Goal: Information Seeking & Learning: Learn about a topic

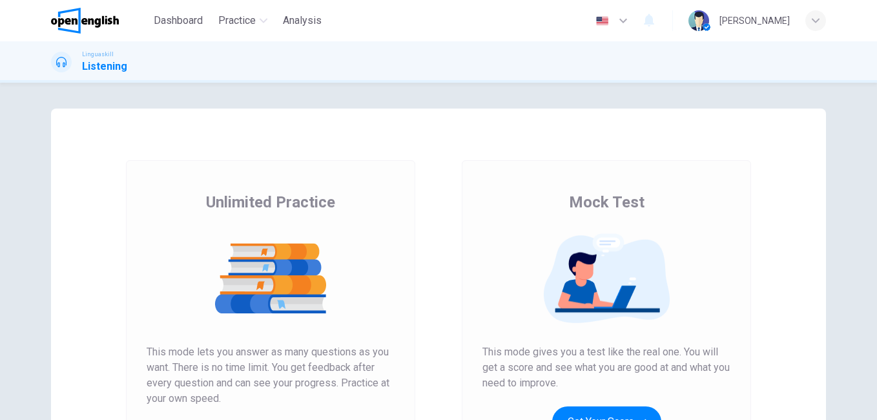
click at [262, 280] on img at bounding box center [271, 278] width 248 height 90
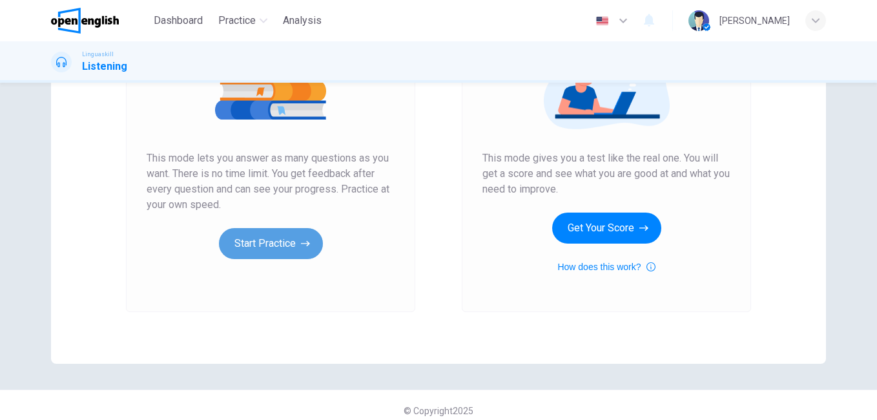
click at [260, 243] on button "Start Practice" at bounding box center [271, 243] width 104 height 31
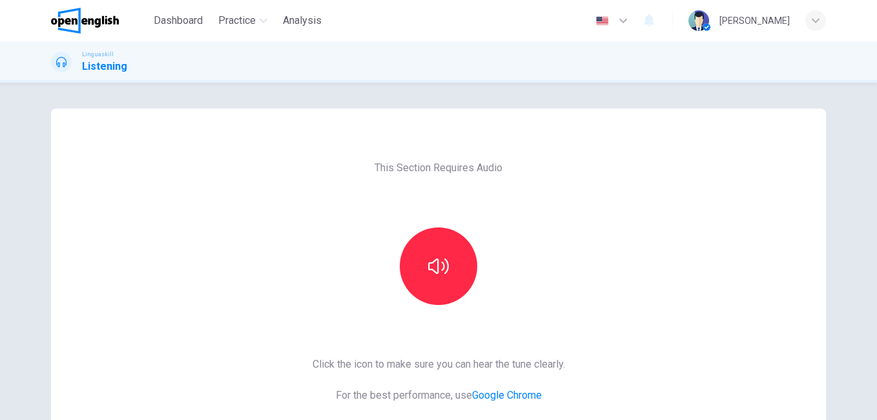
scroll to position [65, 0]
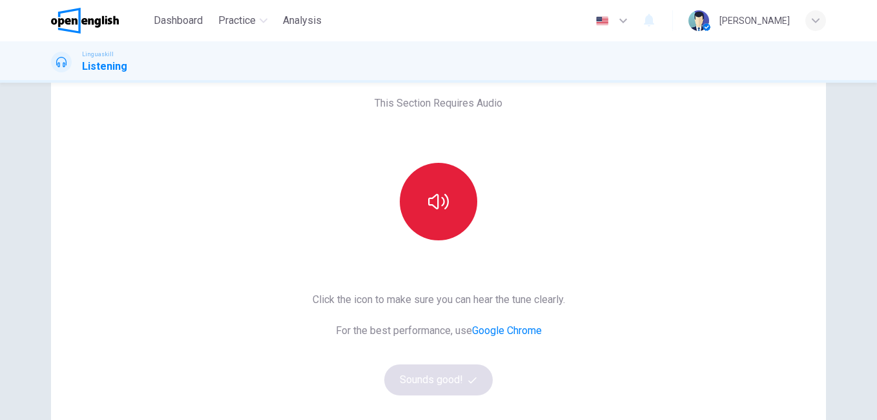
click at [448, 191] on button "button" at bounding box center [438, 201] width 77 height 77
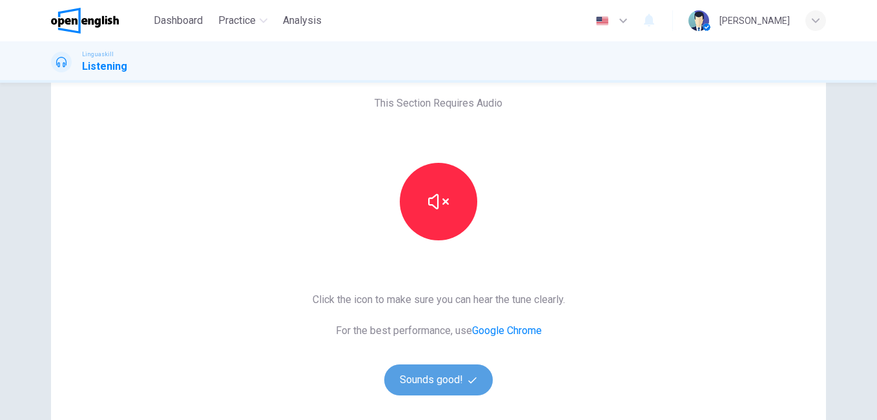
click at [430, 385] on button "Sounds good!" at bounding box center [438, 379] width 108 height 31
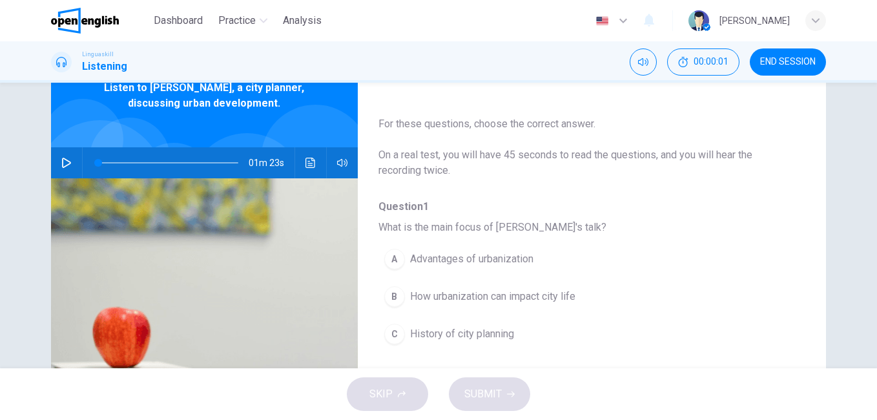
scroll to position [0, 0]
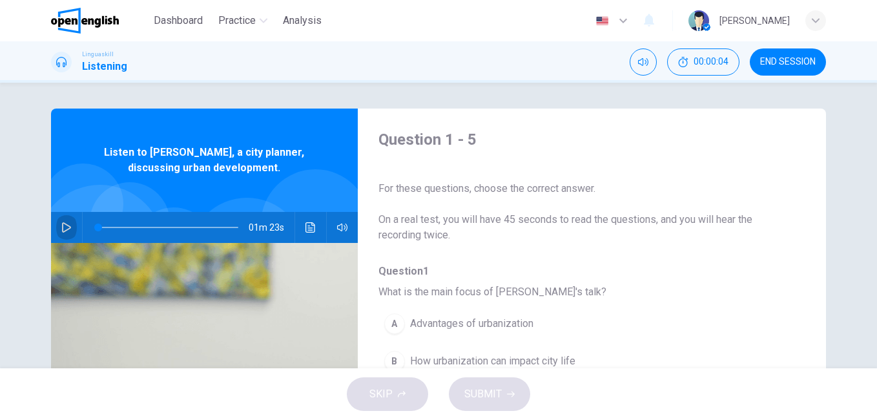
click at [56, 229] on button "button" at bounding box center [66, 227] width 21 height 31
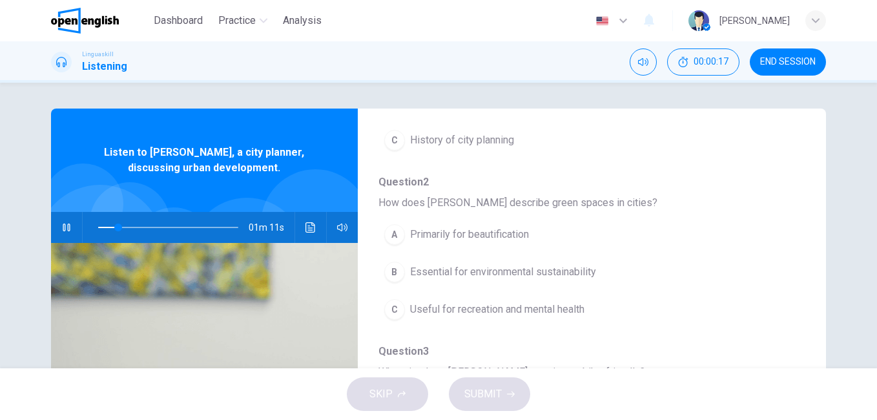
scroll to position [65, 0]
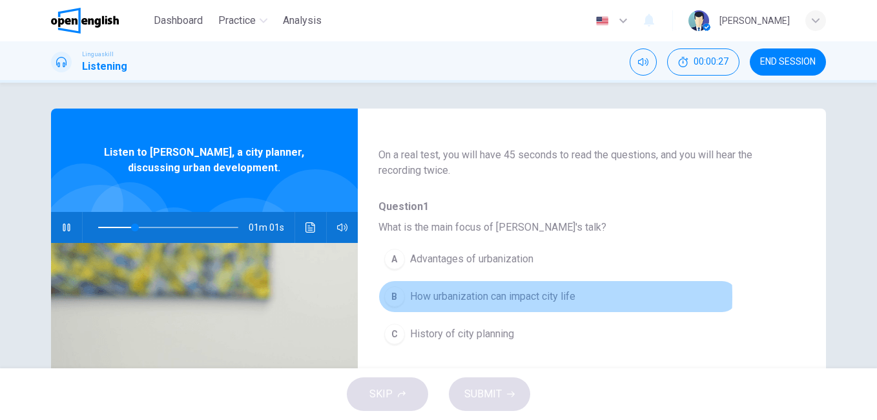
click at [442, 296] on span "How urbanization can impact city life" at bounding box center [492, 296] width 165 height 15
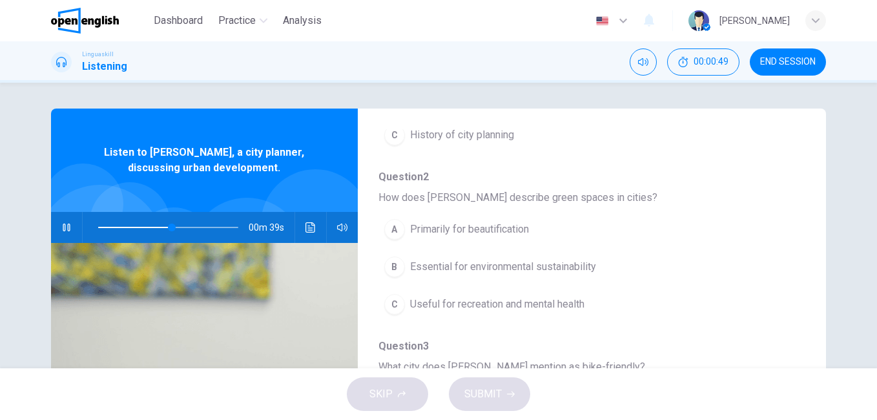
scroll to position [285, 0]
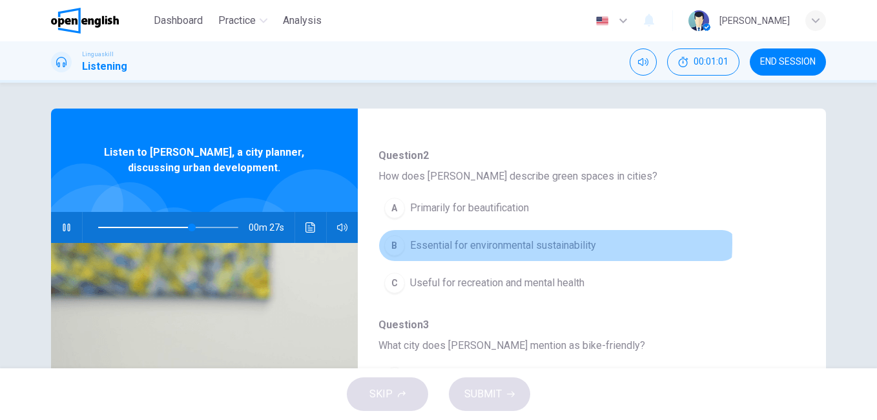
click at [496, 243] on span "Essential for environmental sustainability" at bounding box center [503, 245] width 186 height 15
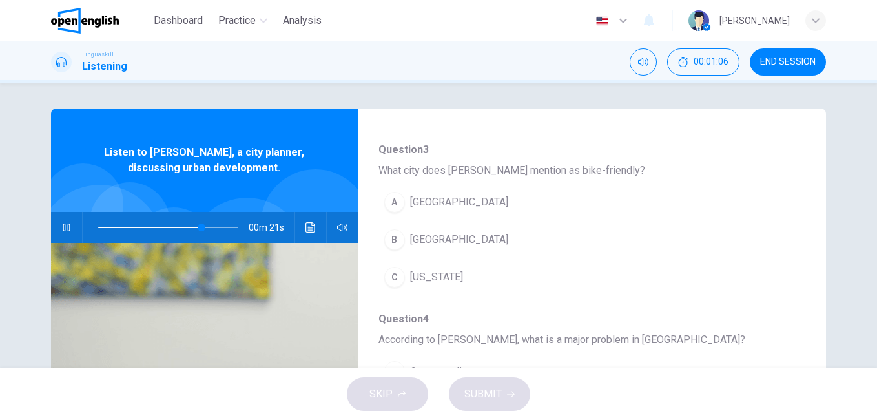
scroll to position [473, 0]
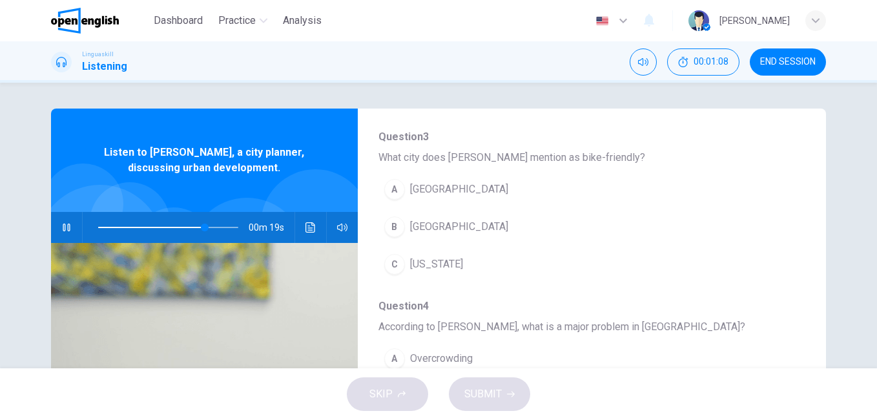
click at [426, 227] on span "Copenhagen" at bounding box center [459, 226] width 98 height 15
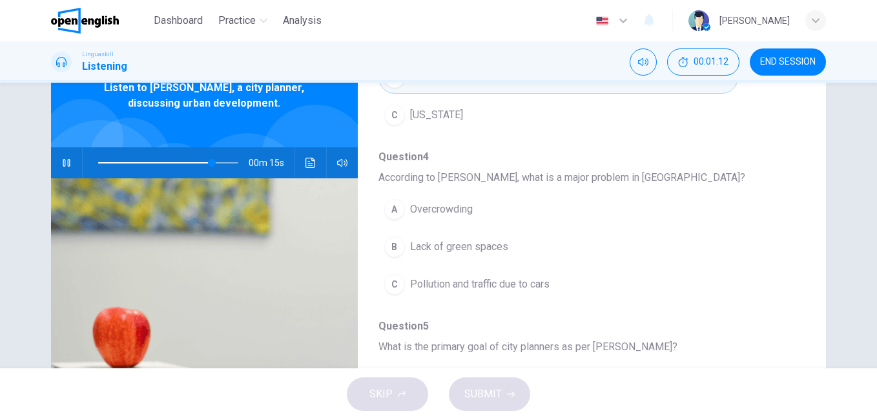
scroll to position [129, 0]
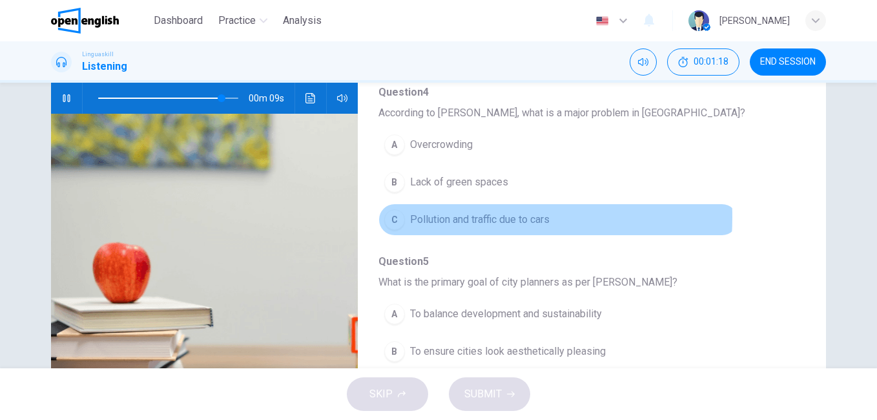
click at [434, 217] on span "Pollution and traffic due to cars" at bounding box center [479, 219] width 139 height 15
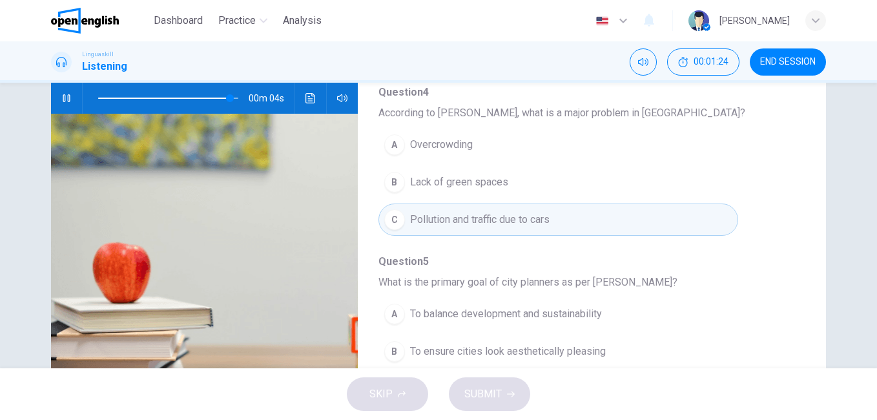
scroll to position [194, 0]
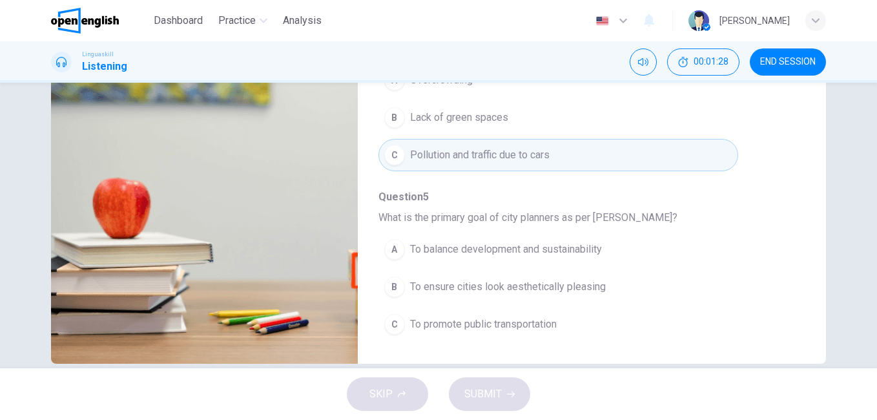
type input "*"
click at [518, 252] on span "To balance development and sustainability" at bounding box center [506, 248] width 192 height 15
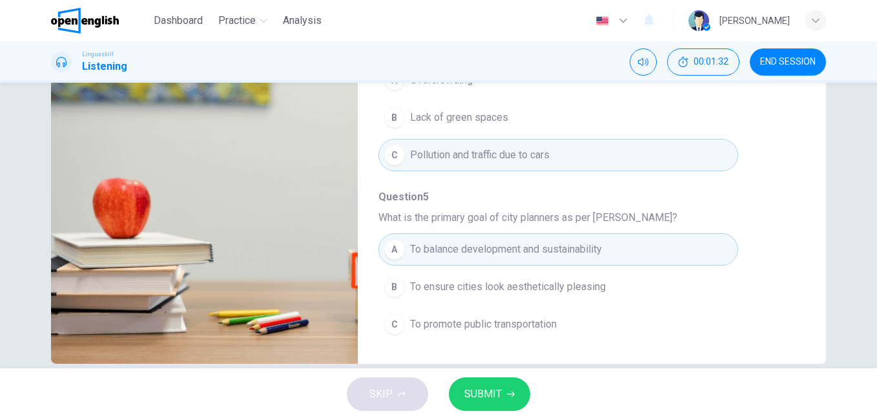
click at [493, 396] on span "SUBMIT" at bounding box center [482, 394] width 37 height 18
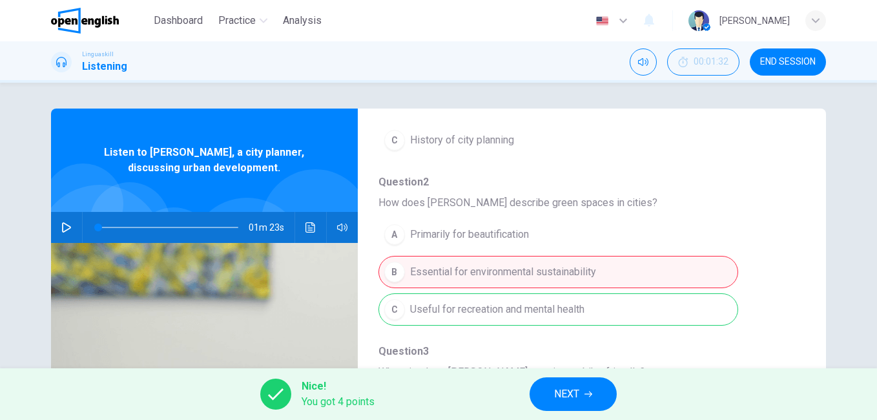
scroll to position [323, 0]
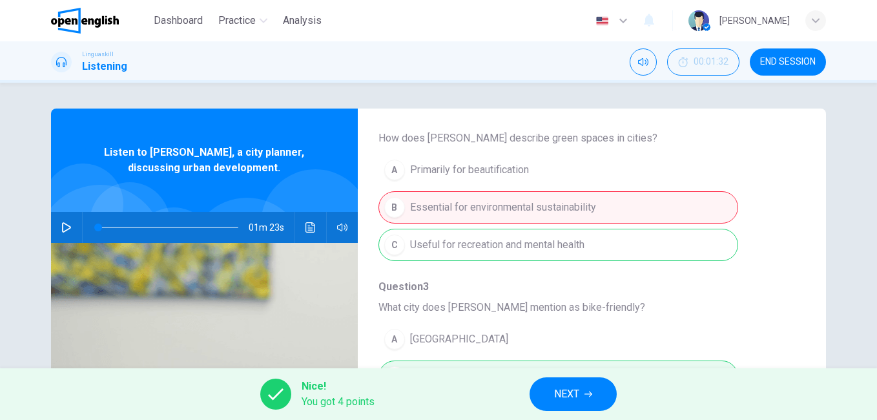
click at [567, 391] on span "NEXT" at bounding box center [566, 394] width 25 height 18
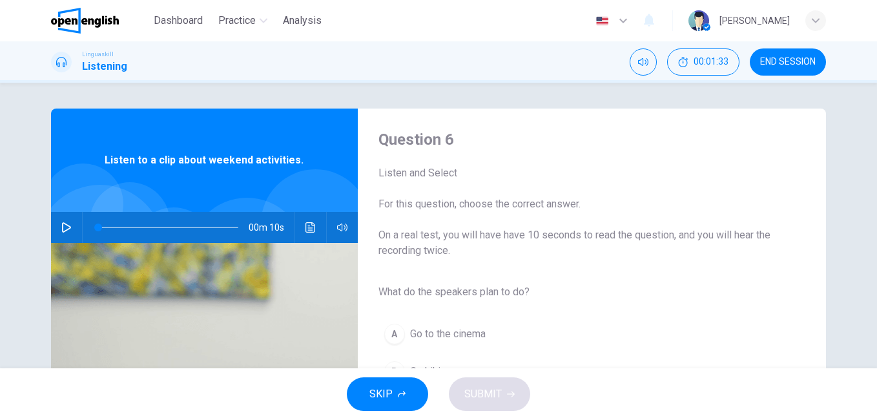
click at [61, 225] on icon "button" at bounding box center [66, 227] width 10 height 10
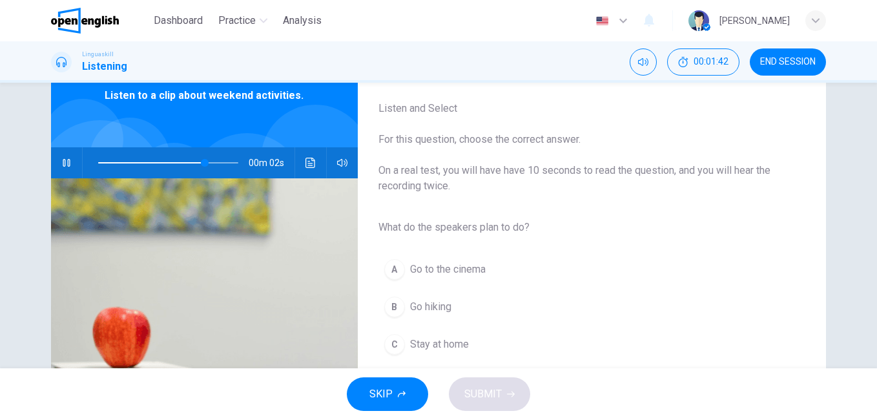
scroll to position [129, 0]
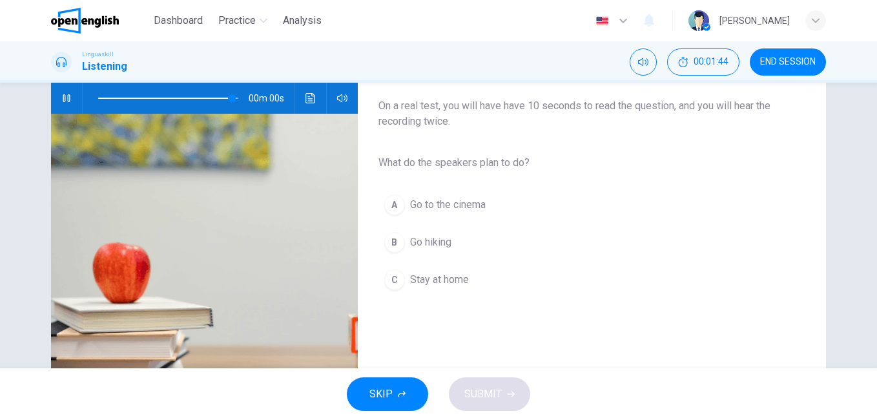
type input "*"
click at [391, 247] on div "B" at bounding box center [394, 242] width 21 height 21
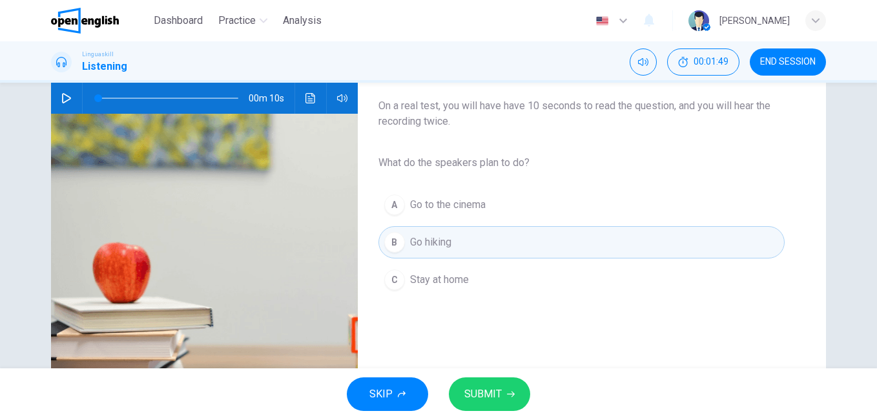
drag, startPoint x: 495, startPoint y: 401, endPoint x: 515, endPoint y: 380, distance: 28.3
click at [496, 402] on span "SUBMIT" at bounding box center [482, 394] width 37 height 18
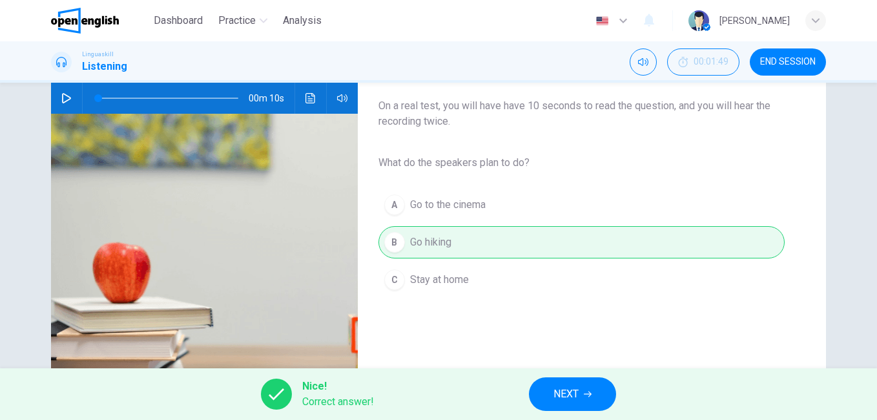
click at [589, 391] on icon "button" at bounding box center [588, 394] width 8 height 8
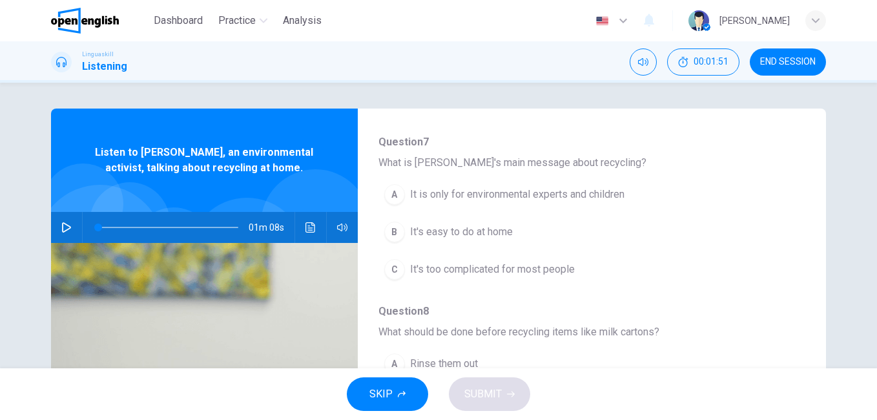
scroll to position [0, 0]
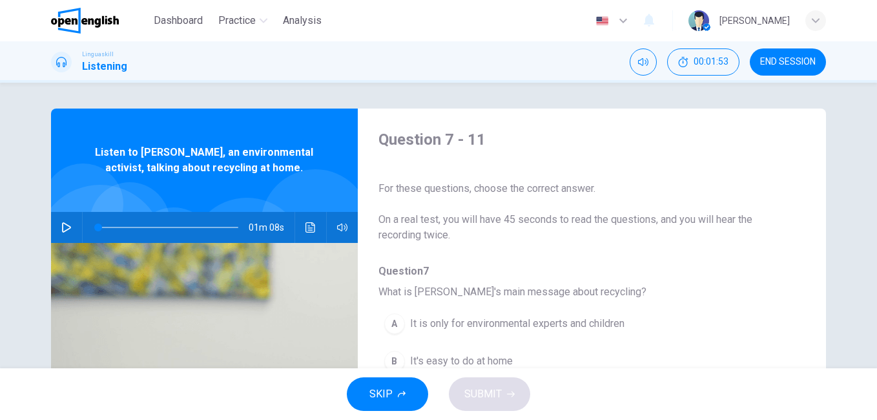
click at [64, 230] on icon "button" at bounding box center [66, 227] width 9 height 10
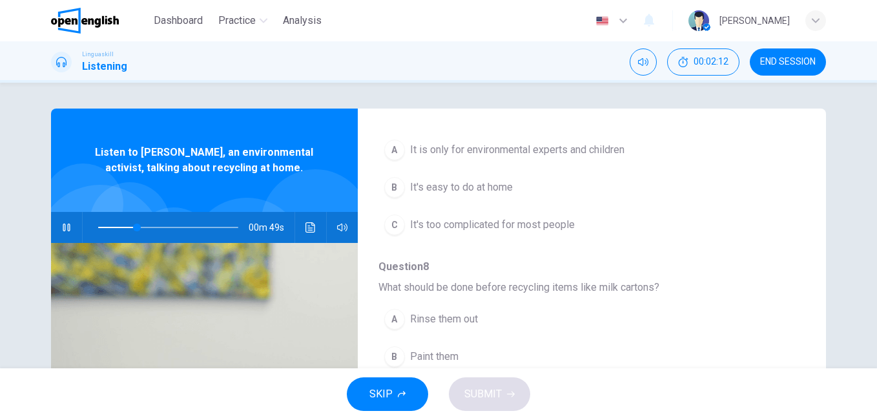
scroll to position [109, 0]
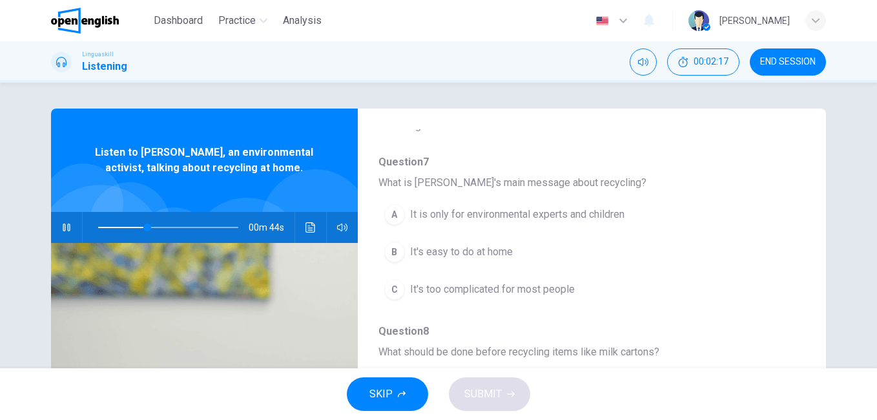
click at [464, 249] on span "It's easy to do at home" at bounding box center [461, 251] width 103 height 15
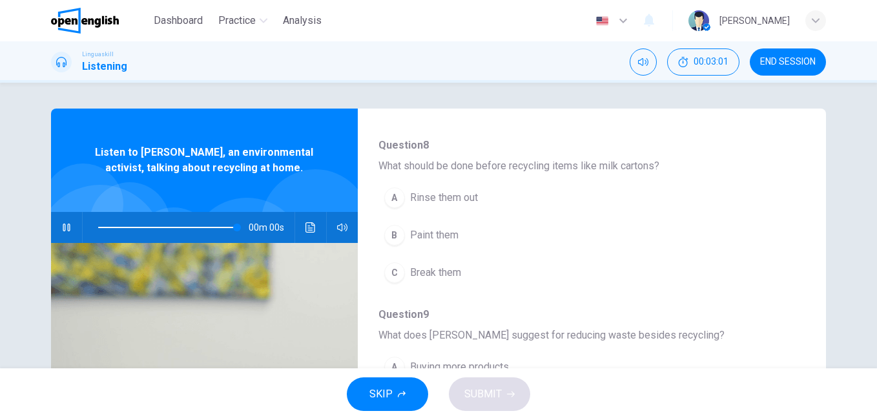
scroll to position [297, 0]
type input "*"
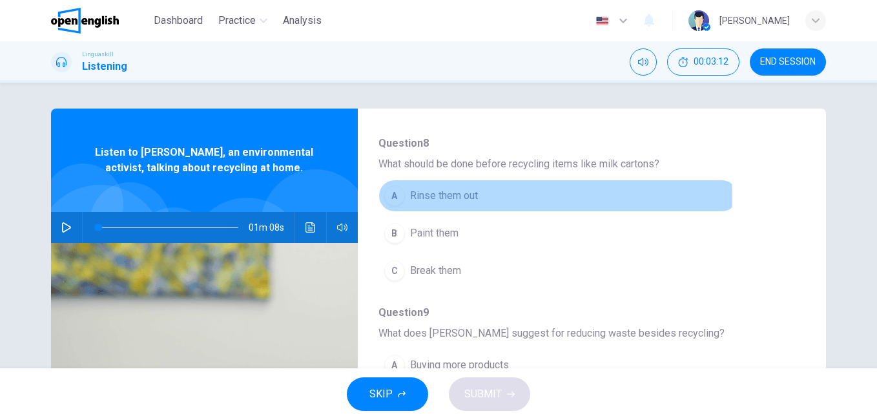
click at [426, 198] on span "Rinse them out" at bounding box center [444, 195] width 68 height 15
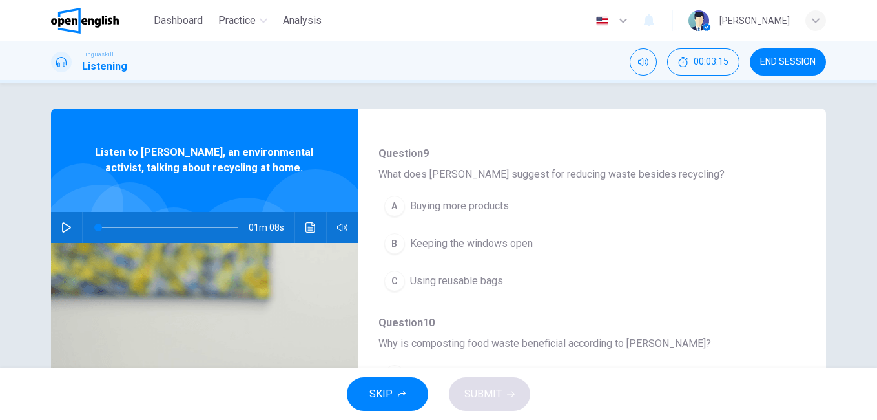
scroll to position [457, 0]
click at [444, 279] on span "Using reusable bags" at bounding box center [456, 279] width 93 height 15
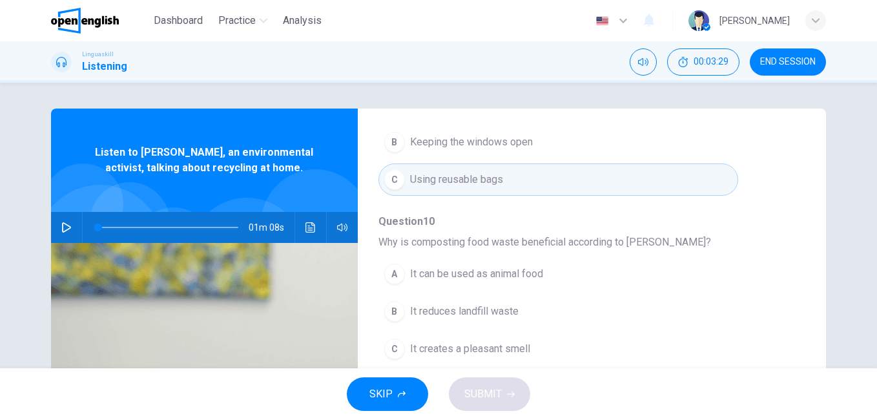
scroll to position [65, 0]
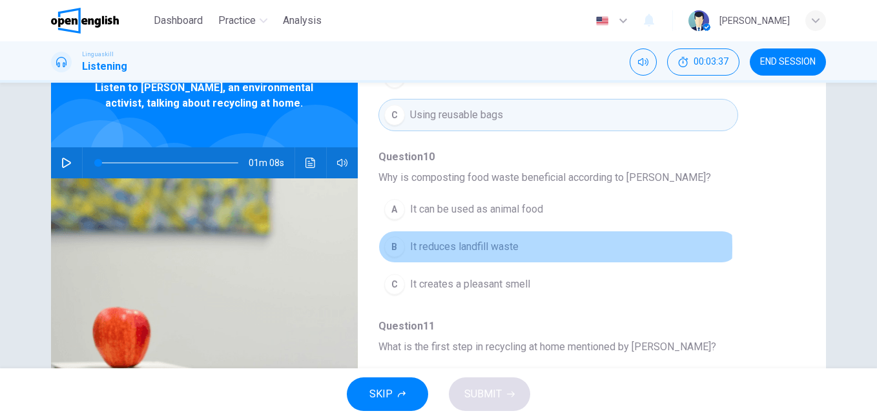
click at [462, 247] on span "It reduces landfill waste" at bounding box center [464, 246] width 108 height 15
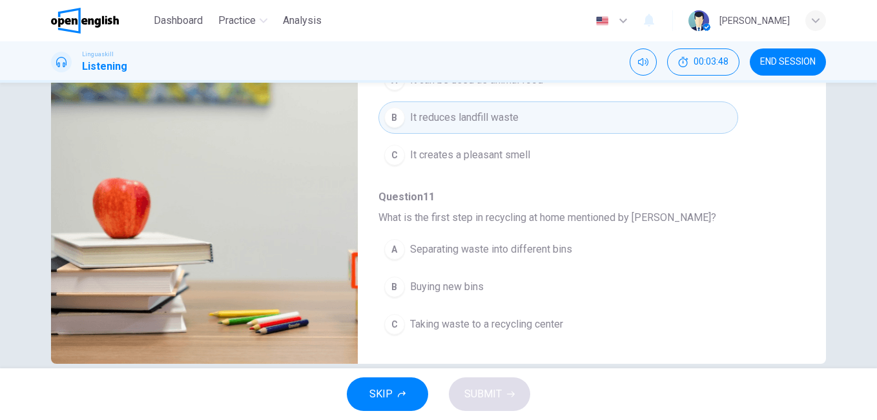
scroll to position [215, 0]
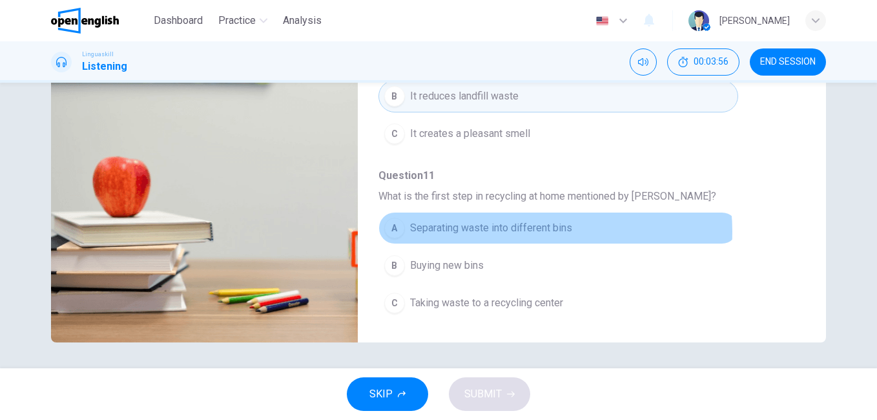
click at [529, 231] on span "Separating waste into different bins" at bounding box center [491, 227] width 162 height 15
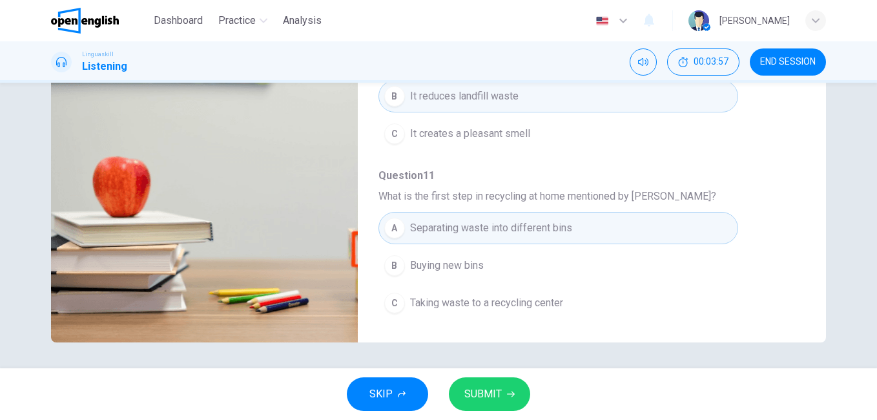
click at [493, 389] on span "SUBMIT" at bounding box center [482, 394] width 37 height 18
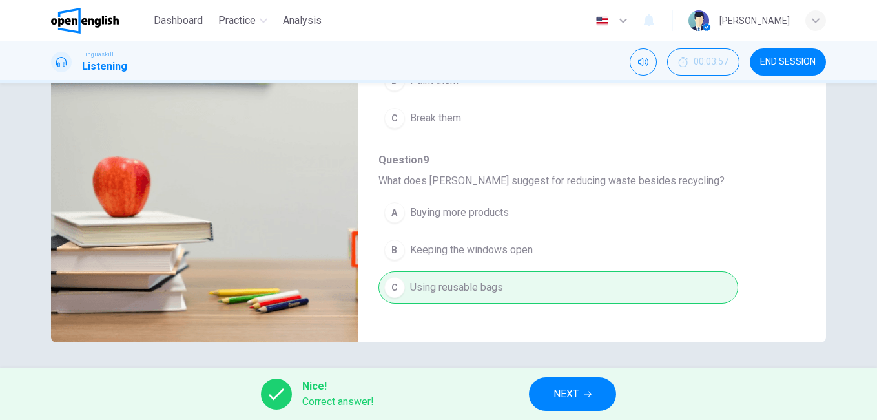
scroll to position [0, 0]
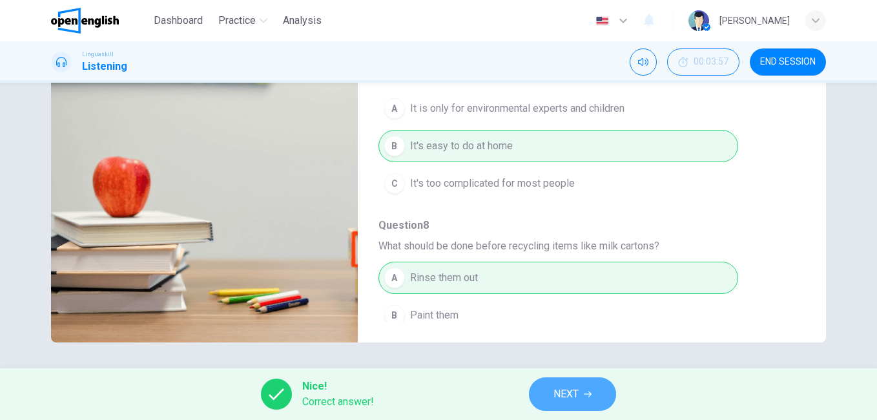
click at [559, 393] on span "NEXT" at bounding box center [565, 394] width 25 height 18
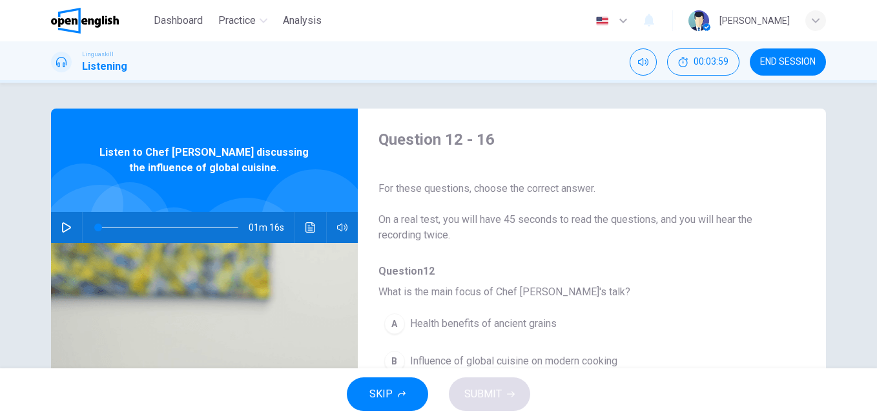
click at [61, 225] on icon "button" at bounding box center [66, 227] width 10 height 10
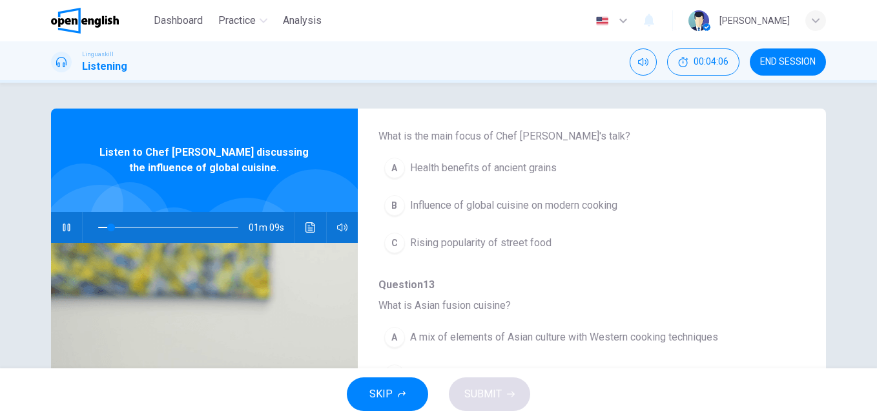
scroll to position [161, 0]
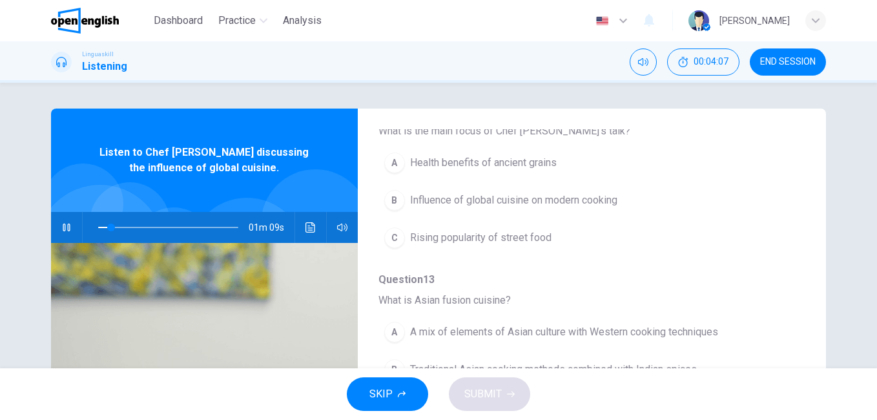
click at [575, 200] on span "Influence of global cuisine on modern cooking" at bounding box center [513, 199] width 207 height 15
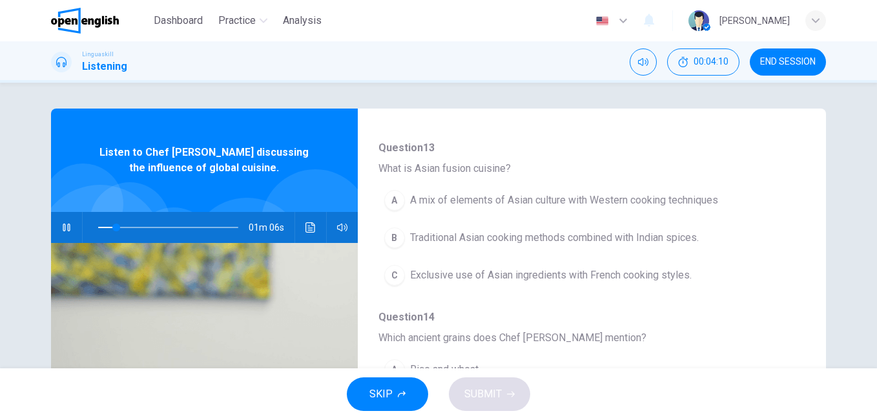
scroll to position [296, 0]
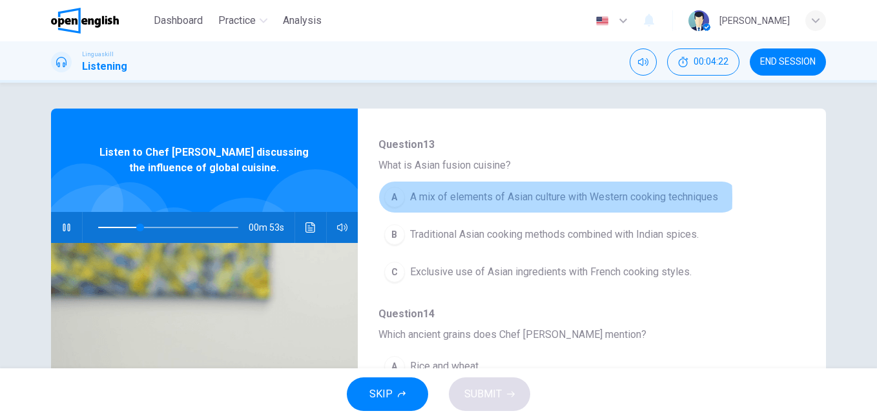
click at [462, 198] on span "A mix of elements of Asian culture with Western cooking techniques" at bounding box center [564, 196] width 308 height 15
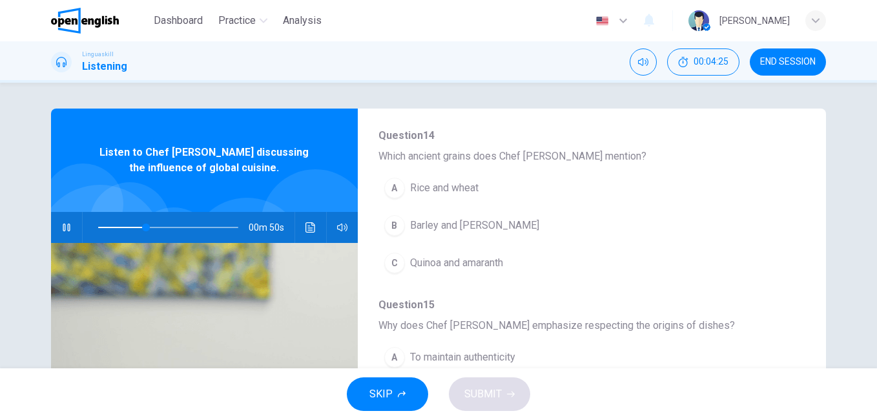
scroll to position [475, 0]
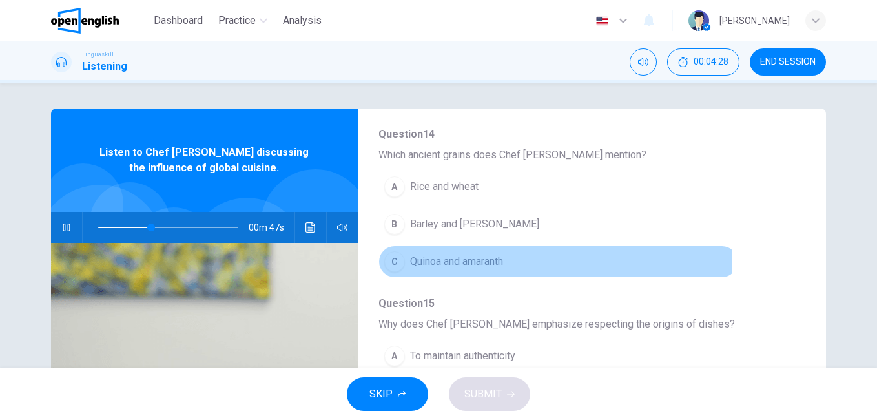
click at [460, 258] on span "Quinoa and amaranth" at bounding box center [456, 261] width 93 height 15
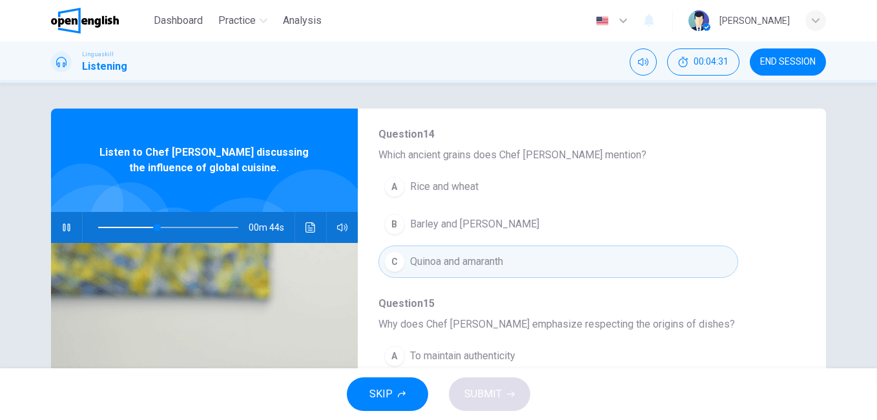
scroll to position [557, 0]
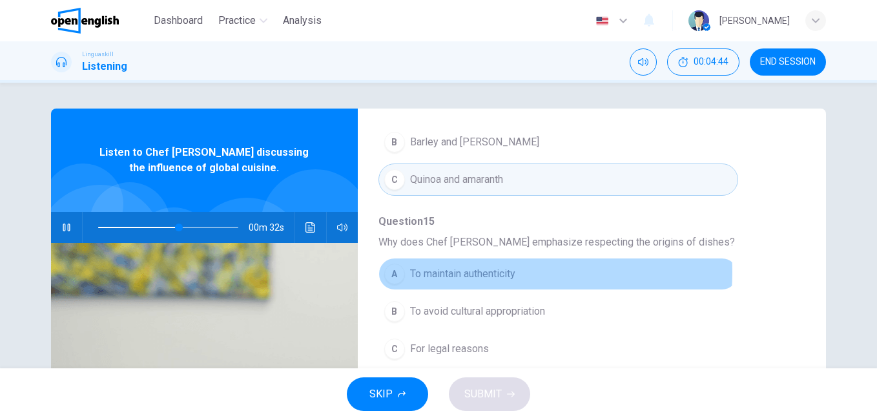
click at [484, 272] on span "To maintain authenticity" at bounding box center [462, 273] width 105 height 15
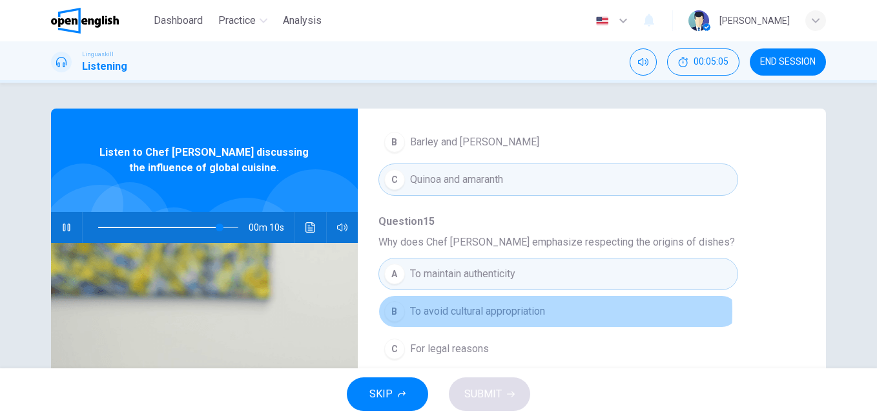
click at [502, 311] on span "To avoid cultural appropriation" at bounding box center [477, 310] width 135 height 15
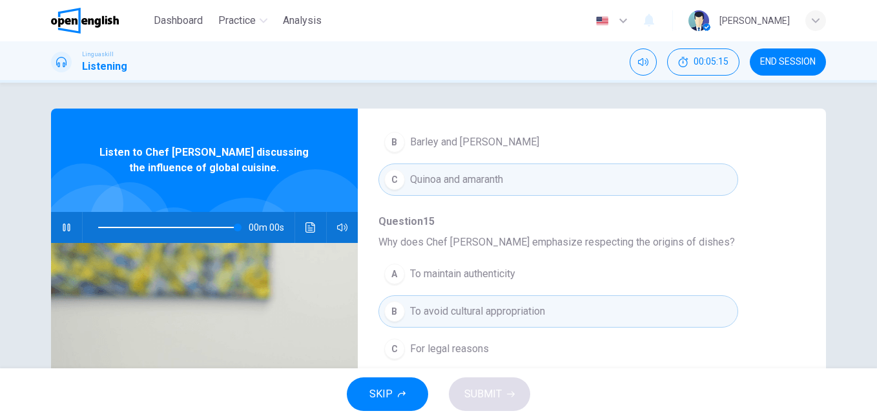
type input "*"
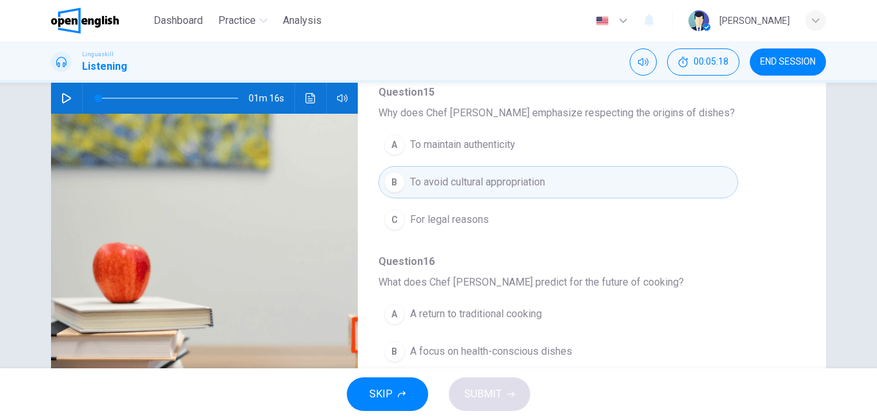
scroll to position [194, 0]
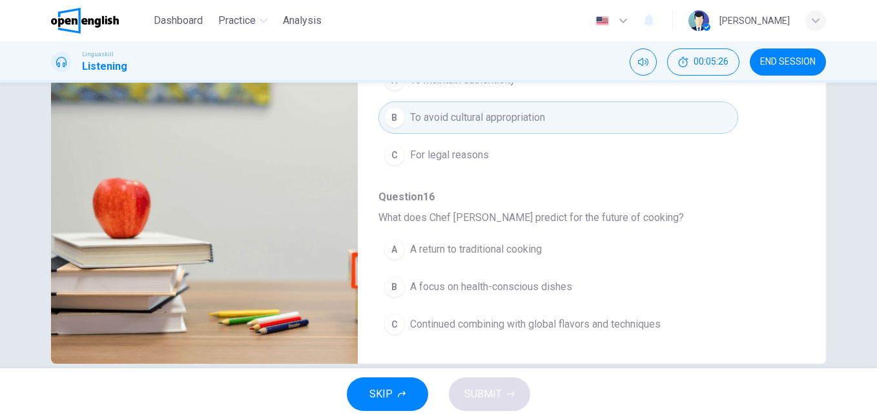
click at [589, 322] on span "Continued combining with global flavors and techniques" at bounding box center [535, 323] width 251 height 15
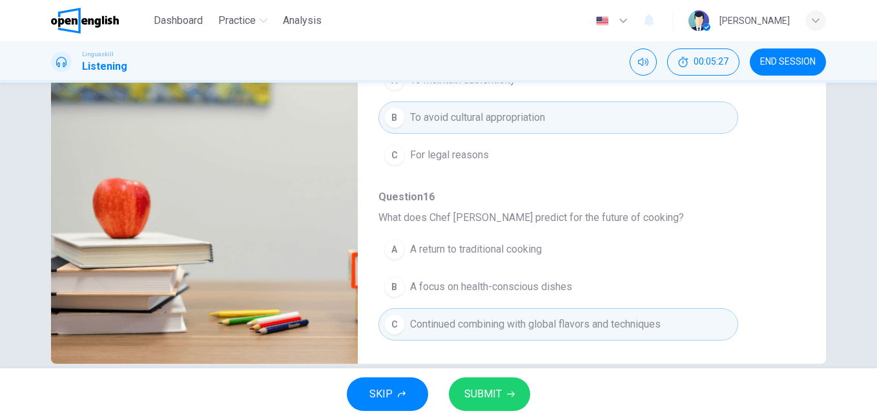
click at [504, 387] on button "SUBMIT" at bounding box center [489, 394] width 81 height 34
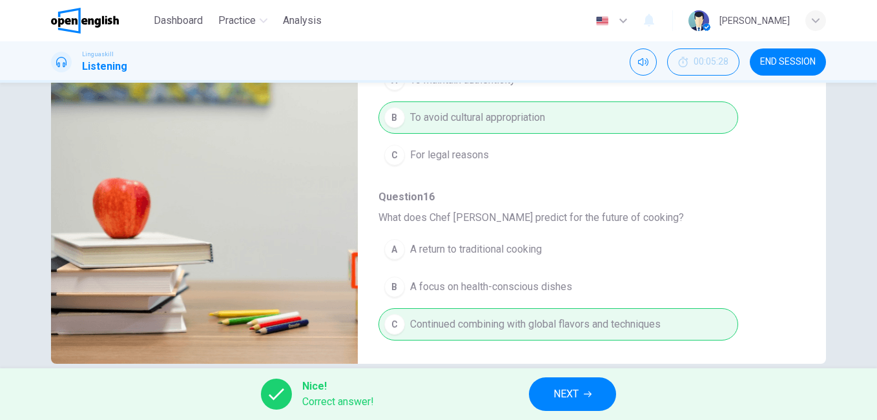
click at [590, 389] on button "NEXT" at bounding box center [572, 394] width 87 height 34
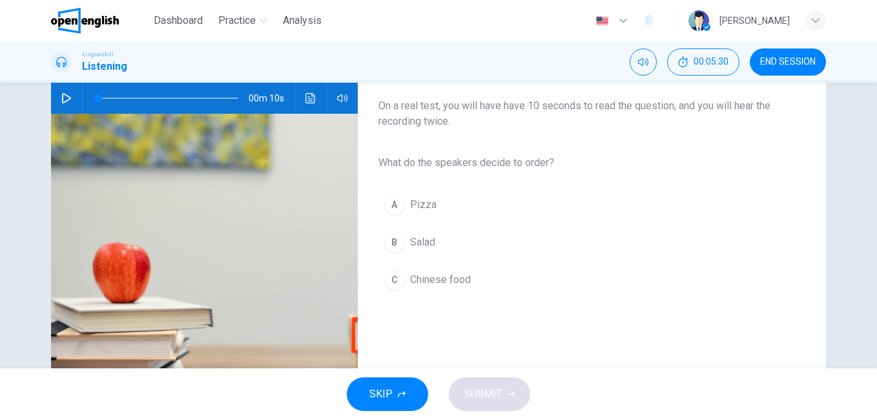
scroll to position [65, 0]
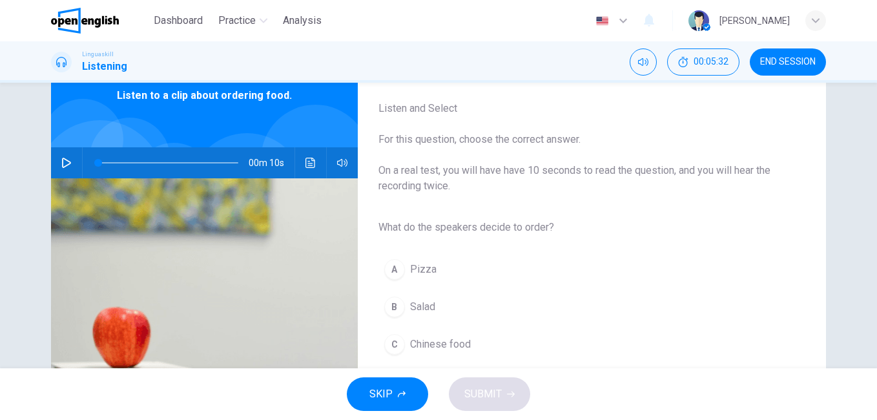
click at [61, 166] on icon "button" at bounding box center [66, 163] width 10 height 10
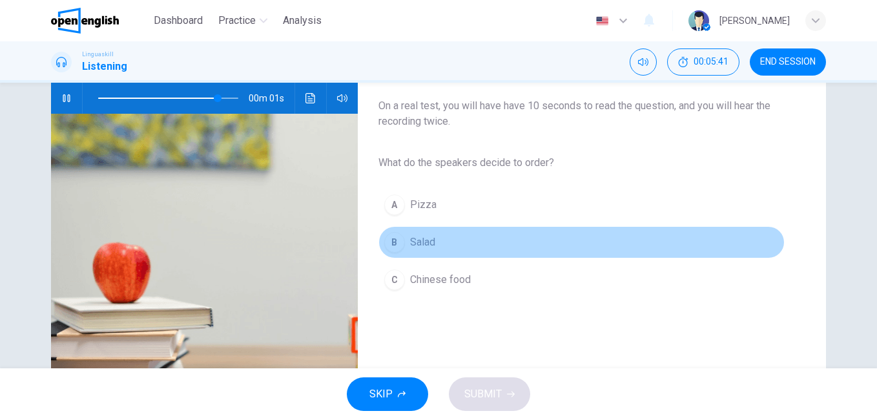
click at [415, 238] on span "Salad" at bounding box center [422, 241] width 25 height 15
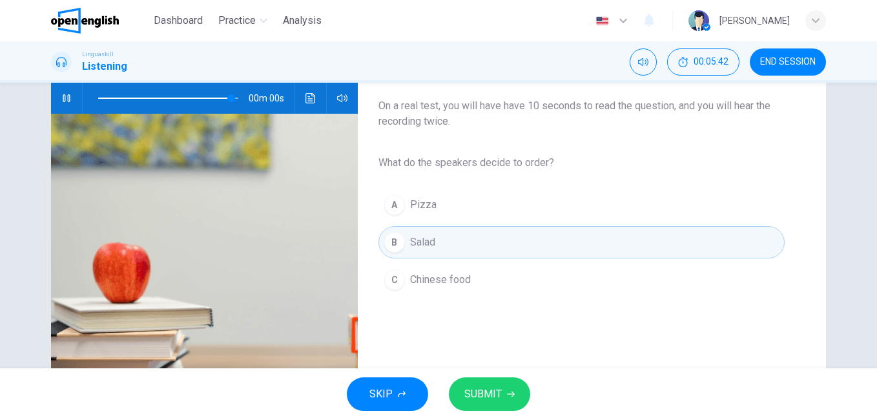
click at [480, 389] on span "SUBMIT" at bounding box center [482, 394] width 37 height 18
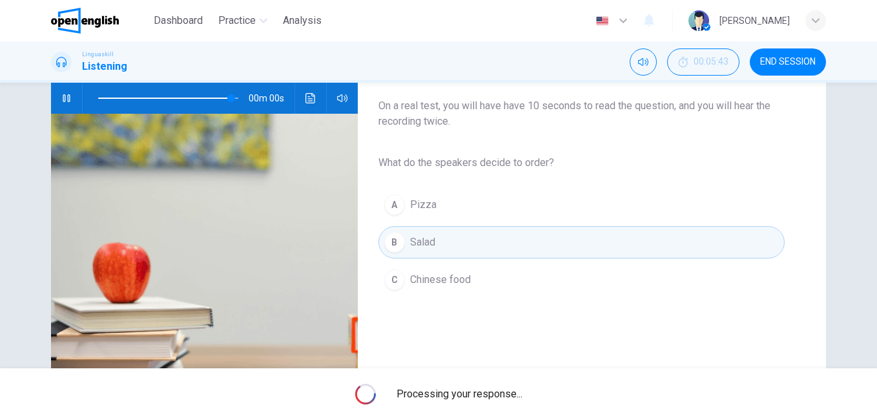
type input "*"
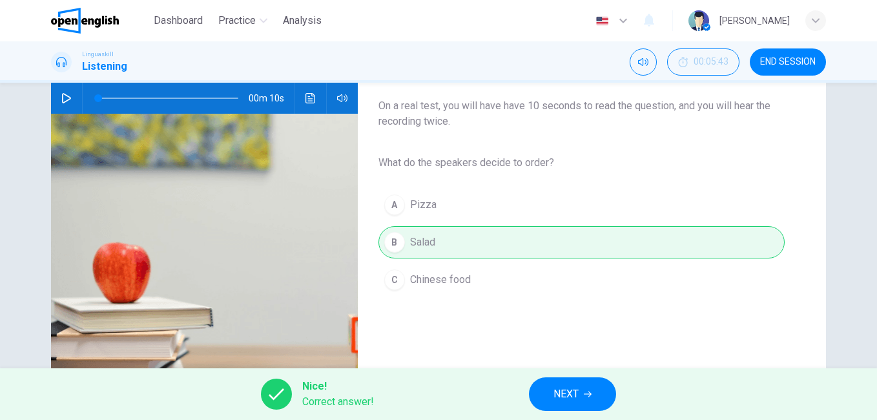
scroll to position [215, 0]
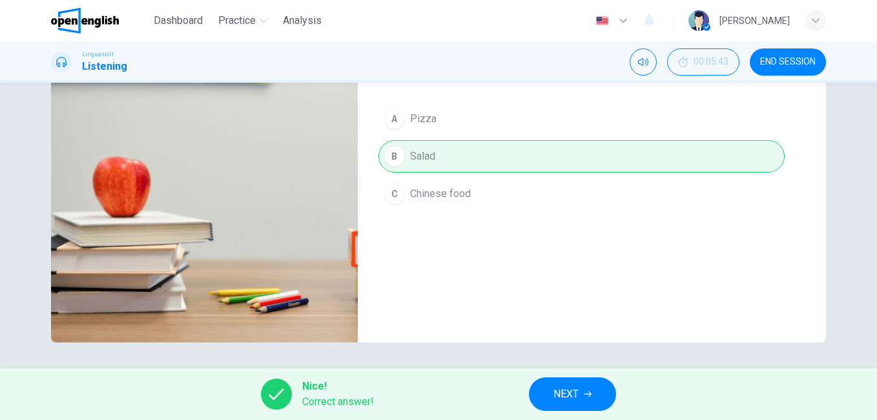
click at [575, 413] on div "Nice! Correct answer! NEXT" at bounding box center [438, 394] width 877 height 52
click at [558, 392] on span "NEXT" at bounding box center [565, 394] width 25 height 18
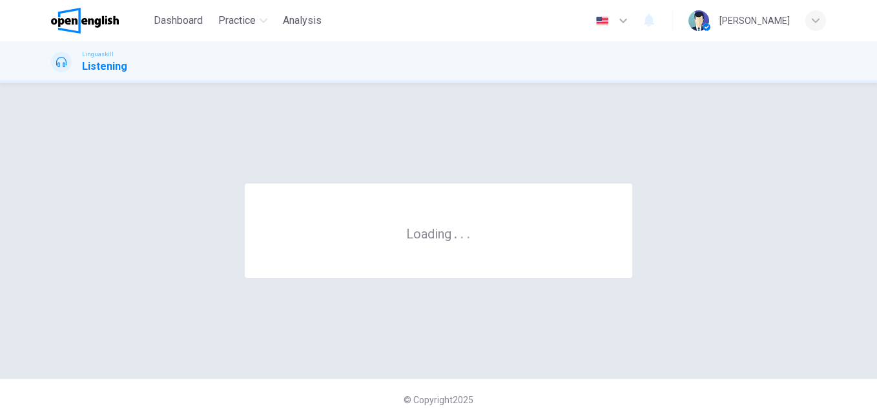
scroll to position [0, 0]
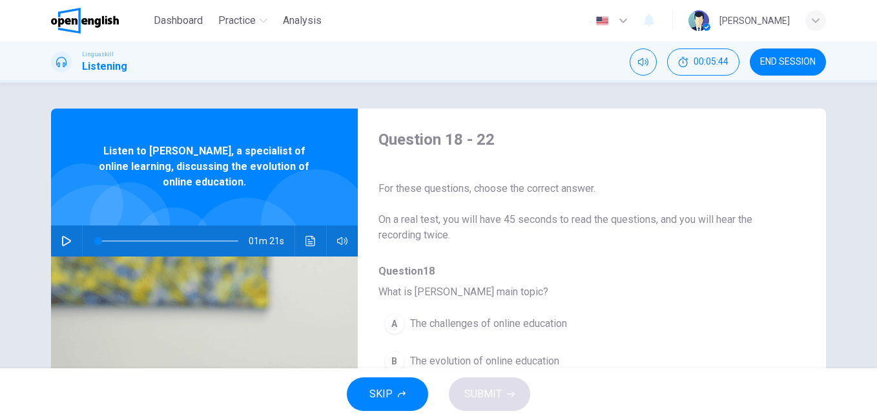
click at [65, 239] on icon "button" at bounding box center [66, 241] width 9 height 10
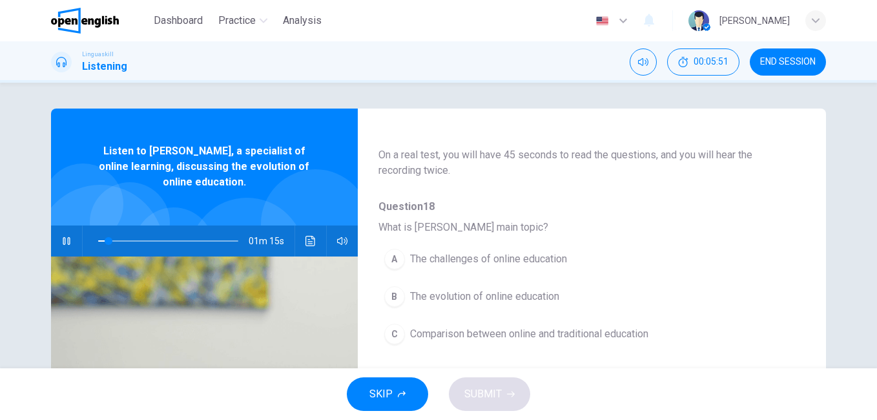
scroll to position [129, 0]
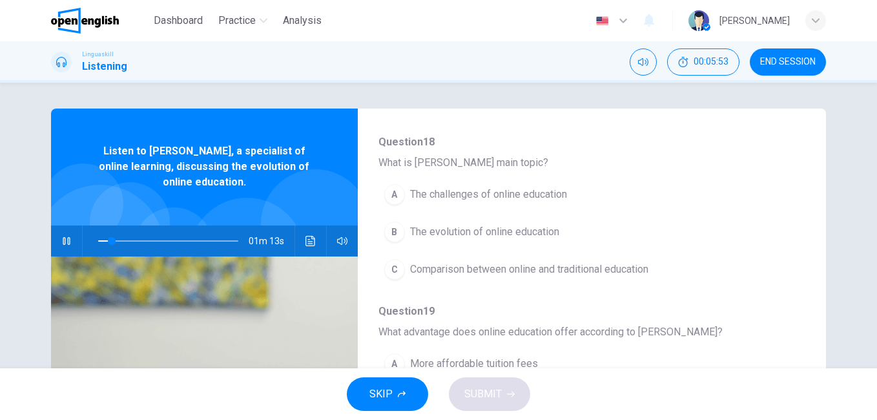
click at [480, 234] on span "The evolution of online education" at bounding box center [484, 231] width 149 height 15
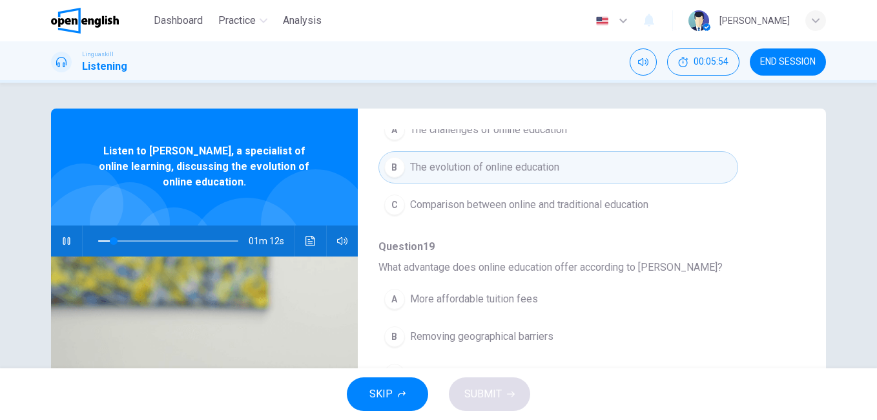
scroll to position [258, 0]
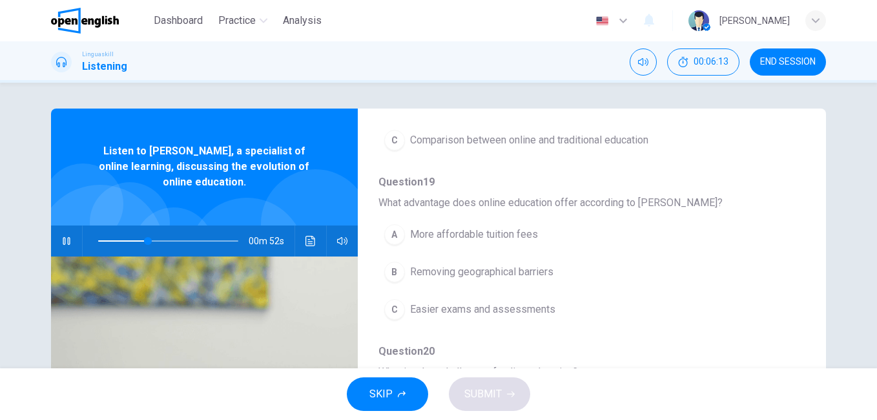
click at [458, 274] on span "Removing geographical barriers" at bounding box center [481, 271] width 143 height 15
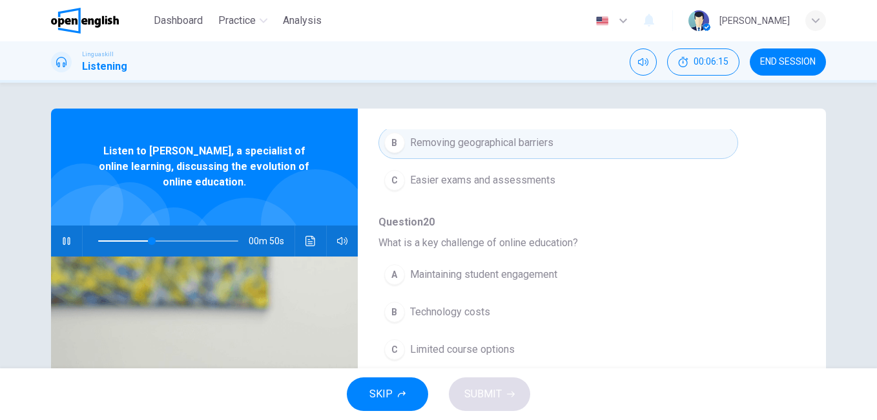
scroll to position [452, 0]
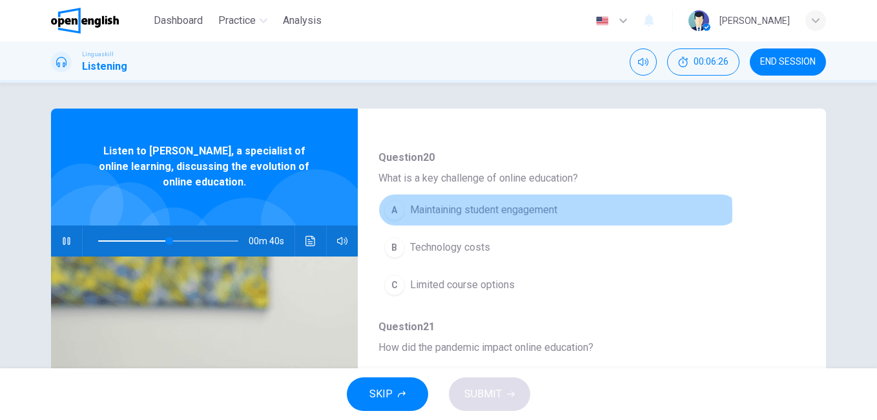
click at [494, 212] on span "Maintaining student engagement" at bounding box center [483, 209] width 147 height 15
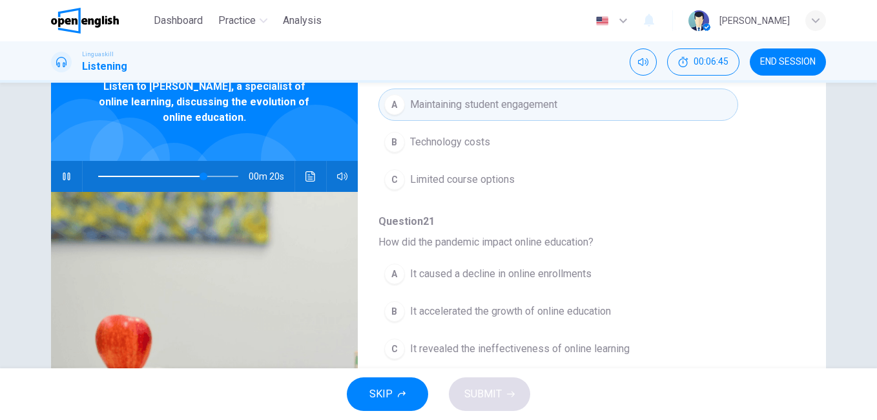
scroll to position [557, 0]
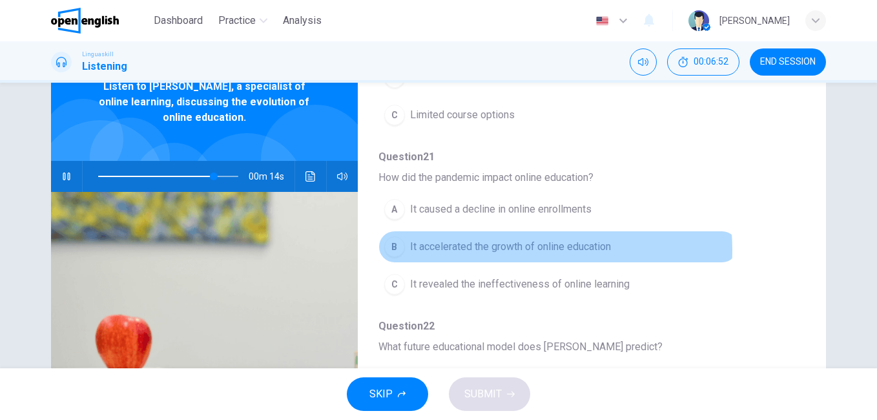
click at [502, 250] on span "It accelerated the growth of online education" at bounding box center [510, 246] width 201 height 15
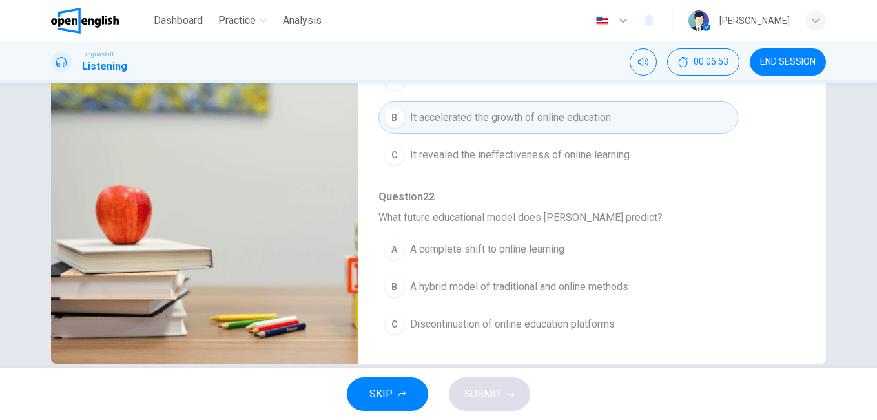
scroll to position [215, 0]
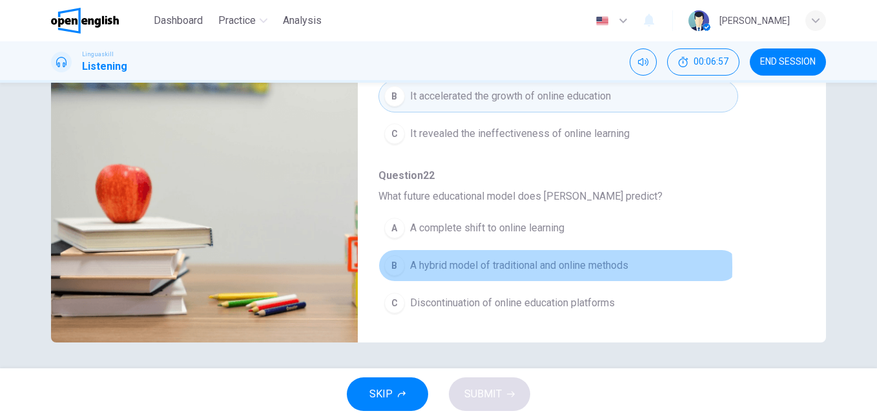
click at [455, 267] on span "A hybrid model of traditional and online methods" at bounding box center [519, 265] width 218 height 15
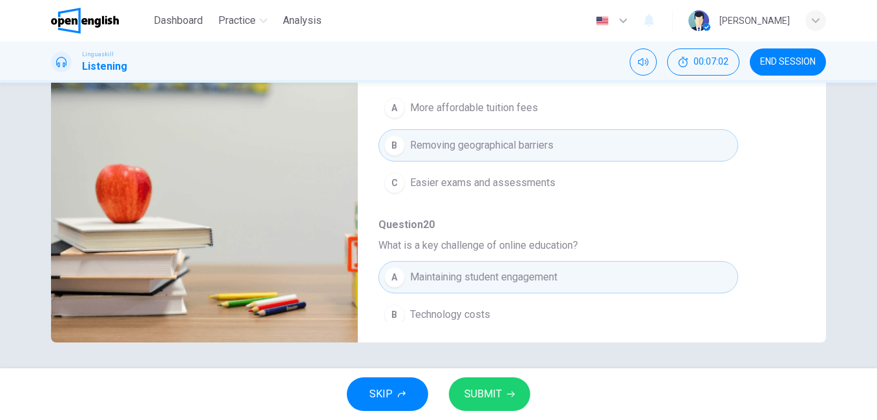
scroll to position [493, 0]
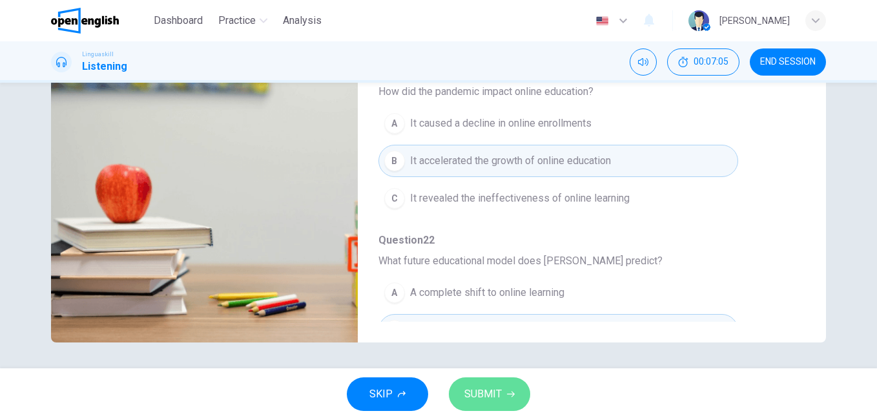
click at [487, 394] on span "SUBMIT" at bounding box center [482, 394] width 37 height 18
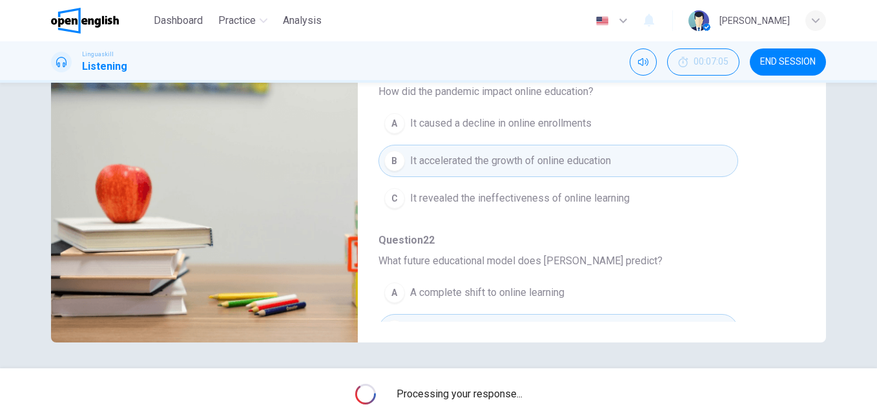
type input "*"
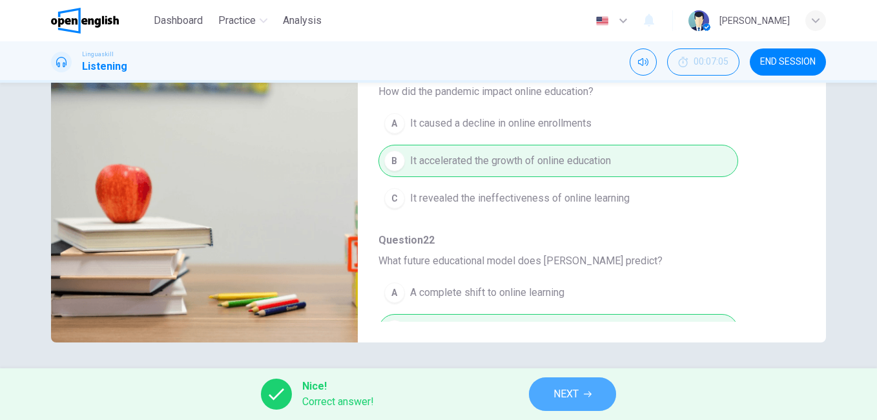
click at [565, 389] on span "NEXT" at bounding box center [565, 394] width 25 height 18
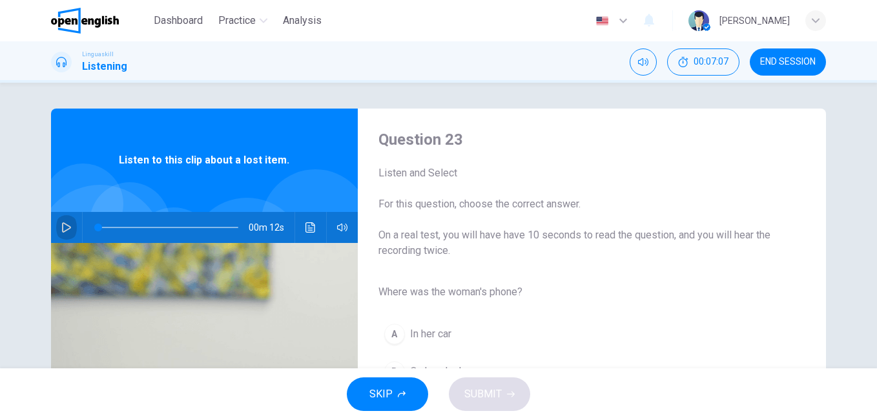
click at [56, 226] on button "button" at bounding box center [66, 227] width 21 height 31
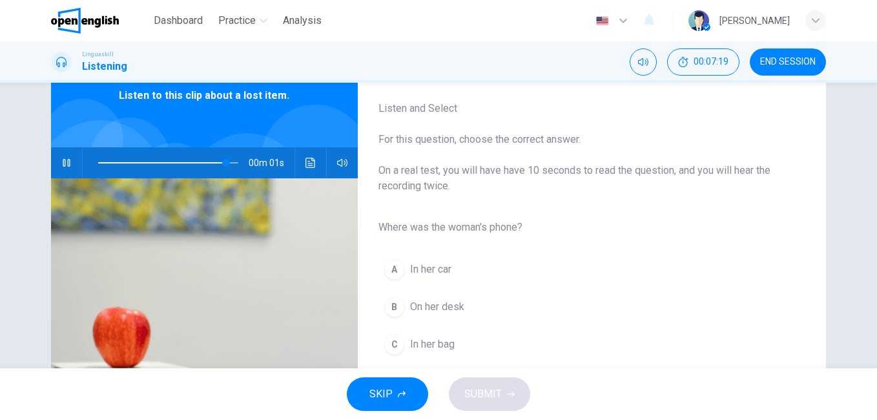
type input "*"
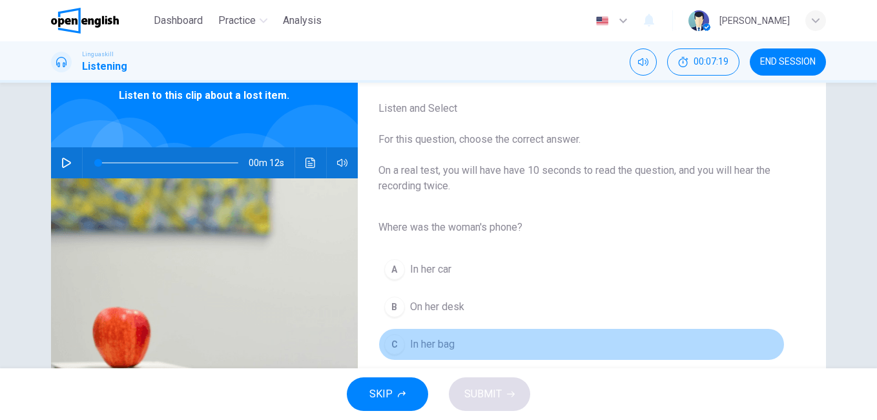
click at [442, 347] on span "In her bag" at bounding box center [432, 343] width 45 height 15
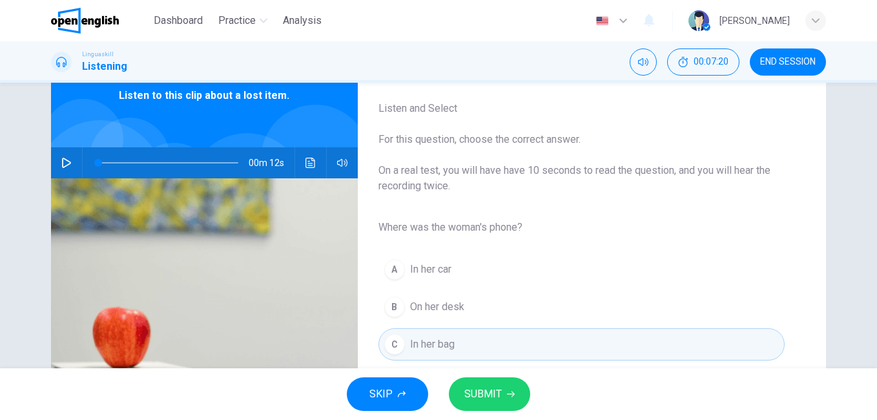
scroll to position [129, 0]
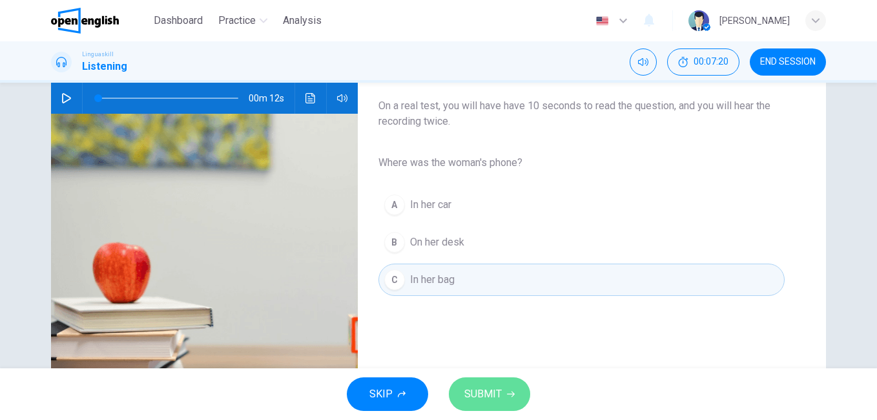
click at [506, 383] on button "SUBMIT" at bounding box center [489, 394] width 81 height 34
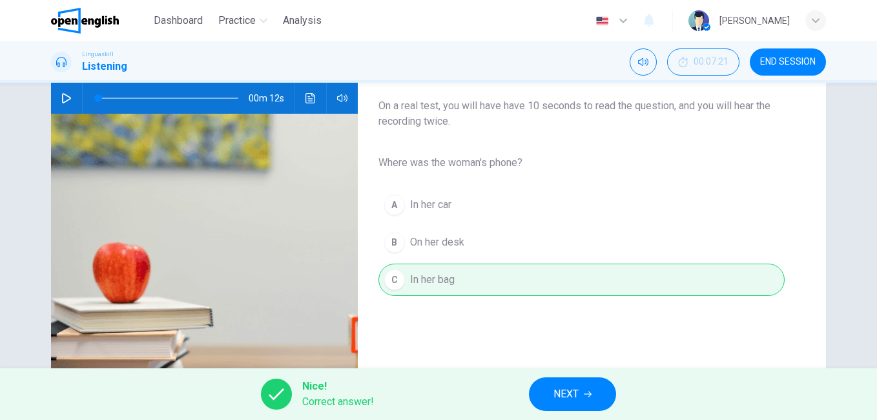
click at [564, 398] on span "NEXT" at bounding box center [565, 394] width 25 height 18
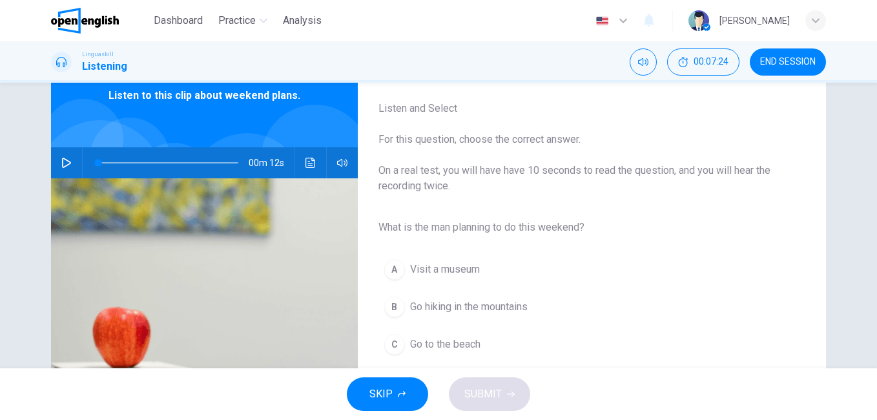
scroll to position [0, 0]
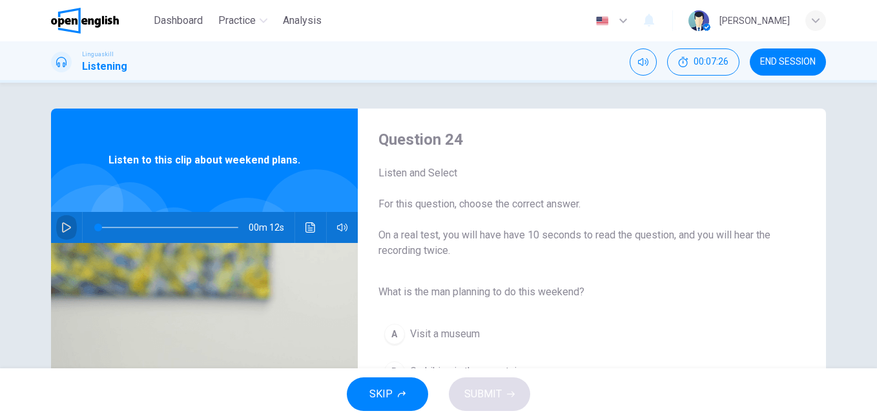
click at [64, 227] on icon "button" at bounding box center [66, 227] width 10 height 10
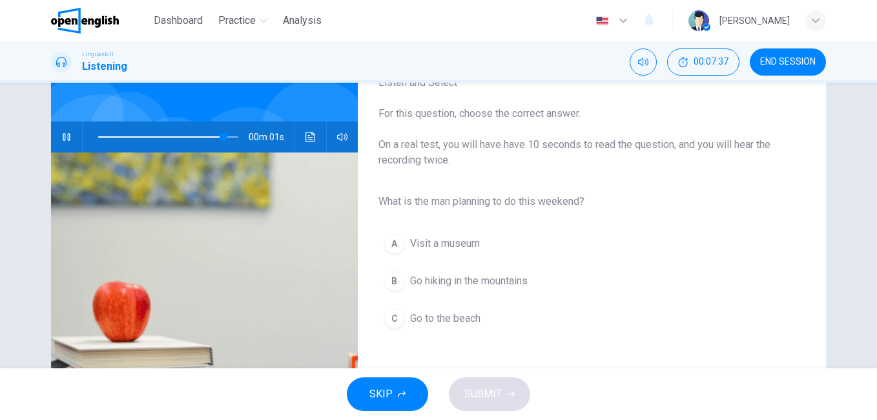
scroll to position [92, 0]
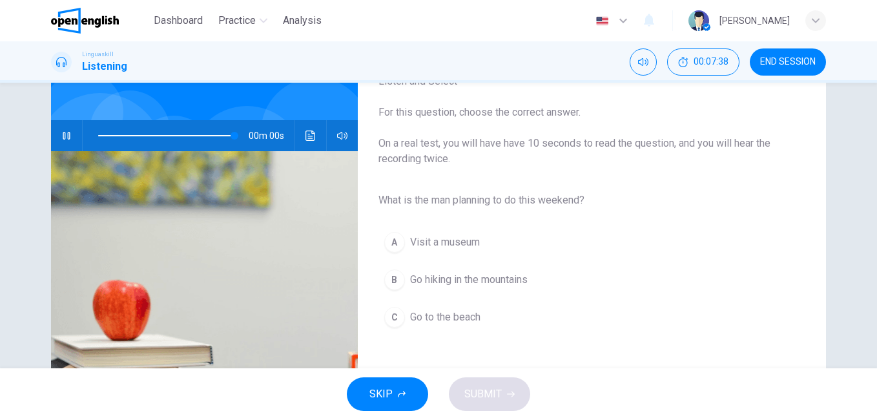
type input "*"
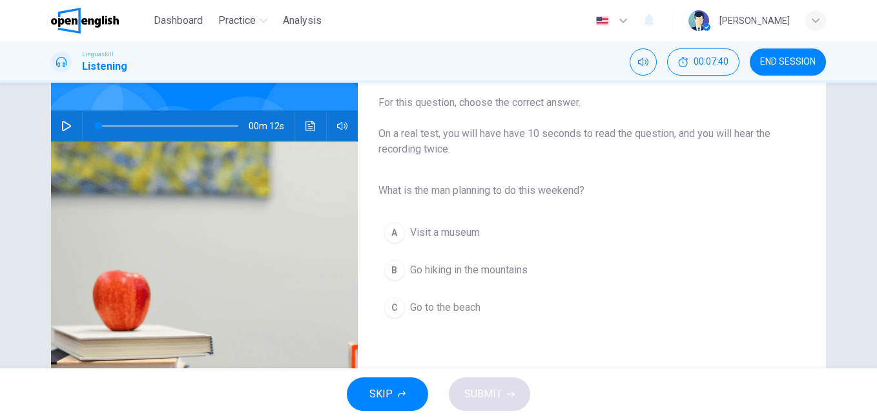
scroll to position [108, 0]
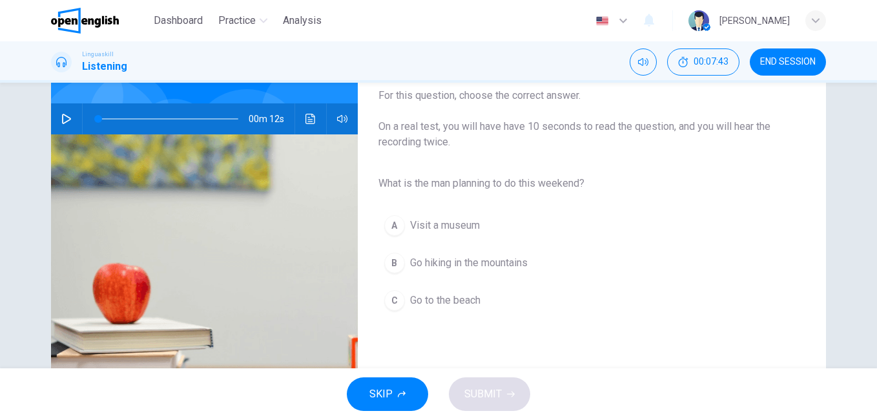
click at [480, 263] on span "Go hiking in the mountains" at bounding box center [469, 262] width 118 height 15
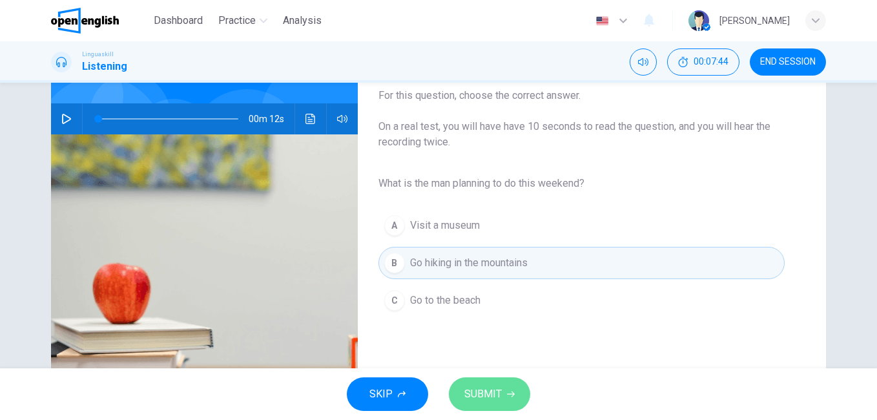
click at [511, 396] on icon "button" at bounding box center [511, 394] width 8 height 8
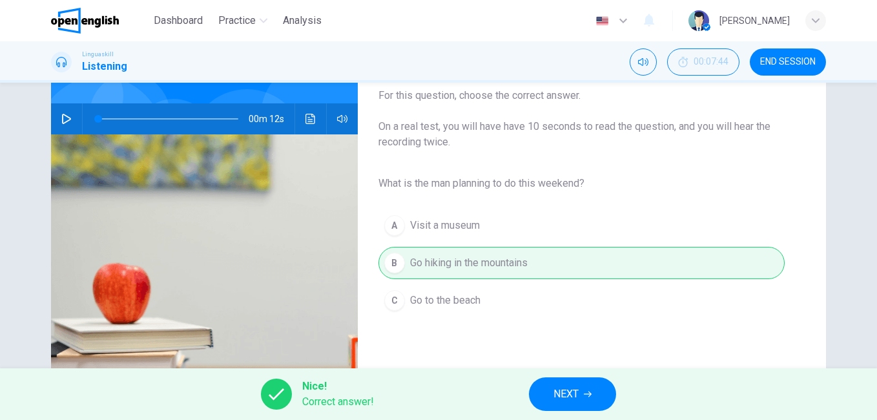
click at [571, 394] on span "NEXT" at bounding box center [565, 394] width 25 height 18
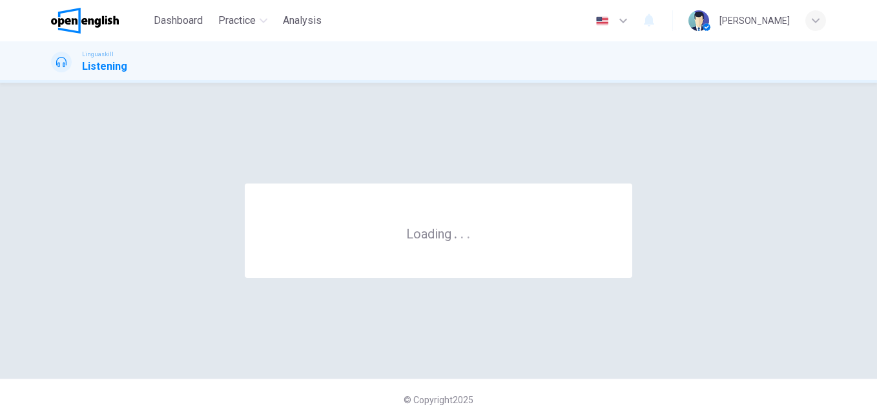
scroll to position [0, 0]
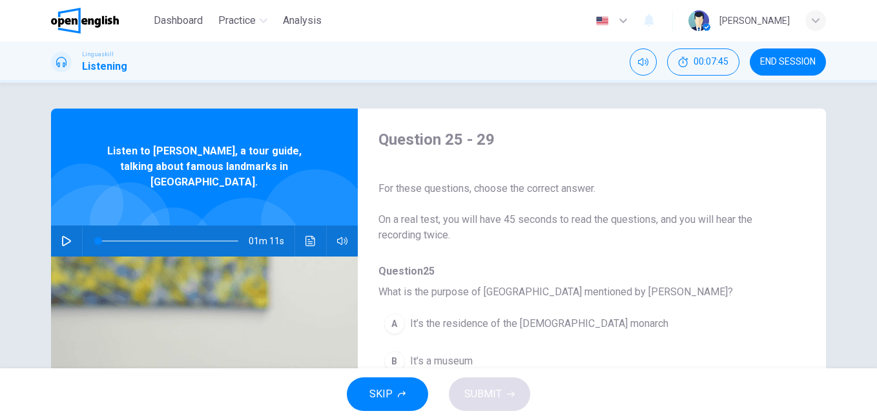
click at [56, 227] on button "button" at bounding box center [66, 240] width 21 height 31
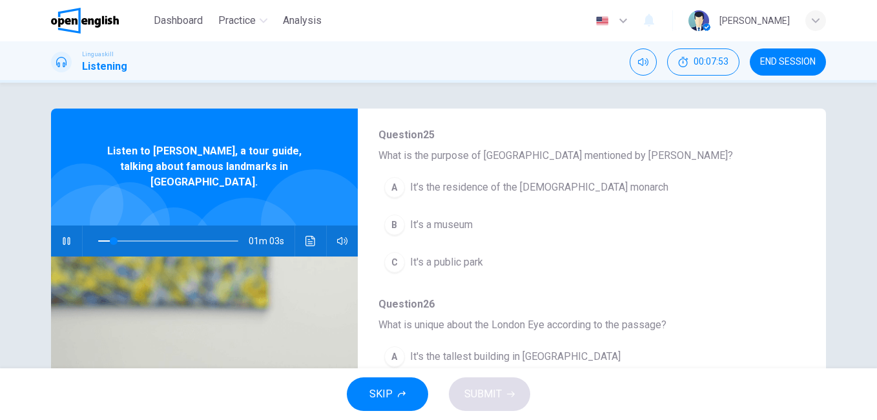
scroll to position [138, 0]
click at [509, 186] on span "It’s the residence of the British monarch" at bounding box center [539, 185] width 258 height 15
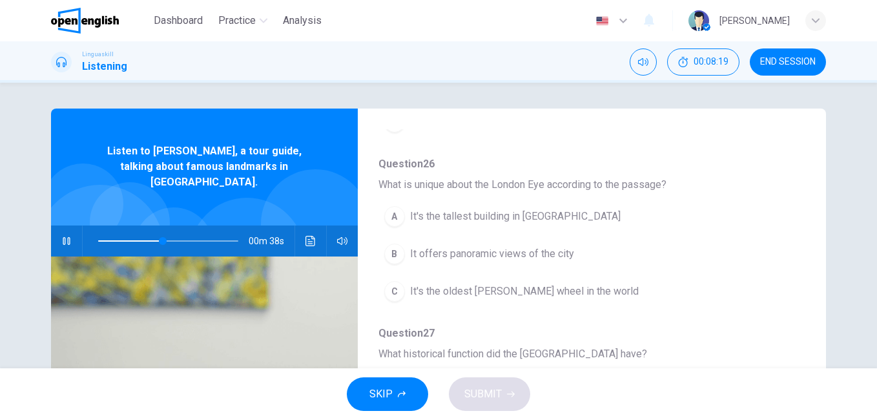
scroll to position [283, 0]
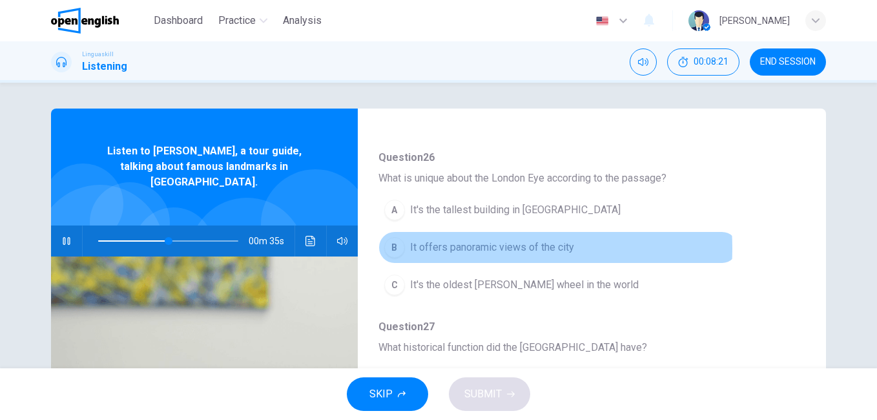
click at [465, 248] on span "It offers panoramic views of the city" at bounding box center [492, 247] width 164 height 15
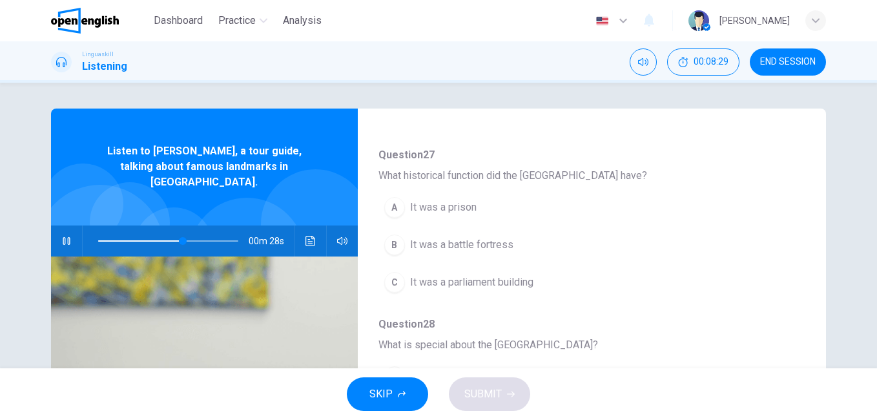
scroll to position [458, 0]
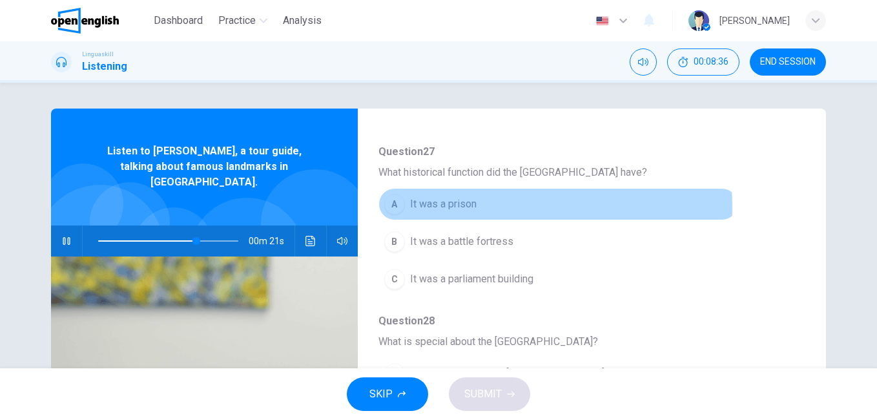
click at [458, 207] on span "It was a prison" at bounding box center [443, 203] width 67 height 15
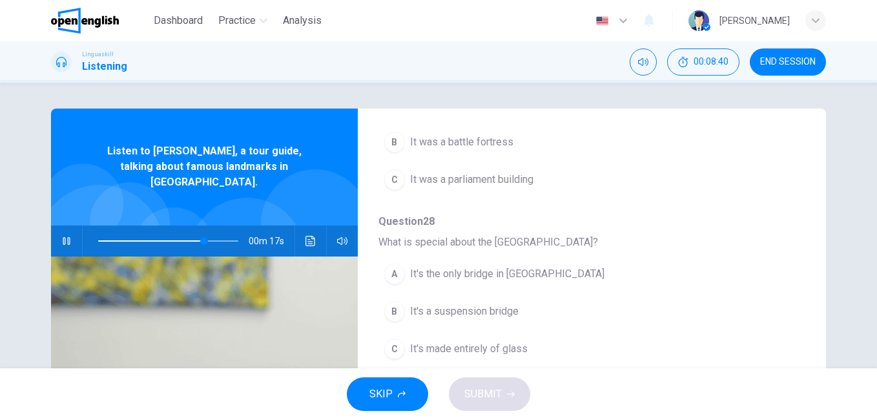
scroll to position [65, 0]
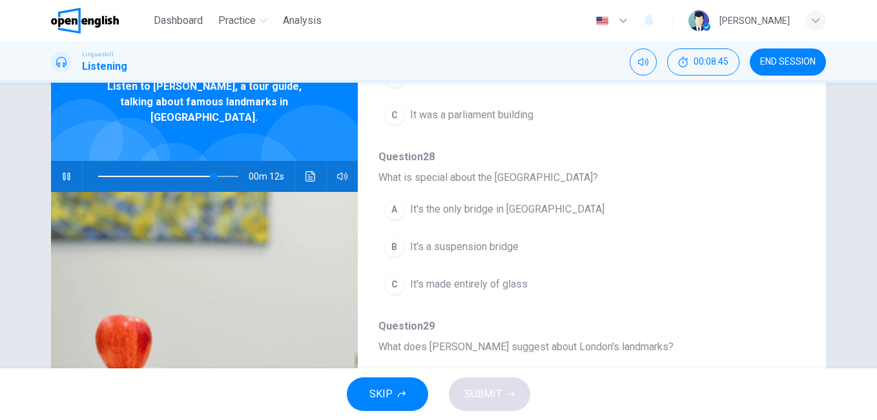
click at [463, 249] on span "It's a suspension bridge" at bounding box center [464, 246] width 108 height 15
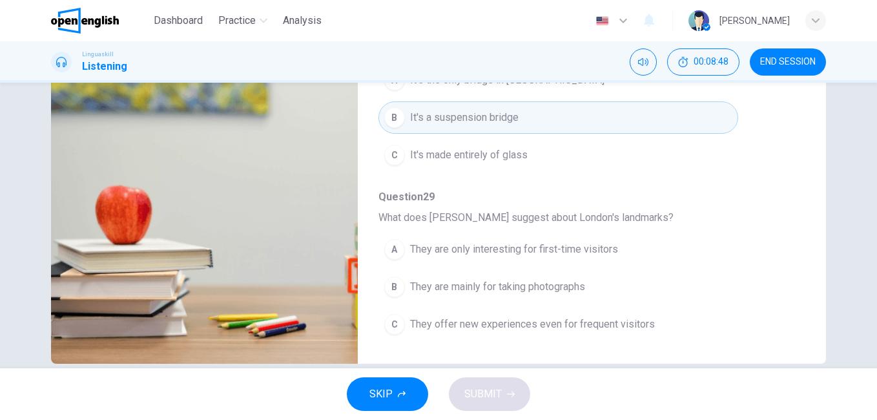
scroll to position [215, 0]
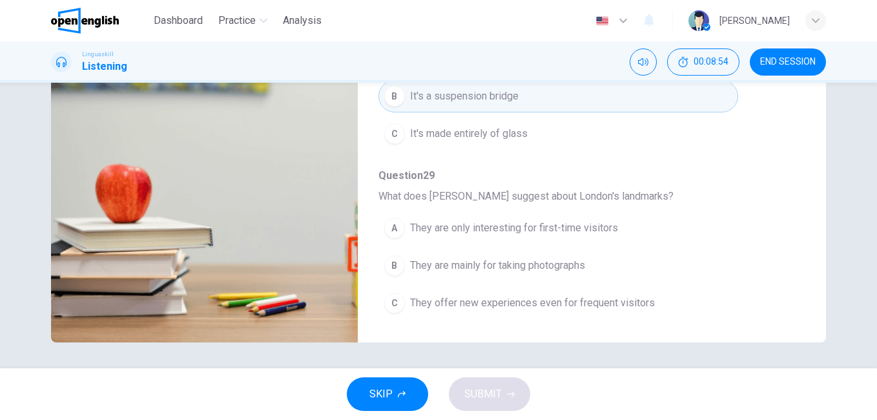
click at [562, 305] on span "They offer new experiences even for frequent visitors" at bounding box center [532, 302] width 245 height 15
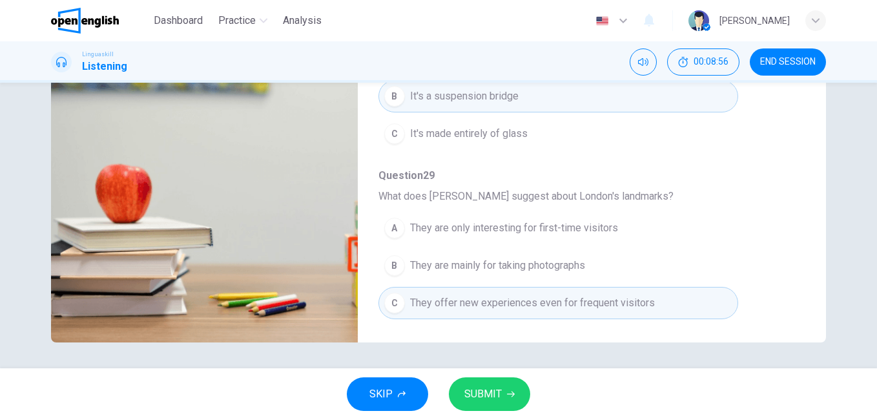
type input "*"
click at [496, 398] on span "SUBMIT" at bounding box center [482, 394] width 37 height 18
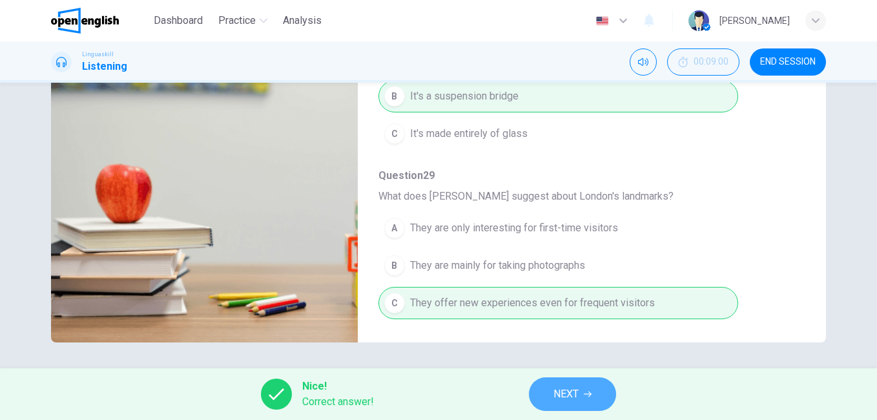
click at [569, 396] on span "NEXT" at bounding box center [565, 394] width 25 height 18
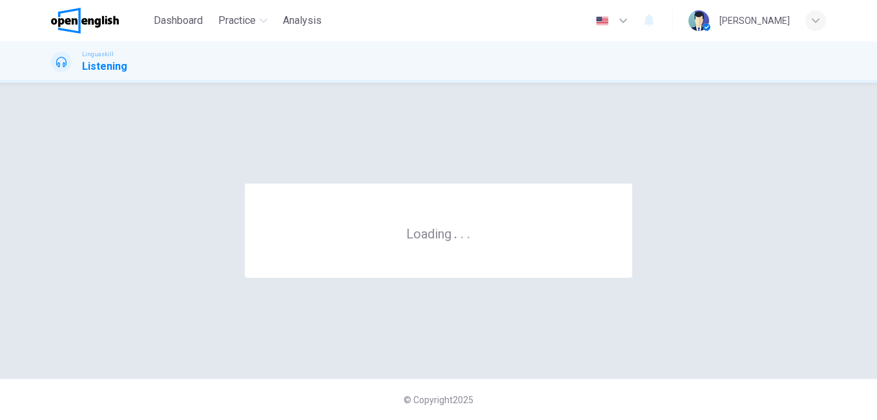
scroll to position [0, 0]
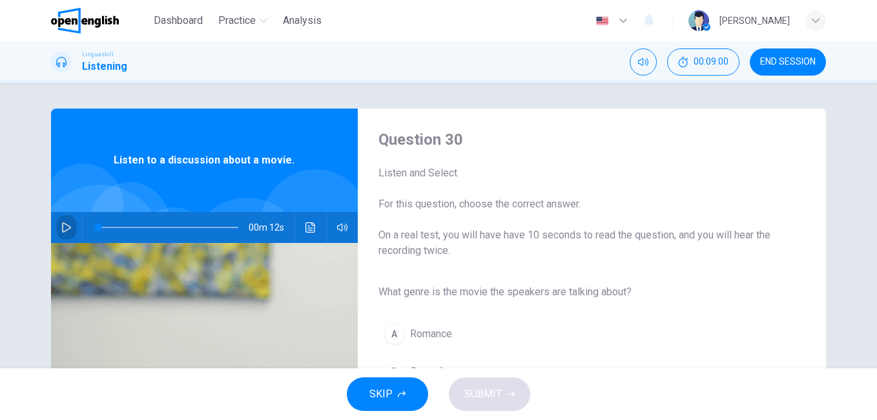
click at [61, 227] on icon "button" at bounding box center [66, 227] width 10 height 10
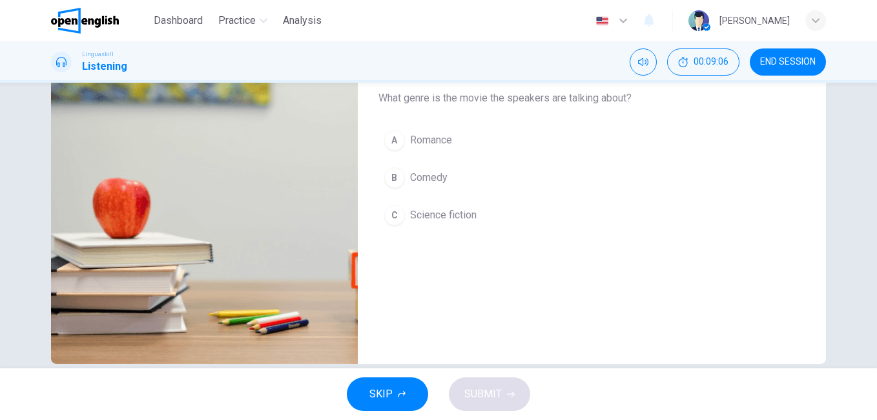
scroll to position [129, 0]
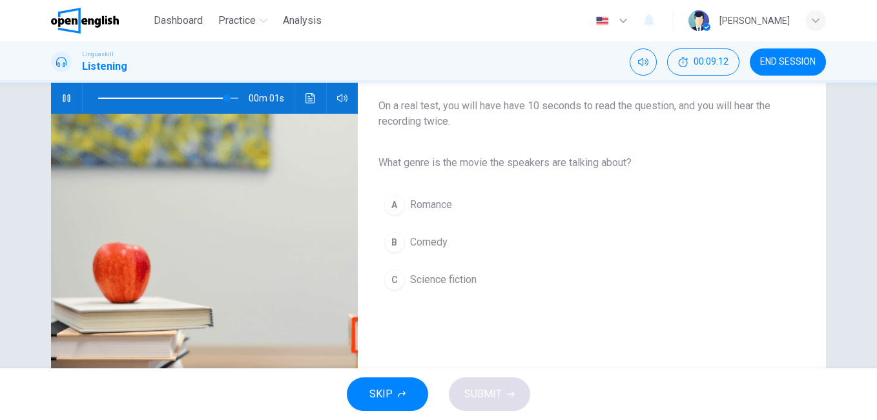
type input "*"
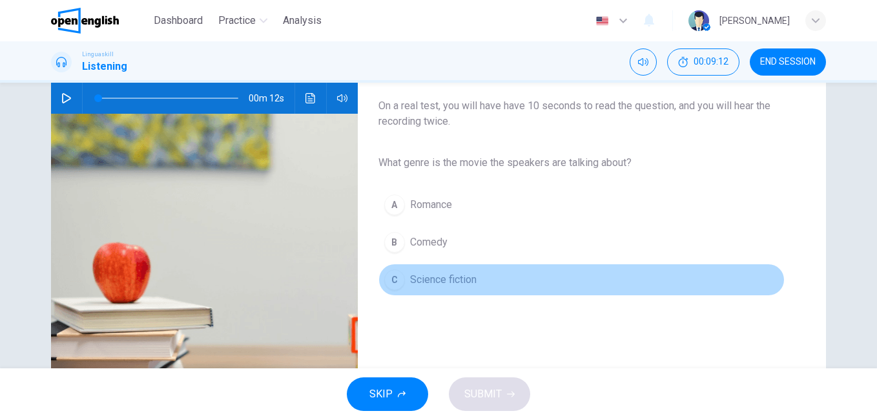
click at [442, 281] on span "Science fiction" at bounding box center [443, 279] width 67 height 15
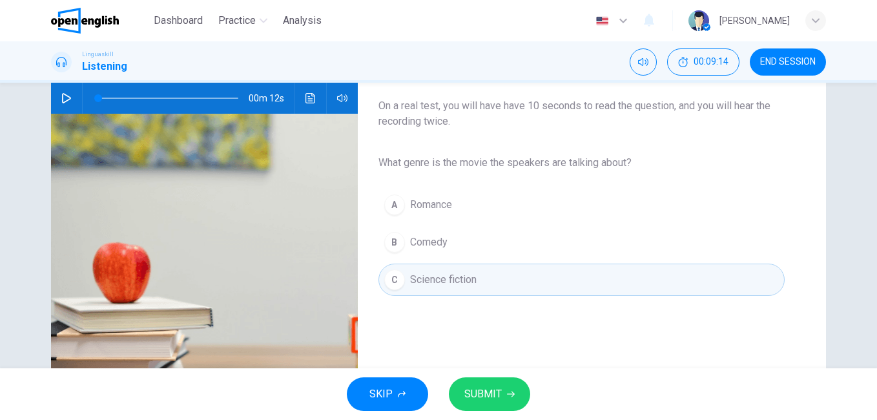
click at [483, 393] on span "SUBMIT" at bounding box center [482, 394] width 37 height 18
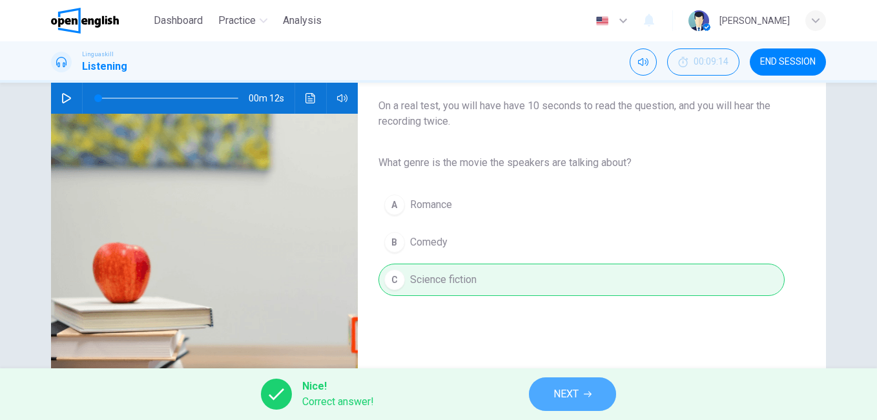
click at [553, 394] on span "NEXT" at bounding box center [565, 394] width 25 height 18
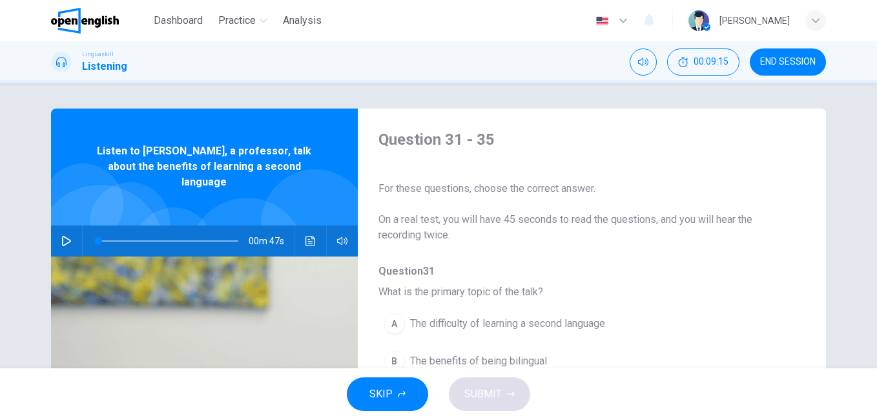
click at [62, 236] on icon "button" at bounding box center [66, 241] width 10 height 10
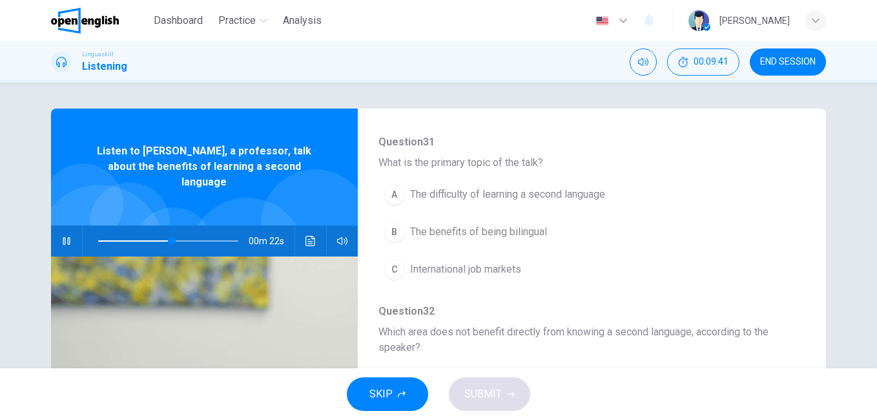
click at [504, 232] on span "The benefits of being bilingual" at bounding box center [478, 231] width 137 height 15
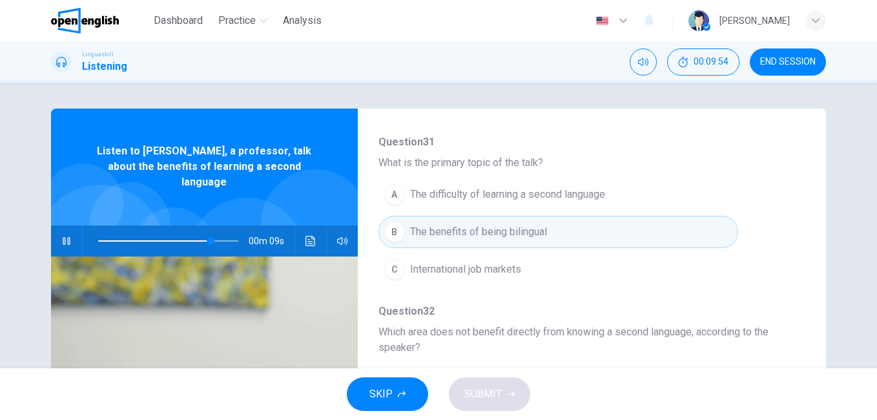
scroll to position [0, 0]
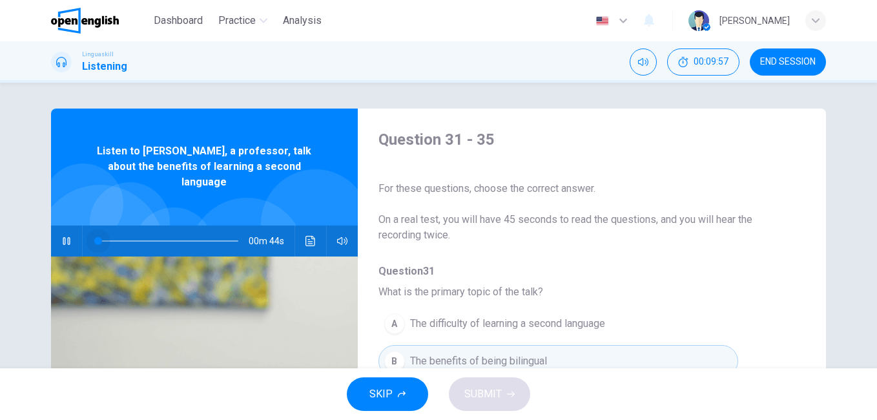
drag, startPoint x: 213, startPoint y: 227, endPoint x: 62, endPoint y: 227, distance: 151.1
click at [63, 227] on div "00m 44s" at bounding box center [204, 240] width 307 height 31
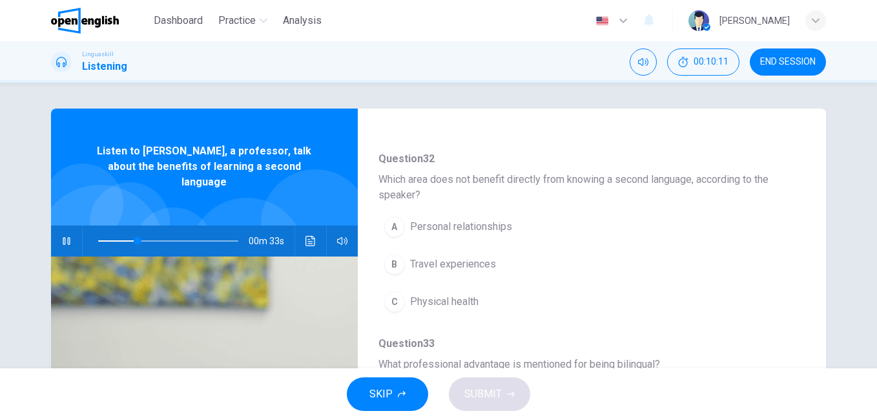
scroll to position [287, 0]
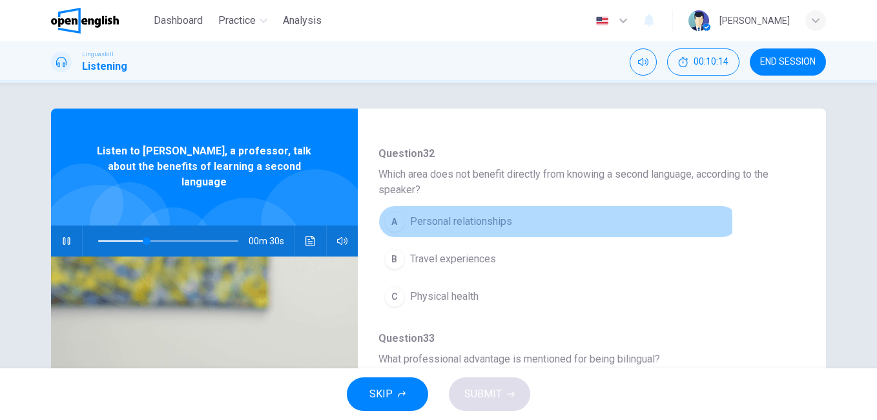
click at [471, 223] on span "Personal relationships" at bounding box center [461, 221] width 102 height 15
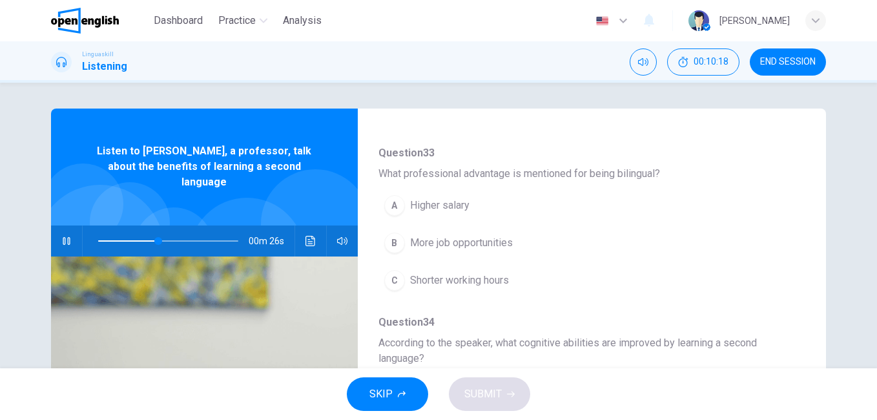
scroll to position [475, 0]
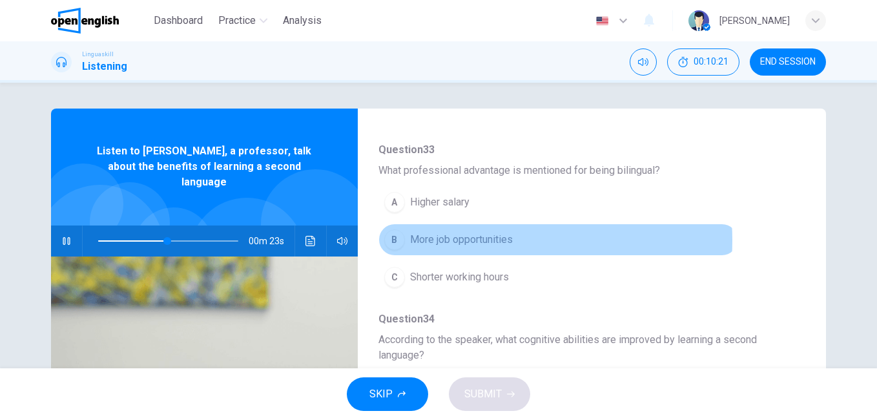
click at [462, 240] on span "More job opportunities" at bounding box center [461, 239] width 103 height 15
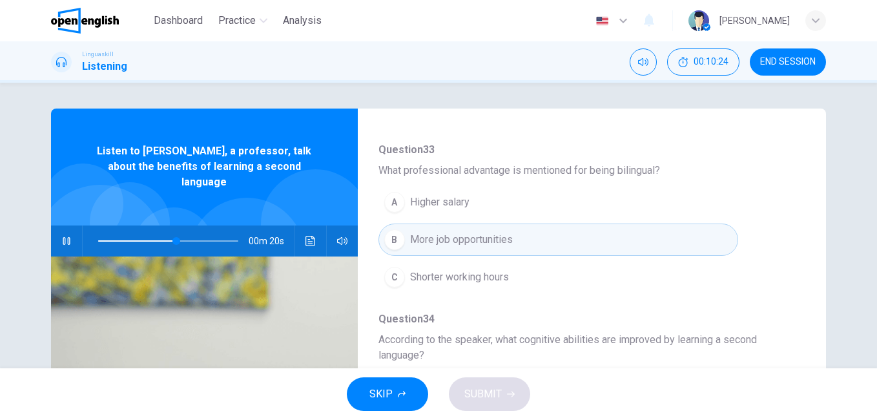
drag, startPoint x: 804, startPoint y: 334, endPoint x: 800, endPoint y: 370, distance: 35.7
click at [800, 370] on div "Dashboard Practice Analysis English ** ​ Jose J. Linguaskill Listening 00:10:24…" at bounding box center [438, 210] width 877 height 420
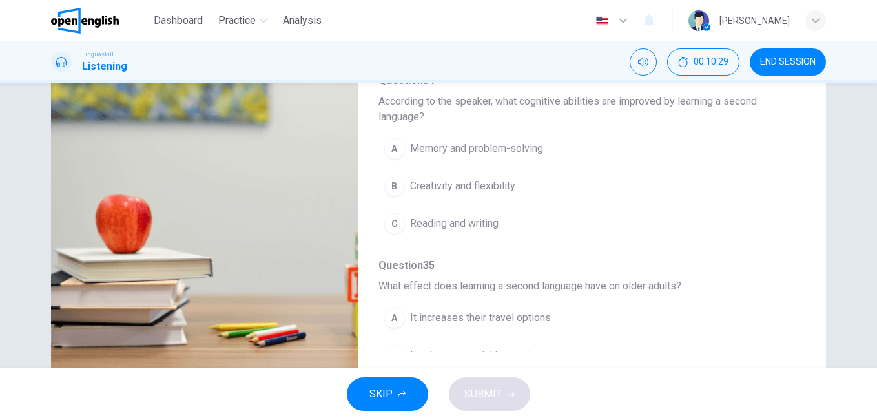
scroll to position [518, 0]
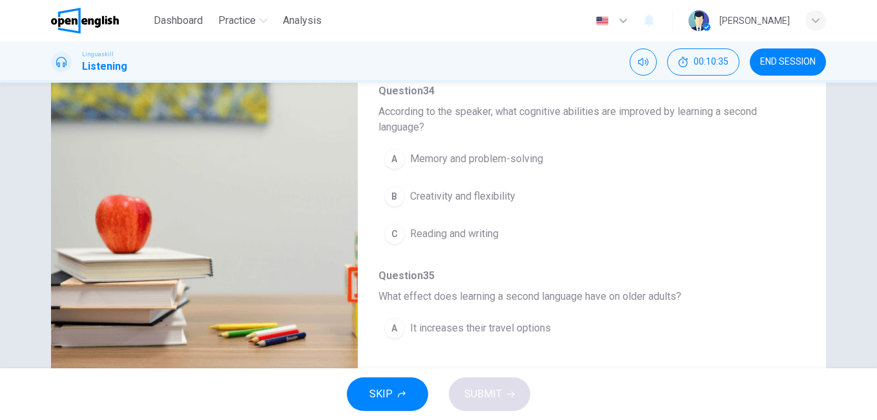
click at [464, 158] on span "Memory and problem-solving" at bounding box center [476, 158] width 133 height 15
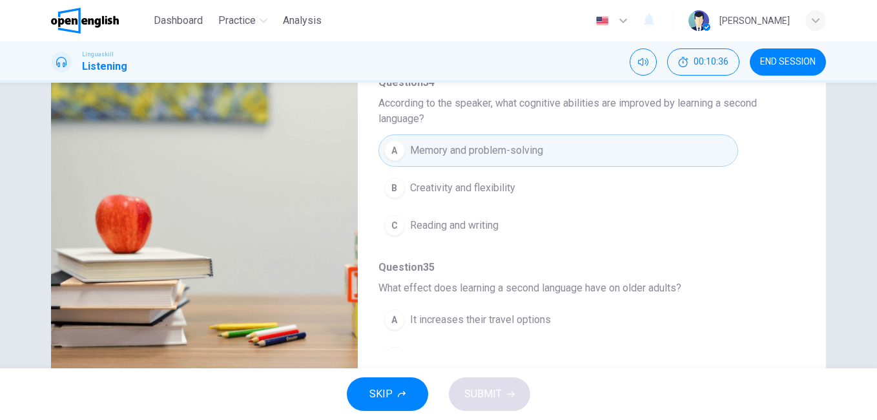
scroll to position [588, 0]
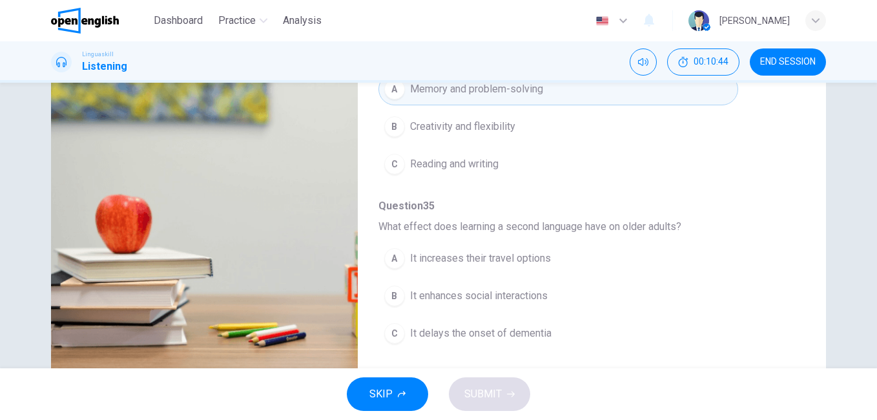
type input "*"
click at [472, 331] on span "It delays the onset of dementia" at bounding box center [480, 332] width 141 height 15
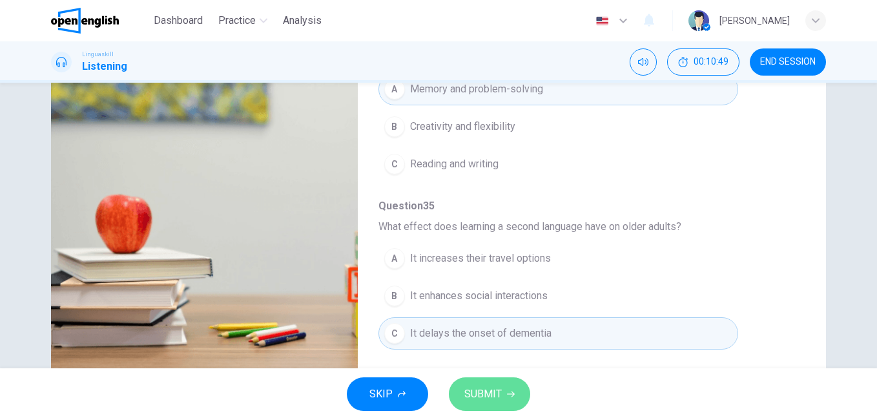
click at [476, 396] on span "SUBMIT" at bounding box center [482, 394] width 37 height 18
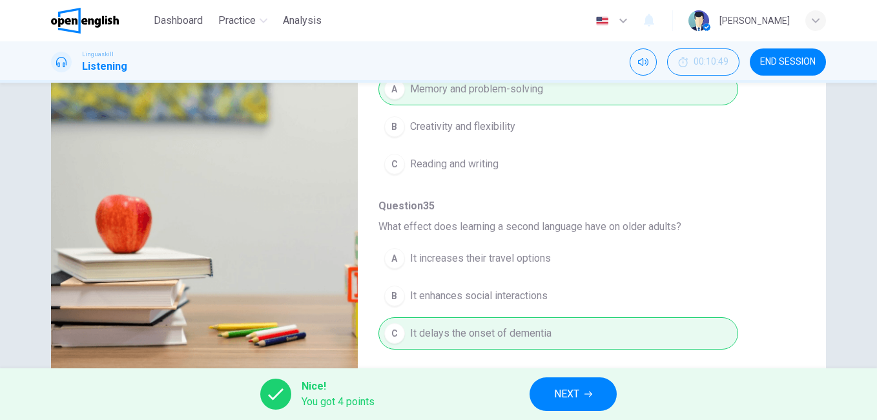
click at [572, 397] on span "NEXT" at bounding box center [566, 394] width 25 height 18
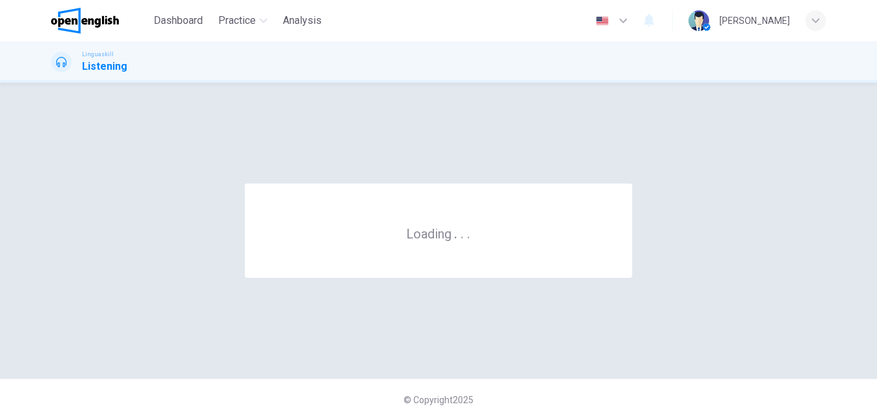
scroll to position [0, 0]
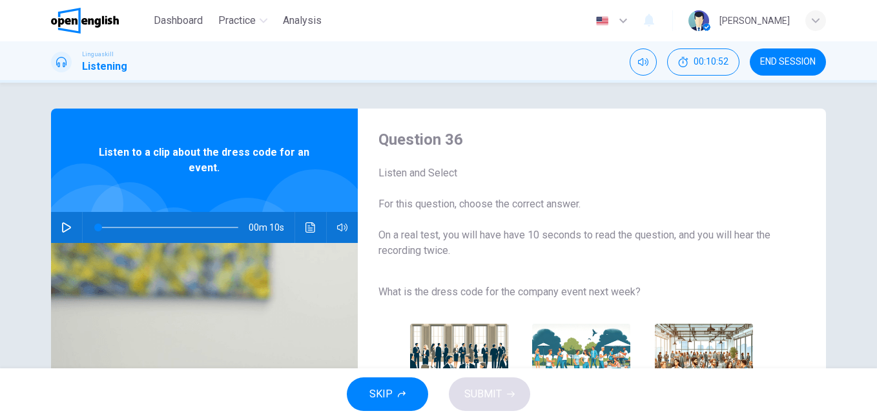
click at [66, 231] on icon "button" at bounding box center [66, 227] width 10 height 10
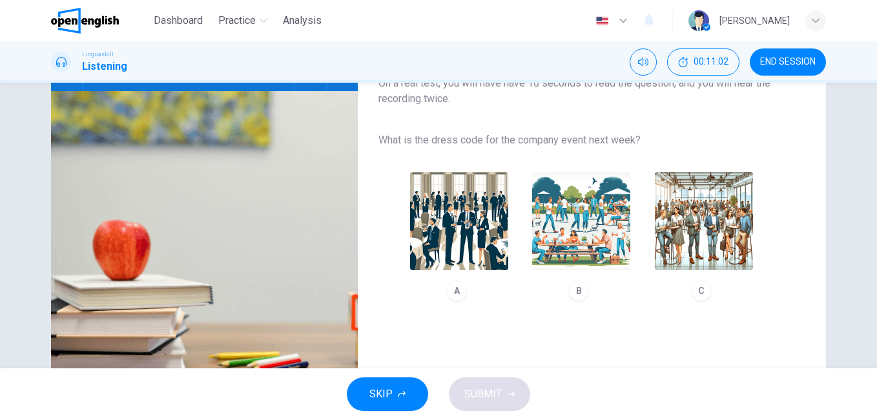
scroll to position [157, 0]
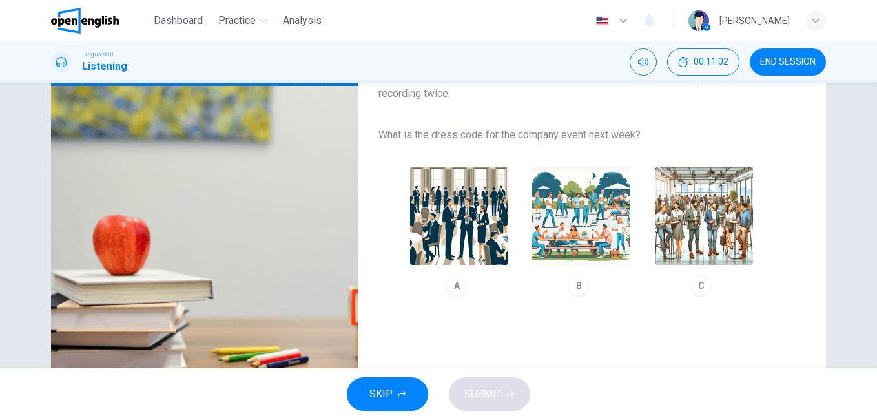
click at [745, 187] on img "button" at bounding box center [704, 216] width 98 height 98
type input "*"
click at [485, 404] on button "SUBMIT" at bounding box center [489, 394] width 81 height 34
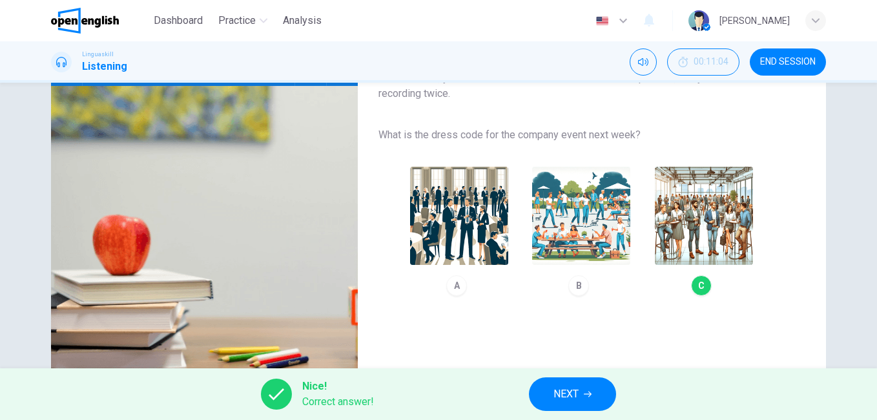
click at [578, 395] on button "NEXT" at bounding box center [572, 394] width 87 height 34
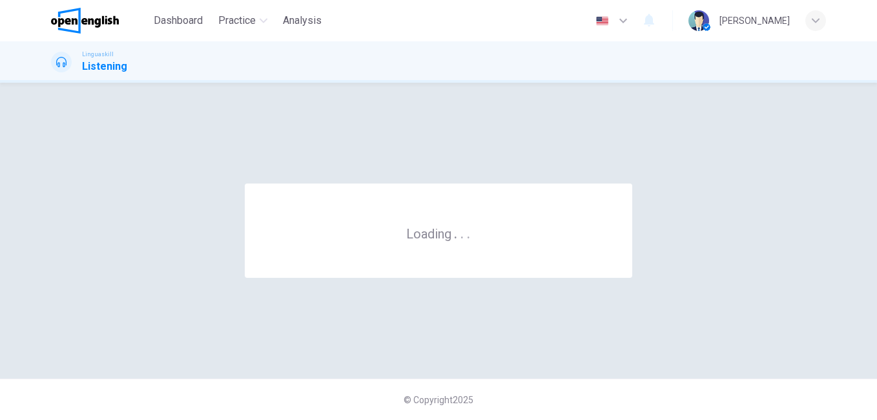
scroll to position [0, 0]
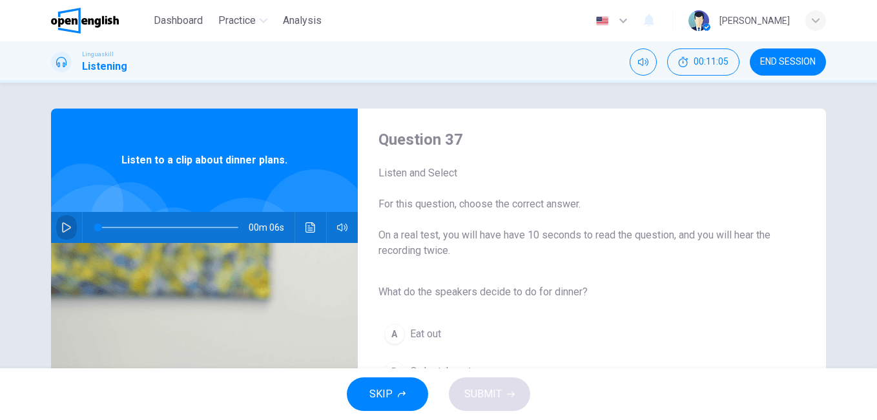
click at [56, 229] on button "button" at bounding box center [66, 227] width 21 height 31
type input "*"
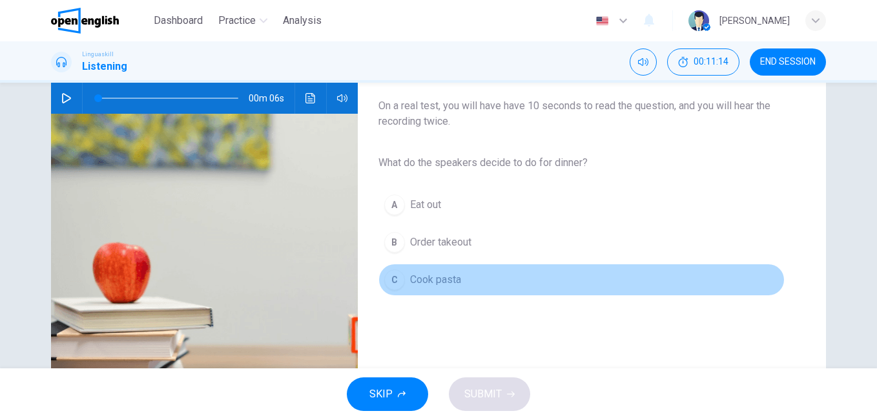
click at [436, 283] on span "Cook pasta" at bounding box center [435, 279] width 51 height 15
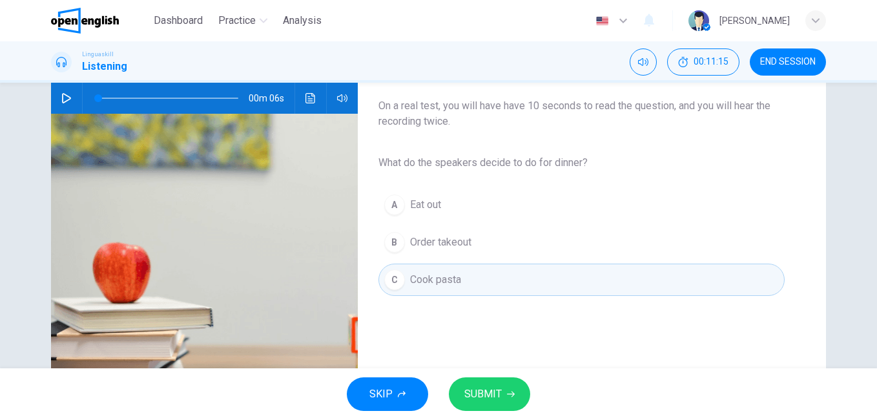
click at [479, 394] on span "SUBMIT" at bounding box center [482, 394] width 37 height 18
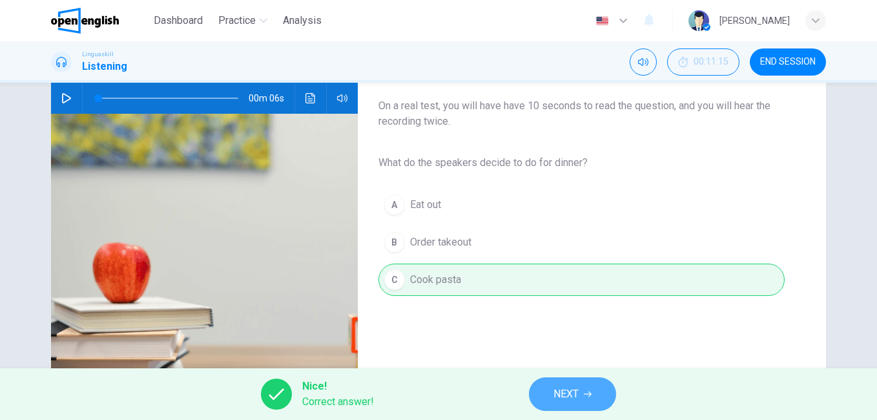
click at [575, 392] on span "NEXT" at bounding box center [565, 394] width 25 height 18
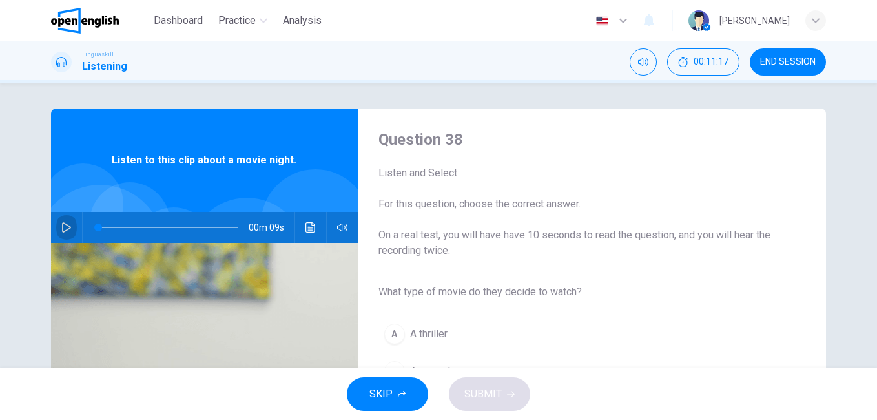
click at [57, 231] on button "button" at bounding box center [66, 227] width 21 height 31
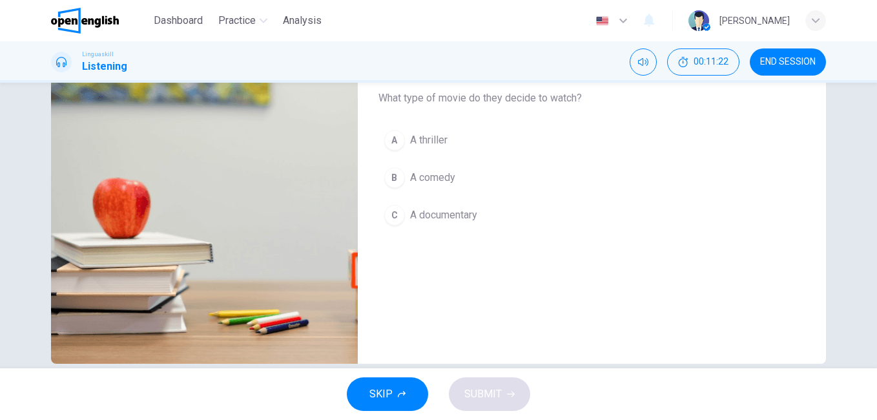
scroll to position [129, 0]
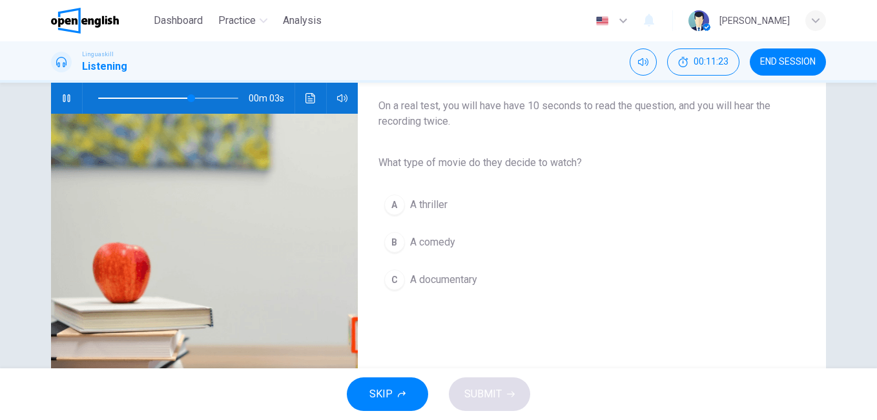
click at [427, 236] on span "A comedy" at bounding box center [432, 241] width 45 height 15
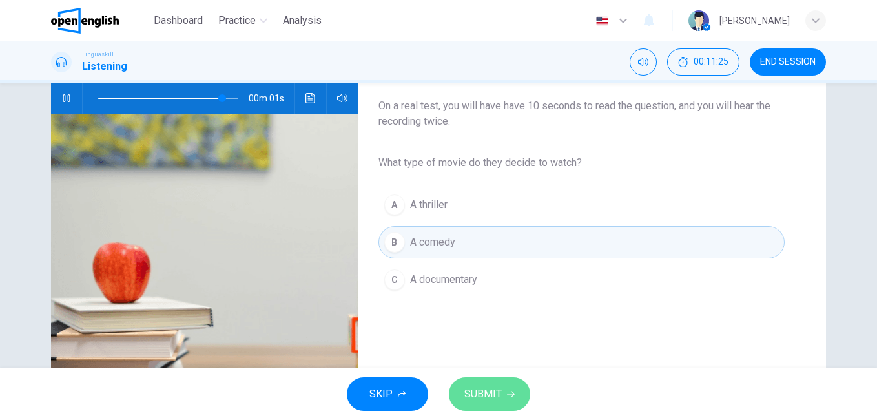
click at [489, 396] on span "SUBMIT" at bounding box center [482, 394] width 37 height 18
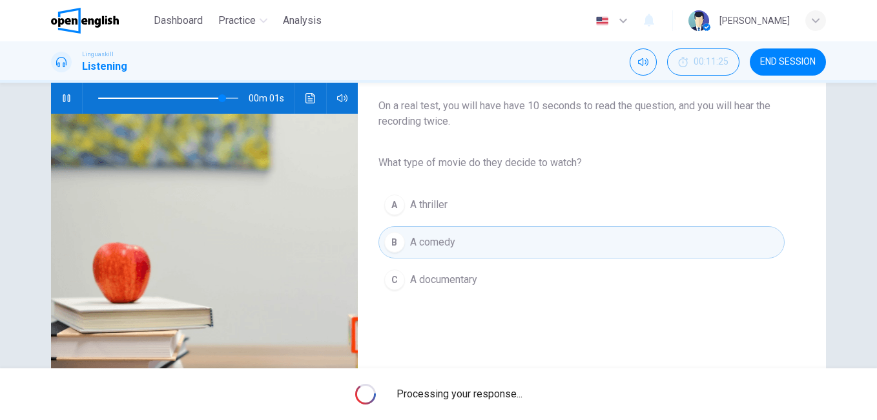
type input "*"
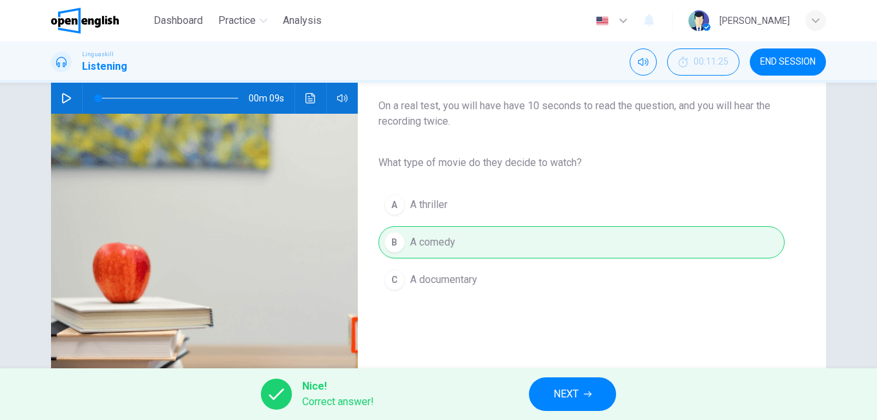
scroll to position [194, 0]
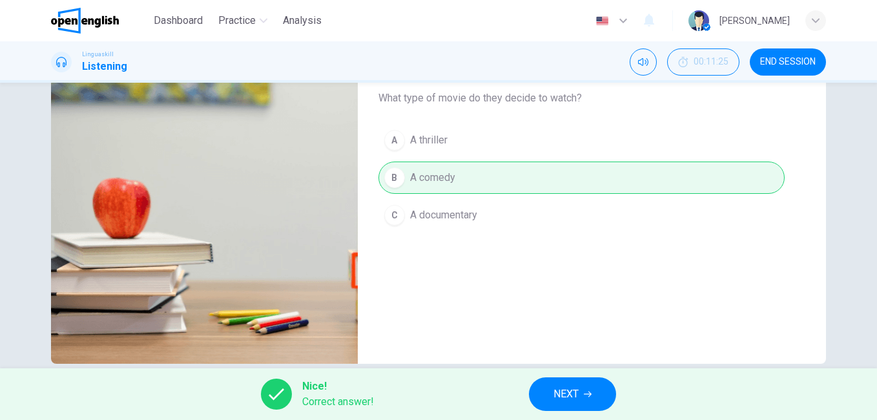
click at [564, 394] on span "NEXT" at bounding box center [565, 394] width 25 height 18
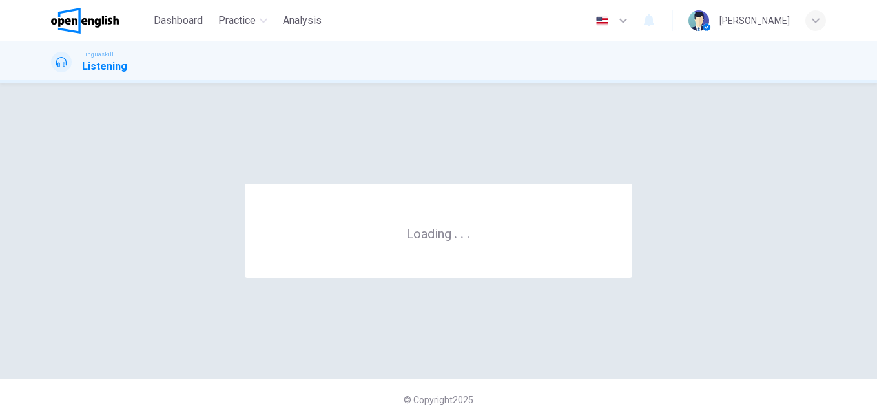
scroll to position [0, 0]
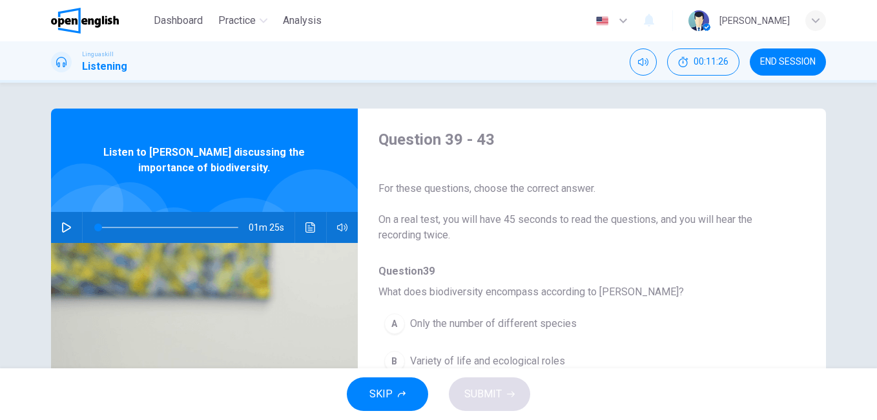
click at [58, 221] on button "button" at bounding box center [66, 227] width 21 height 31
drag, startPoint x: 795, startPoint y: 213, endPoint x: 793, endPoint y: 233, distance: 20.1
click at [793, 233] on div "Question 39 - 43 For these questions, choose the correct answer. On a real test…" at bounding box center [581, 332] width 447 height 407
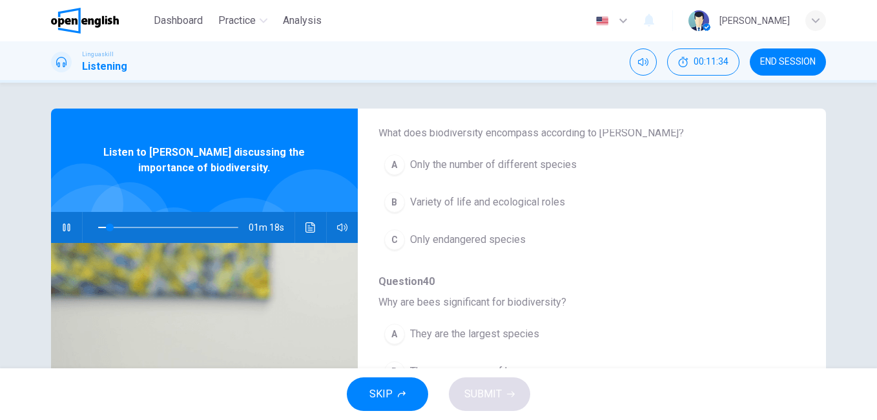
scroll to position [165, 0]
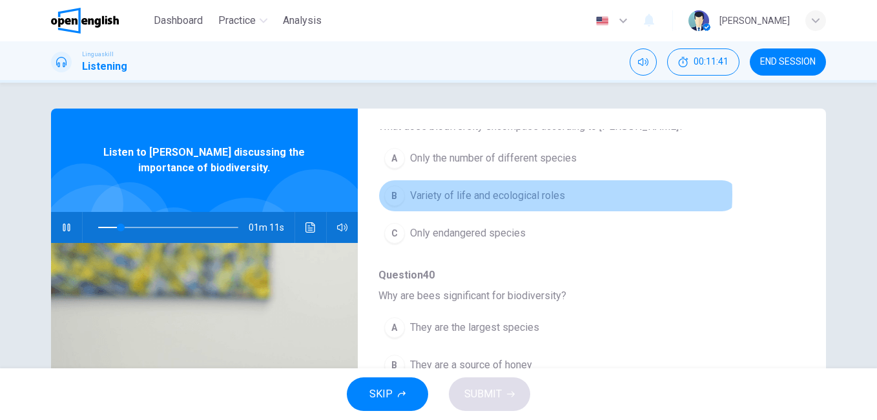
click at [509, 194] on span "Variety of life and ecological roles" at bounding box center [487, 195] width 155 height 15
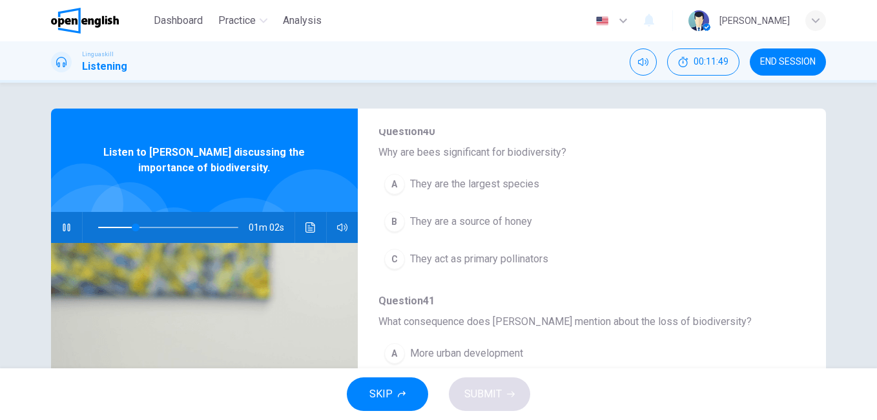
scroll to position [310, 0]
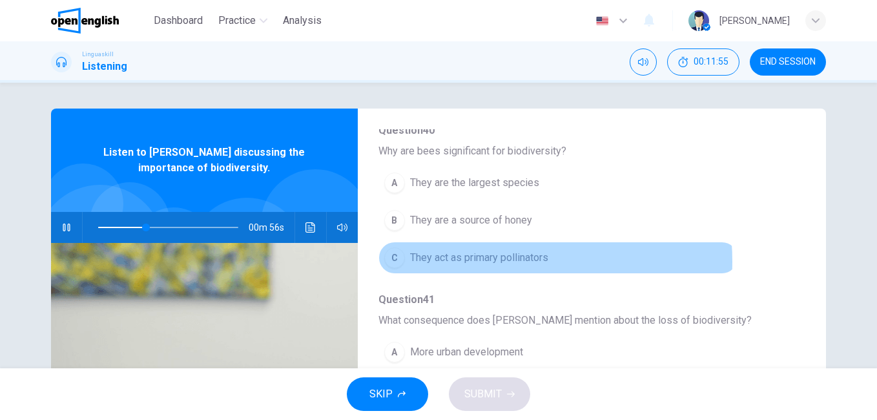
click at [463, 261] on span "They act as primary pollinators" at bounding box center [479, 257] width 138 height 15
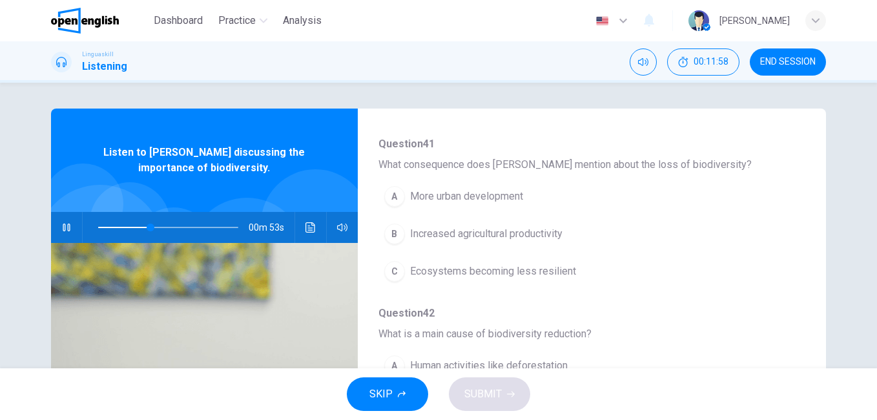
scroll to position [467, 0]
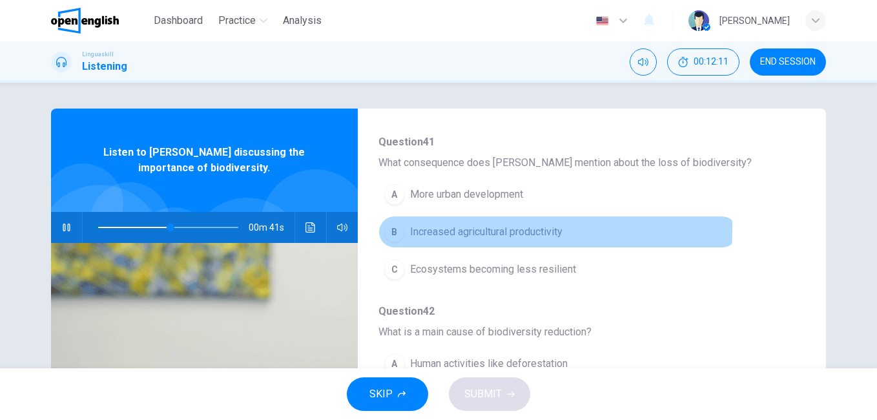
click at [456, 229] on span "Increased agricultural productivity" at bounding box center [486, 231] width 152 height 15
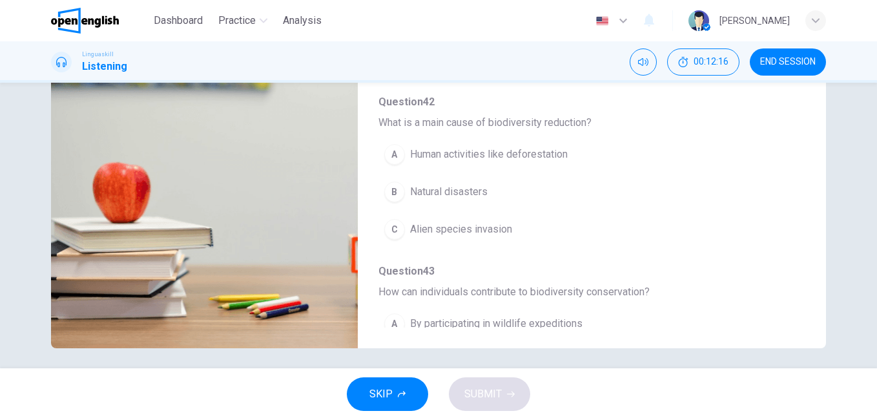
scroll to position [215, 0]
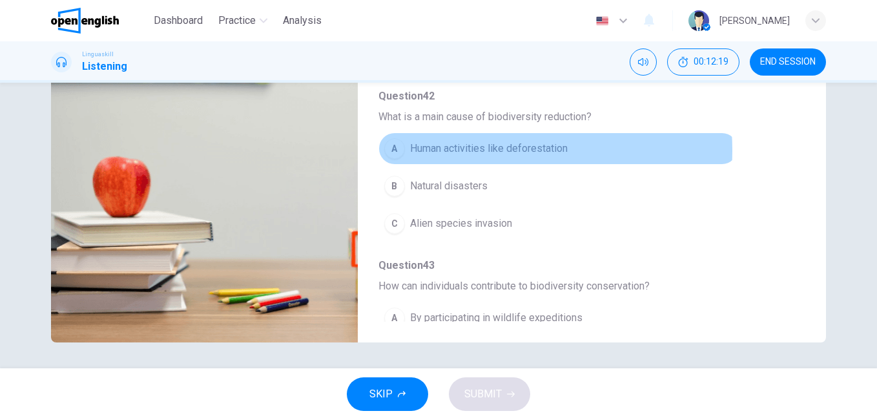
click at [456, 150] on span "Human activities like deforestation" at bounding box center [489, 148] width 158 height 15
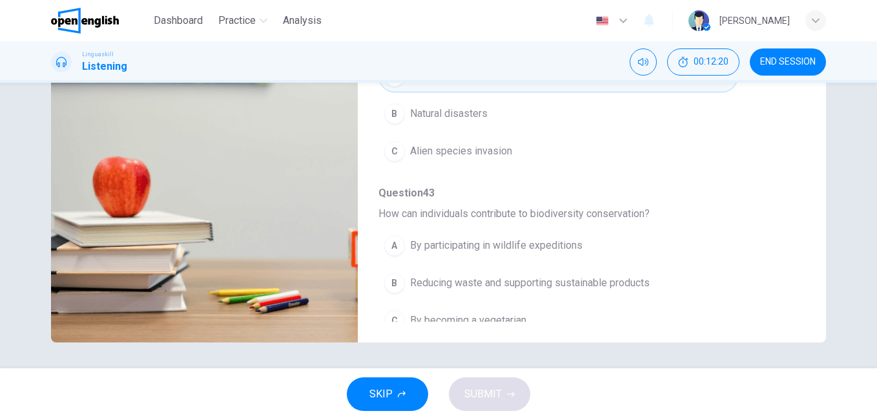
scroll to position [557, 0]
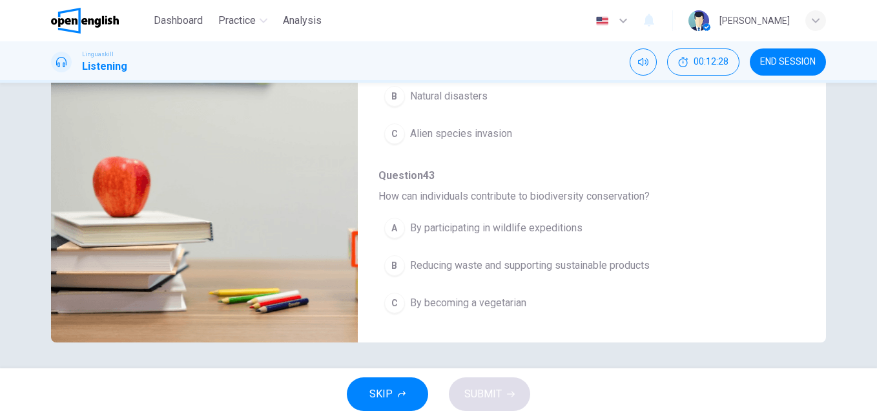
click at [495, 268] on span "Reducing waste and supporting sustainable products" at bounding box center [530, 265] width 240 height 15
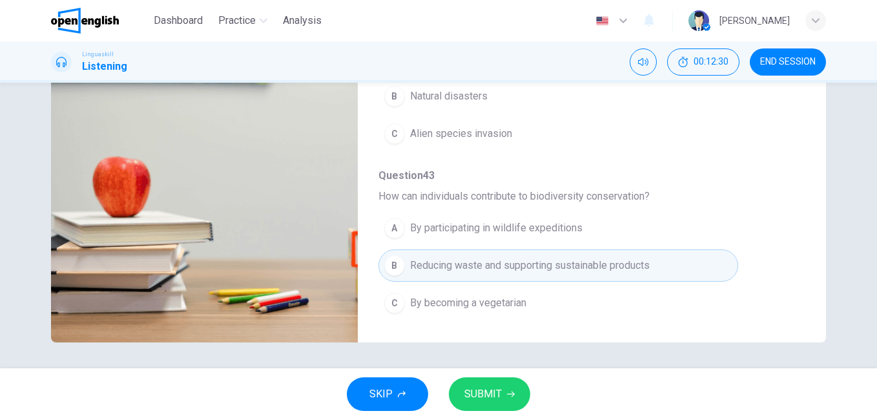
click at [490, 393] on span "SUBMIT" at bounding box center [482, 394] width 37 height 18
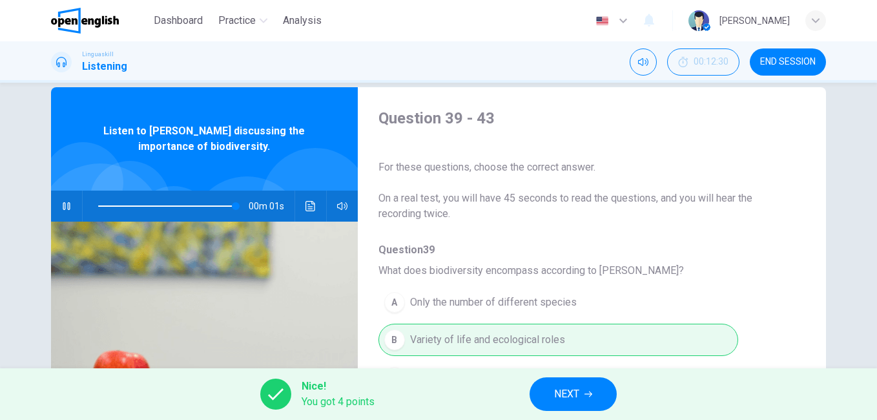
scroll to position [0, 0]
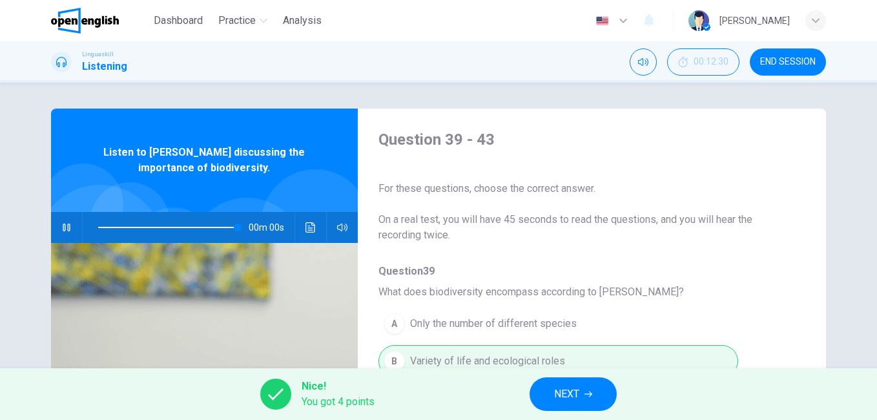
type input "*"
click at [591, 390] on icon "button" at bounding box center [588, 394] width 8 height 8
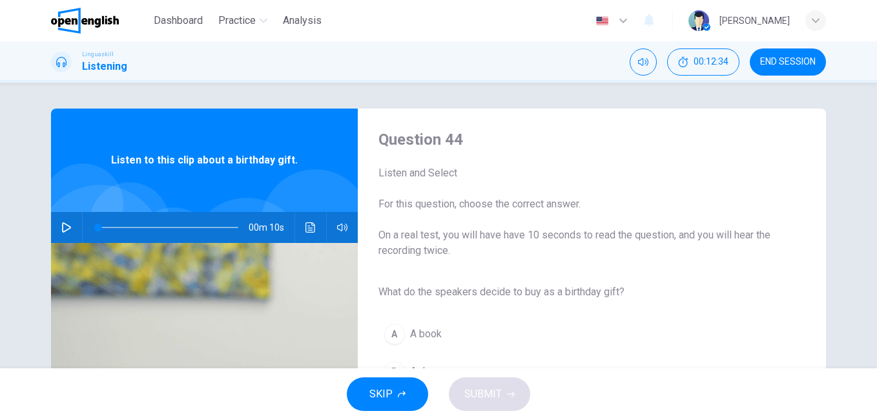
scroll to position [65, 0]
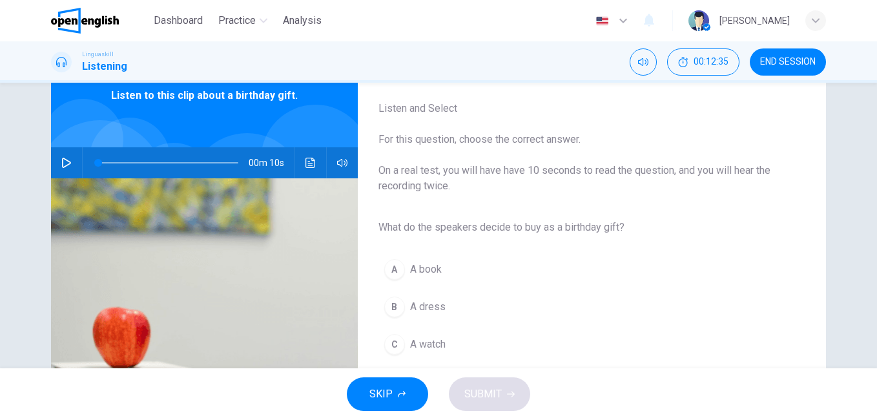
click at [65, 163] on icon "button" at bounding box center [66, 163] width 10 height 10
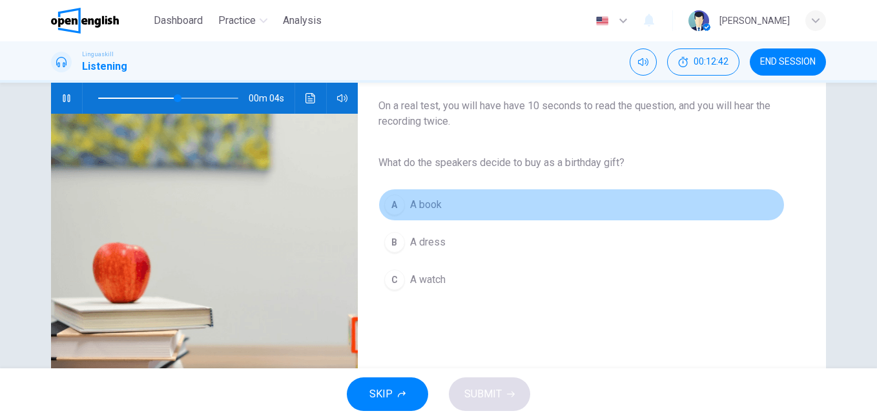
click at [420, 207] on span "A book" at bounding box center [426, 204] width 32 height 15
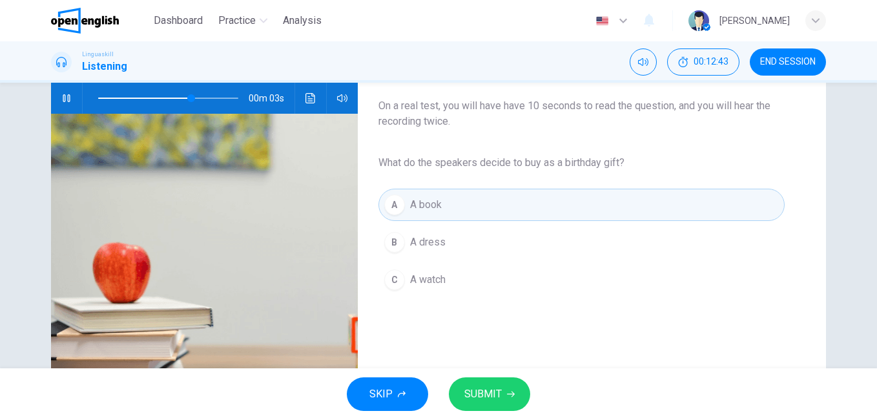
click at [495, 398] on span "SUBMIT" at bounding box center [482, 394] width 37 height 18
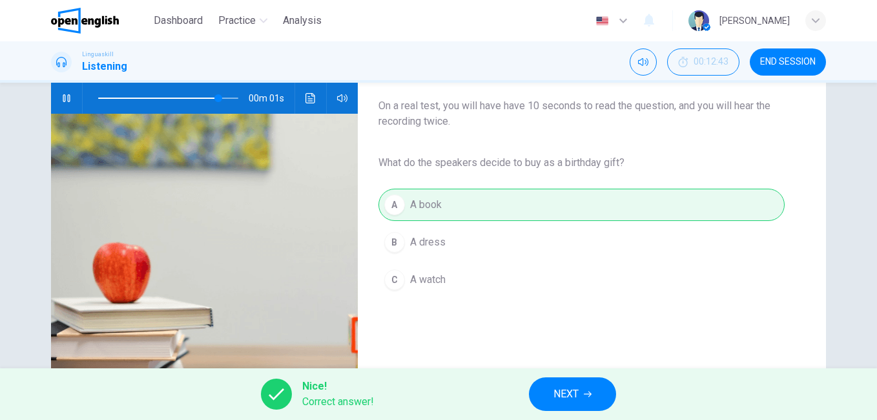
type input "**"
click at [556, 389] on span "NEXT" at bounding box center [565, 394] width 25 height 18
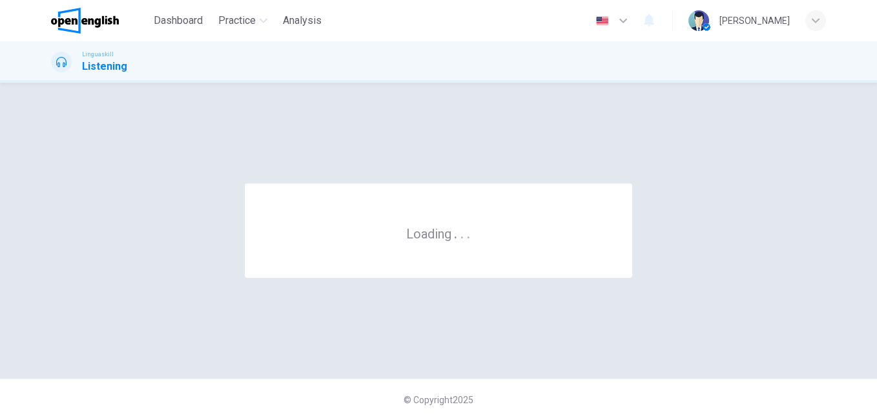
scroll to position [0, 0]
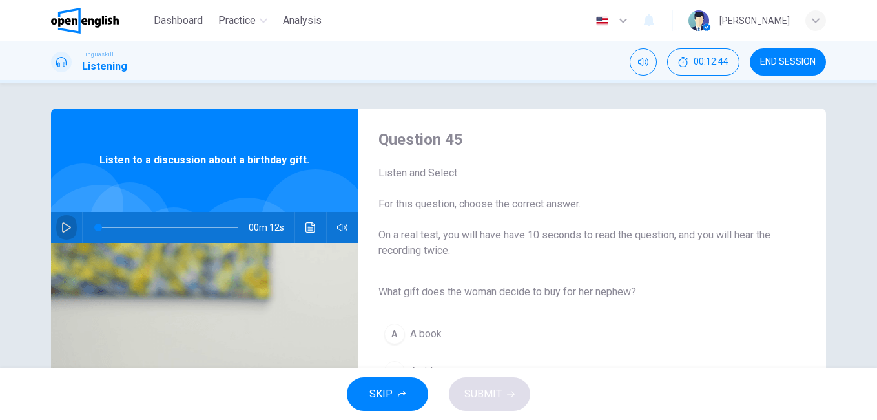
click at [61, 227] on icon "button" at bounding box center [66, 227] width 10 height 10
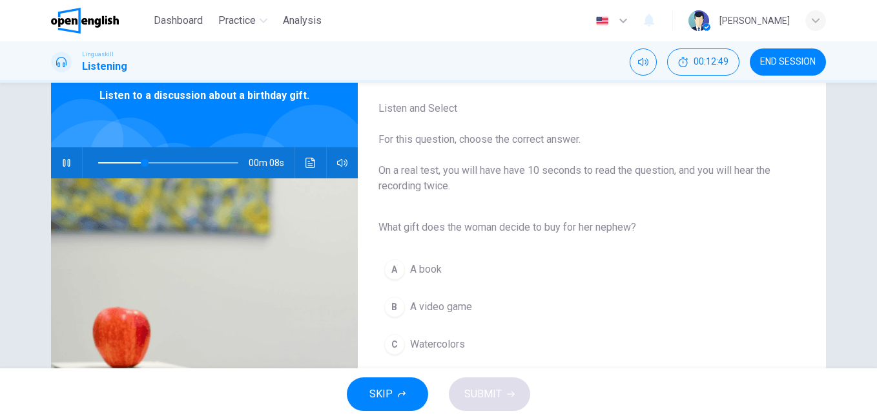
scroll to position [129, 0]
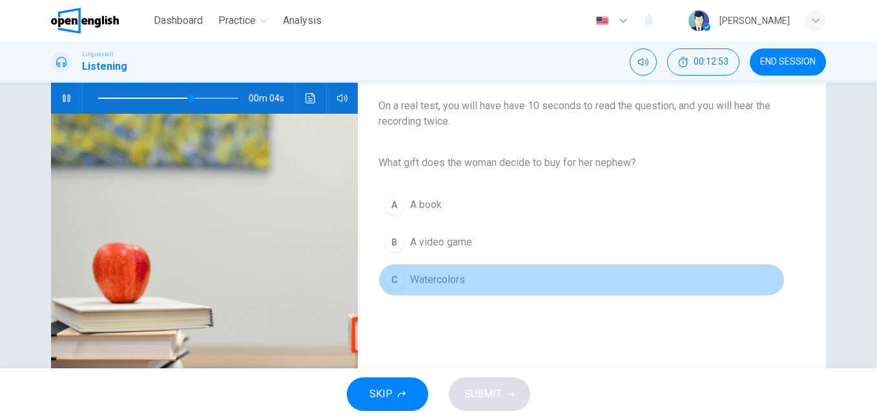
click at [417, 278] on span "Watercolors" at bounding box center [437, 279] width 55 height 15
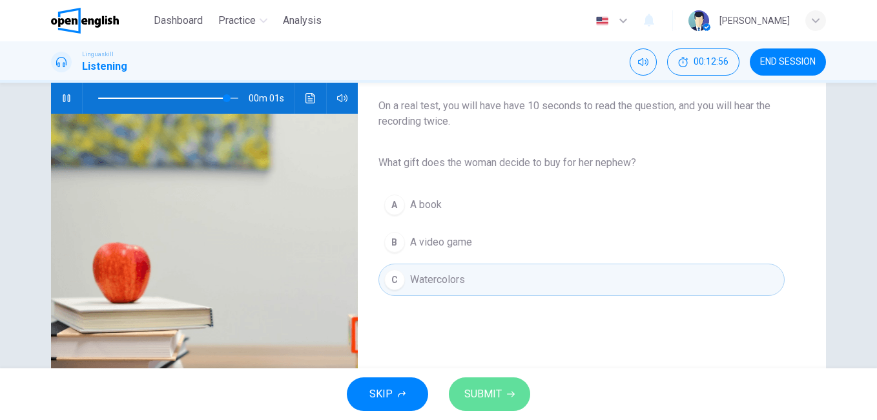
click at [490, 394] on span "SUBMIT" at bounding box center [482, 394] width 37 height 18
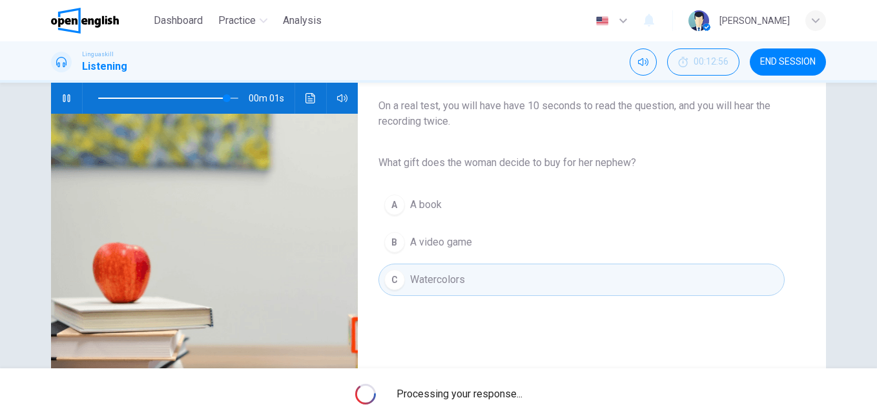
type input "*"
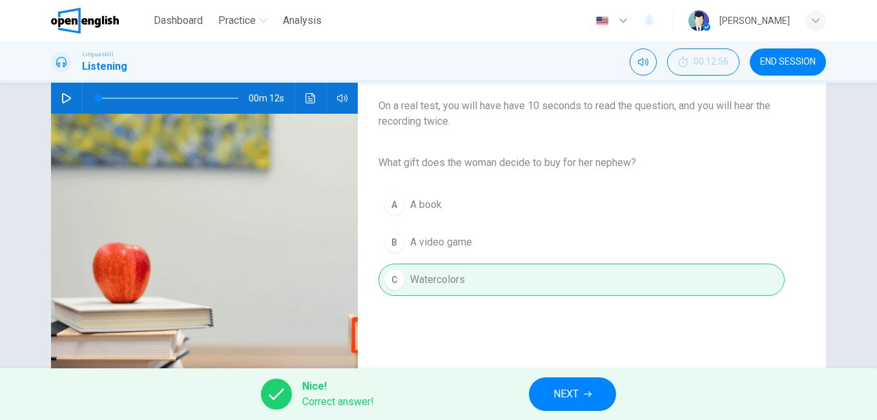
scroll to position [215, 0]
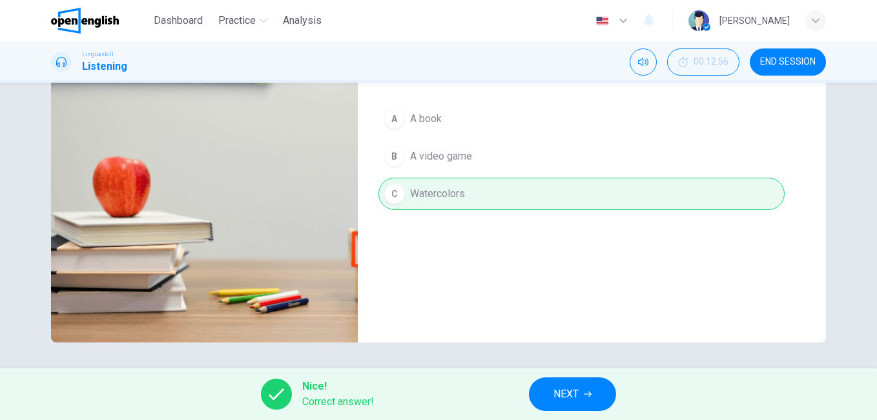
click at [579, 396] on button "NEXT" at bounding box center [572, 394] width 87 height 34
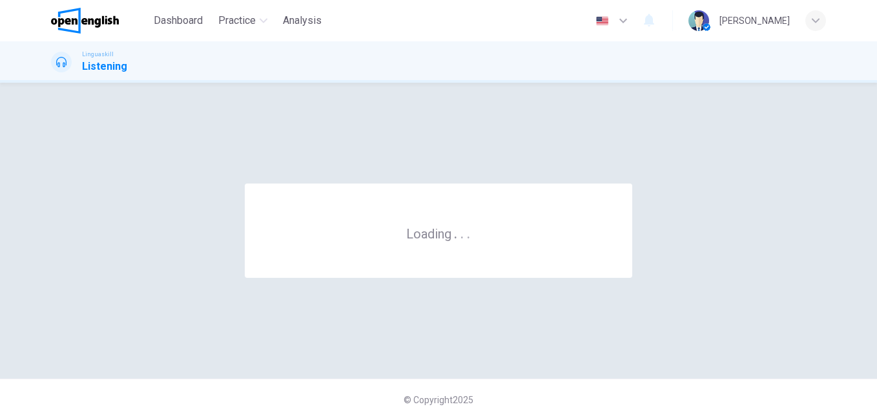
scroll to position [0, 0]
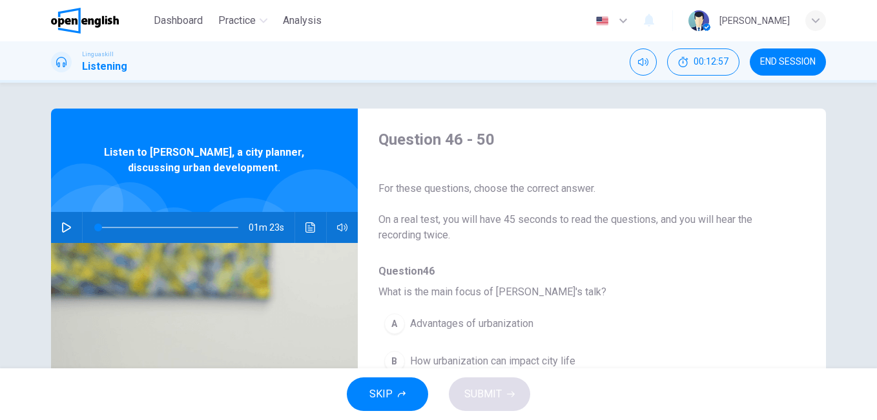
click at [63, 228] on icon "button" at bounding box center [66, 227] width 10 height 10
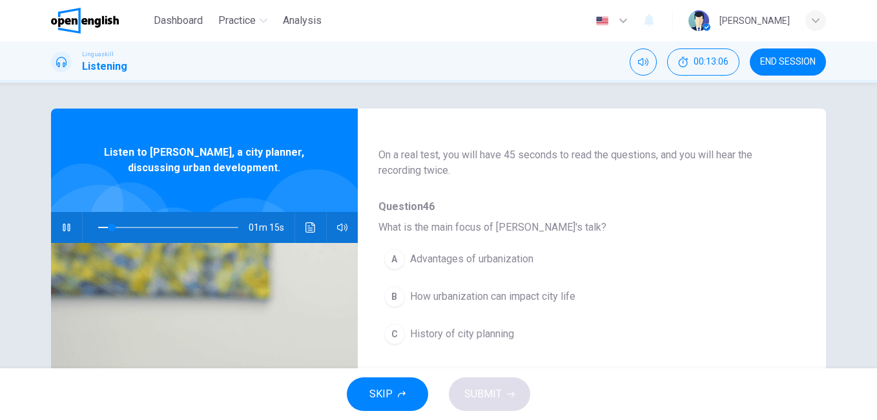
click at [512, 299] on span "How urbanization can impact city life" at bounding box center [492, 296] width 165 height 15
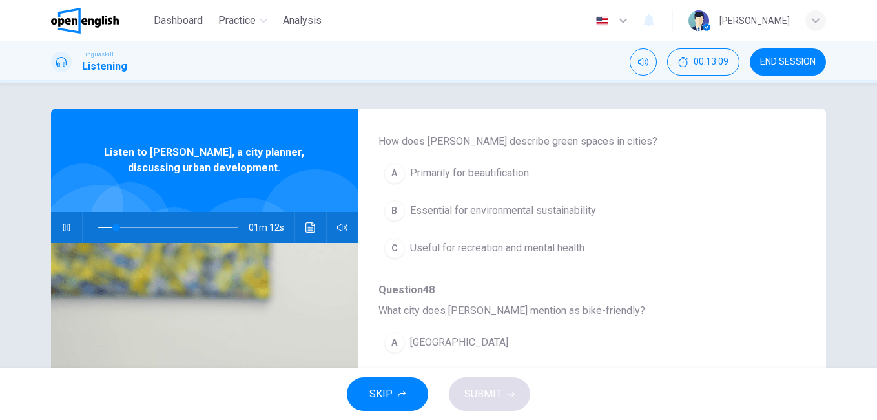
scroll to position [305, 0]
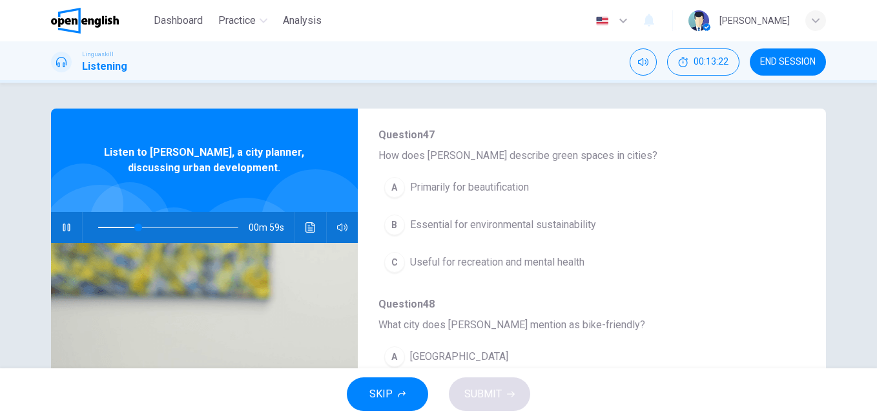
click at [488, 267] on span "Useful for recreation and mental health" at bounding box center [497, 261] width 174 height 15
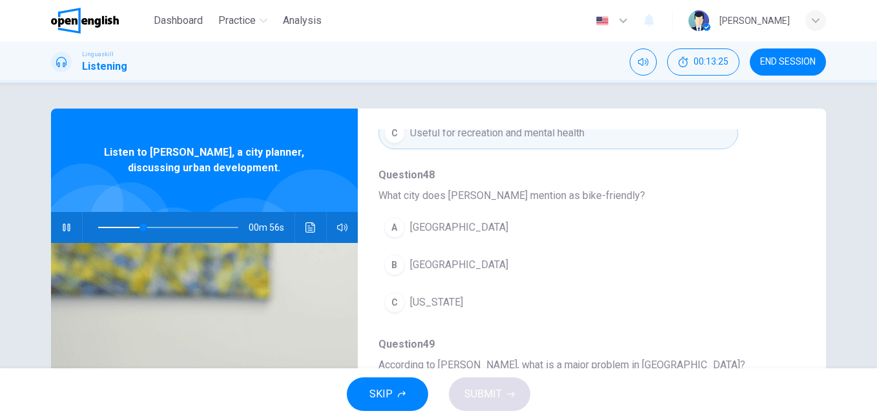
scroll to position [499, 0]
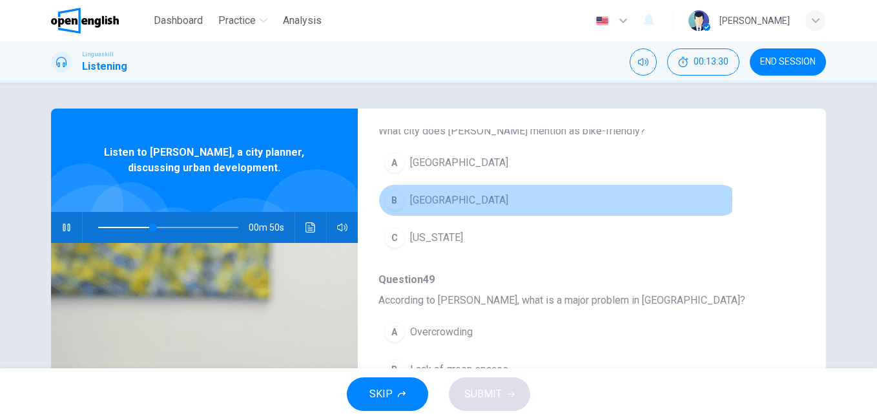
click at [429, 200] on span "Copenhagen" at bounding box center [459, 199] width 98 height 15
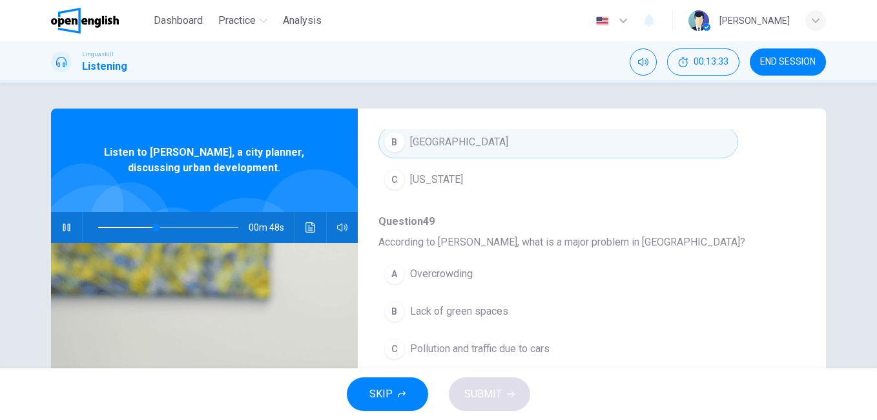
scroll to position [65, 0]
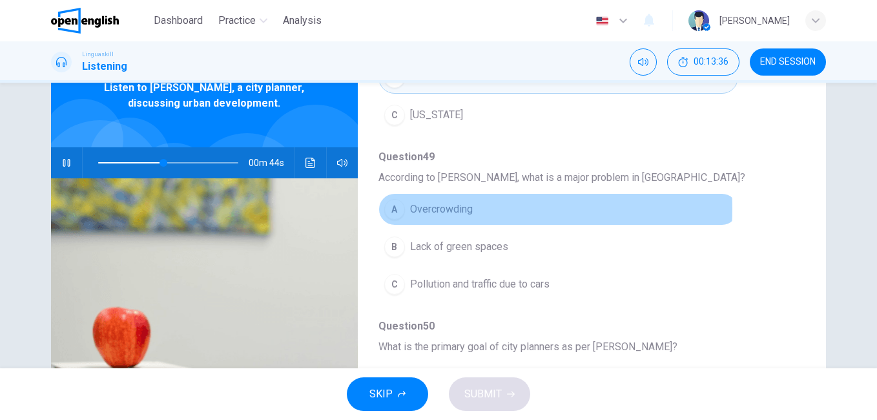
click at [440, 209] on span "Overcrowding" at bounding box center [441, 208] width 63 height 15
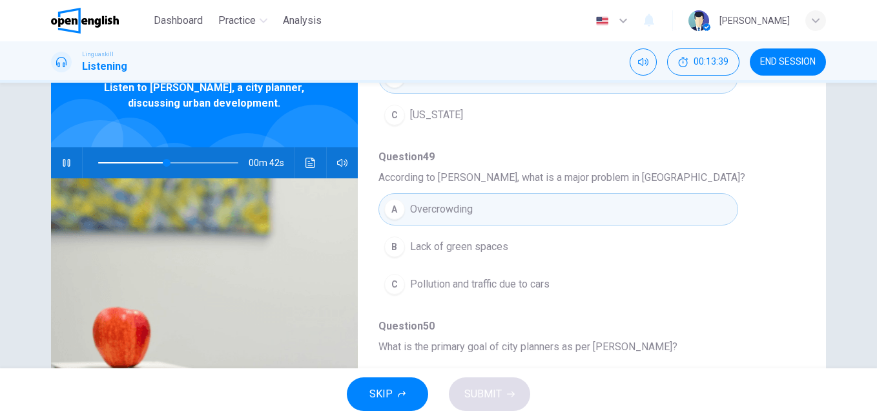
click at [498, 283] on span "Pollution and traffic due to cars" at bounding box center [479, 283] width 139 height 15
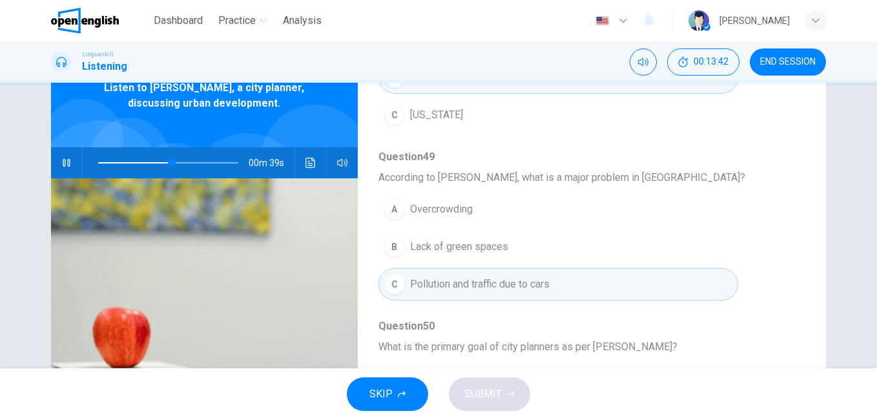
scroll to position [194, 0]
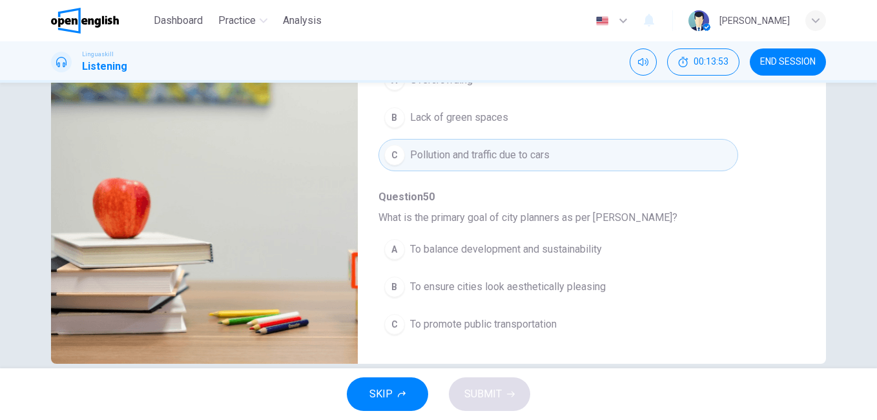
click at [577, 251] on span "To balance development and sustainability" at bounding box center [506, 248] width 192 height 15
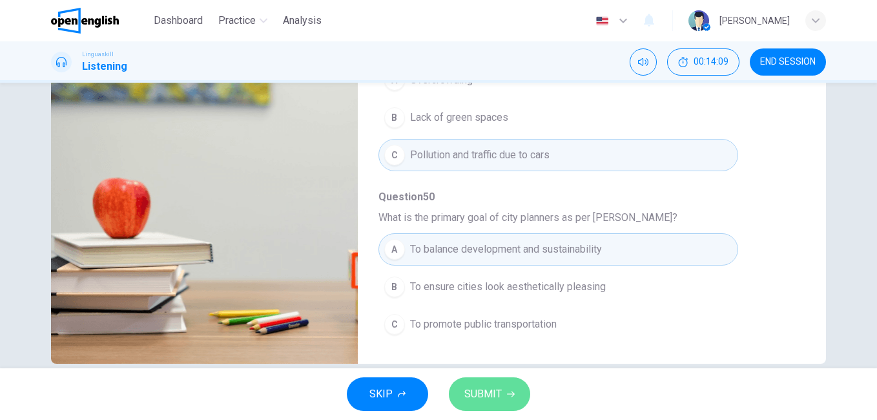
click at [495, 393] on span "SUBMIT" at bounding box center [482, 394] width 37 height 18
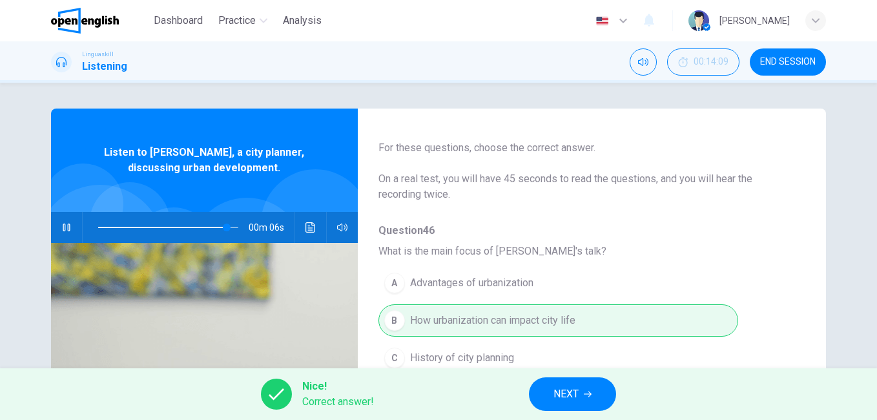
scroll to position [0, 0]
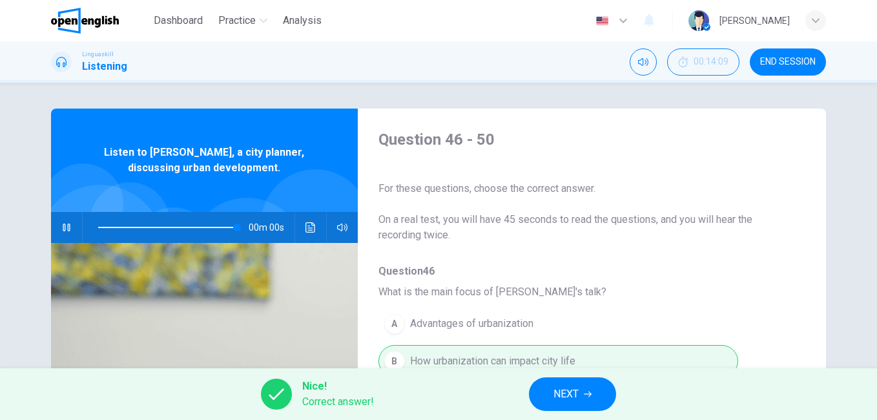
type input "*"
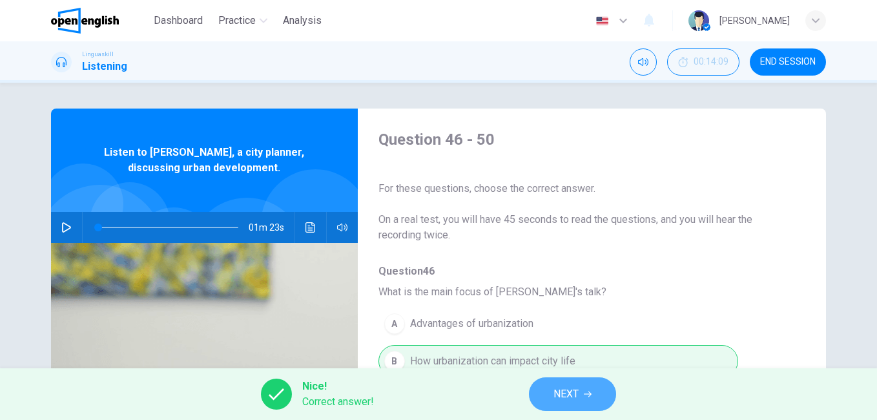
click at [577, 396] on span "NEXT" at bounding box center [565, 394] width 25 height 18
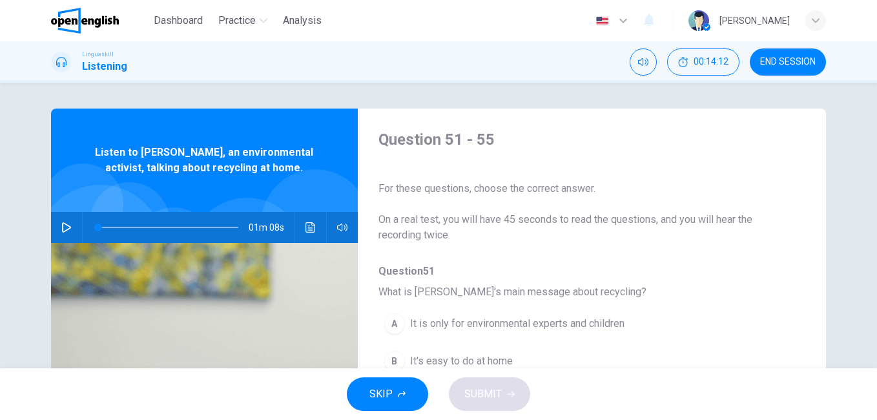
scroll to position [65, 0]
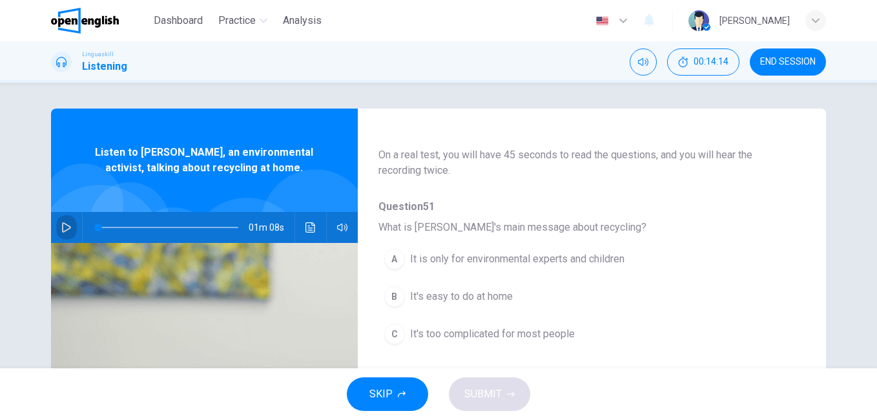
click at [62, 231] on icon "button" at bounding box center [66, 227] width 9 height 10
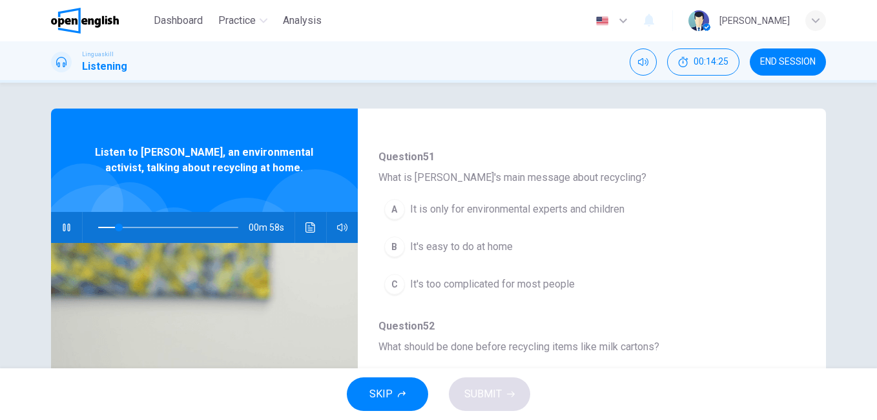
scroll to position [116, 0]
click at [494, 245] on span "It's easy to do at home" at bounding box center [461, 244] width 103 height 15
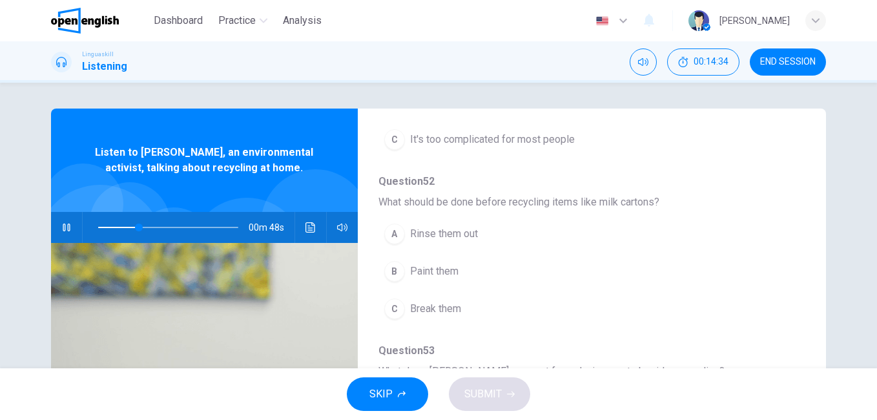
scroll to position [265, 0]
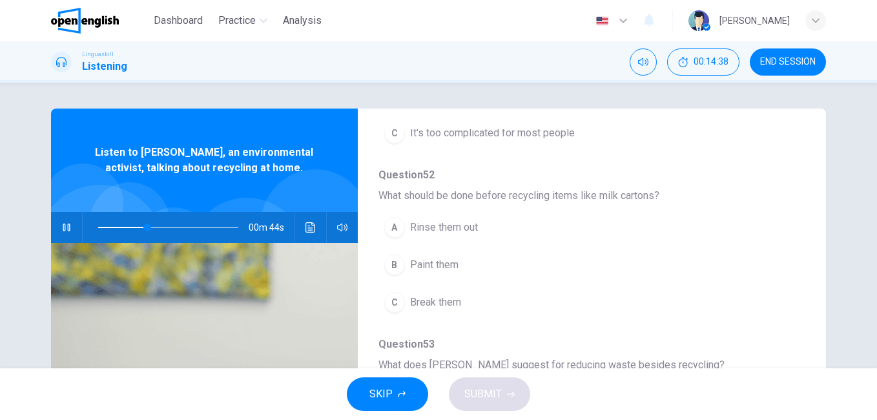
click at [431, 228] on span "Rinse them out" at bounding box center [444, 227] width 68 height 15
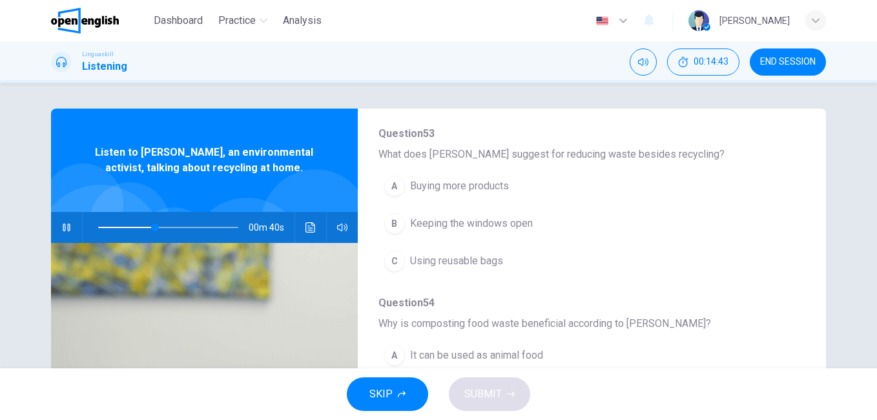
scroll to position [480, 0]
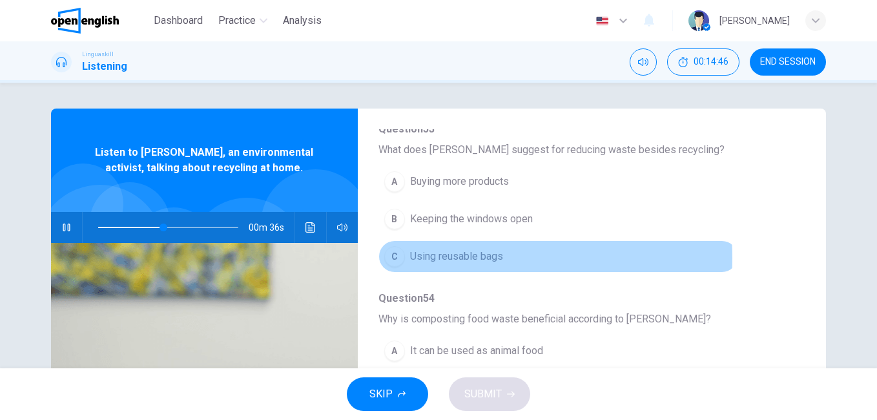
click at [438, 257] on span "Using reusable bags" at bounding box center [456, 256] width 93 height 15
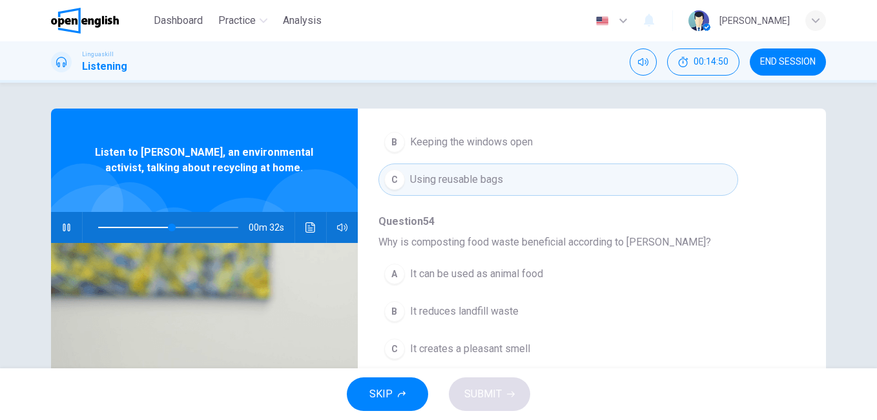
scroll to position [65, 0]
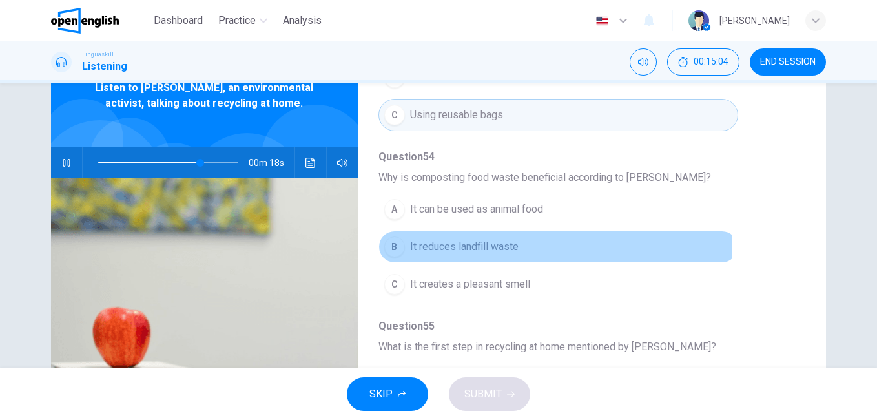
click at [489, 245] on span "It reduces landfill waste" at bounding box center [464, 246] width 108 height 15
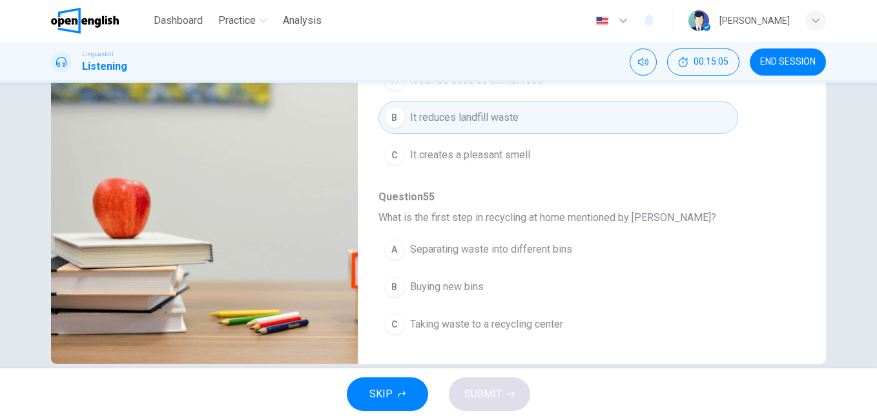
scroll to position [215, 0]
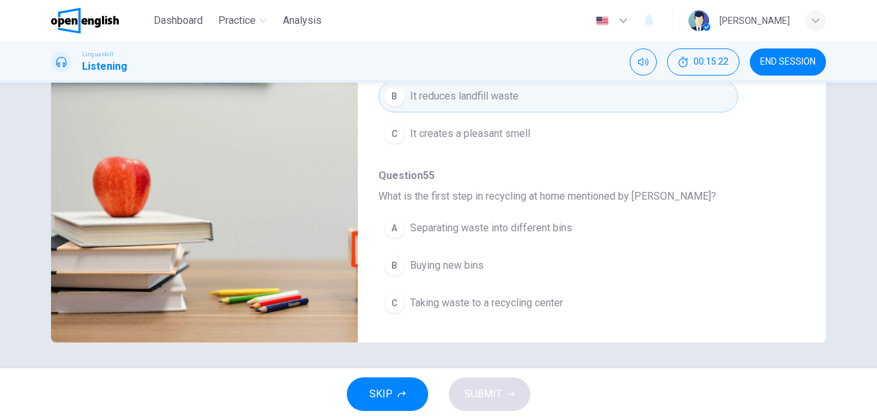
type input "*"
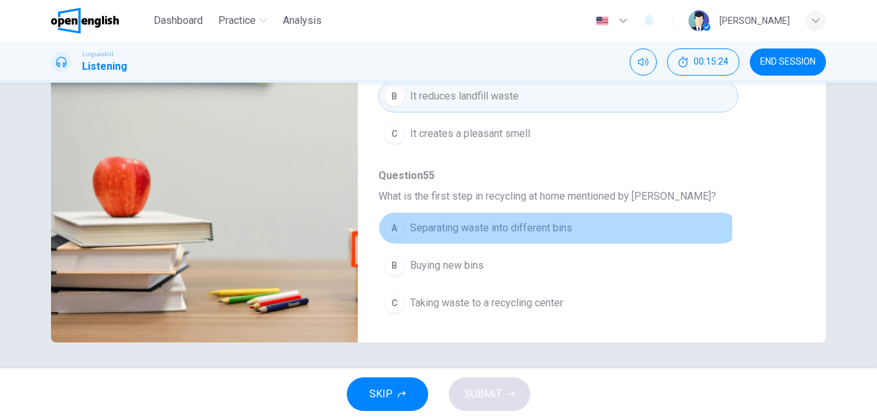
click at [526, 227] on span "Separating waste into different bins" at bounding box center [491, 227] width 162 height 15
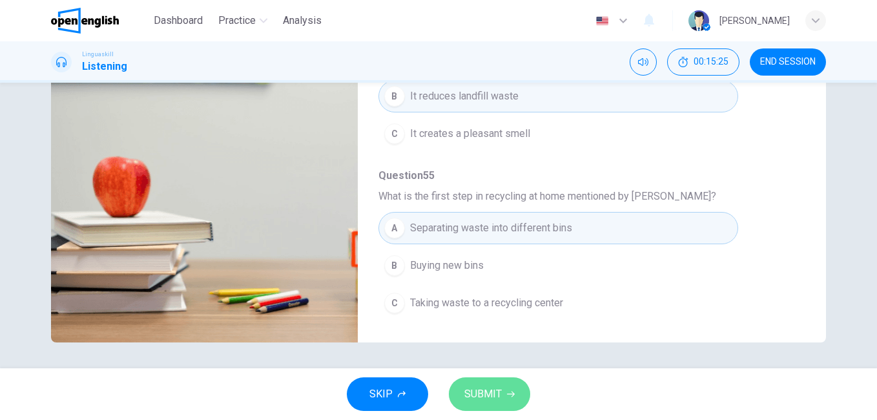
drag, startPoint x: 502, startPoint y: 390, endPoint x: 506, endPoint y: 380, distance: 10.2
click at [502, 391] on button "SUBMIT" at bounding box center [489, 394] width 81 height 34
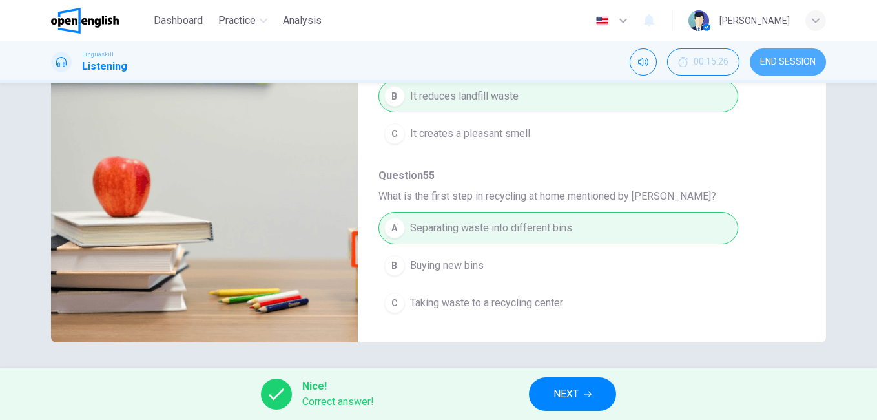
click at [797, 57] on span "END SESSION" at bounding box center [788, 62] width 56 height 10
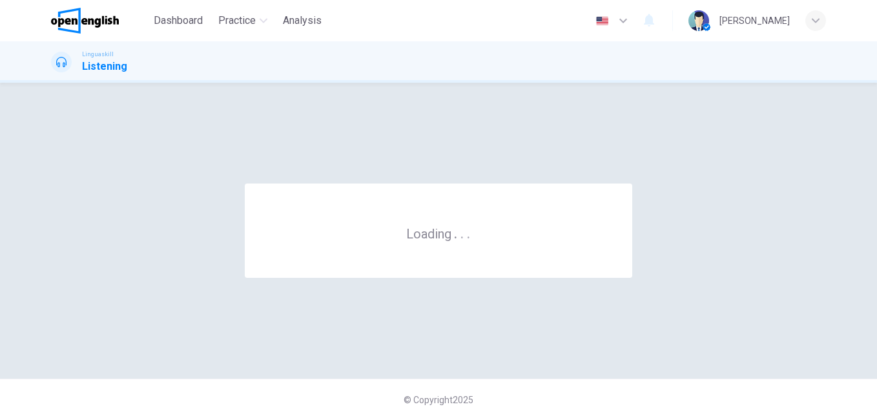
scroll to position [0, 0]
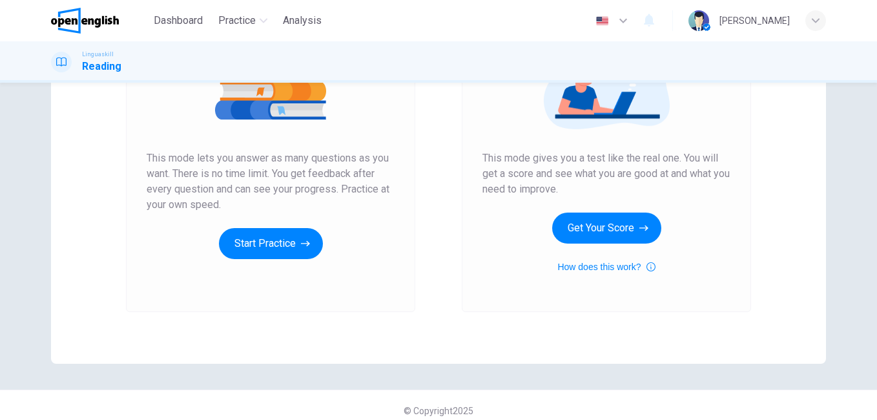
scroll to position [205, 0]
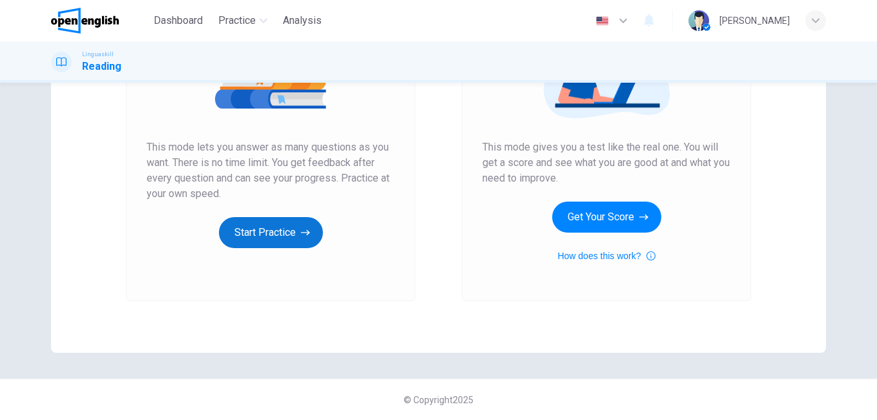
click at [234, 236] on button "Start Practice" at bounding box center [271, 232] width 104 height 31
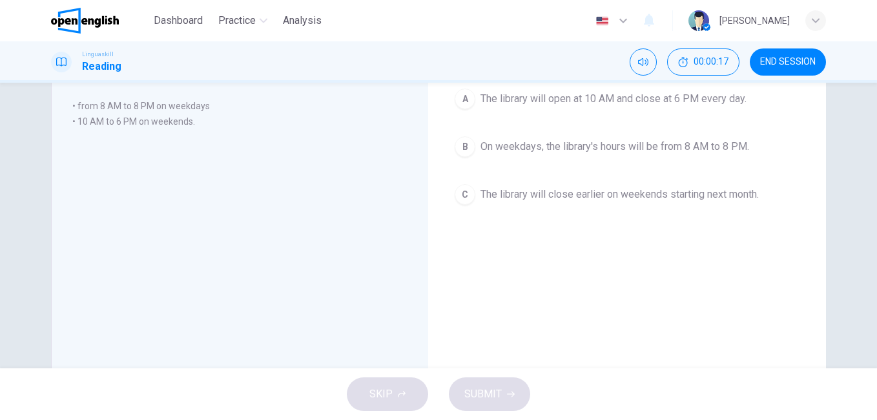
scroll to position [65, 0]
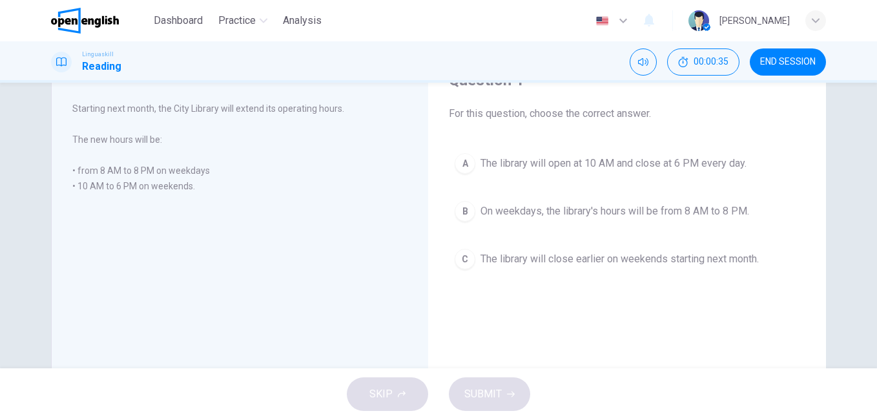
click at [464, 207] on div "B" at bounding box center [465, 211] width 21 height 21
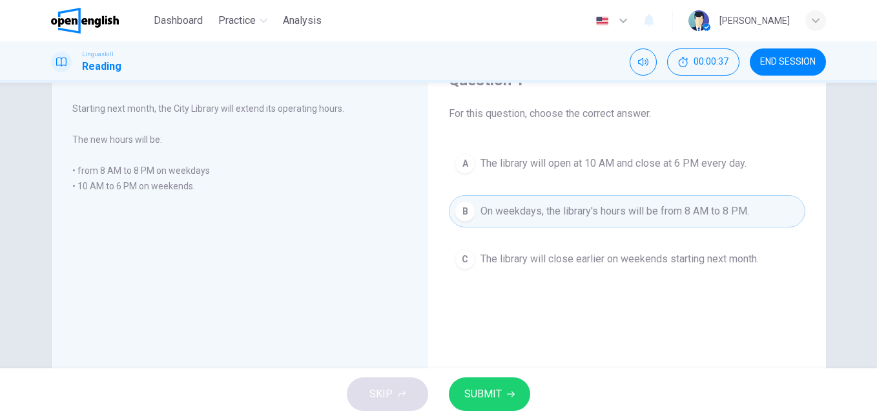
click at [467, 394] on span "SUBMIT" at bounding box center [482, 394] width 37 height 18
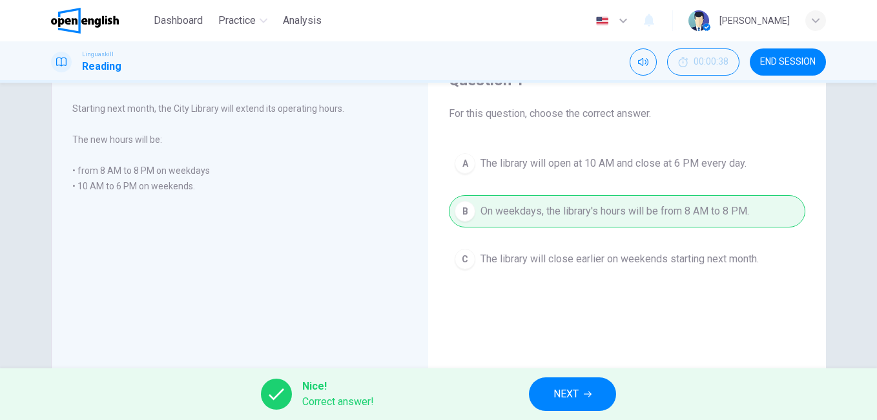
click at [566, 394] on span "NEXT" at bounding box center [565, 394] width 25 height 18
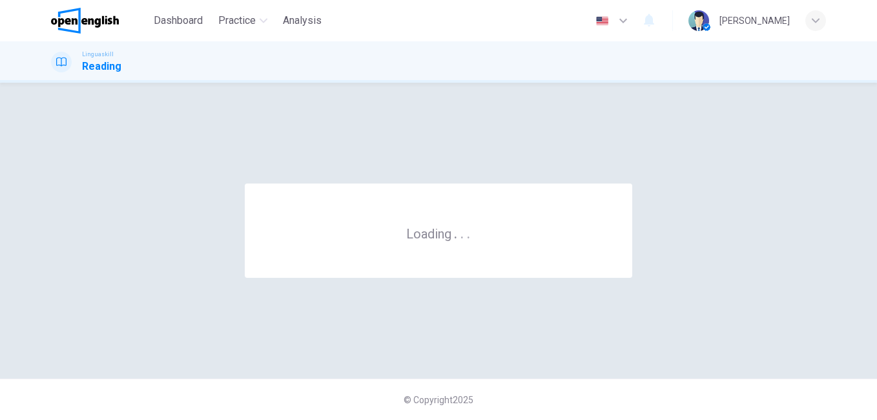
scroll to position [0, 0]
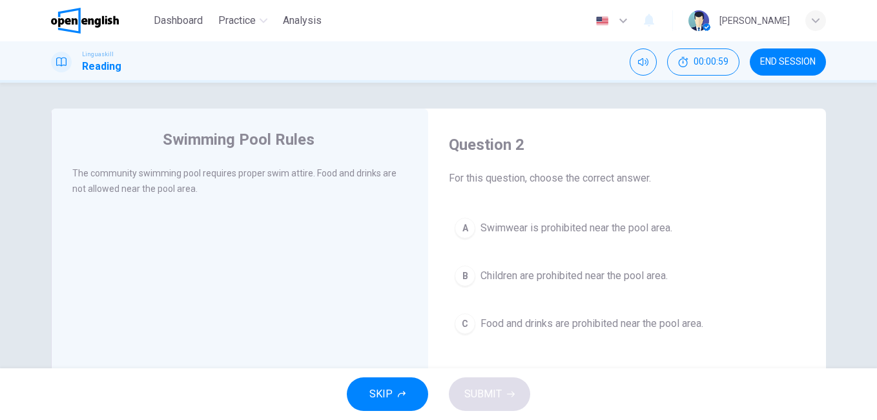
click at [466, 327] on div "C" at bounding box center [465, 323] width 21 height 21
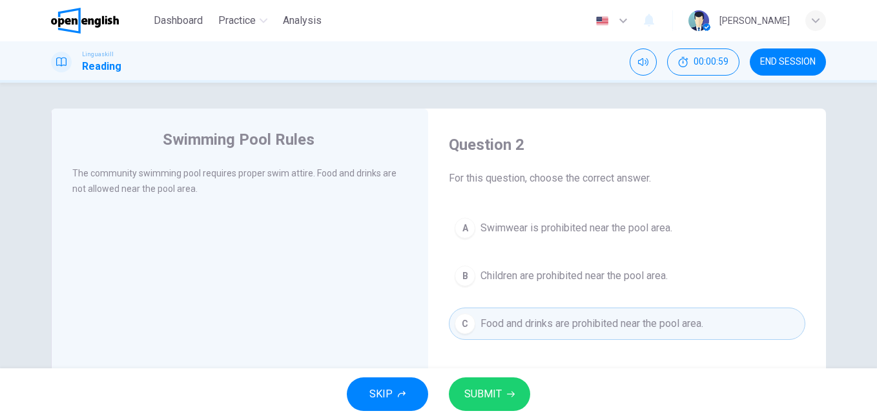
click at [476, 392] on span "SUBMIT" at bounding box center [482, 394] width 37 height 18
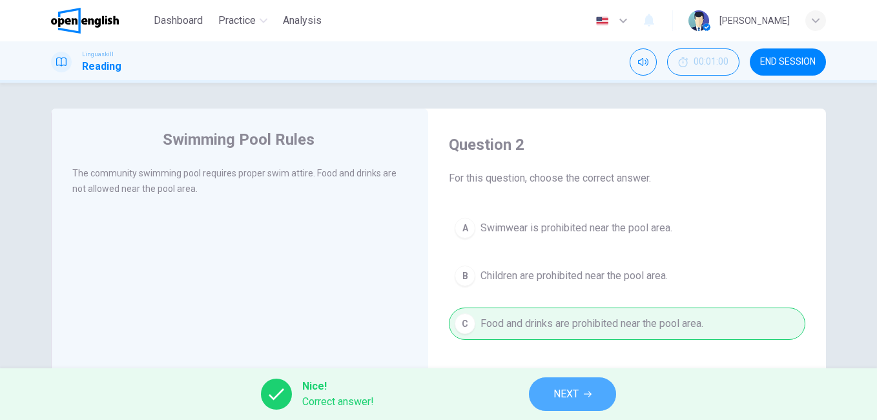
click at [562, 399] on span "NEXT" at bounding box center [565, 394] width 25 height 18
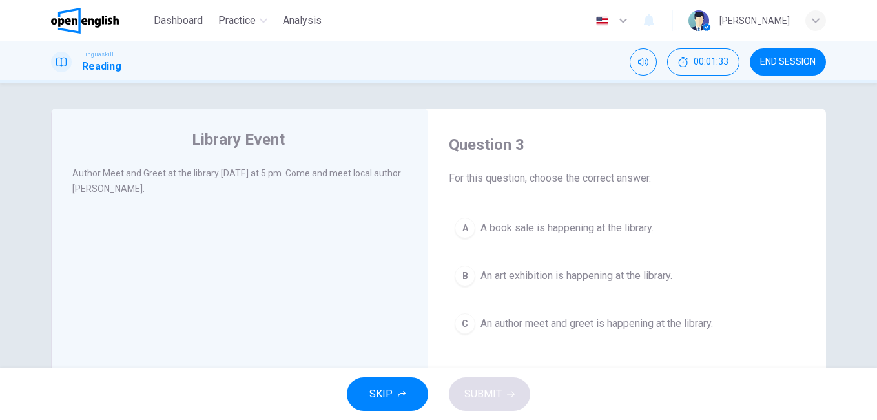
click at [502, 326] on span "An author meet and greet is happening at the library." at bounding box center [596, 323] width 232 height 15
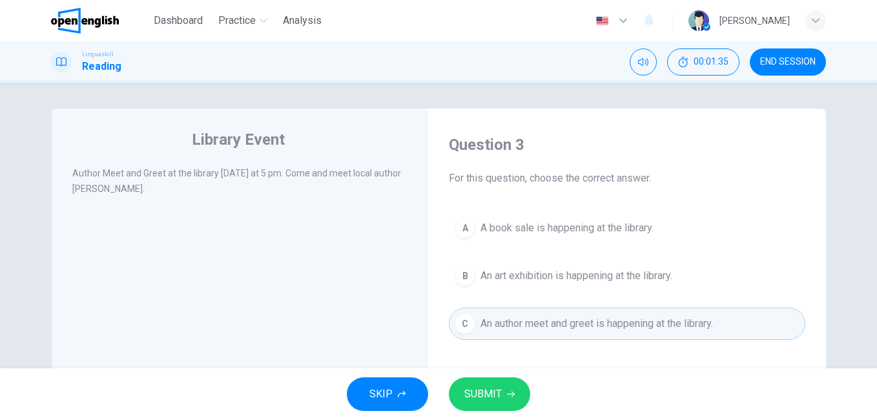
click at [467, 398] on span "SUBMIT" at bounding box center [482, 394] width 37 height 18
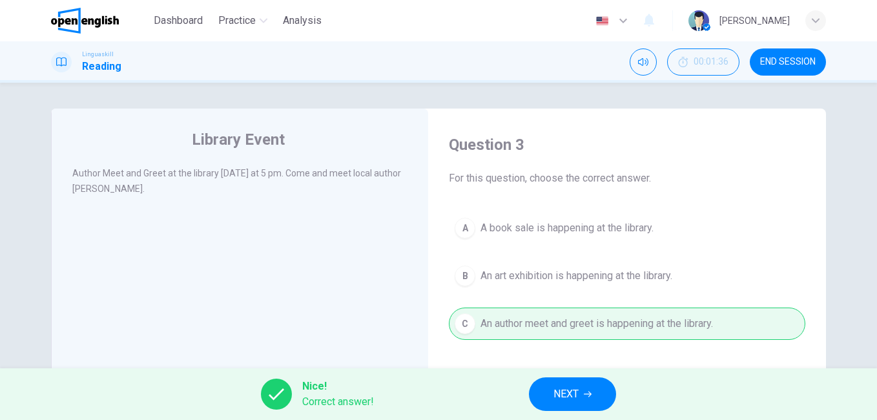
click at [573, 400] on span "NEXT" at bounding box center [565, 394] width 25 height 18
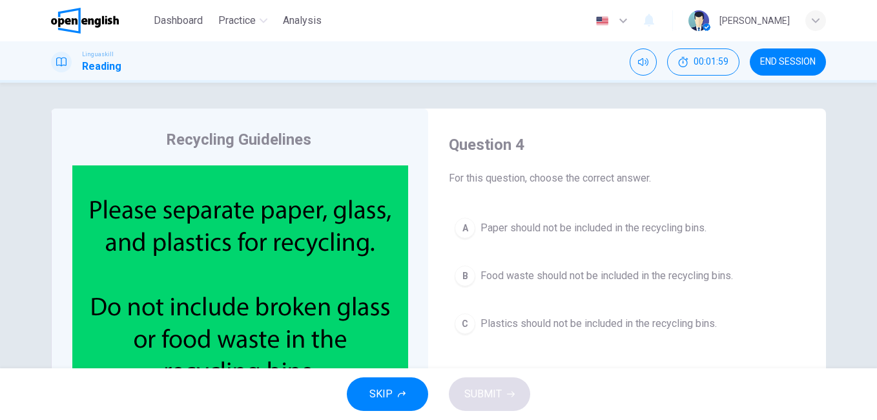
click at [566, 273] on span "Food waste should not be included in the recycling bins." at bounding box center [606, 275] width 252 height 15
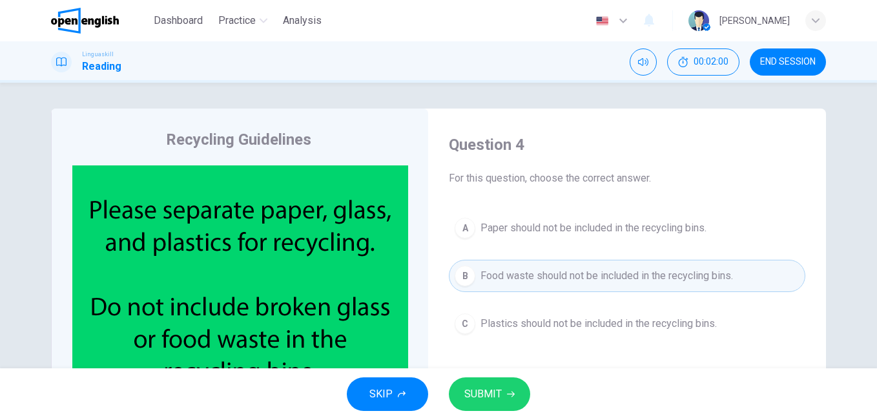
click at [504, 395] on button "SUBMIT" at bounding box center [489, 394] width 81 height 34
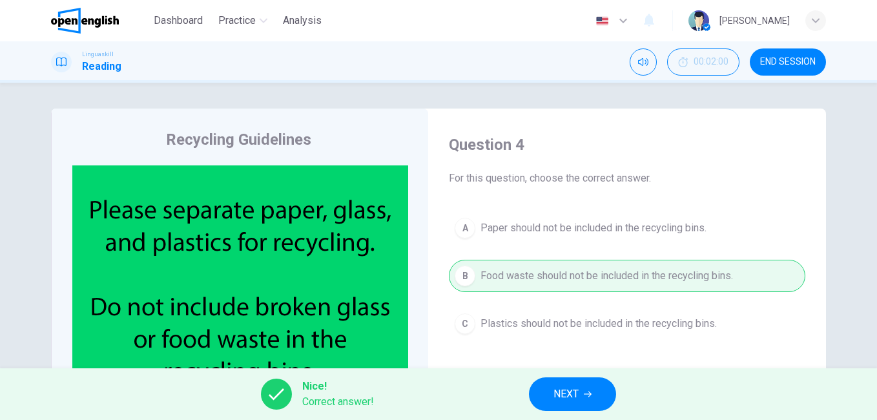
scroll to position [65, 0]
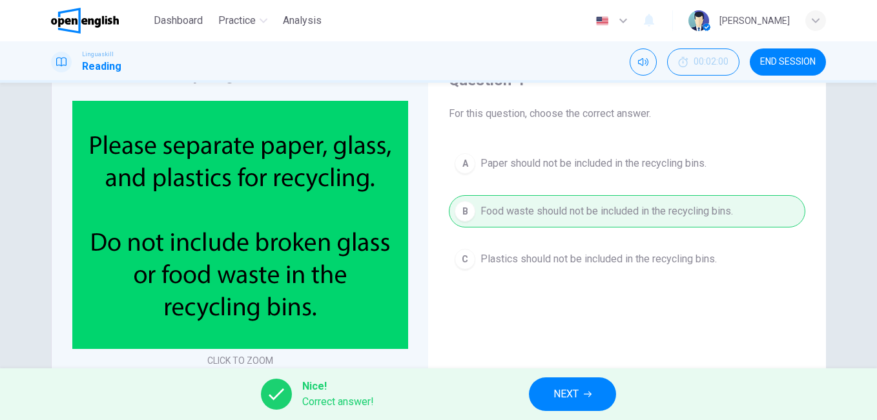
click at [565, 406] on button "NEXT" at bounding box center [572, 394] width 87 height 34
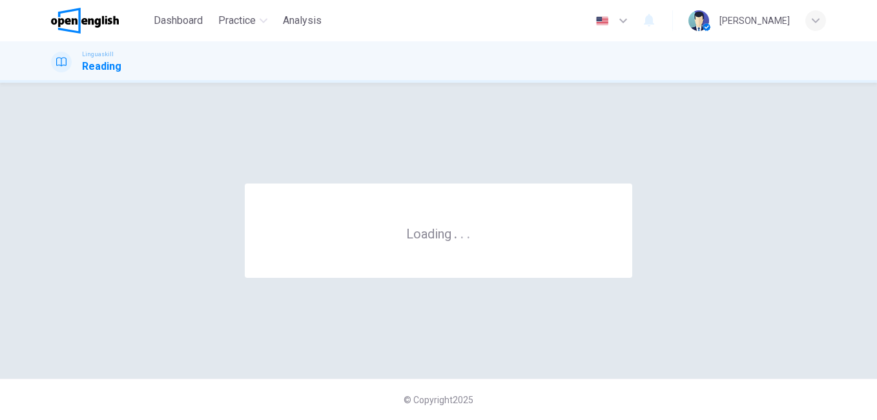
scroll to position [0, 0]
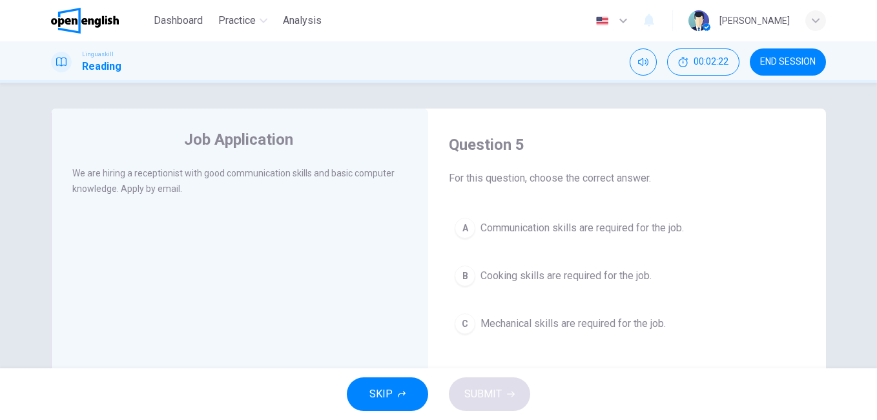
click at [613, 229] on span "Communication skills are required for the job." at bounding box center [581, 227] width 203 height 15
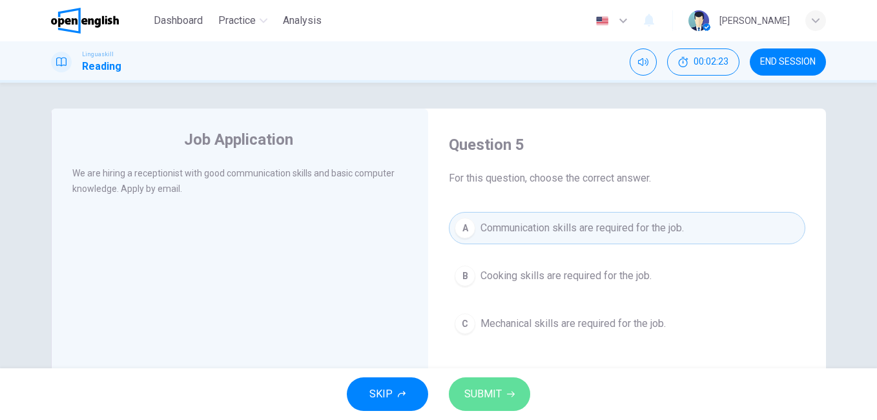
click at [496, 398] on span "SUBMIT" at bounding box center [482, 394] width 37 height 18
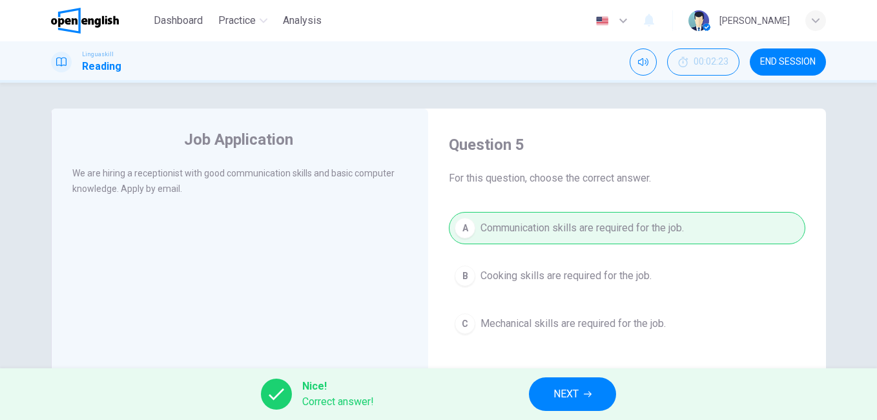
click at [571, 398] on span "NEXT" at bounding box center [565, 394] width 25 height 18
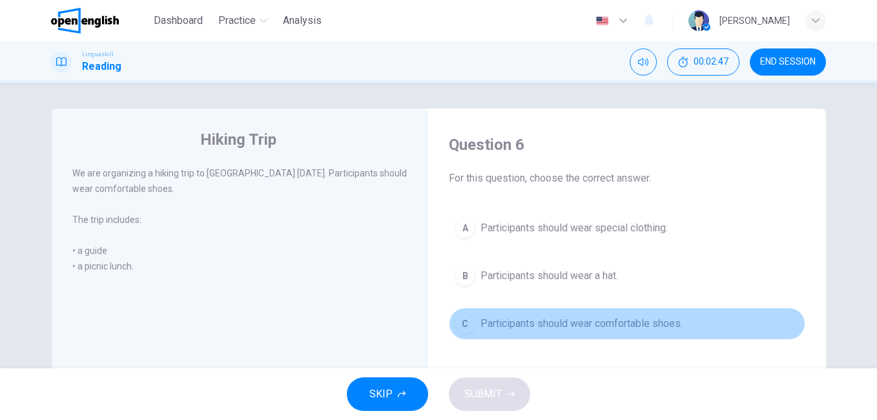
click at [462, 326] on div "C" at bounding box center [465, 323] width 21 height 21
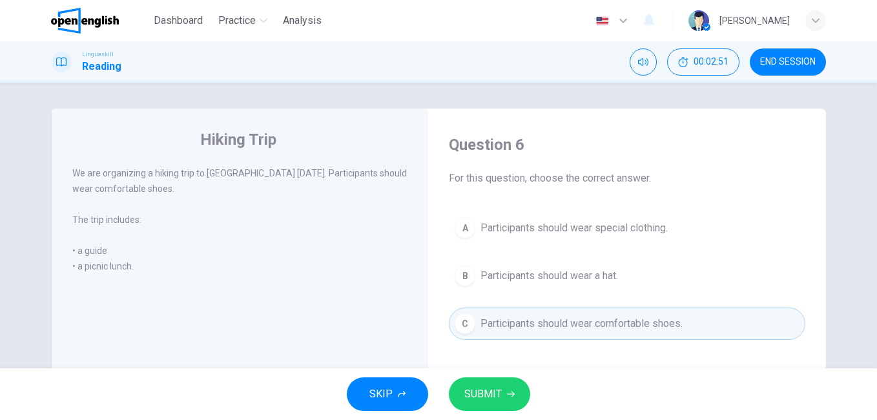
click at [482, 396] on span "SUBMIT" at bounding box center [482, 394] width 37 height 18
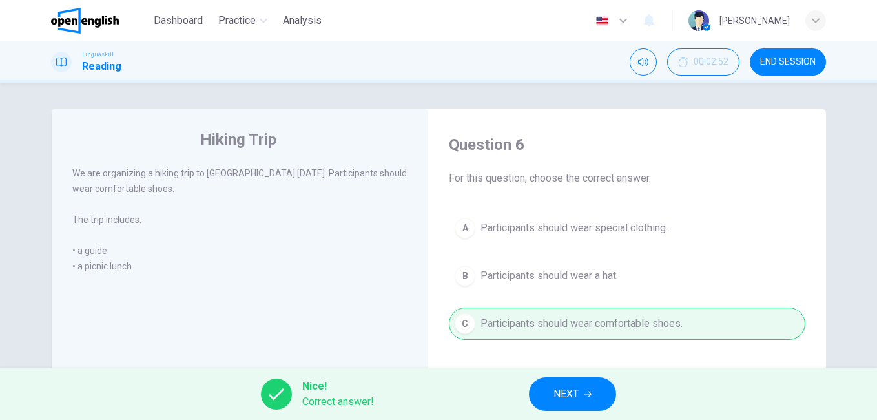
click at [544, 401] on button "NEXT" at bounding box center [572, 394] width 87 height 34
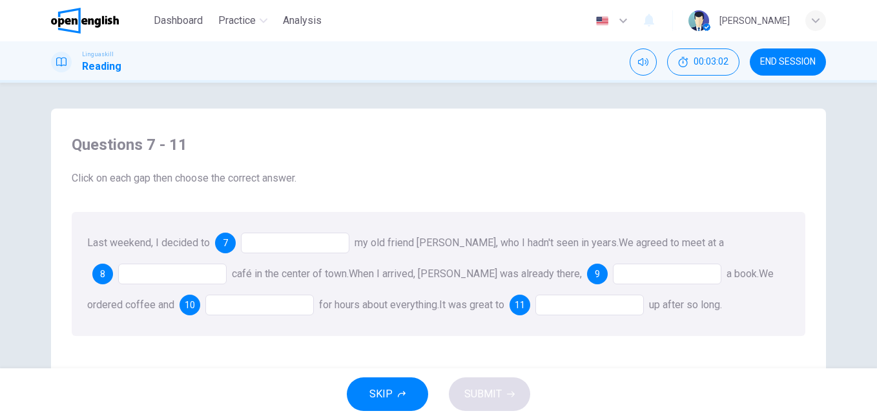
click at [232, 245] on div "7" at bounding box center [282, 242] width 134 height 21
click at [223, 246] on span "7" at bounding box center [225, 242] width 5 height 9
click at [227, 241] on div "7" at bounding box center [225, 242] width 21 height 21
click at [275, 246] on div at bounding box center [295, 242] width 108 height 21
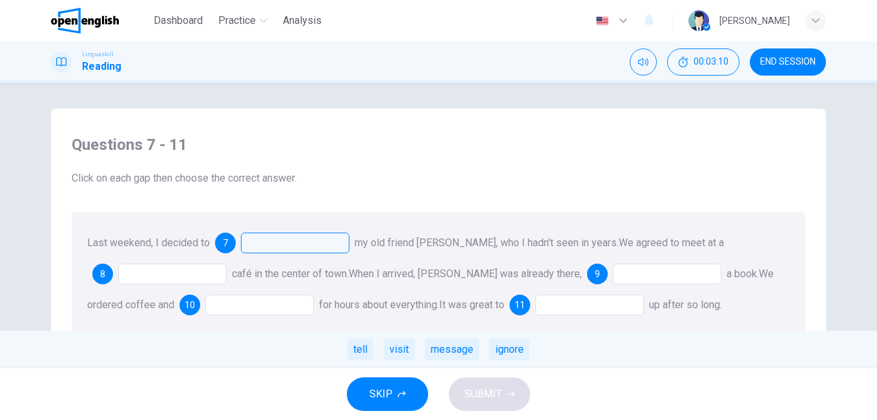
click at [394, 352] on div "visit" at bounding box center [399, 349] width 31 height 22
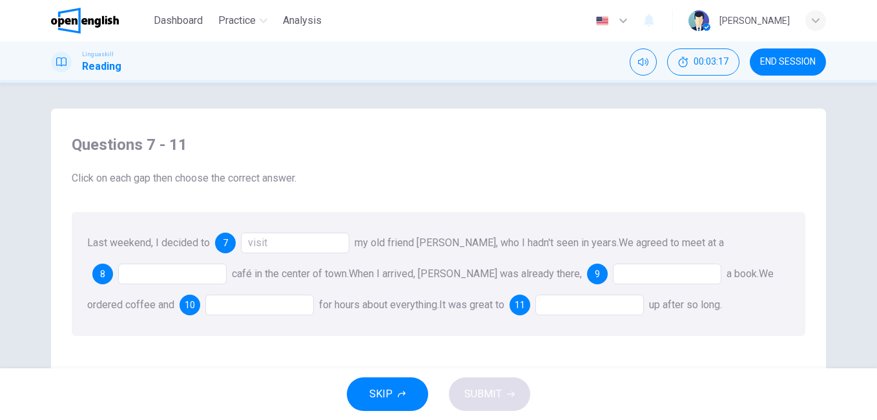
click at [104, 272] on div "8" at bounding box center [102, 273] width 21 height 21
click at [143, 271] on div at bounding box center [172, 273] width 108 height 21
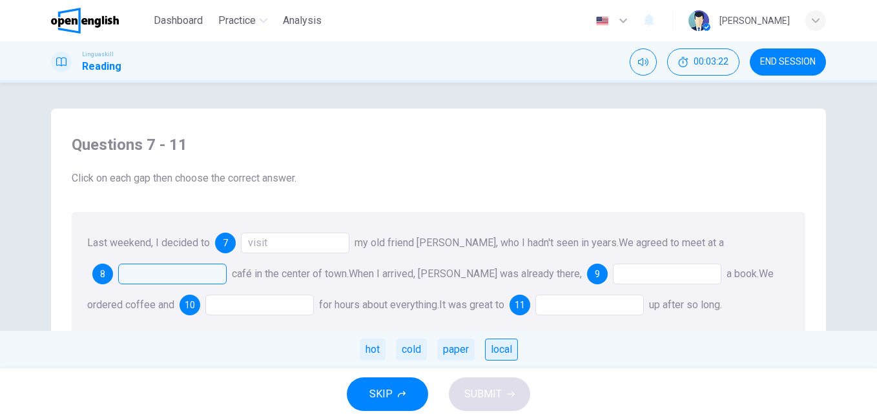
click at [494, 353] on div "local" at bounding box center [501, 349] width 33 height 22
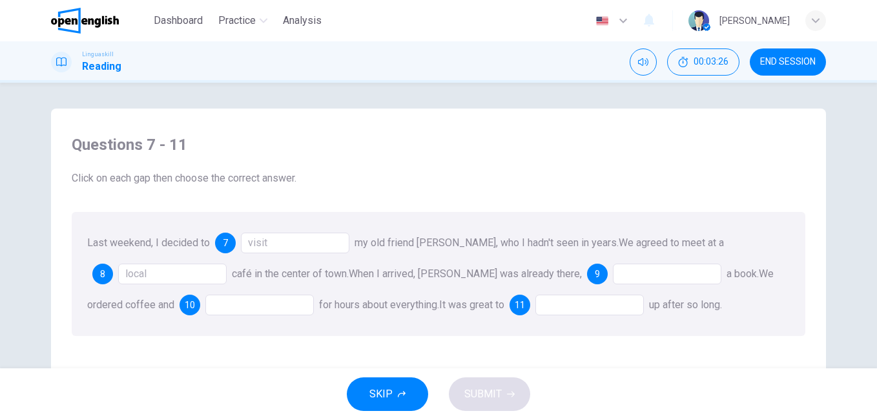
click at [613, 276] on div at bounding box center [667, 273] width 108 height 21
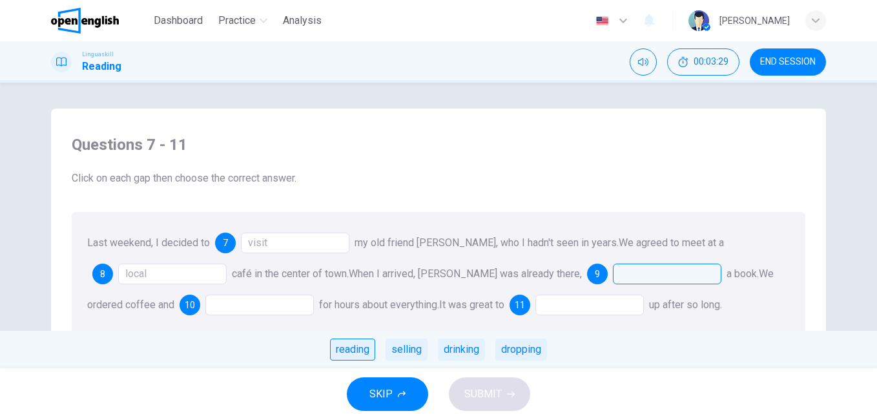
click at [349, 350] on div "reading" at bounding box center [352, 349] width 45 height 22
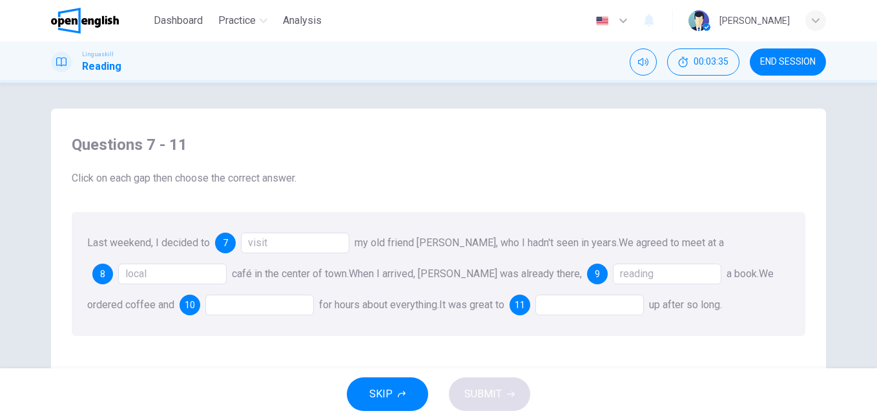
click at [205, 307] on div at bounding box center [259, 304] width 108 height 21
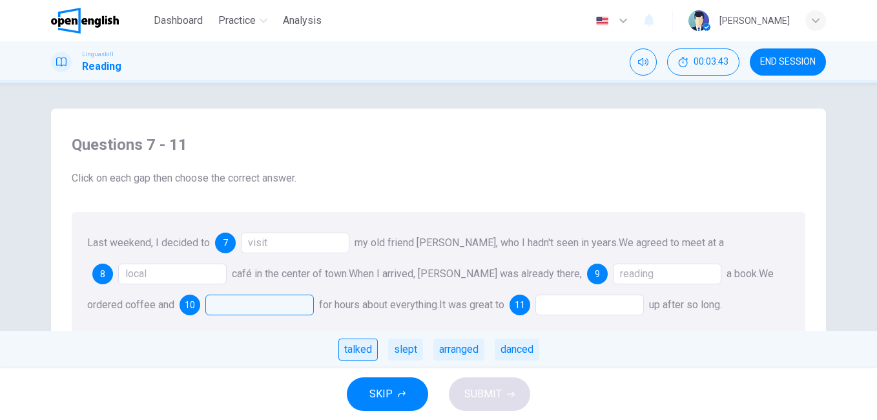
click at [356, 352] on div "talked" at bounding box center [357, 349] width 39 height 22
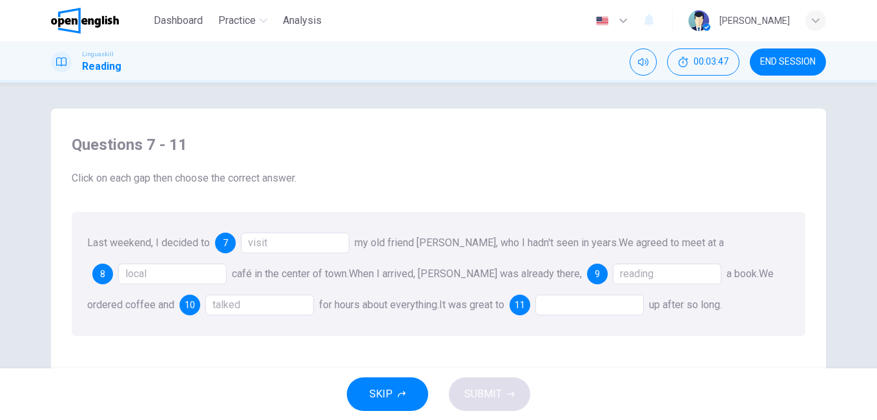
click at [539, 306] on div at bounding box center [589, 304] width 108 height 21
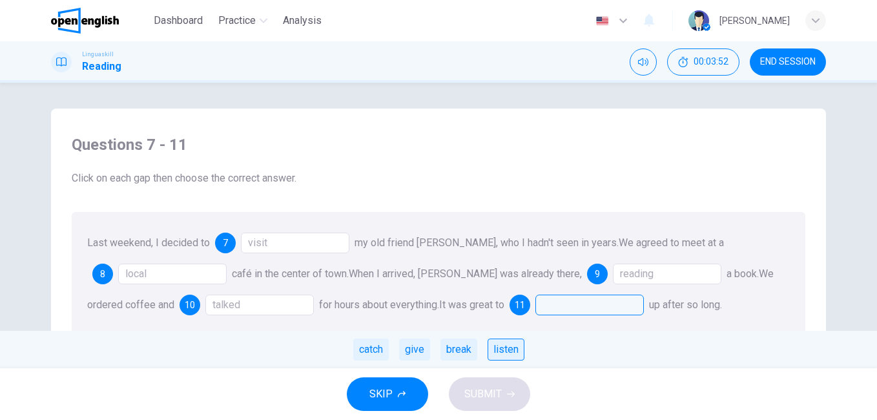
click at [495, 349] on div "listen" at bounding box center [505, 349] width 37 height 22
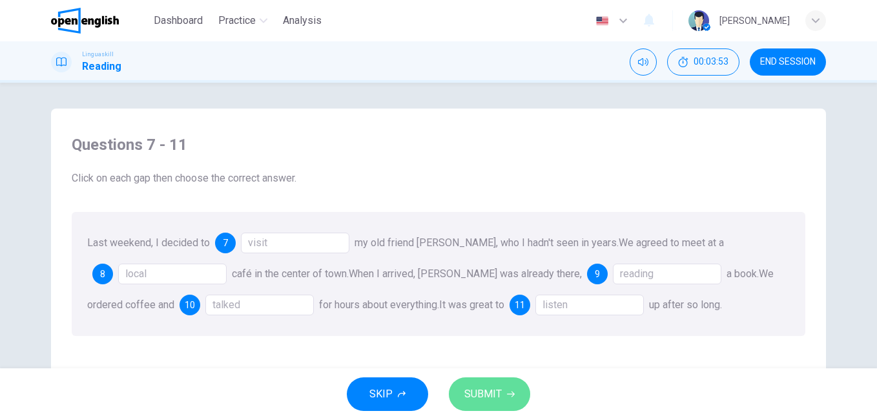
click at [469, 391] on span "SUBMIT" at bounding box center [482, 394] width 37 height 18
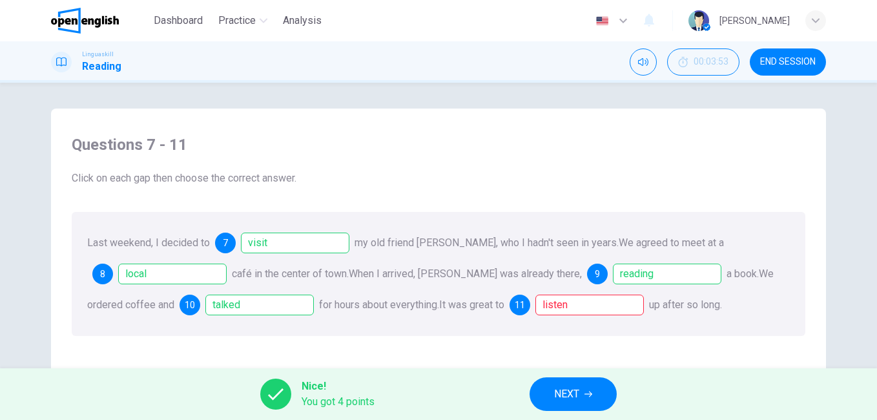
scroll to position [65, 0]
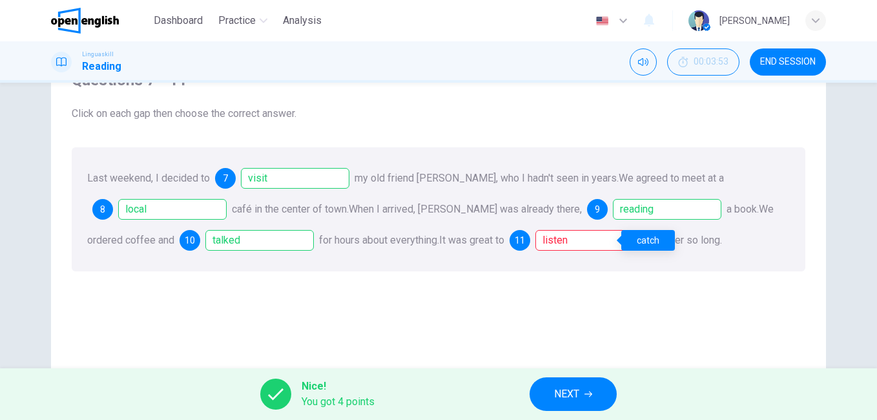
click at [543, 244] on div "listen" at bounding box center [589, 240] width 108 height 21
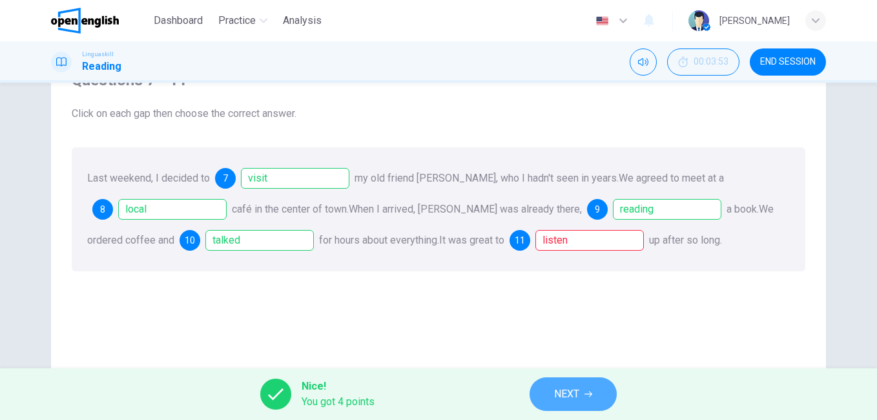
click at [571, 391] on span "NEXT" at bounding box center [566, 394] width 25 height 18
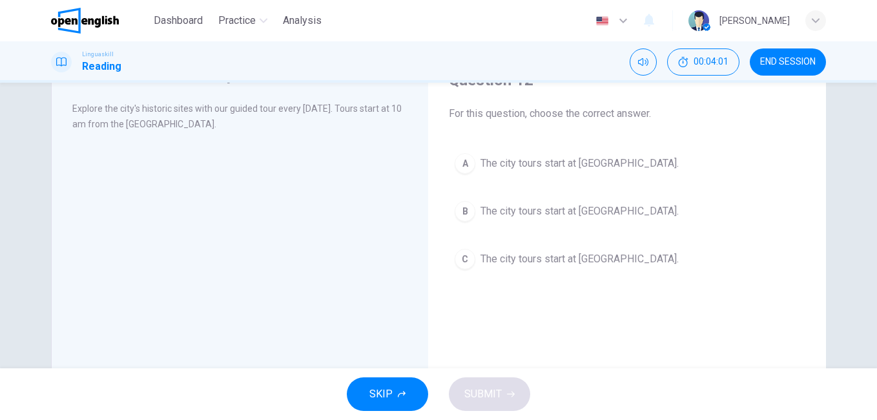
scroll to position [0, 0]
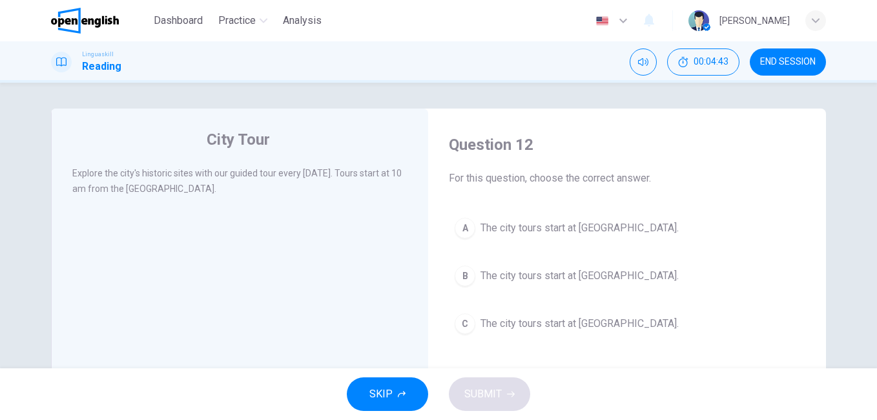
click at [527, 230] on span "The city tours start at [GEOGRAPHIC_DATA]." at bounding box center [579, 227] width 198 height 15
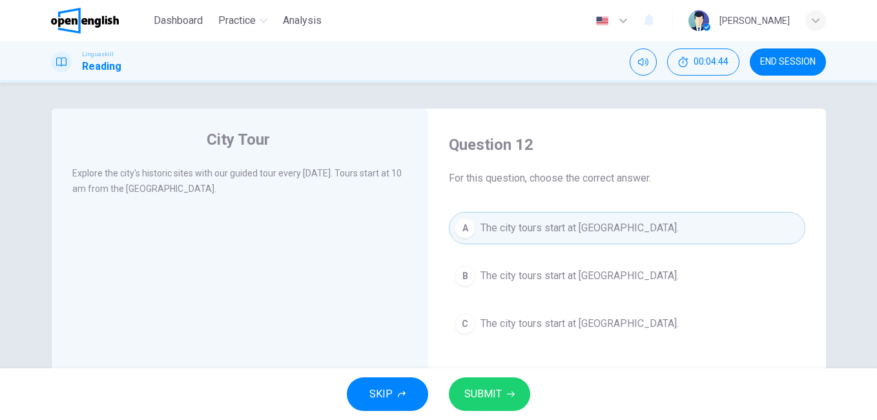
click at [486, 385] on span "SUBMIT" at bounding box center [482, 394] width 37 height 18
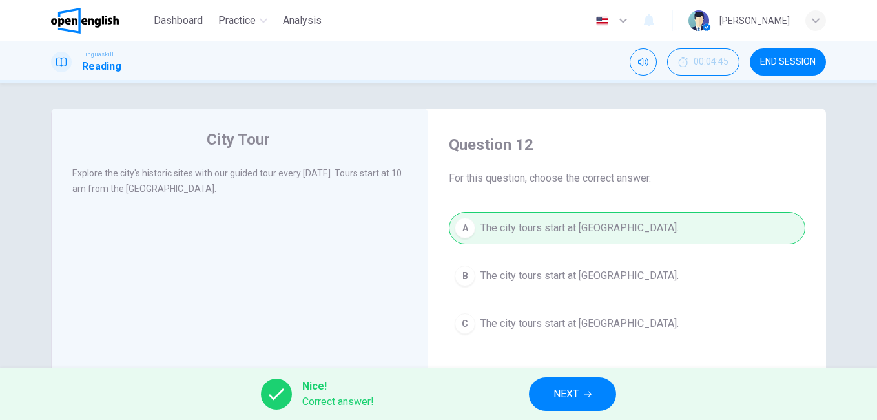
click at [576, 391] on span "NEXT" at bounding box center [565, 394] width 25 height 18
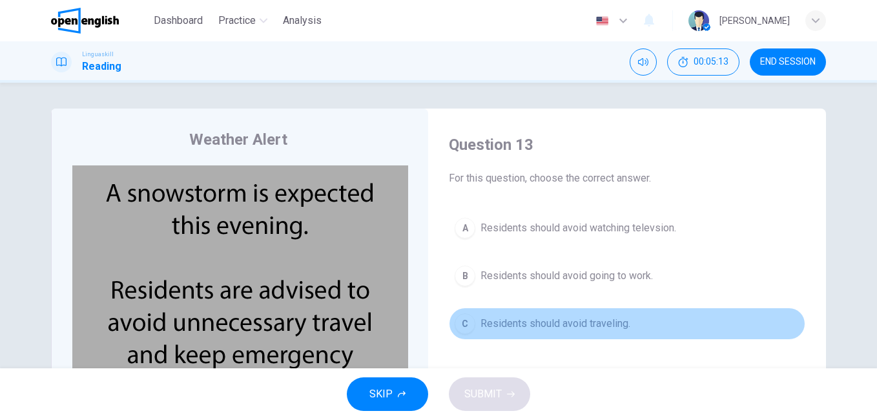
click at [557, 326] on span "Residents should avoid traveling." at bounding box center [555, 323] width 150 height 15
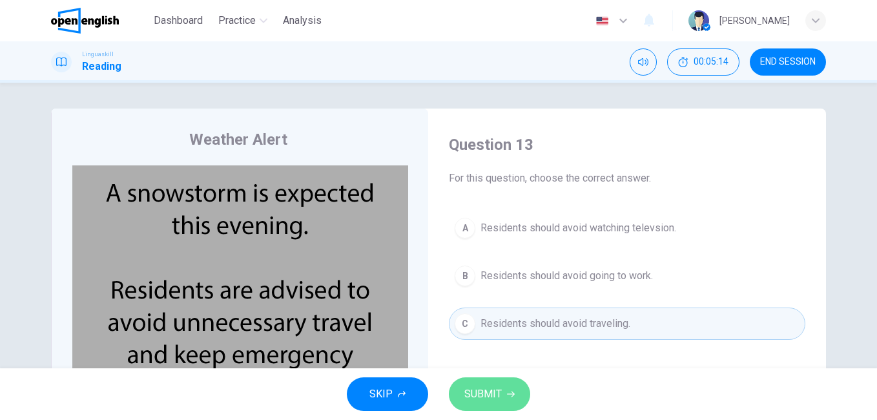
click at [460, 385] on button "SUBMIT" at bounding box center [489, 394] width 81 height 34
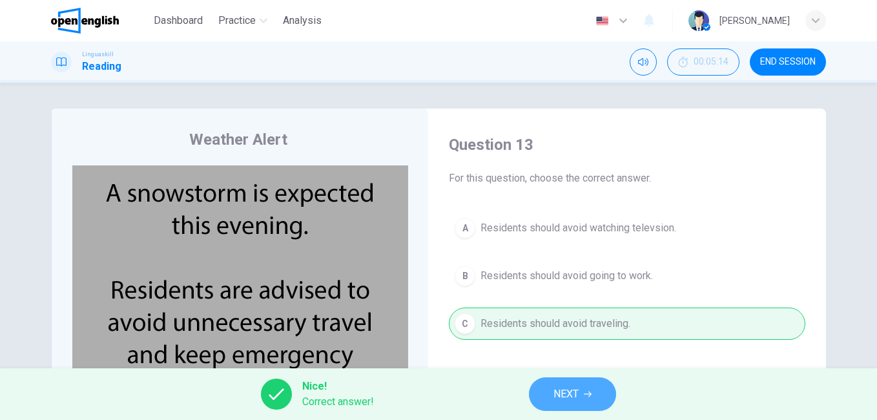
click at [551, 393] on button "NEXT" at bounding box center [572, 394] width 87 height 34
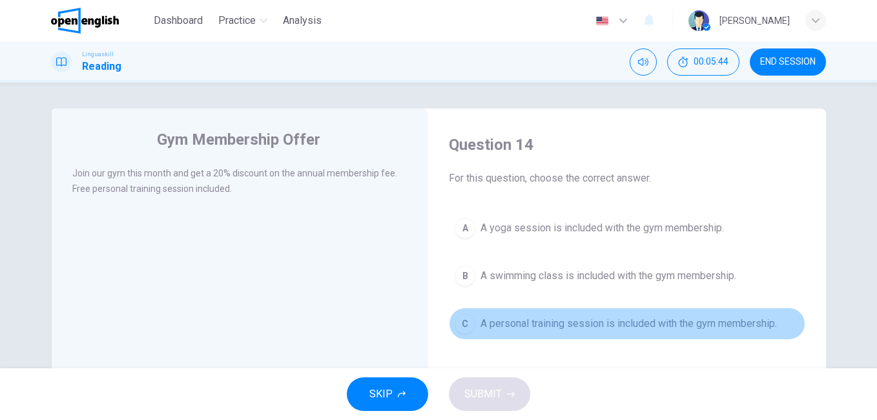
click at [527, 325] on span "A personal training session is included with the gym membership." at bounding box center [628, 323] width 296 height 15
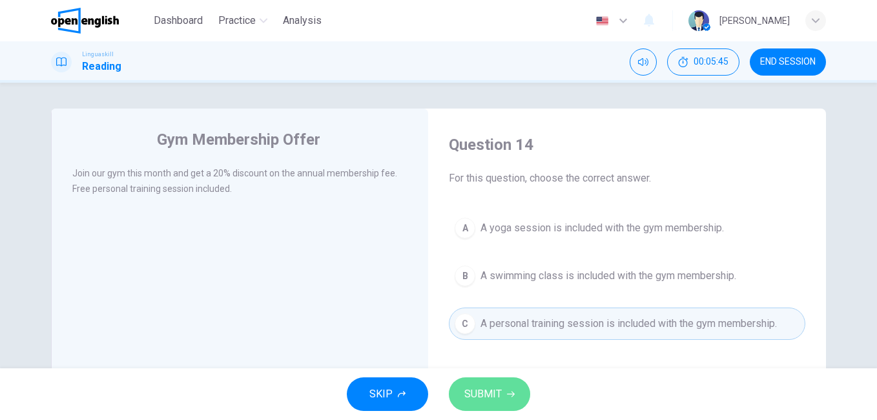
click at [498, 400] on span "SUBMIT" at bounding box center [482, 394] width 37 height 18
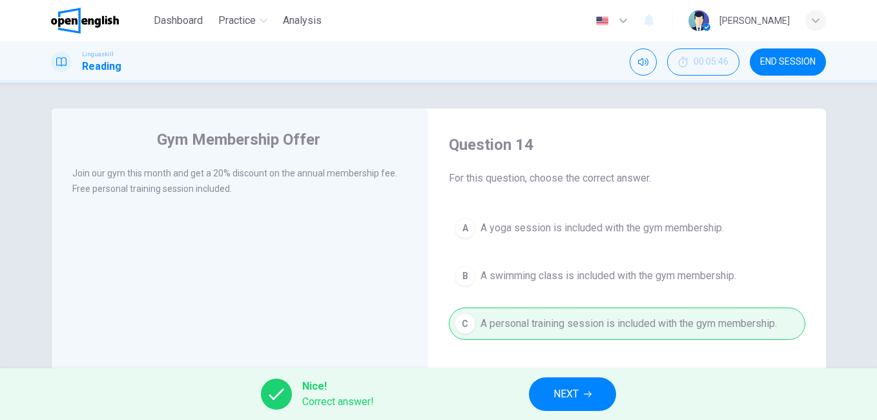
click at [571, 384] on button "NEXT" at bounding box center [572, 394] width 87 height 34
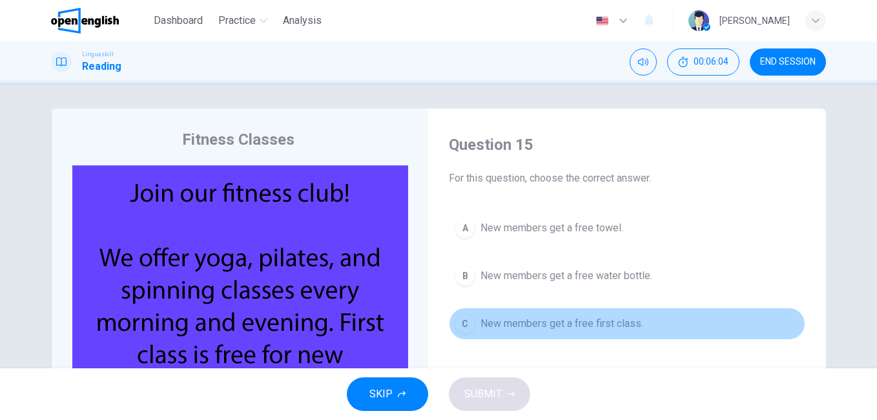
click at [520, 325] on span "New members get a free first class." at bounding box center [561, 323] width 163 height 15
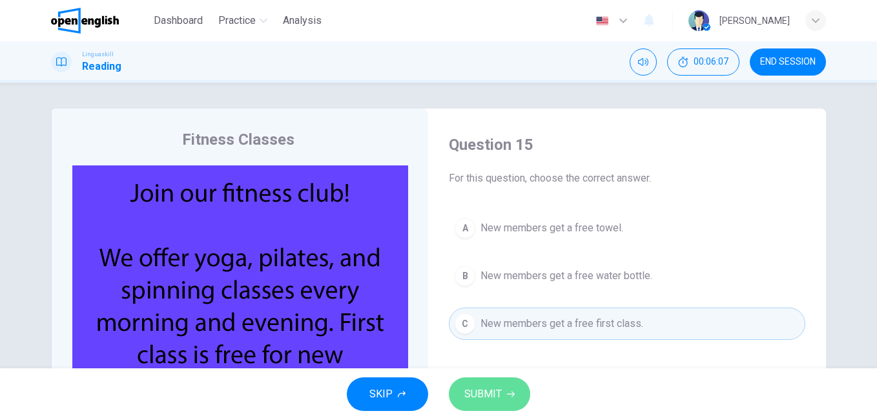
click at [494, 394] on span "SUBMIT" at bounding box center [482, 394] width 37 height 18
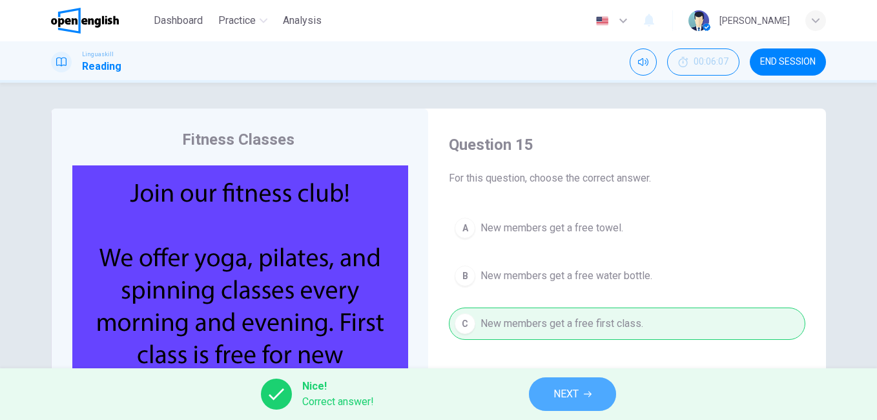
click at [557, 396] on span "NEXT" at bounding box center [565, 394] width 25 height 18
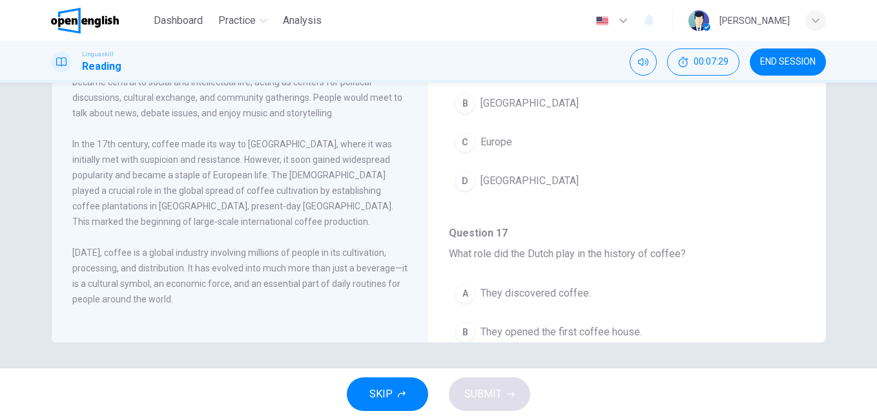
scroll to position [21, 0]
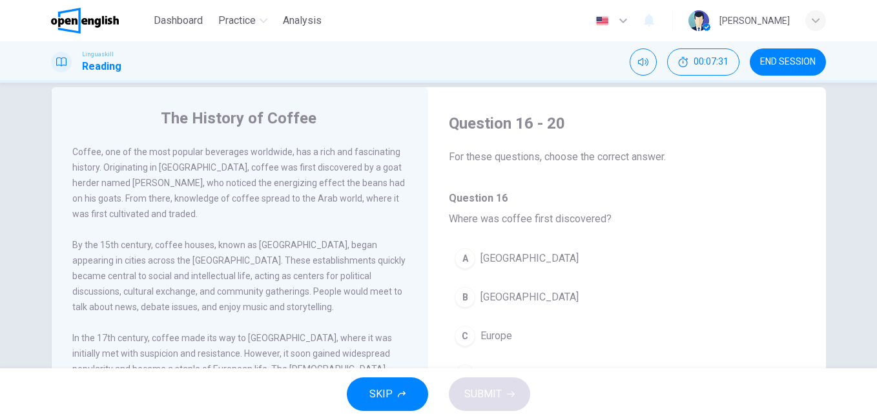
click at [491, 293] on span "[GEOGRAPHIC_DATA]" at bounding box center [529, 296] width 98 height 15
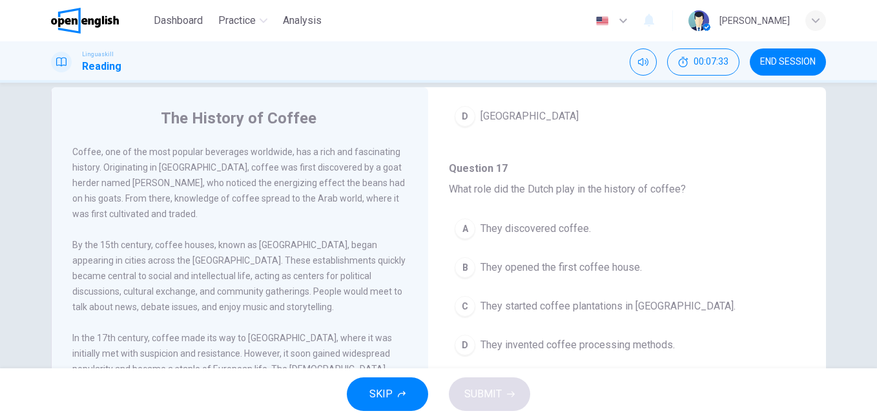
scroll to position [323, 0]
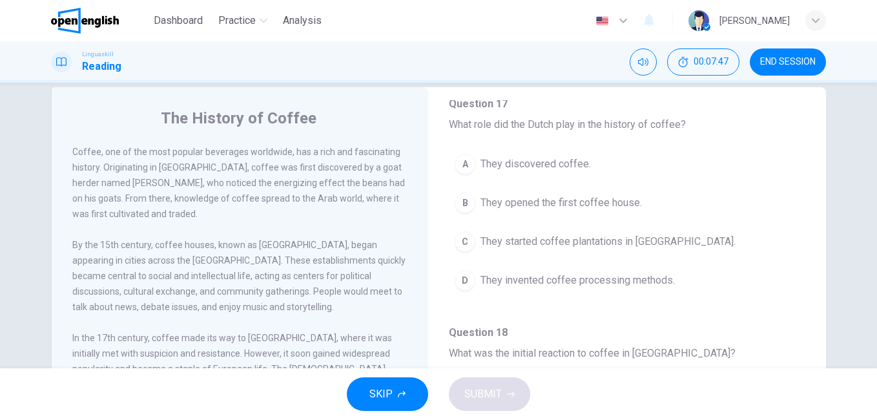
drag, startPoint x: 309, startPoint y: 289, endPoint x: 380, endPoint y: 292, distance: 71.1
click at [405, 294] on div "Coffee, one of the most popular beverages worldwide, has a rich and fascinating…" at bounding box center [248, 330] width 353 height 372
drag, startPoint x: 331, startPoint y: 289, endPoint x: 392, endPoint y: 289, distance: 61.3
click at [387, 288] on span "By the 15th century, coffee houses, known as [GEOGRAPHIC_DATA], began appearing…" at bounding box center [238, 276] width 333 height 72
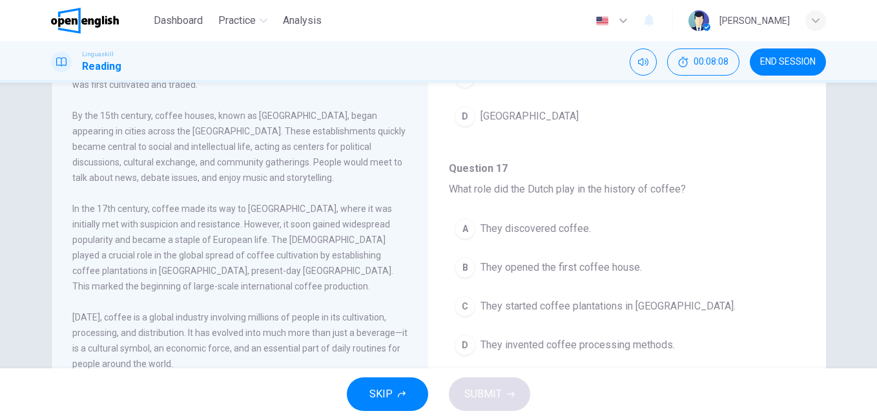
scroll to position [194, 0]
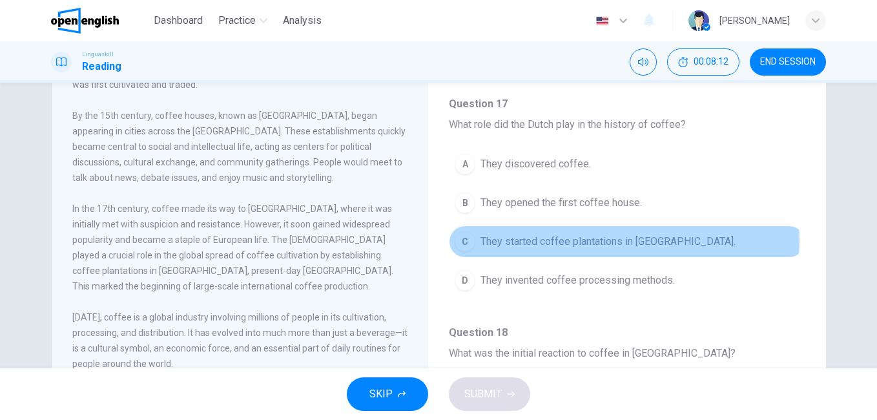
click at [602, 240] on span "They started coffee plantations in [GEOGRAPHIC_DATA]." at bounding box center [607, 241] width 255 height 15
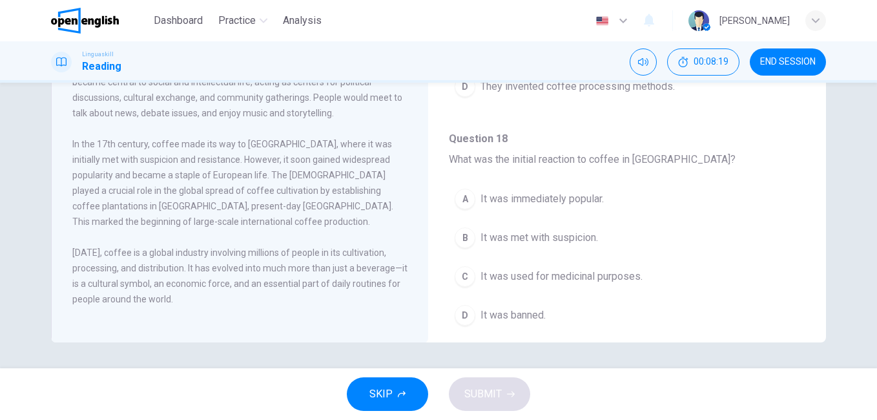
scroll to position [387, 0]
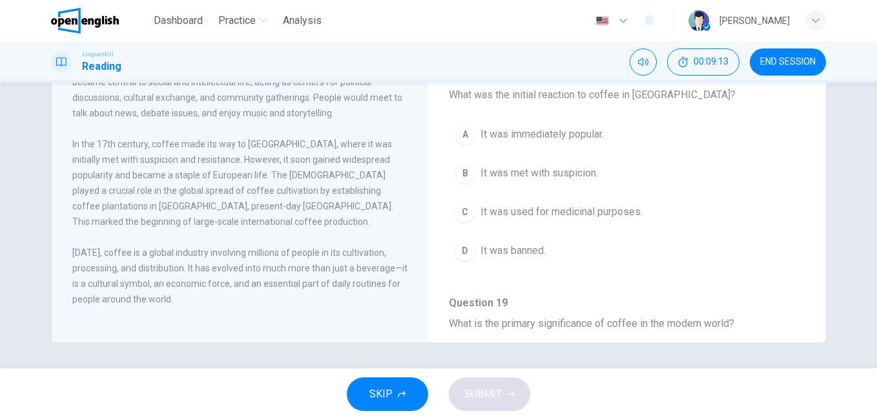
click at [549, 175] on span "It was met with suspicion." at bounding box center [539, 172] width 118 height 15
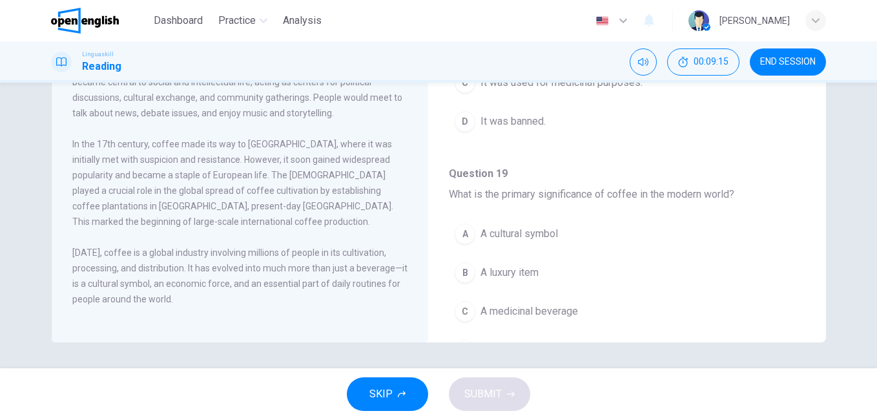
scroll to position [581, 0]
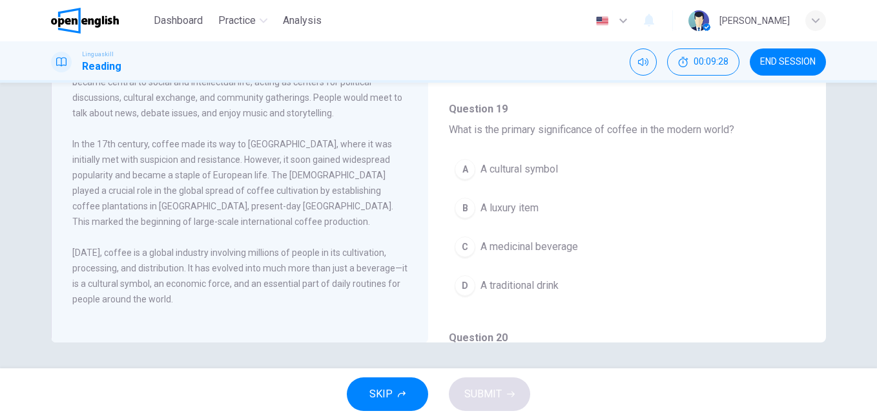
click at [529, 171] on span "A cultural symbol" at bounding box center [518, 168] width 77 height 15
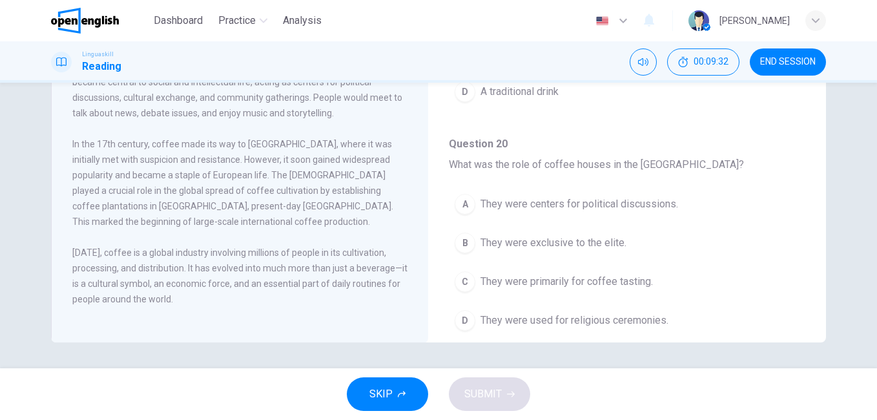
scroll to position [808, 0]
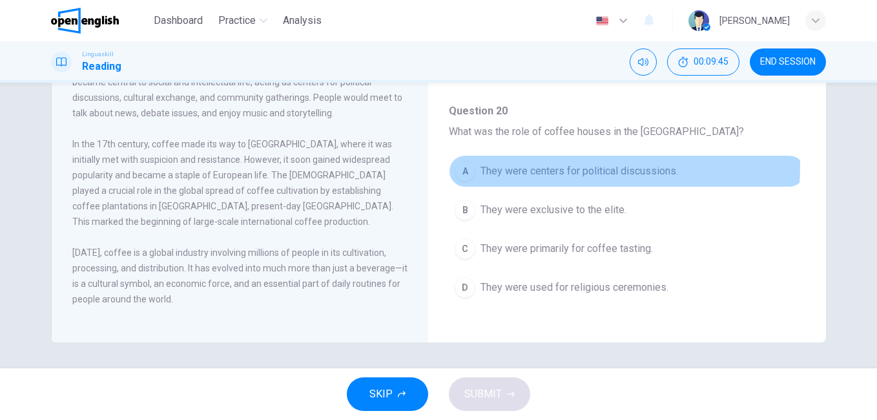
click at [593, 167] on span "They were centers for political discussions." at bounding box center [579, 170] width 198 height 15
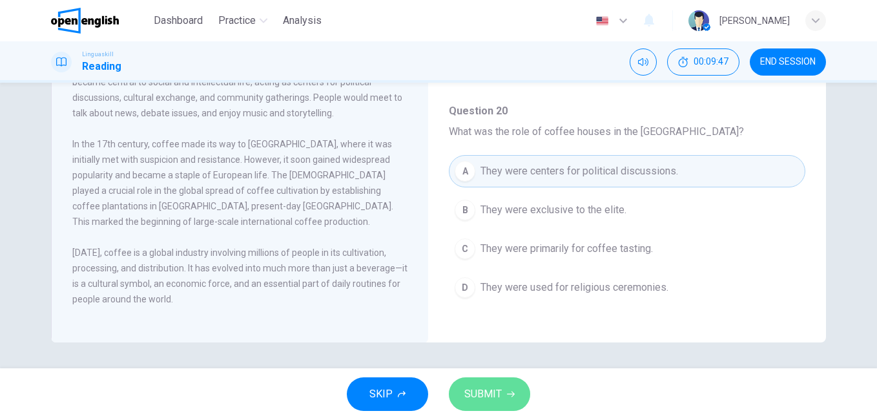
click at [502, 391] on button "SUBMIT" at bounding box center [489, 394] width 81 height 34
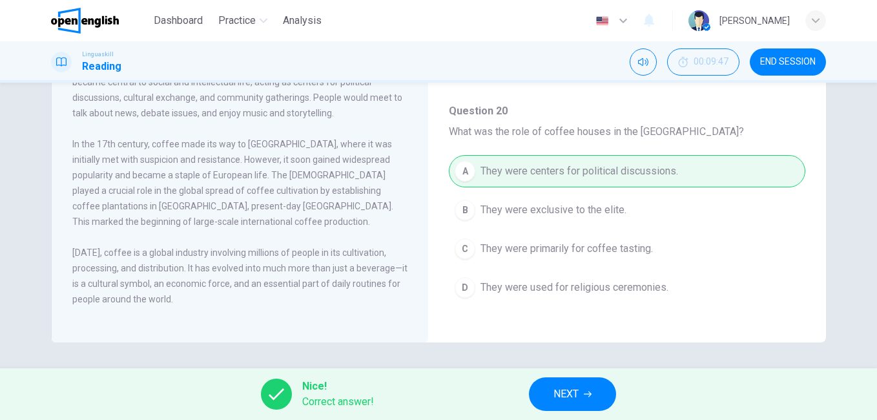
click at [576, 395] on span "NEXT" at bounding box center [565, 394] width 25 height 18
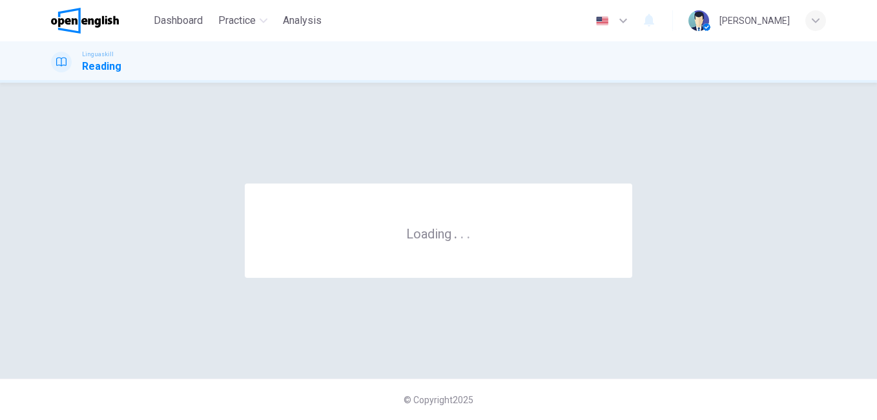
scroll to position [0, 0]
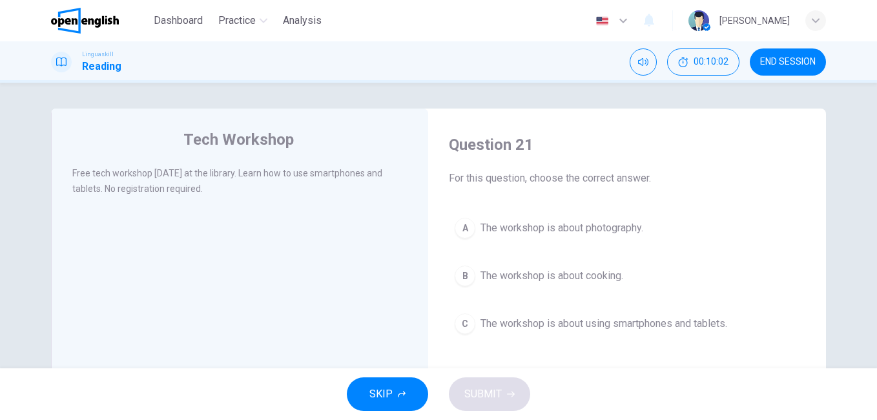
click at [635, 318] on span "The workshop is about using smartphones and tablets." at bounding box center [603, 323] width 247 height 15
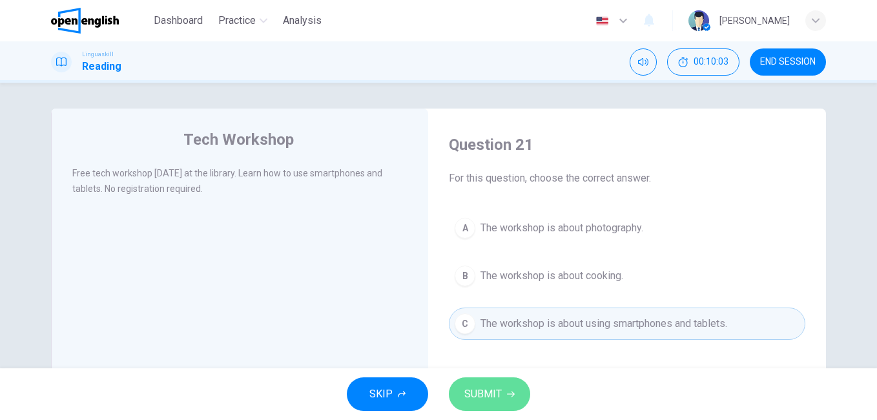
click at [512, 394] on icon "button" at bounding box center [511, 394] width 8 height 6
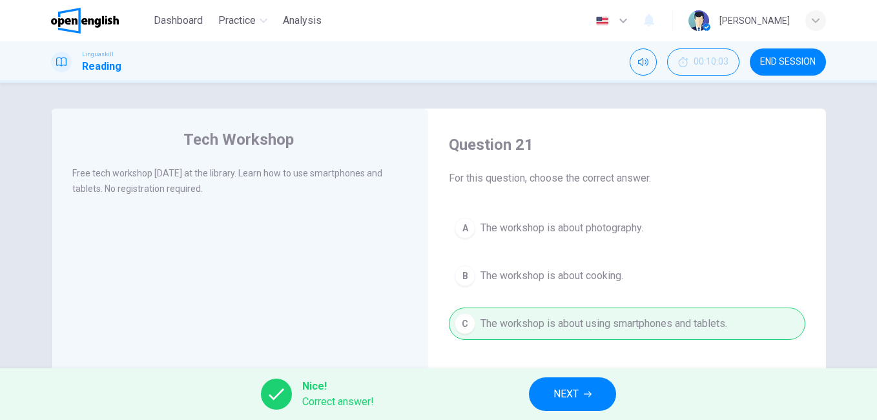
click at [569, 398] on span "NEXT" at bounding box center [565, 394] width 25 height 18
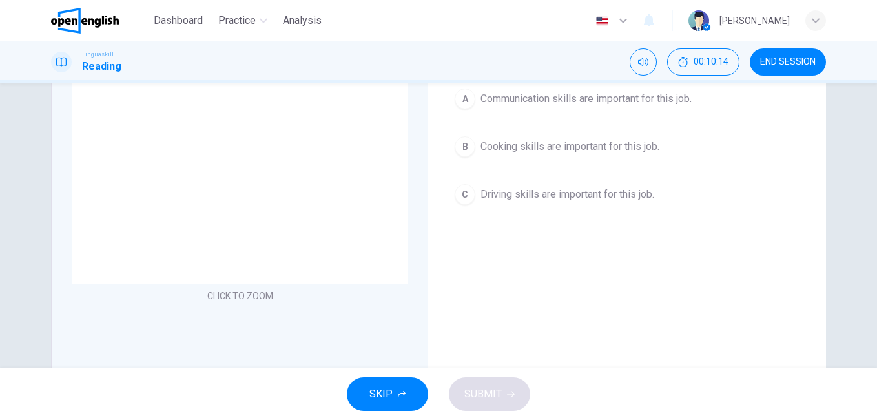
scroll to position [65, 0]
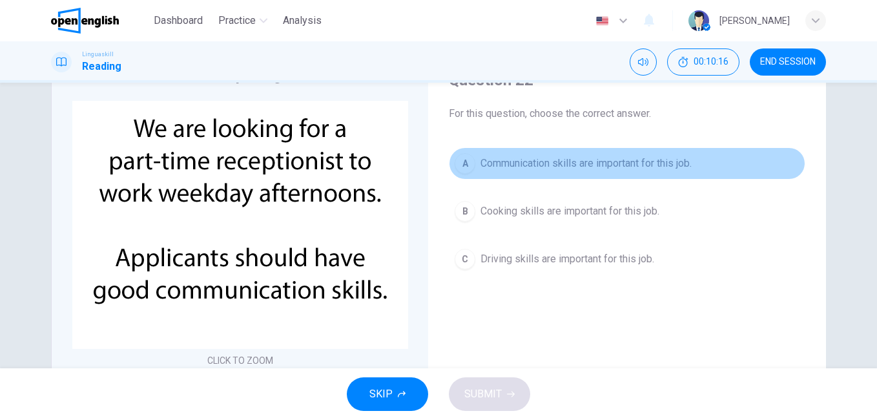
click at [616, 163] on span "Communication skills are important for this job." at bounding box center [585, 163] width 211 height 15
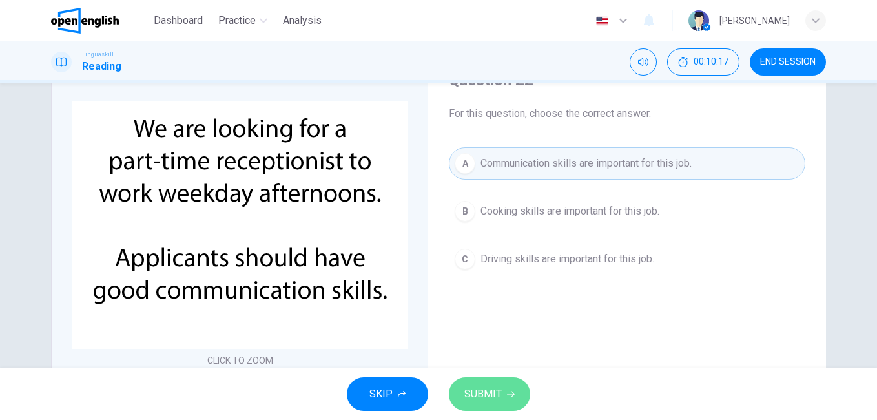
click at [506, 387] on button "SUBMIT" at bounding box center [489, 394] width 81 height 34
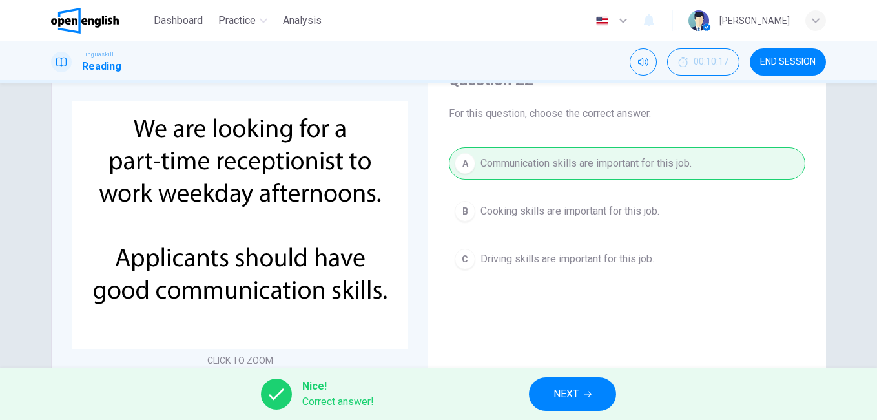
click at [577, 396] on span "NEXT" at bounding box center [565, 394] width 25 height 18
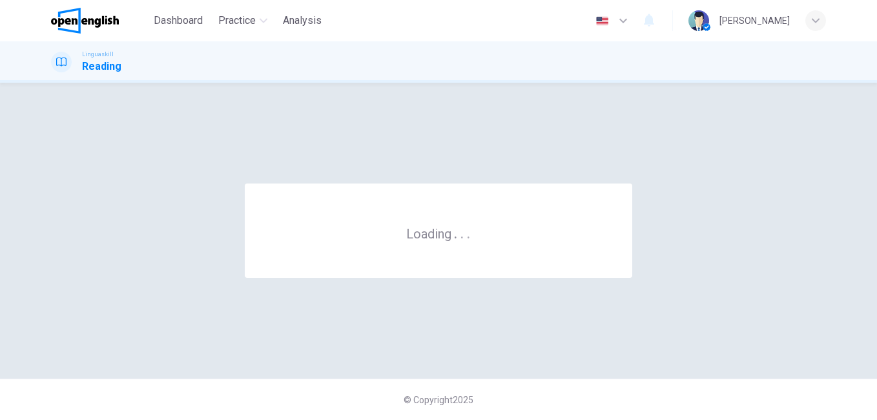
scroll to position [0, 0]
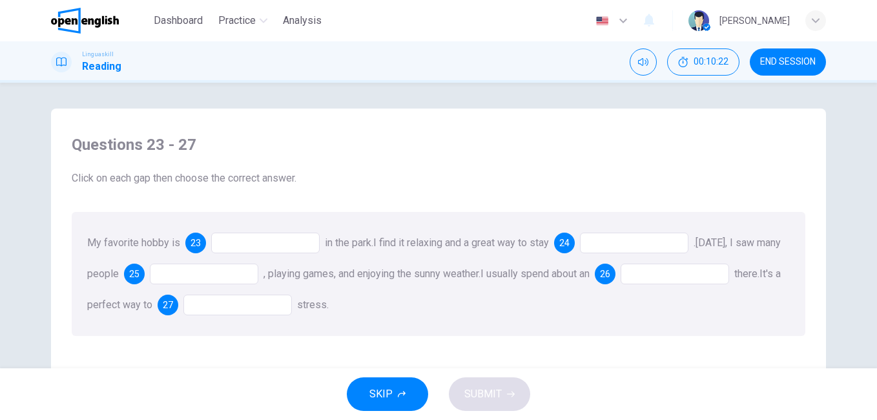
click at [273, 241] on div at bounding box center [265, 242] width 108 height 21
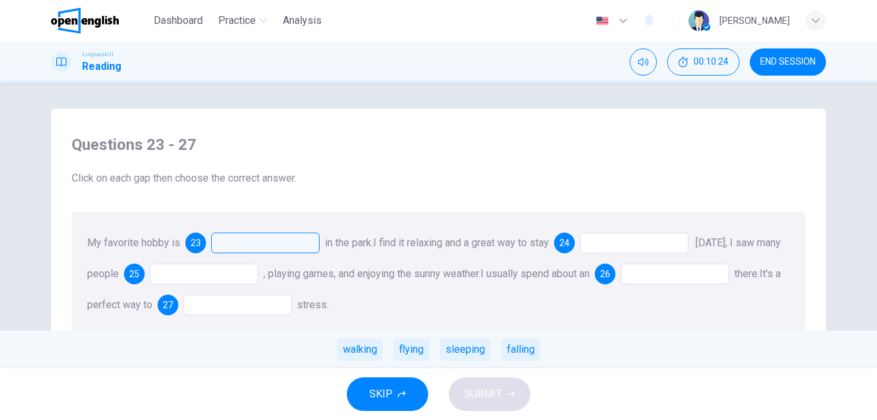
click at [276, 247] on div at bounding box center [265, 242] width 108 height 21
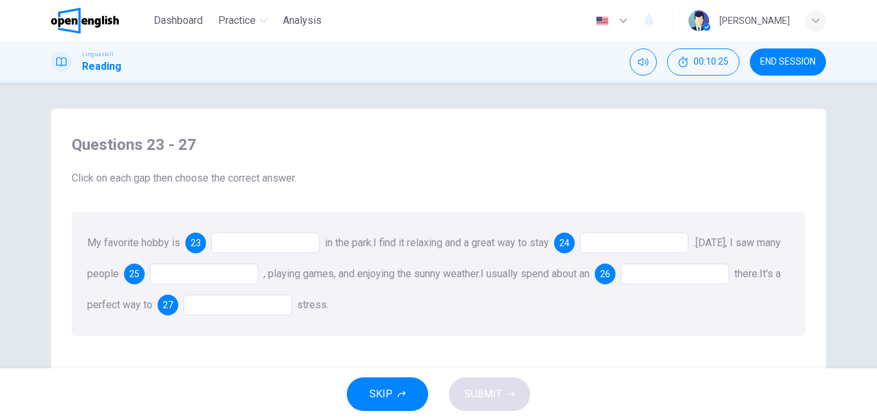
click at [276, 247] on div at bounding box center [265, 242] width 108 height 21
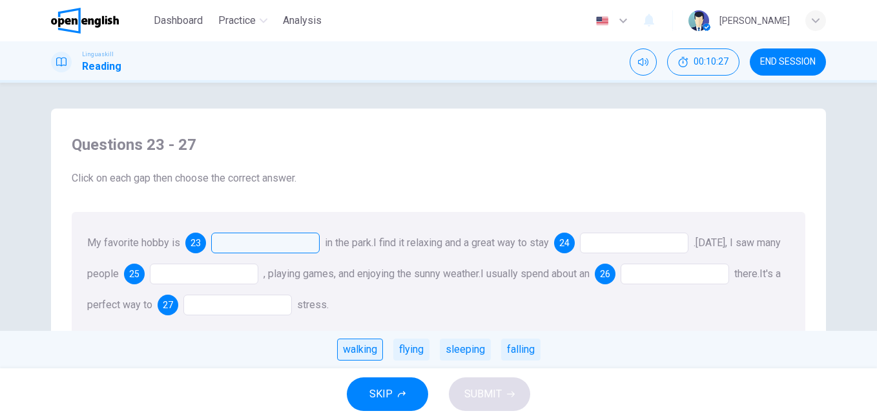
click at [362, 355] on div "walking" at bounding box center [360, 349] width 46 height 22
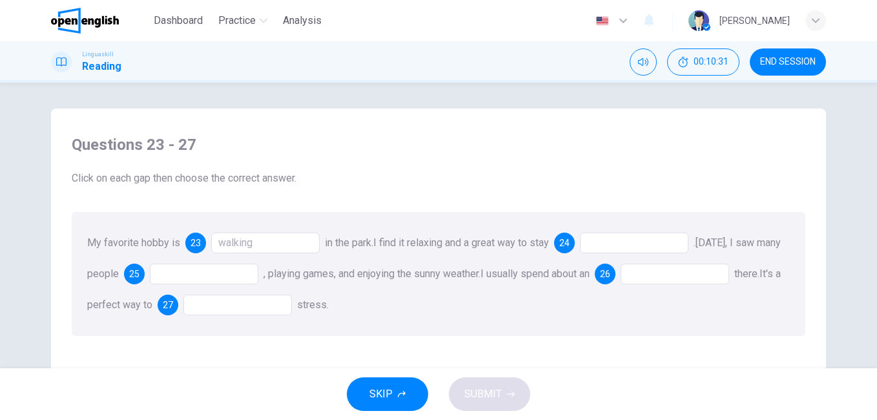
click at [622, 245] on div at bounding box center [634, 242] width 108 height 21
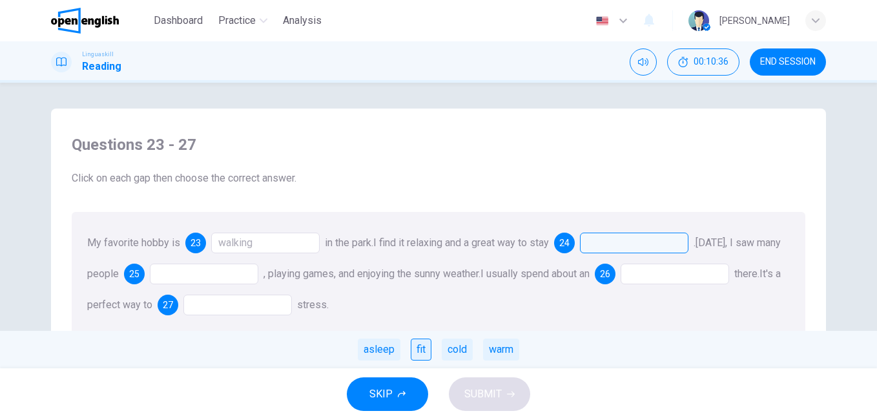
click at [415, 348] on div "fit" at bounding box center [421, 349] width 21 height 22
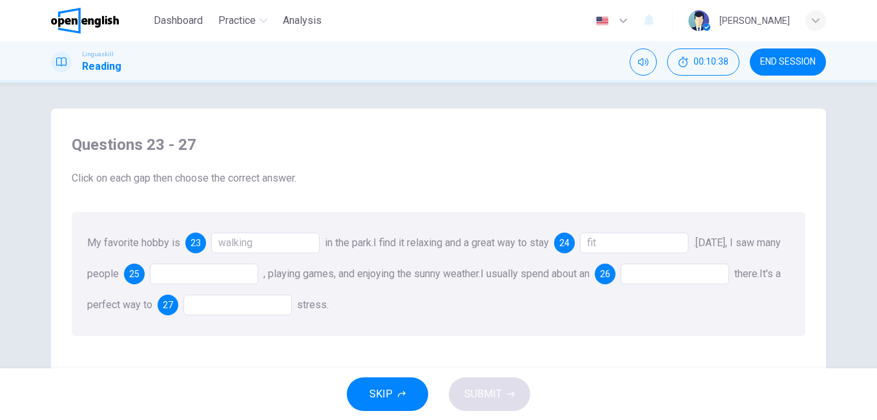
click at [251, 272] on div at bounding box center [204, 273] width 108 height 21
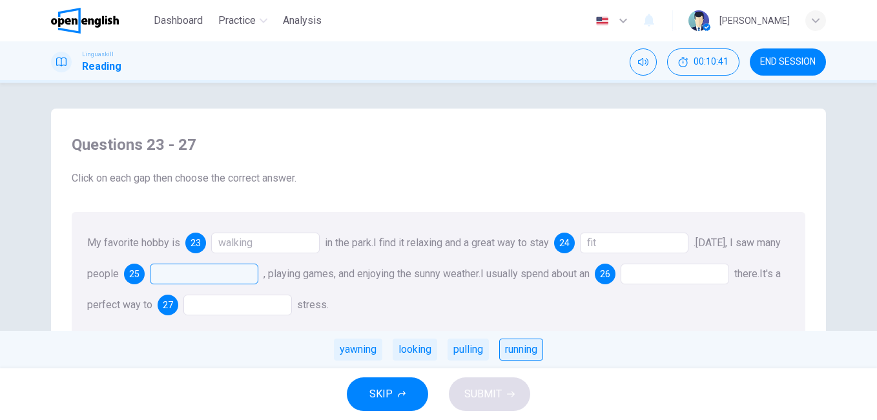
click at [511, 351] on div "running" at bounding box center [521, 349] width 44 height 22
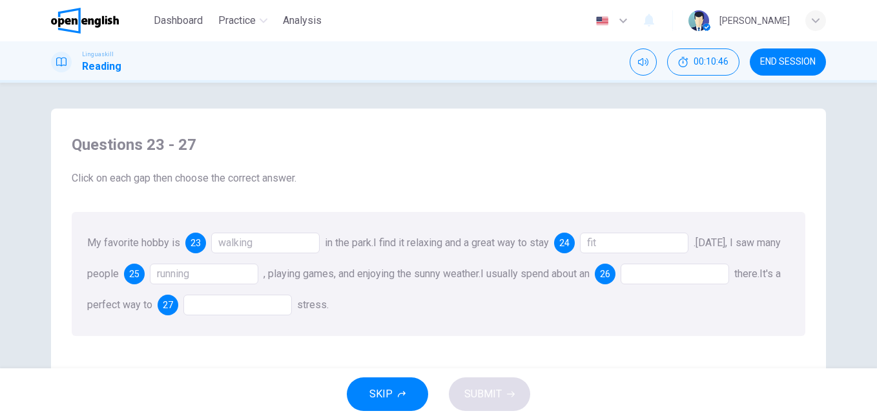
click at [691, 278] on div at bounding box center [674, 273] width 108 height 21
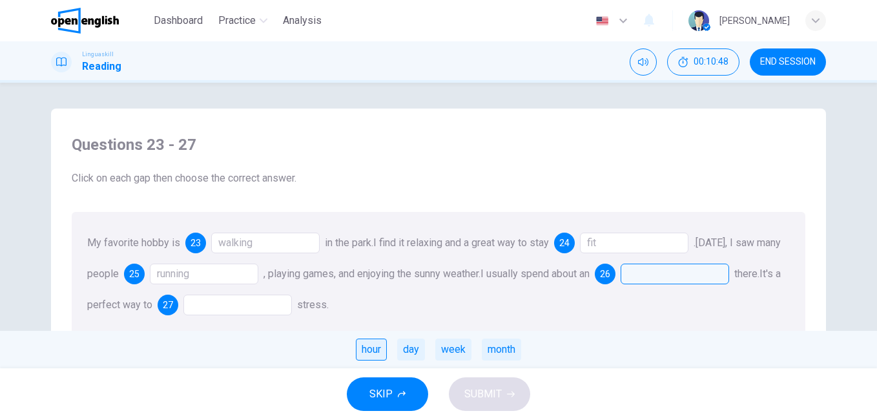
click at [367, 349] on div "hour" at bounding box center [371, 349] width 31 height 22
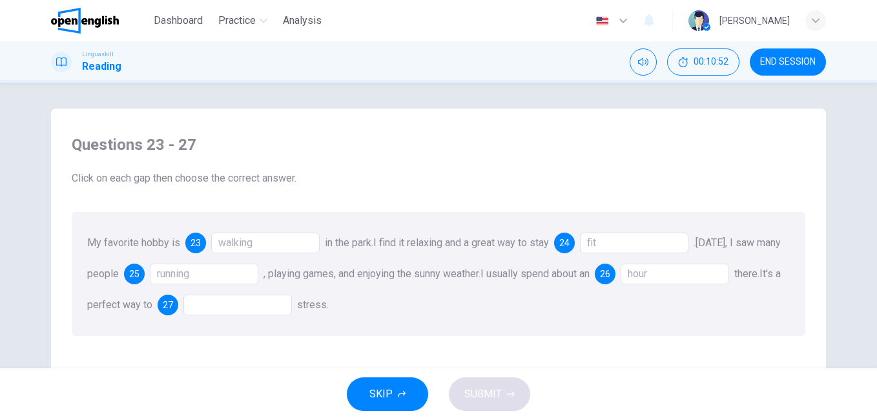
click at [267, 304] on div at bounding box center [237, 304] width 108 height 21
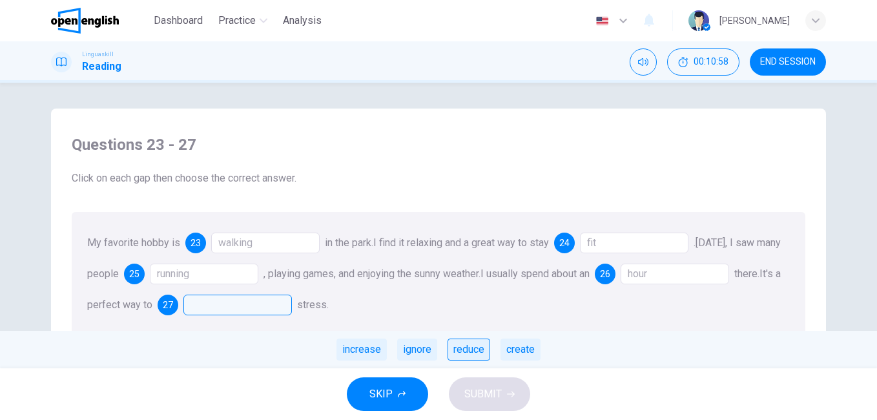
click at [466, 351] on div "reduce" at bounding box center [468, 349] width 43 height 22
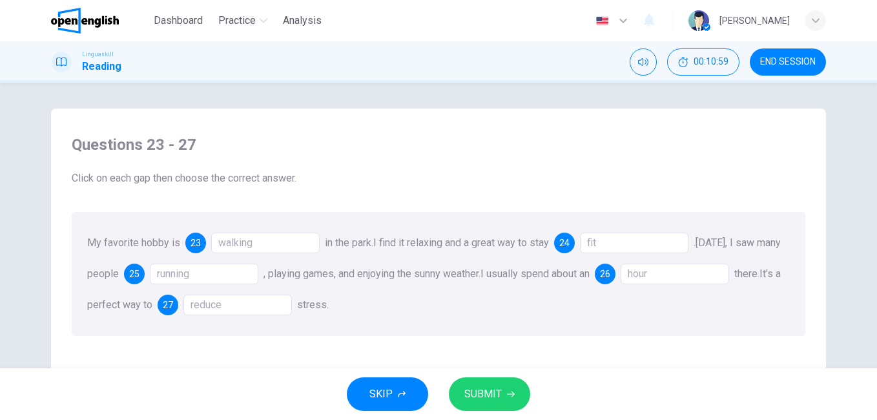
click at [484, 396] on span "SUBMIT" at bounding box center [482, 394] width 37 height 18
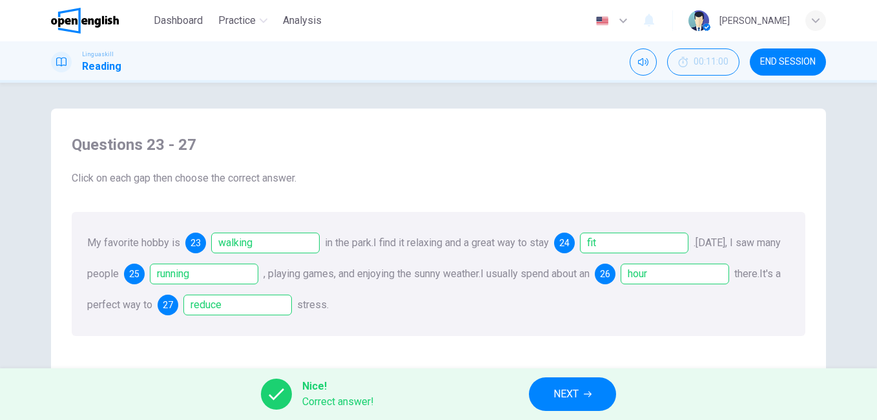
click at [566, 396] on span "NEXT" at bounding box center [565, 394] width 25 height 18
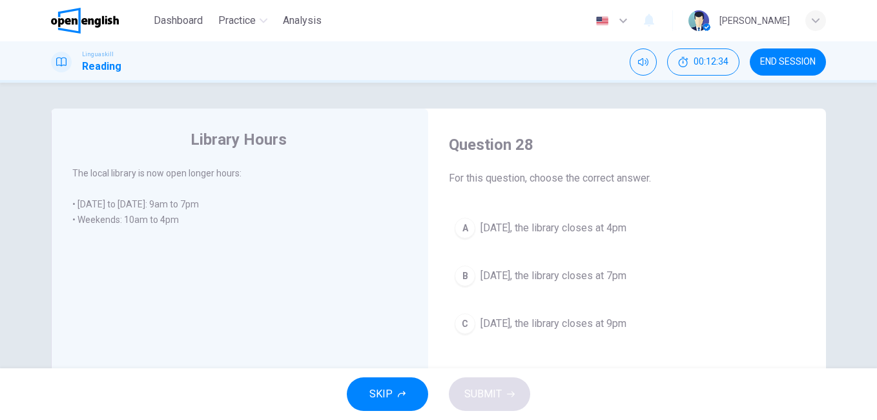
click at [532, 232] on span "[DATE], the library closes at 4pm" at bounding box center [553, 227] width 146 height 15
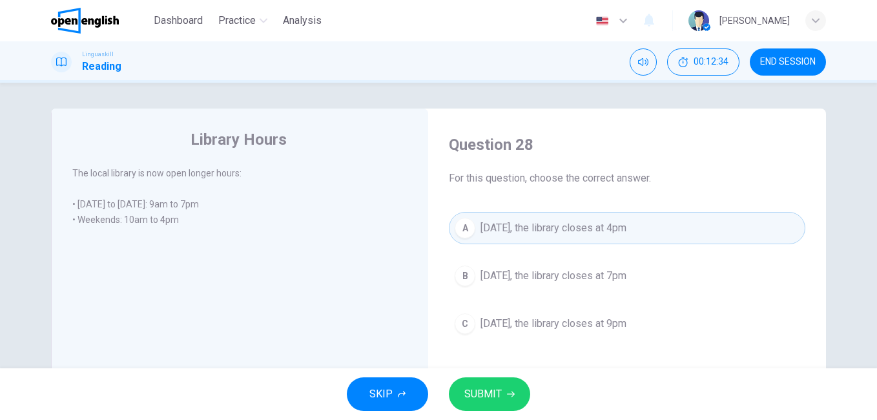
click at [471, 380] on button "SUBMIT" at bounding box center [489, 394] width 81 height 34
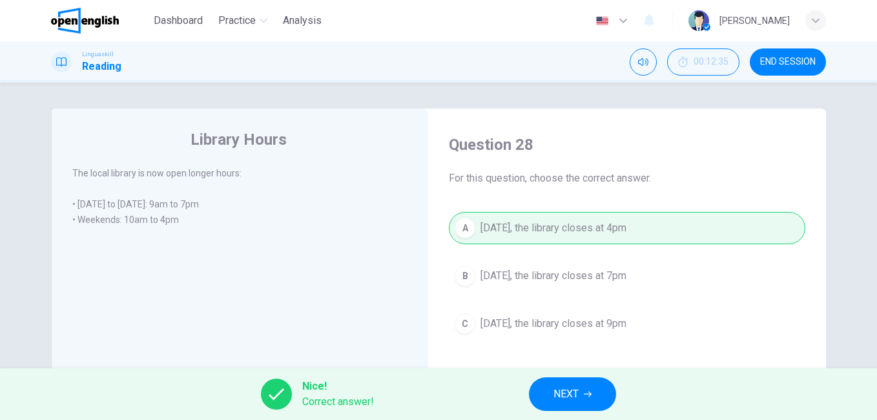
click at [569, 404] on button "NEXT" at bounding box center [572, 394] width 87 height 34
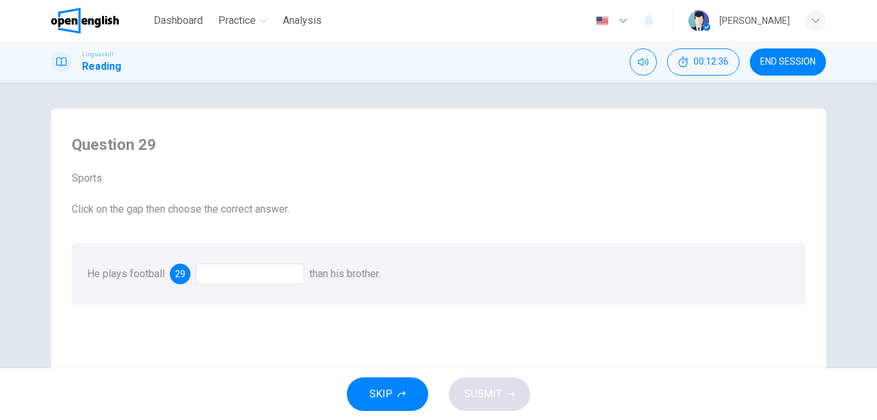
scroll to position [65, 0]
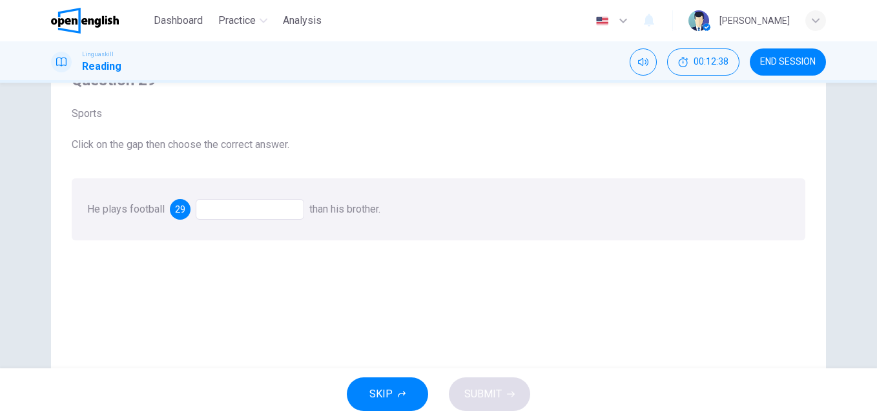
click at [239, 214] on div at bounding box center [250, 209] width 108 height 21
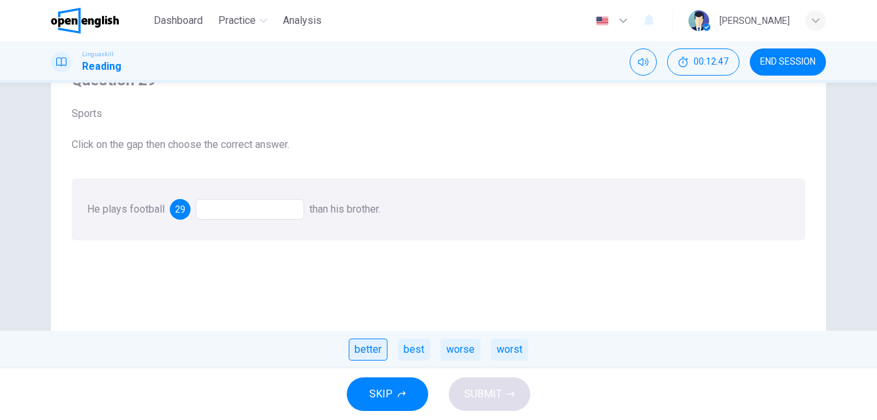
click at [365, 349] on div "better" at bounding box center [368, 349] width 39 height 22
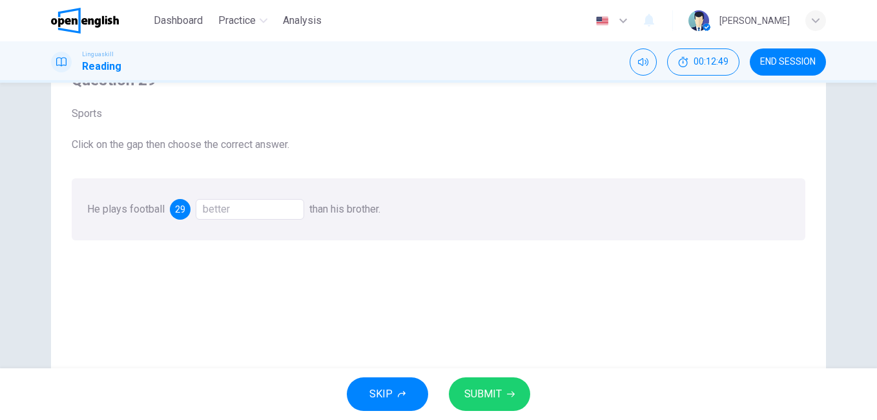
click at [238, 207] on div "better" at bounding box center [250, 209] width 108 height 21
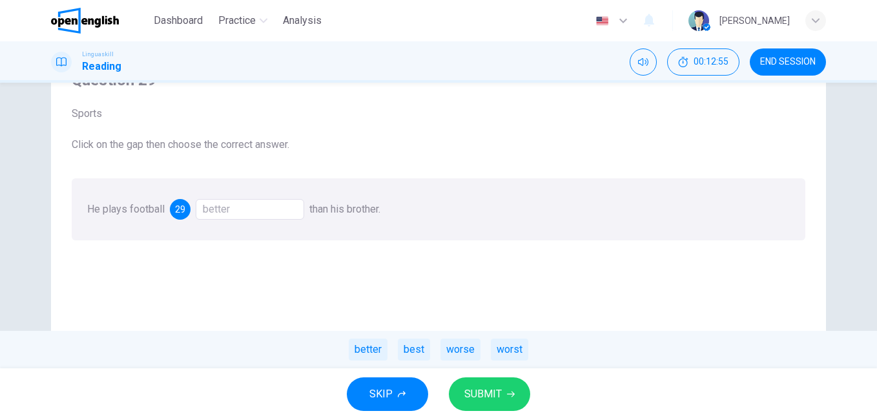
click at [479, 394] on span "SUBMIT" at bounding box center [482, 394] width 37 height 18
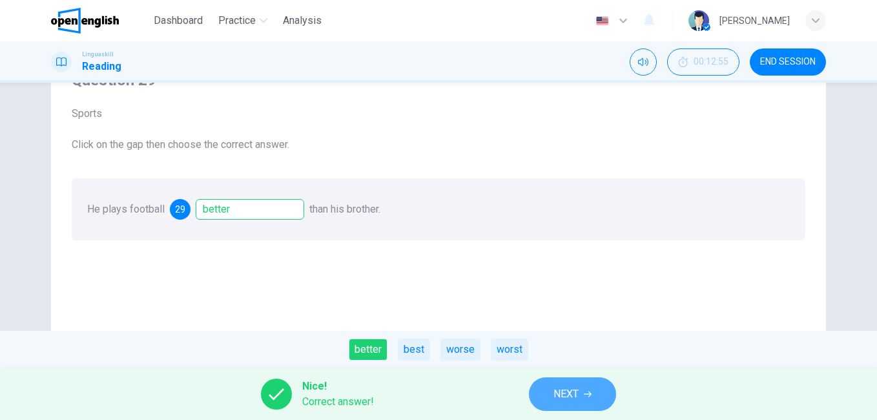
click at [562, 393] on span "NEXT" at bounding box center [565, 394] width 25 height 18
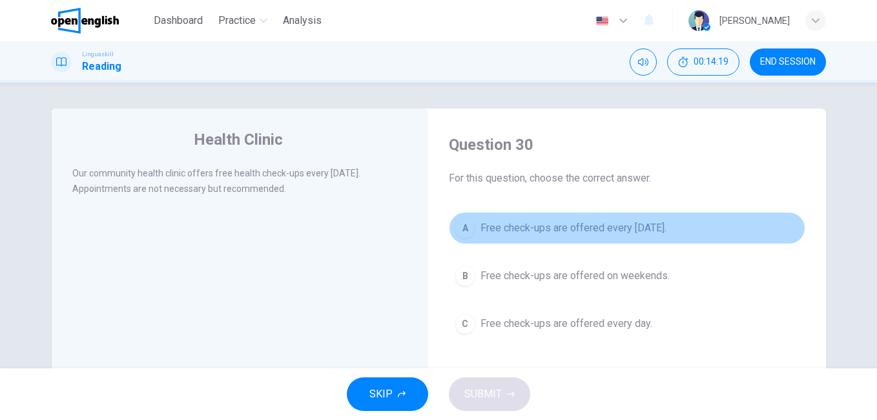
click at [561, 236] on button "A Free check-ups are offered every [DATE]." at bounding box center [627, 228] width 356 height 32
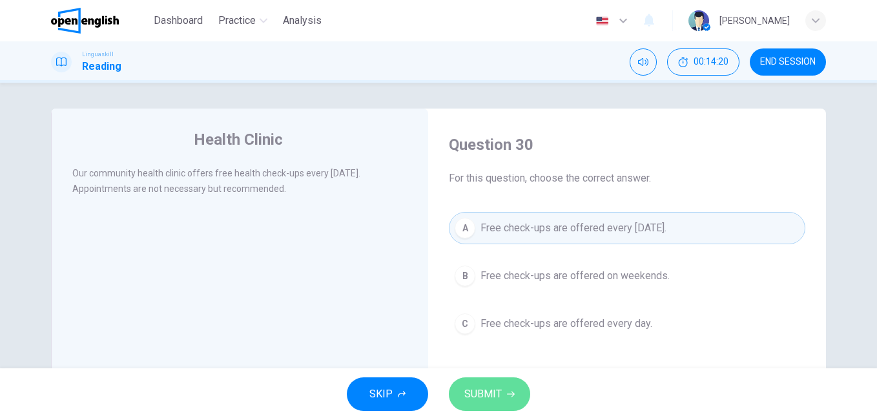
click at [482, 397] on span "SUBMIT" at bounding box center [482, 394] width 37 height 18
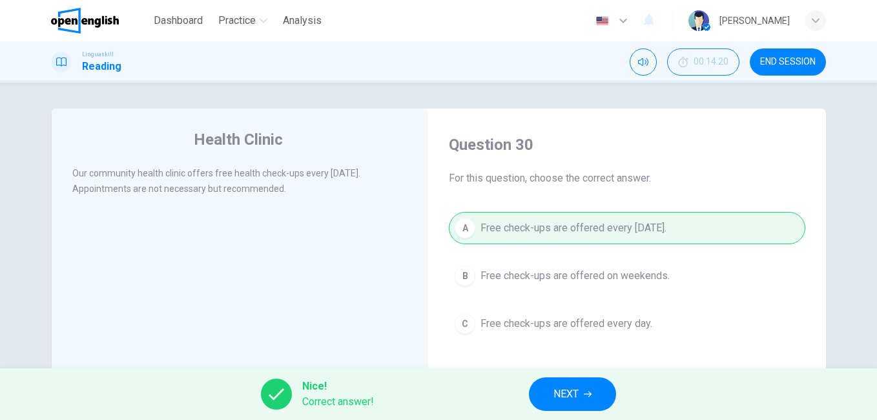
click at [557, 396] on span "NEXT" at bounding box center [565, 394] width 25 height 18
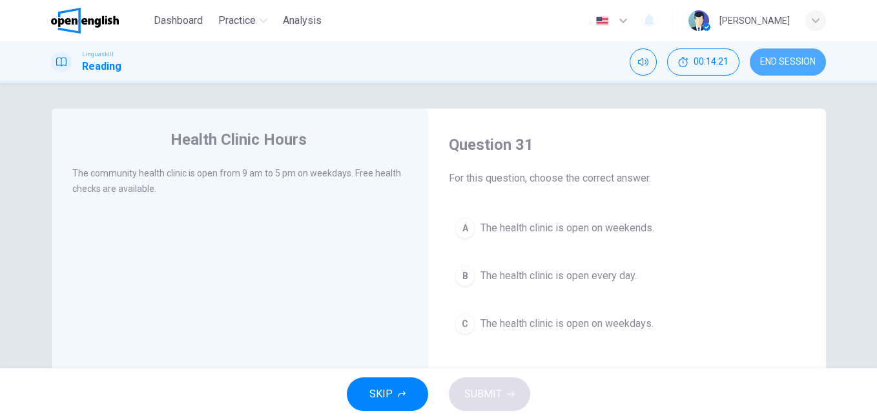
click at [799, 65] on span "END SESSION" at bounding box center [788, 62] width 56 height 10
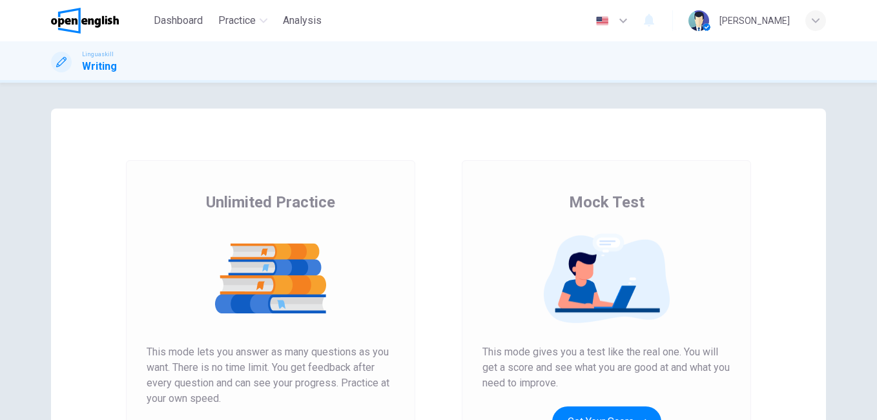
scroll to position [129, 0]
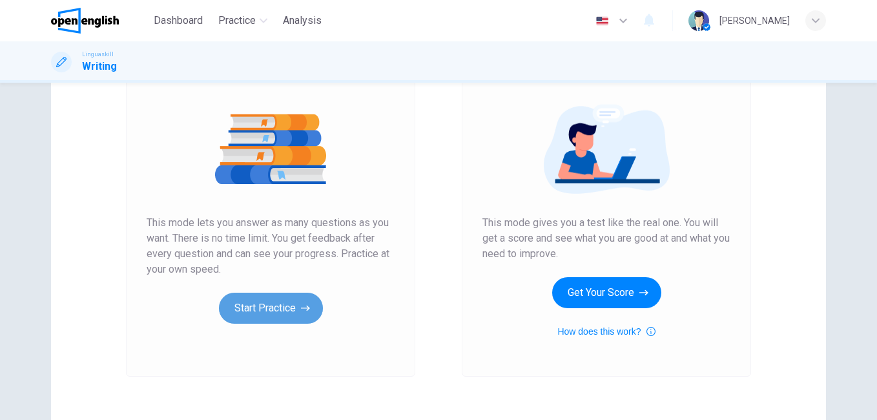
click at [271, 297] on button "Start Practice" at bounding box center [271, 307] width 104 height 31
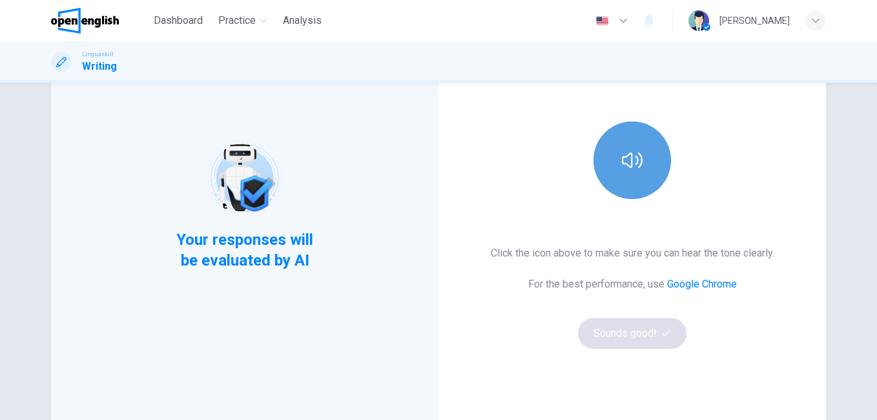
click at [635, 177] on button "button" at bounding box center [631, 159] width 77 height 77
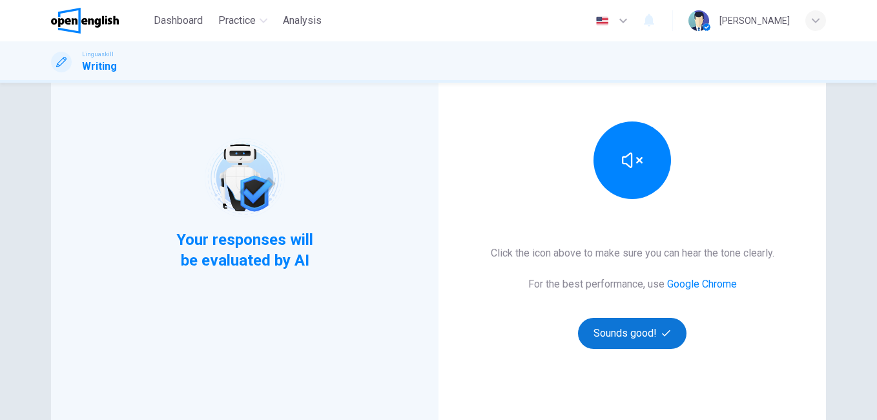
click at [633, 332] on button "Sounds good!" at bounding box center [632, 333] width 108 height 31
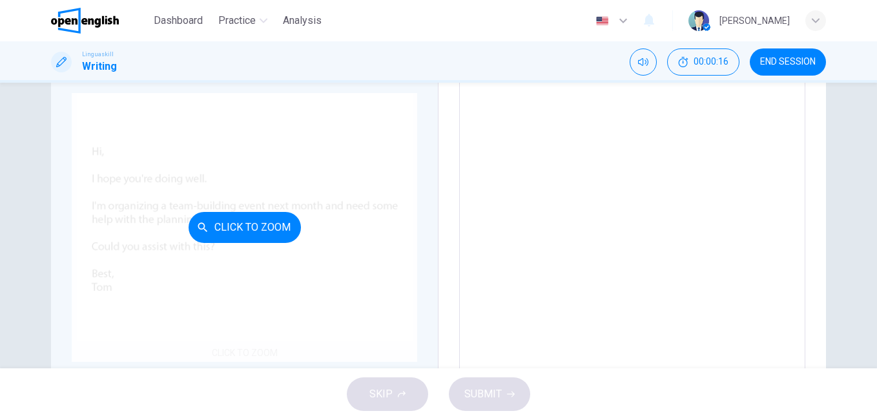
click at [267, 219] on button "Click to Zoom" at bounding box center [245, 227] width 112 height 31
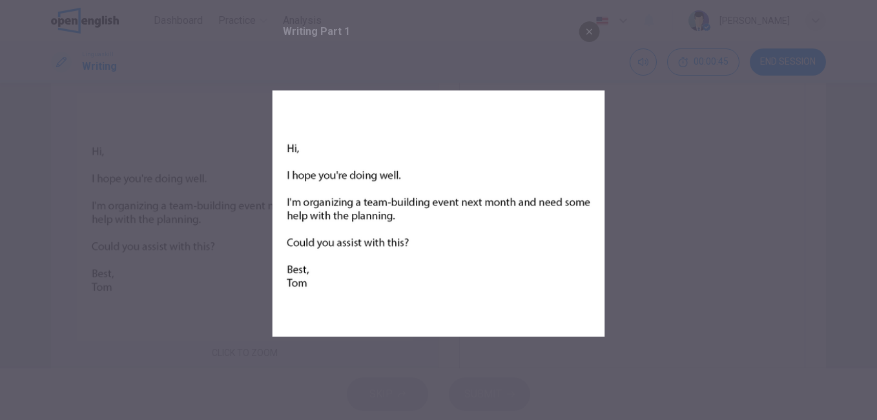
click at [594, 32] on icon "button" at bounding box center [589, 31] width 10 height 10
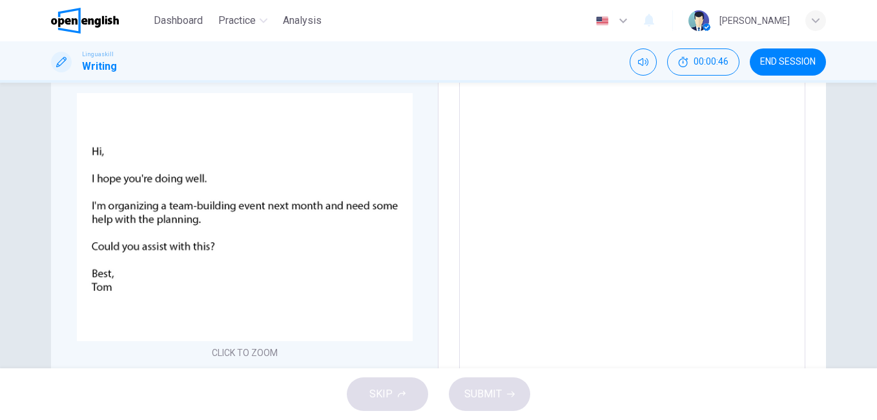
click at [533, 209] on textarea at bounding box center [632, 274] width 328 height 476
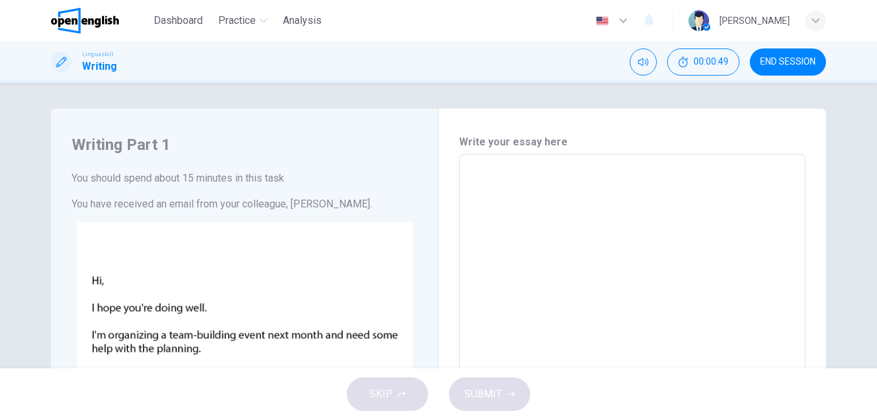
type textarea "*"
type textarea "**"
type textarea "*"
type textarea "**"
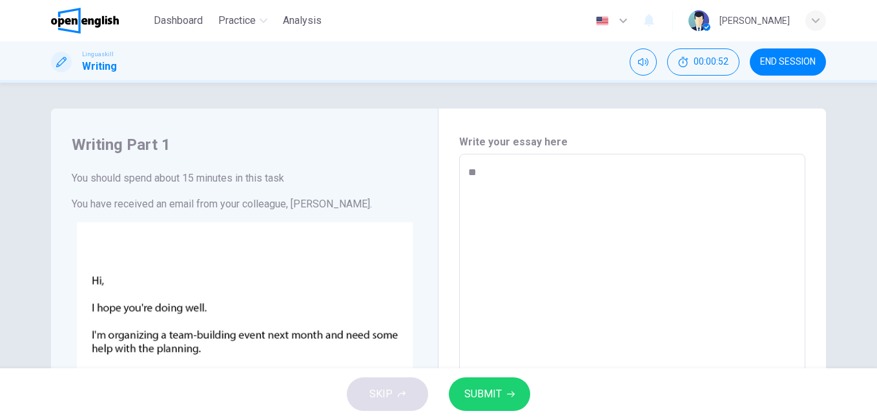
type textarea "*"
type textarea "****"
type textarea "*"
type textarea "*****"
type textarea "*"
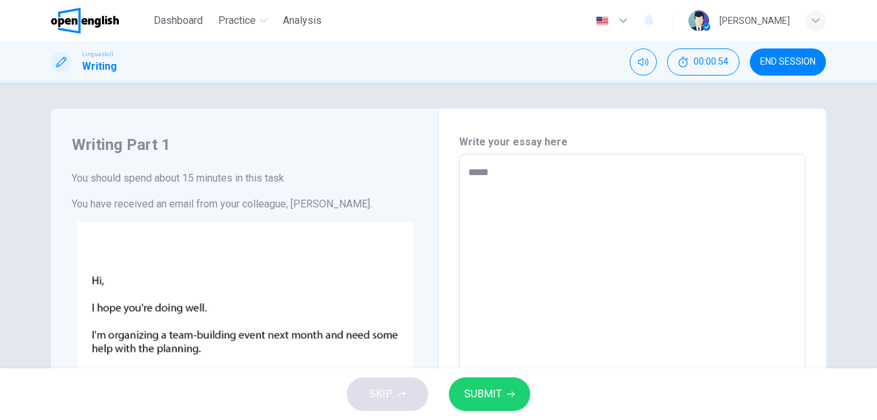
type textarea "******"
type textarea "*"
type textarea "*******"
type textarea "*"
type textarea "*******"
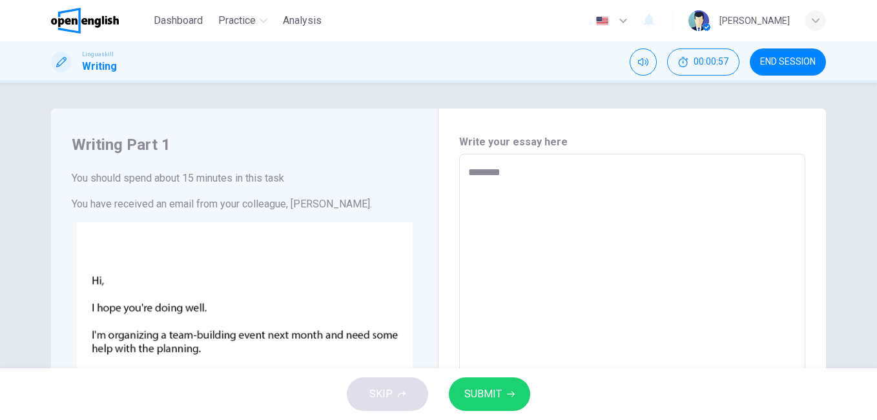
type textarea "*"
type textarea "*******"
type textarea "*"
type textarea "******* *"
type textarea "*"
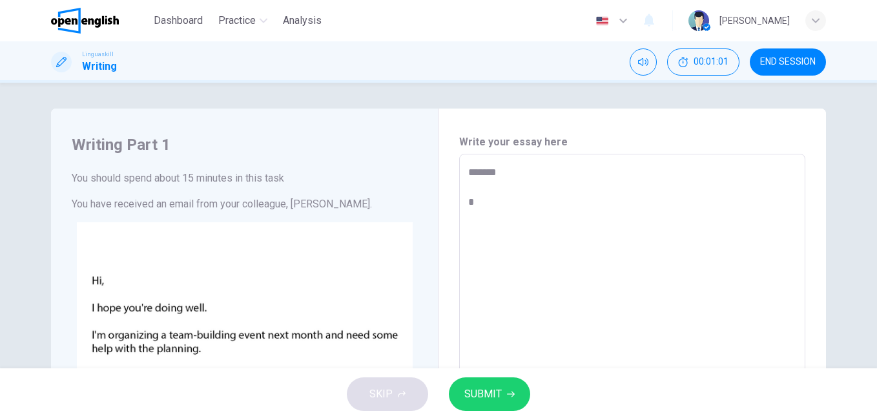
type textarea "******* *"
type textarea "*"
type textarea "******* ***"
type textarea "*"
type textarea "******* ****"
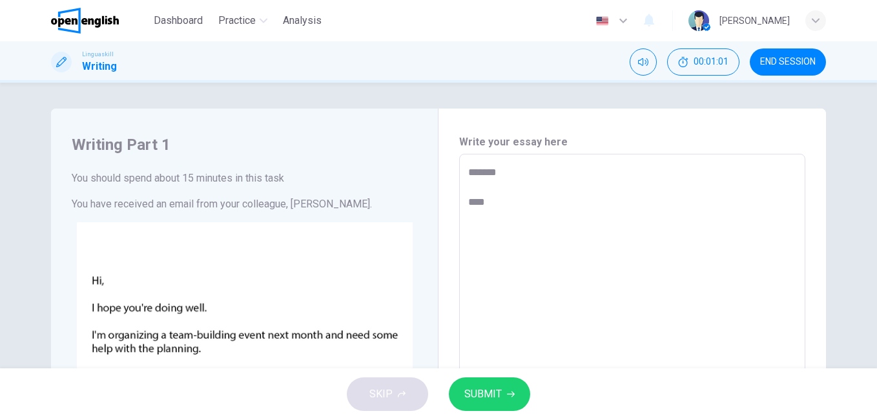
type textarea "*"
type textarea "******* ****"
type textarea "*"
type textarea "******* ******"
type textarea "*"
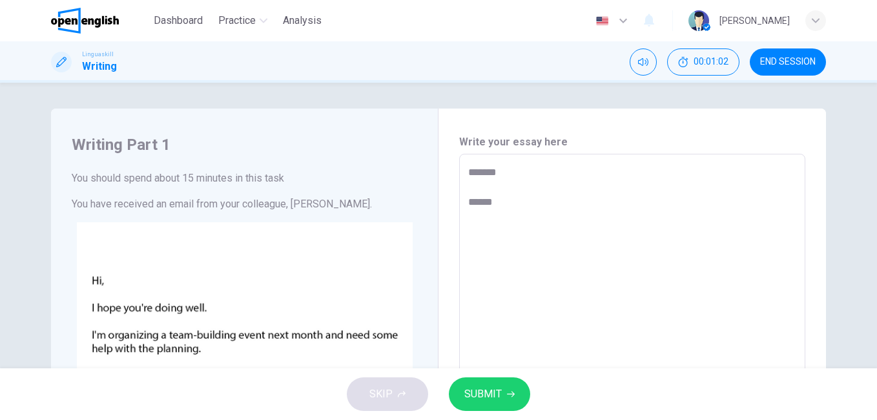
type textarea "******* *******"
type textarea "*"
type textarea "******* ********"
type textarea "*"
type textarea "******* *********"
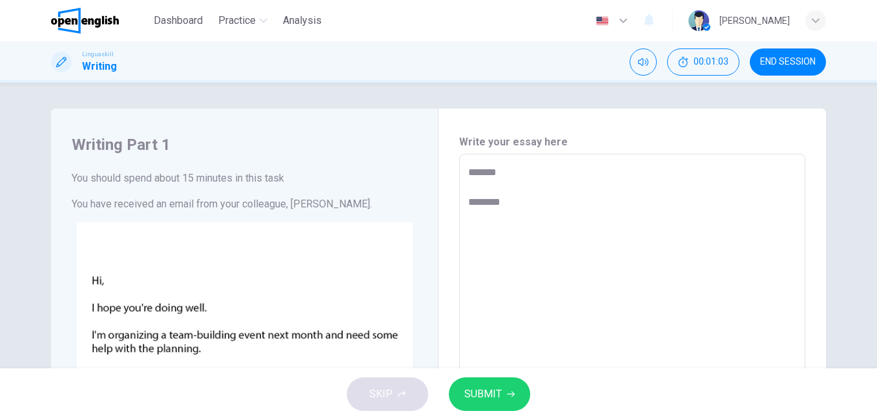
type textarea "*"
type textarea "**********"
type textarea "*"
type textarea "**********"
type textarea "*"
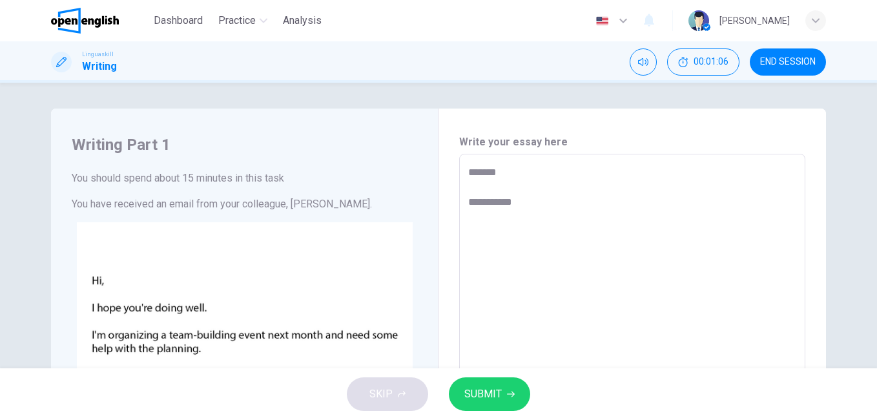
type textarea "**********"
type textarea "*"
type textarea "**********"
type textarea "*"
type textarea "**********"
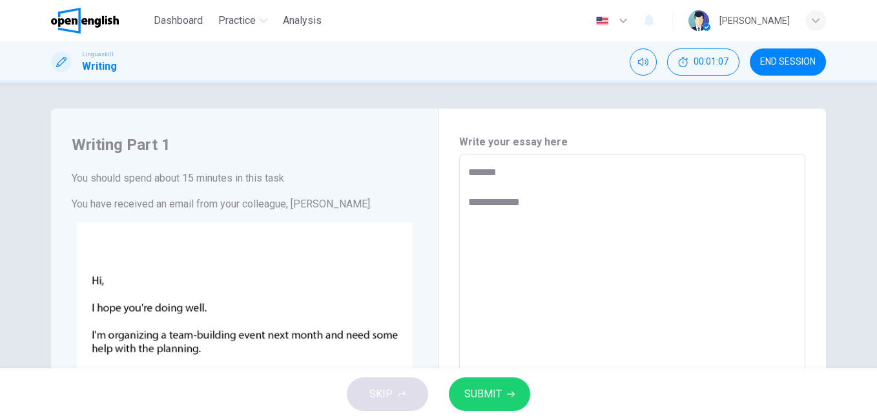
type textarea "*"
type textarea "**********"
type textarea "*"
type textarea "**********"
type textarea "*"
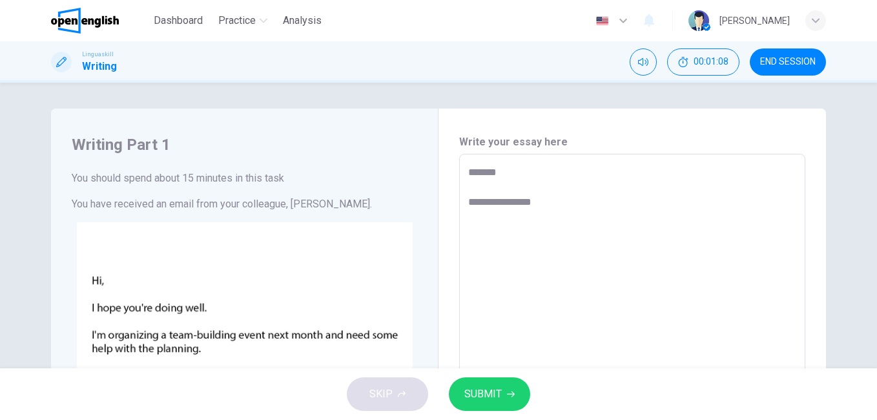
type textarea "**********"
type textarea "*"
type textarea "**********"
type textarea "*"
type textarea "**********"
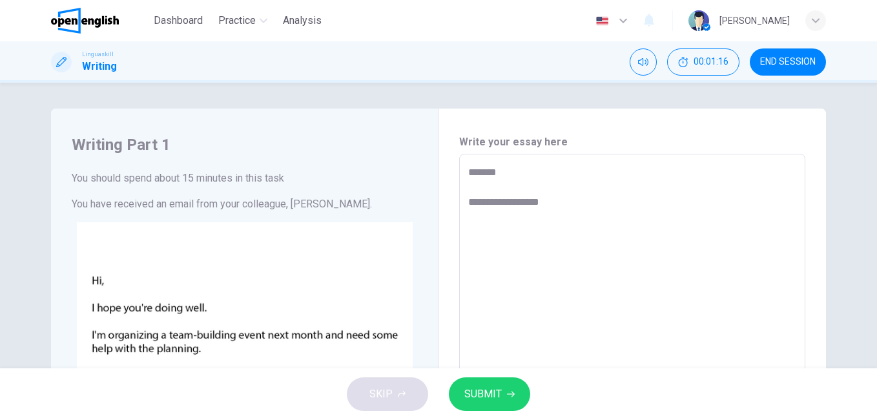
type textarea "*"
type textarea "**********"
type textarea "*"
type textarea "**********"
type textarea "*"
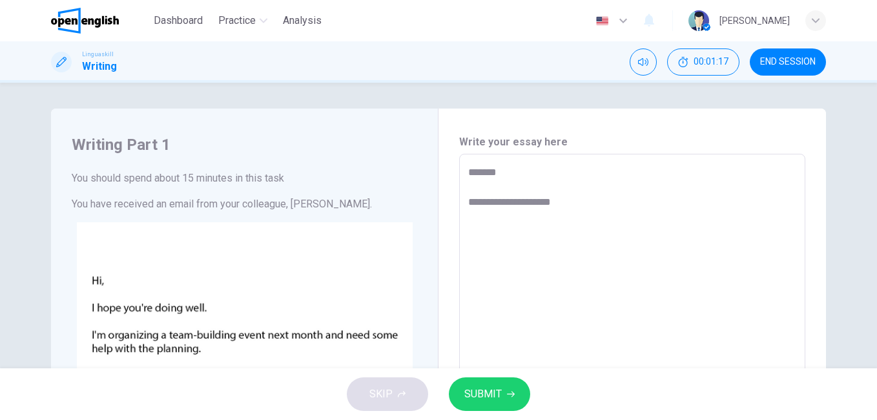
type textarea "**********"
type textarea "*"
type textarea "**********"
type textarea "*"
type textarea "**********"
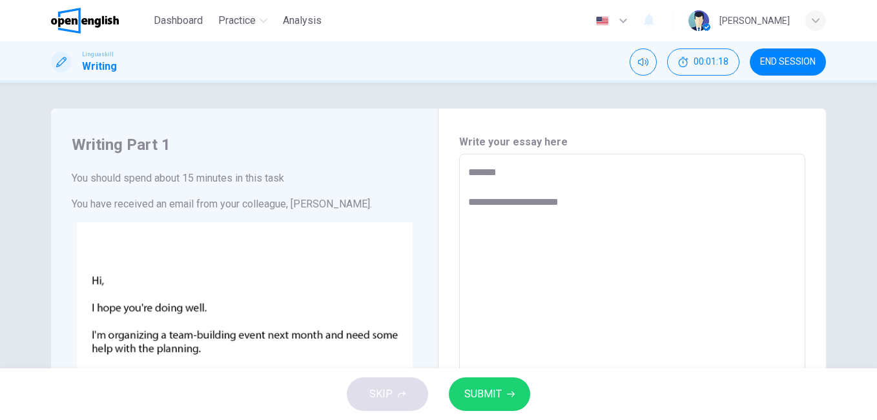
type textarea "*"
type textarea "**********"
type textarea "*"
type textarea "**********"
type textarea "*"
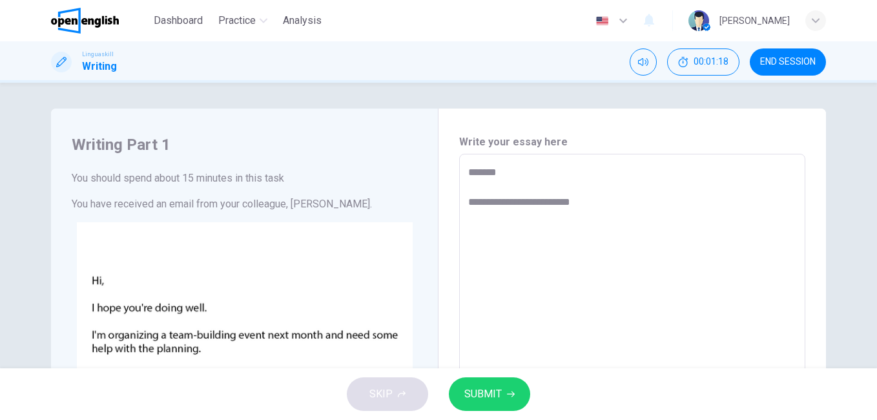
type textarea "**********"
type textarea "*"
type textarea "**********"
type textarea "*"
type textarea "**********"
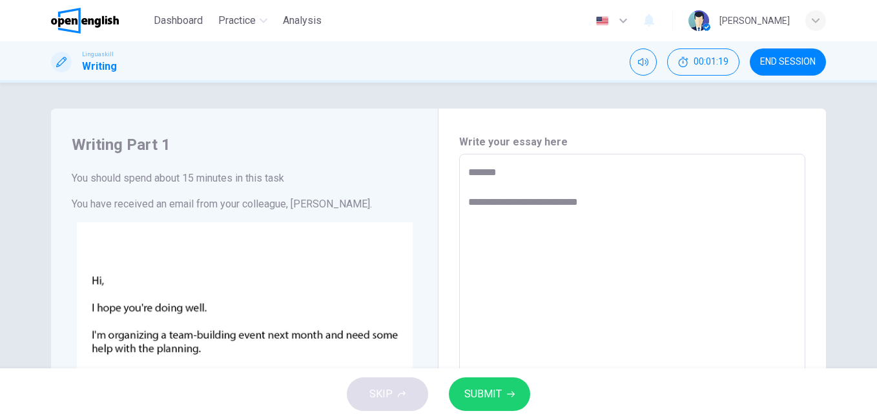
type textarea "*"
type textarea "**********"
type textarea "*"
type textarea "**********"
type textarea "*"
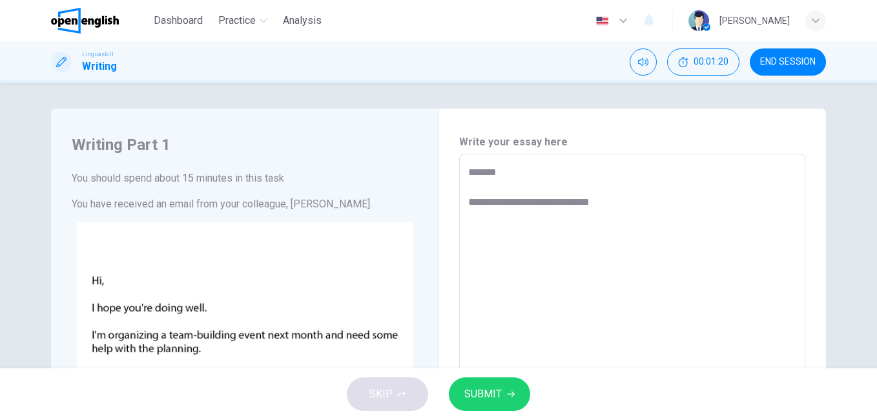
type textarea "**********"
type textarea "*"
type textarea "**********"
type textarea "*"
type textarea "**********"
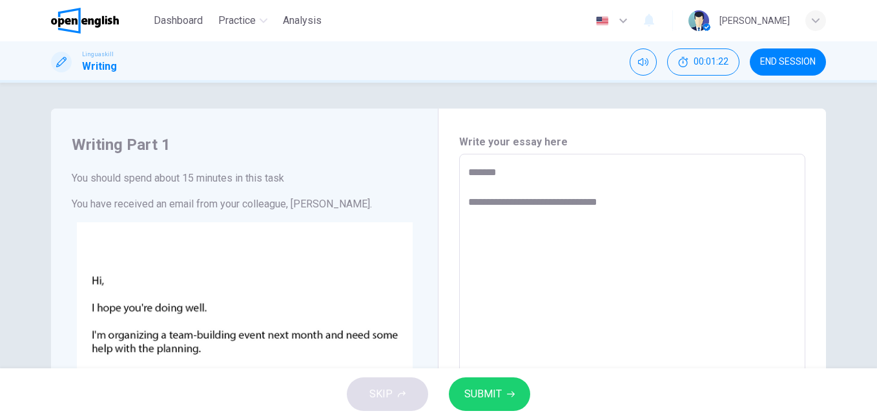
type textarea "*"
type textarea "**********"
type textarea "*"
type textarea "**********"
type textarea "*"
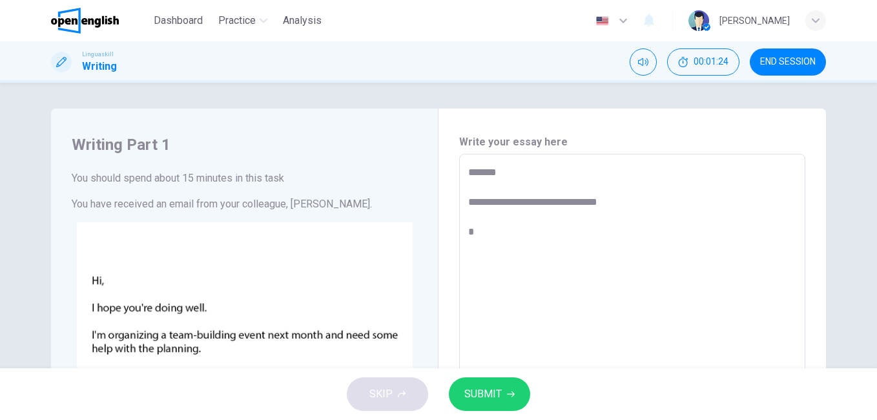
type textarea "**********"
type textarea "*"
type textarea "**********"
type textarea "*"
type textarea "**********"
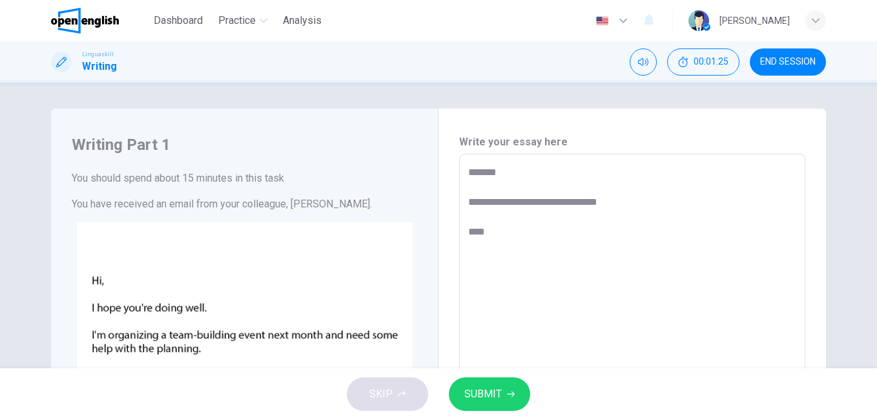
type textarea "*"
type textarea "**********"
type textarea "*"
type textarea "**********"
type textarea "*"
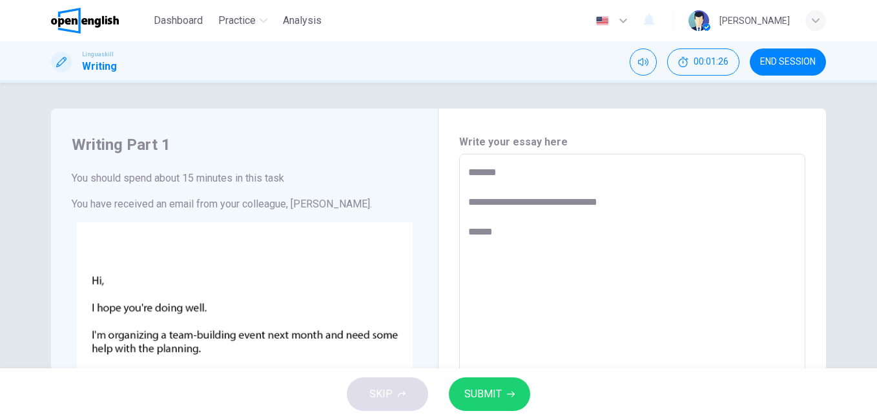
type textarea "**********"
type textarea "*"
type textarea "**********"
type textarea "*"
type textarea "**********"
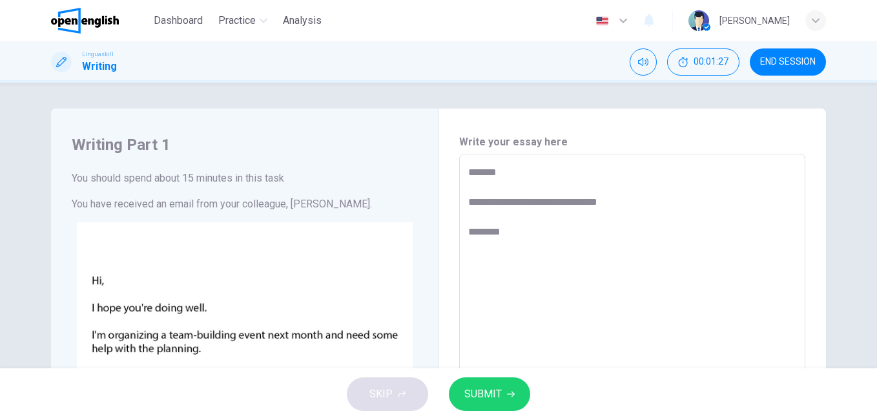
type textarea "*"
type textarea "**********"
type textarea "*"
type textarea "**********"
type textarea "*"
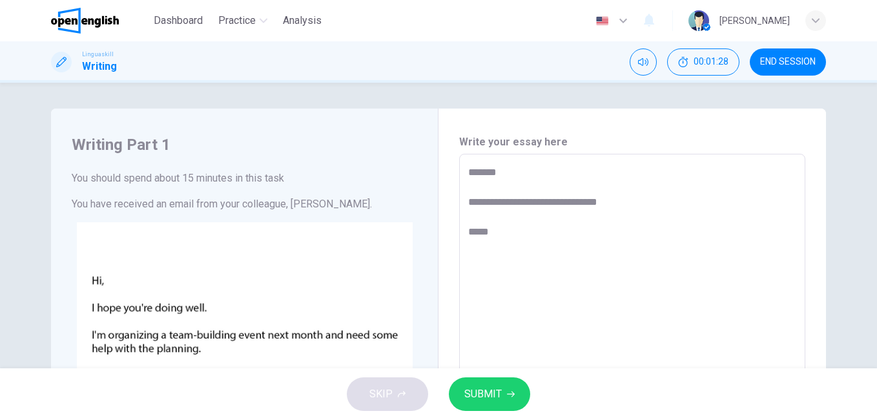
type textarea "**********"
type textarea "*"
type textarea "**********"
type textarea "*"
type textarea "**********"
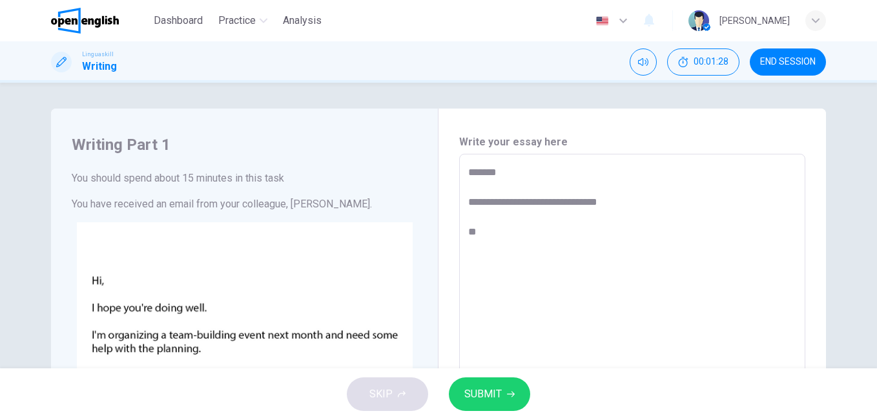
type textarea "*"
type textarea "**********"
type textarea "*"
type textarea "**********"
type textarea "*"
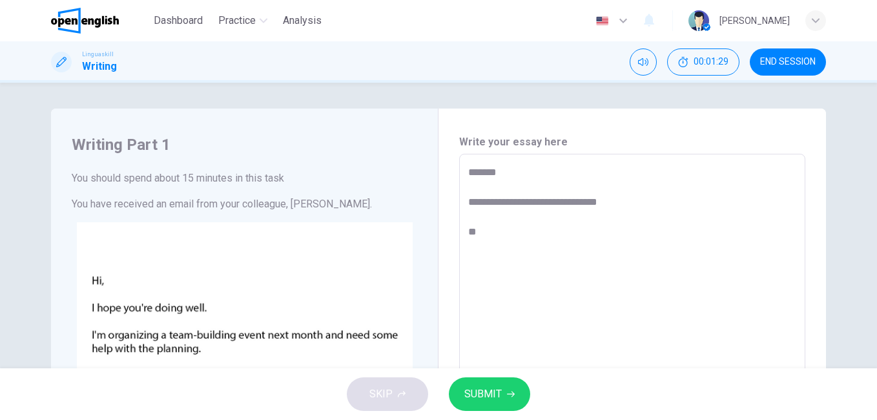
type textarea "**********"
type textarea "*"
type textarea "**********"
type textarea "*"
type textarea "**********"
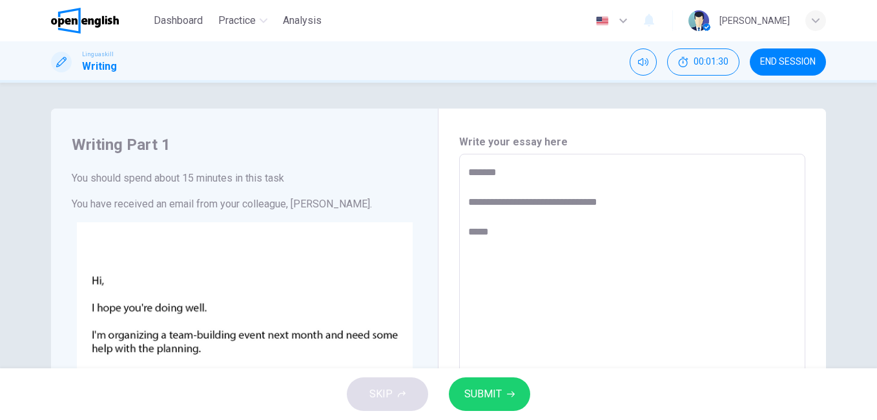
type textarea "*"
type textarea "**********"
type textarea "*"
type textarea "**********"
type textarea "*"
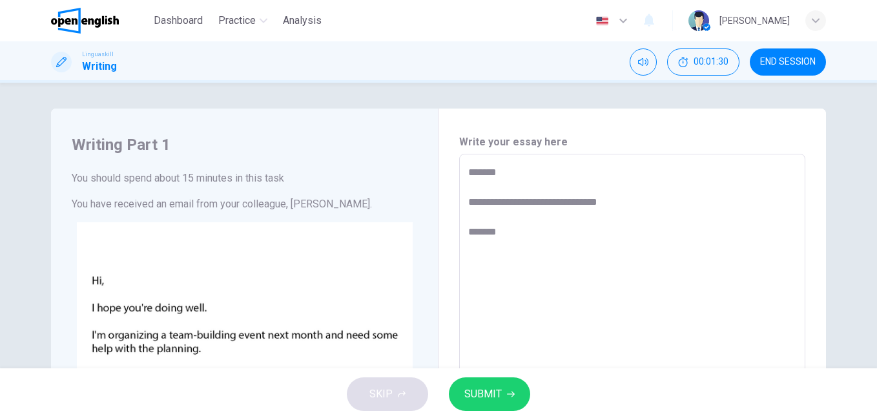
type textarea "**********"
type textarea "*"
type textarea "**********"
type textarea "*"
type textarea "**********"
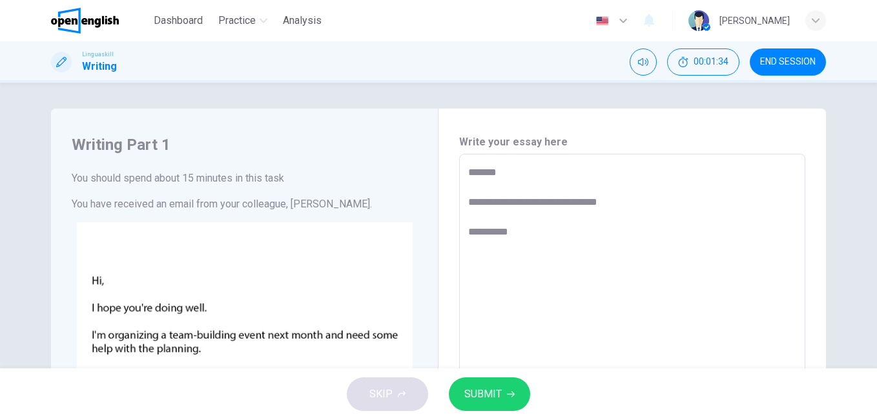
type textarea "*"
type textarea "**********"
type textarea "*"
type textarea "**********"
type textarea "*"
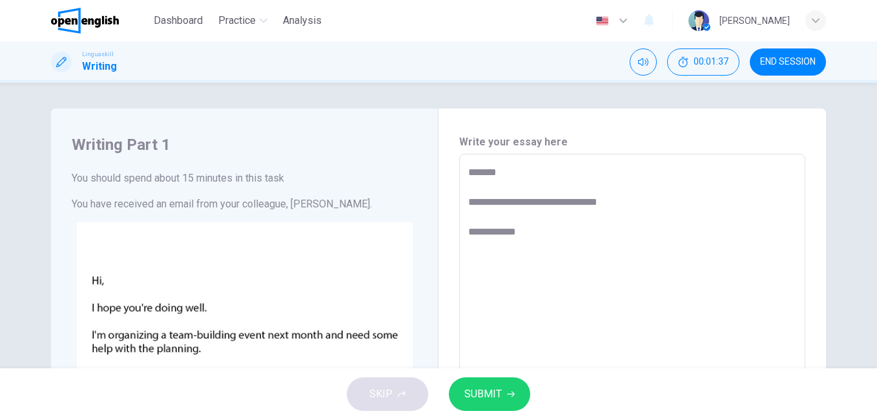
type textarea "**********"
type textarea "*"
type textarea "**********"
type textarea "*"
type textarea "**********"
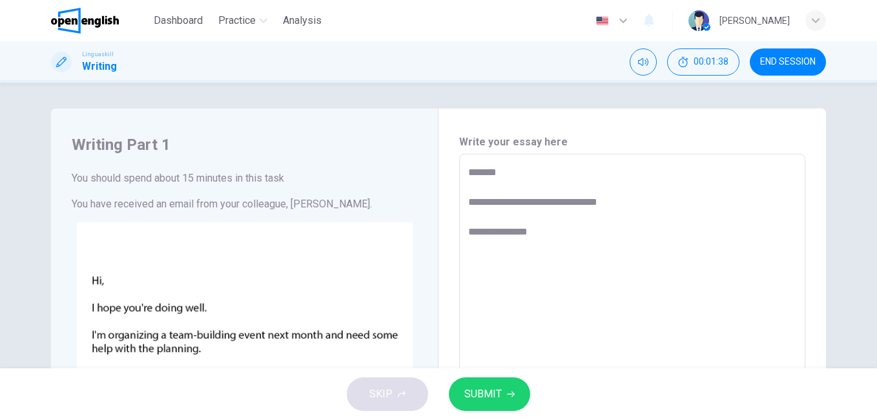
type textarea "*"
type textarea "**********"
type textarea "*"
type textarea "**********"
type textarea "*"
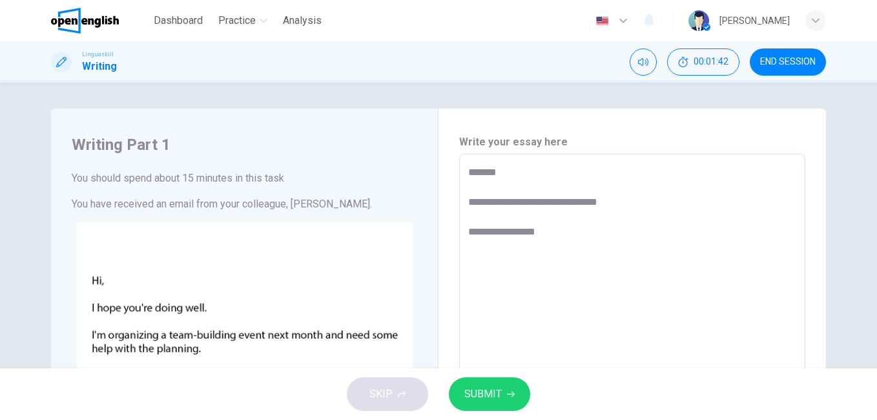
type textarea "**********"
type textarea "*"
type textarea "**********"
type textarea "*"
type textarea "**********"
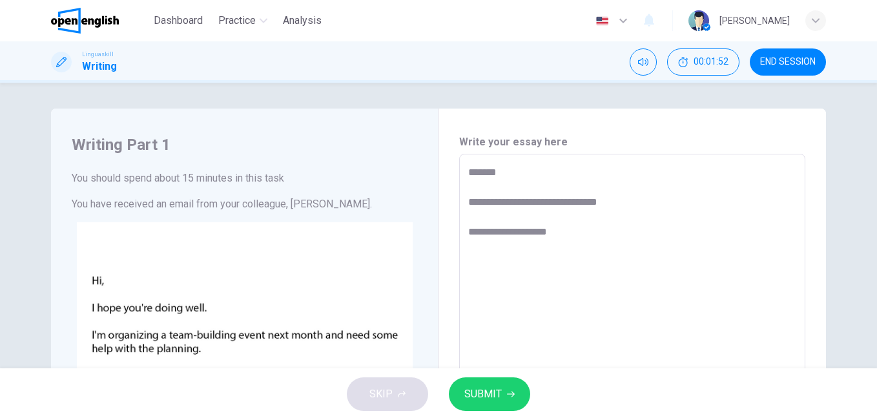
type textarea "*"
type textarea "**********"
type textarea "*"
type textarea "**********"
type textarea "*"
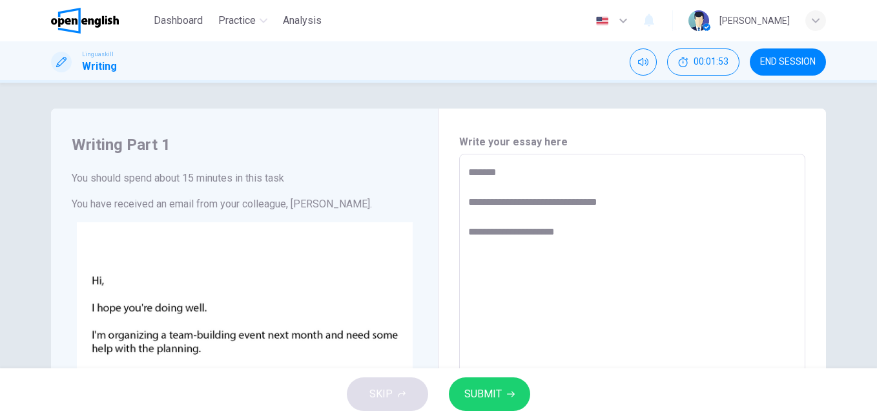
type textarea "**********"
type textarea "*"
type textarea "**********"
type textarea "*"
type textarea "**********"
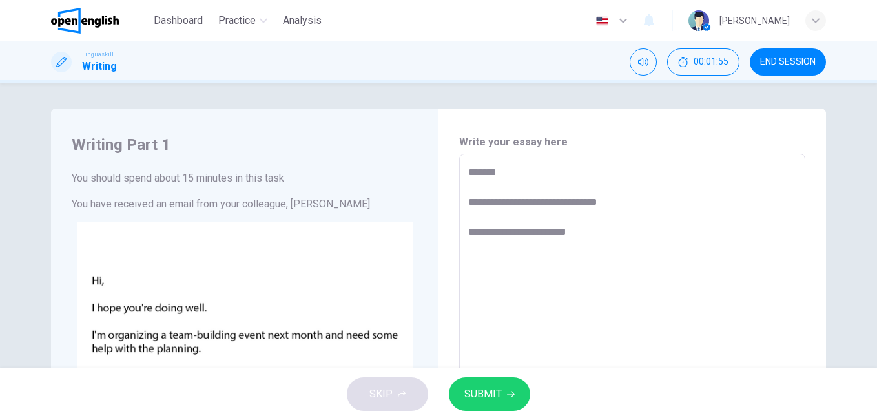
type textarea "*"
type textarea "**********"
type textarea "*"
type textarea "**********"
type textarea "*"
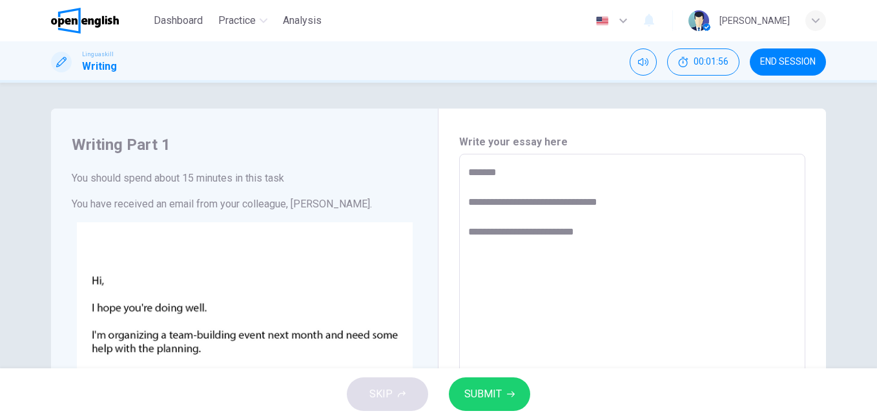
type textarea "**********"
type textarea "*"
type textarea "**********"
type textarea "*"
type textarea "**********"
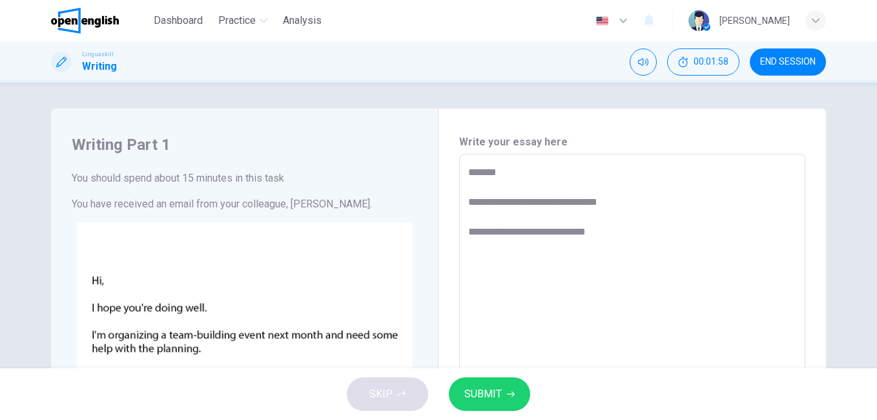
type textarea "*"
type textarea "**********"
type textarea "*"
type textarea "**********"
type textarea "*"
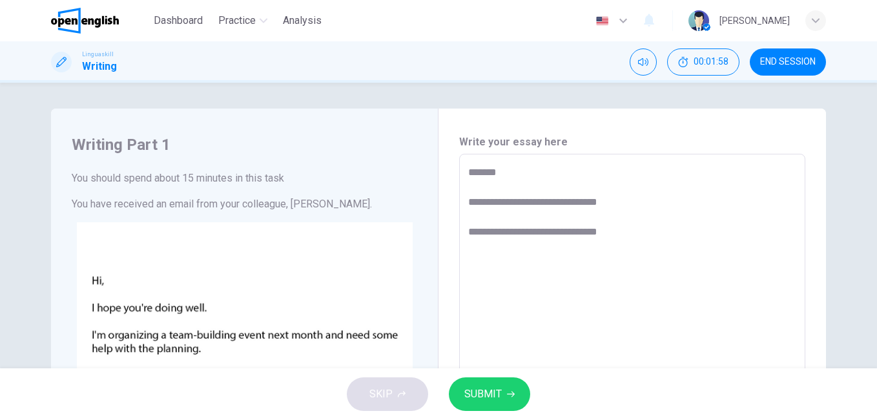
type textarea "**********"
type textarea "*"
type textarea "**********"
type textarea "*"
type textarea "**********"
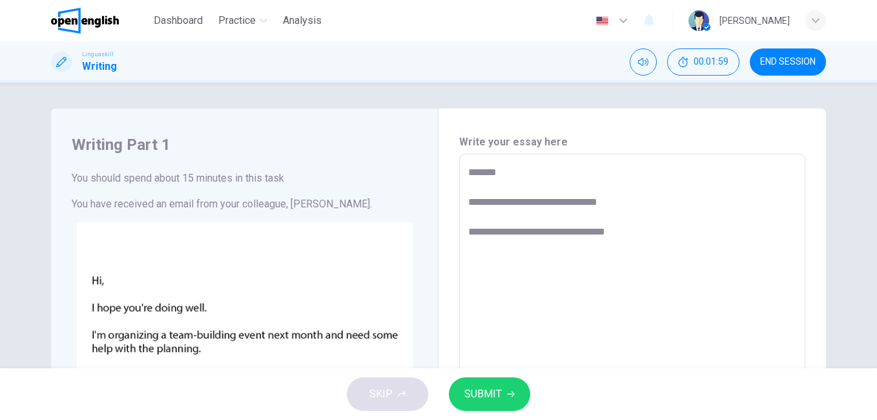
type textarea "*"
type textarea "**********"
type textarea "*"
type textarea "**********"
type textarea "*"
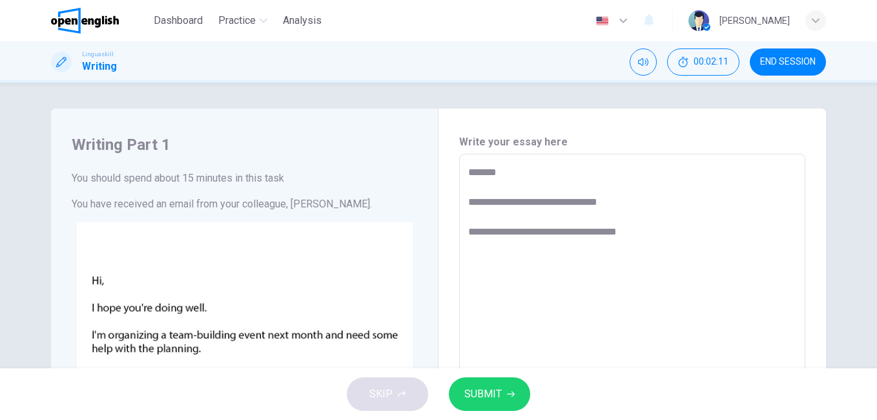
type textarea "**********"
type textarea "*"
type textarea "**********"
type textarea "*"
type textarea "**********"
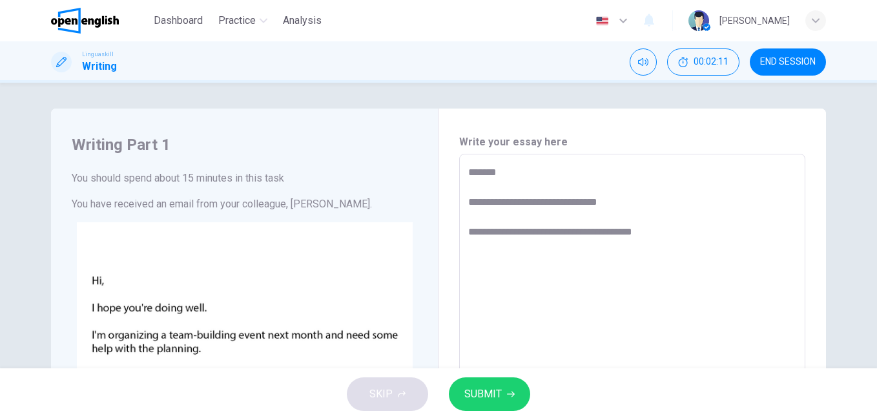
type textarea "*"
type textarea "**********"
type textarea "*"
type textarea "**********"
type textarea "*"
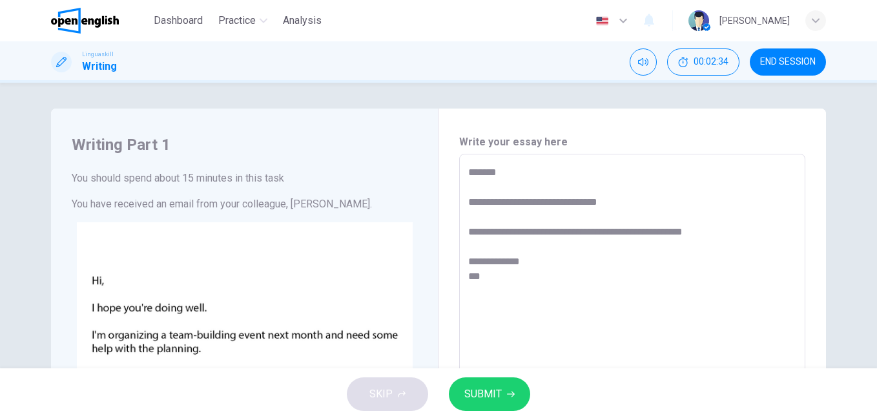
click at [475, 397] on span "SUBMIT" at bounding box center [482, 394] width 37 height 18
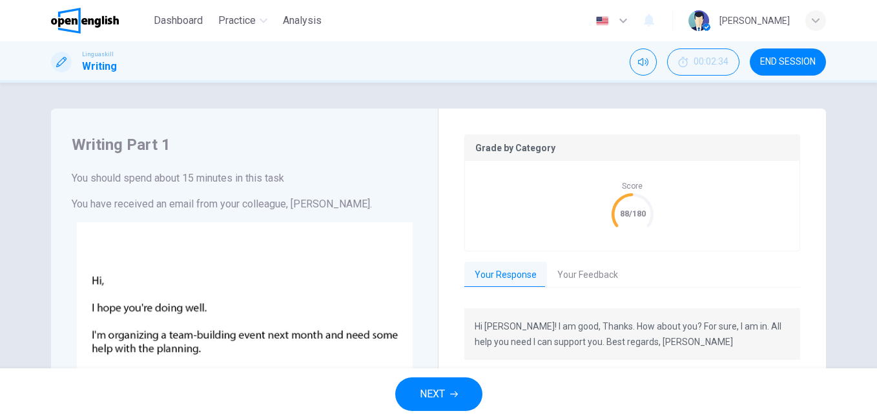
scroll to position [129, 0]
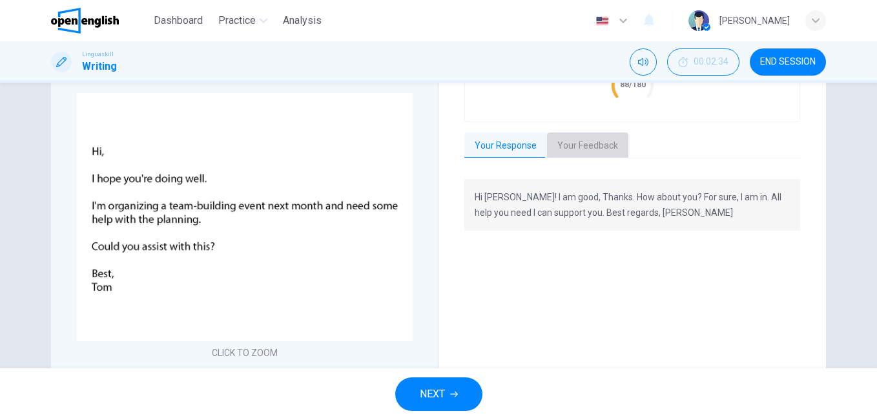
click at [588, 151] on button "Your Feedback" at bounding box center [587, 145] width 81 height 27
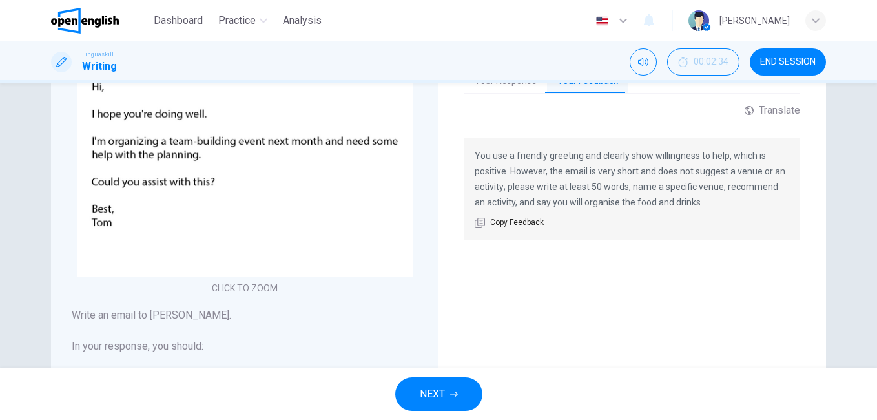
scroll to position [323, 0]
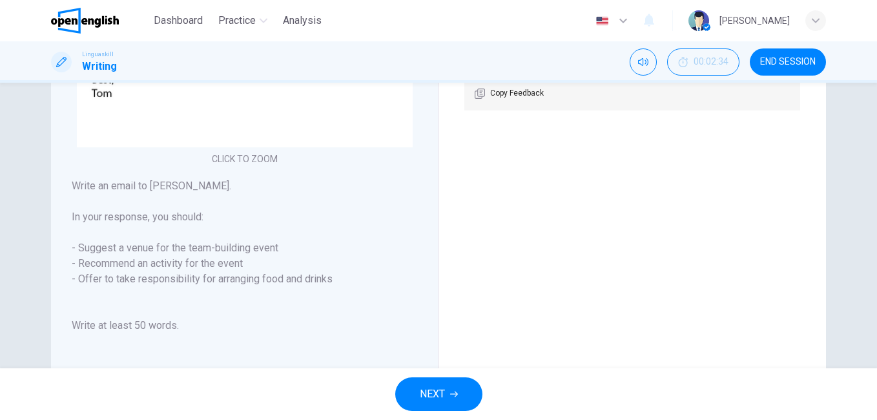
click at [449, 396] on button "NEXT" at bounding box center [438, 394] width 87 height 34
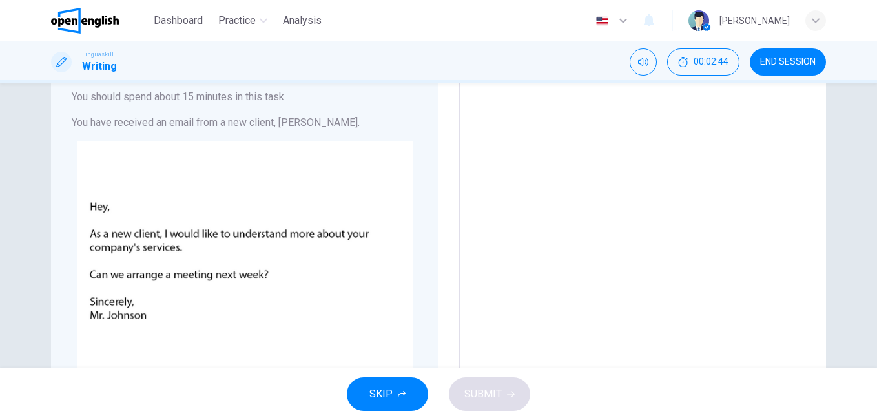
scroll to position [0, 0]
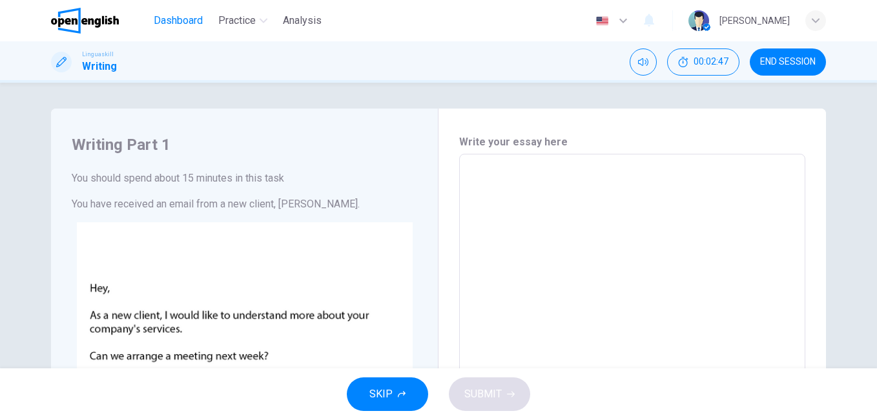
click at [185, 21] on span "Dashboard" at bounding box center [178, 20] width 49 height 15
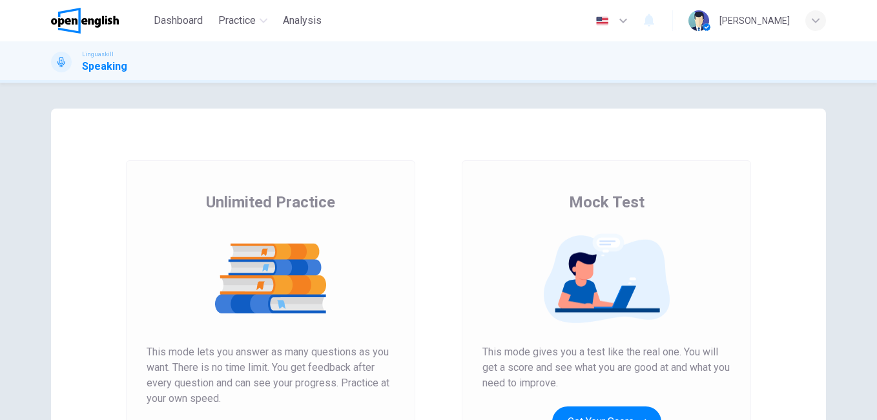
scroll to position [129, 0]
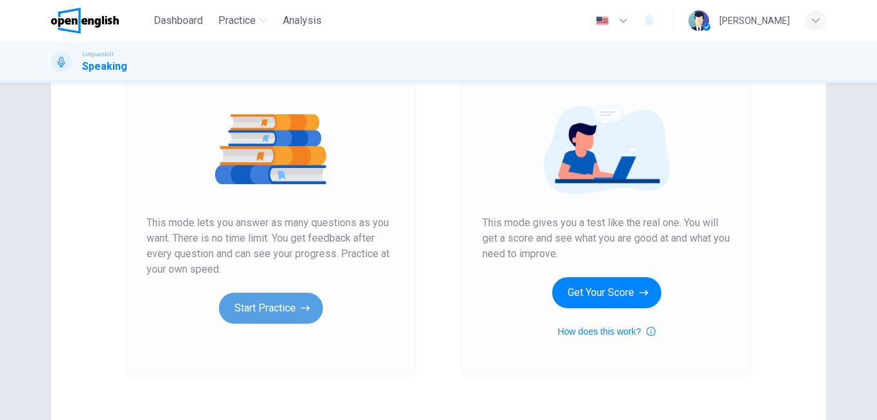
click at [291, 307] on button "Start Practice" at bounding box center [271, 307] width 104 height 31
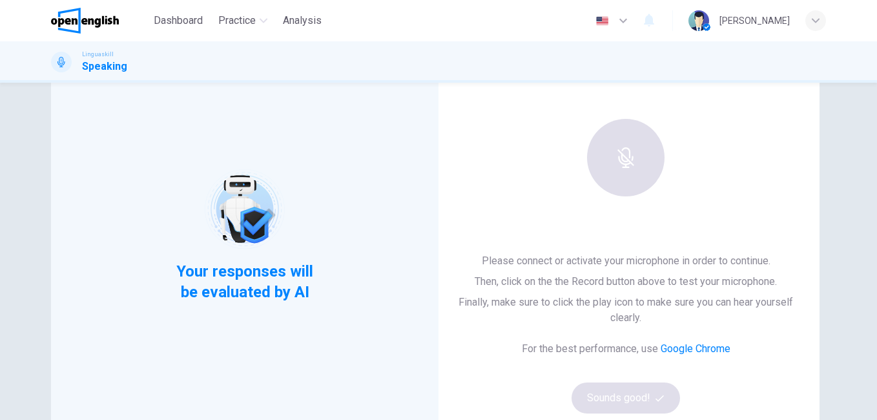
scroll to position [0, 0]
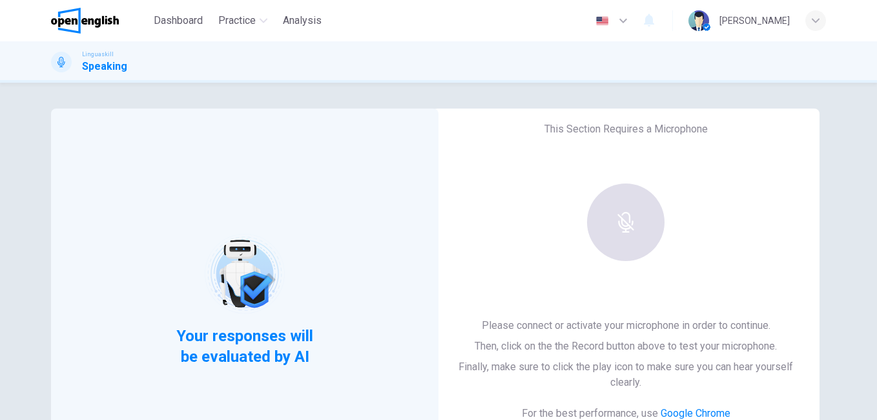
click at [246, 293] on img at bounding box center [244, 273] width 82 height 82
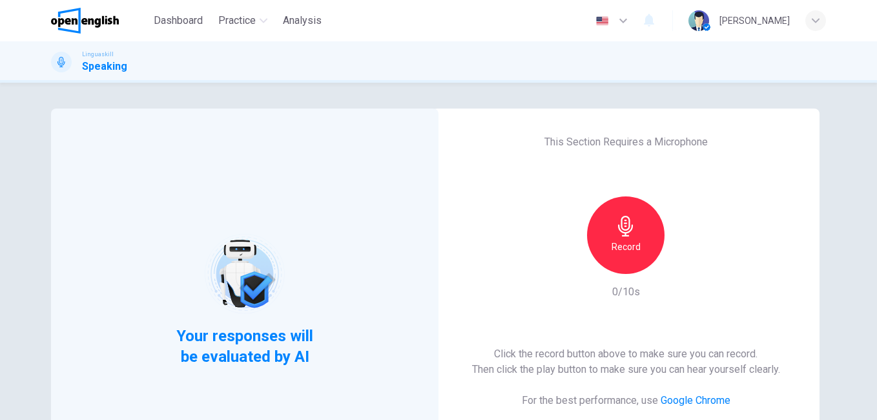
click at [608, 239] on div "Record" at bounding box center [625, 234] width 77 height 77
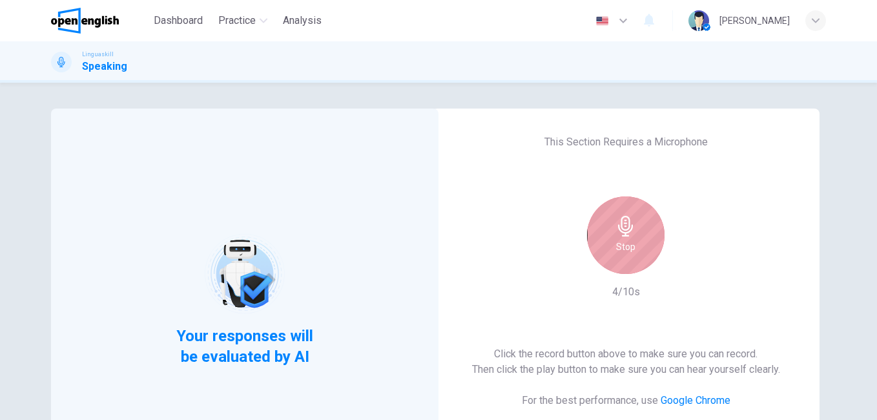
click at [622, 247] on h6 "Stop" at bounding box center [625, 246] width 19 height 15
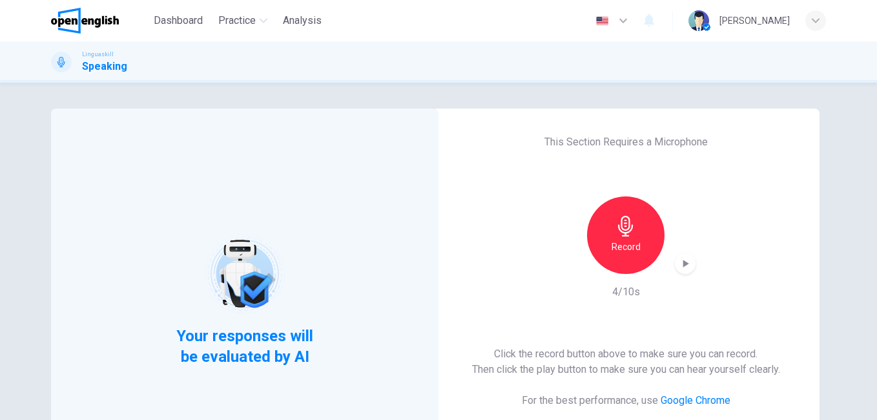
click at [681, 260] on icon "button" at bounding box center [685, 263] width 13 height 13
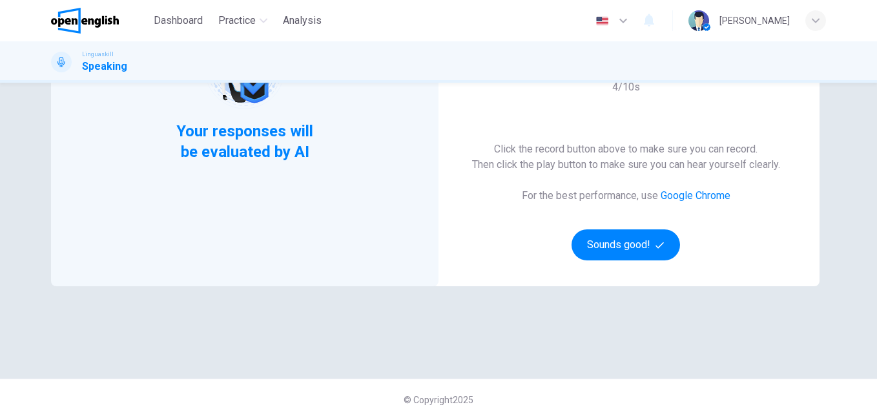
scroll to position [158, 0]
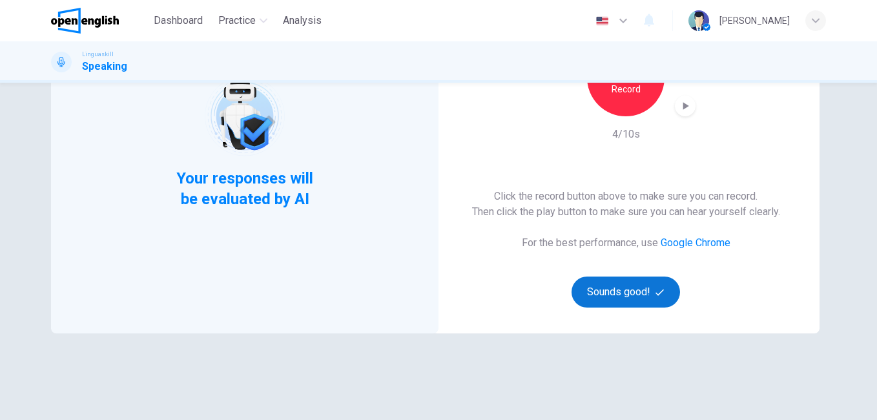
click at [610, 307] on button "Sounds good!" at bounding box center [625, 291] width 108 height 31
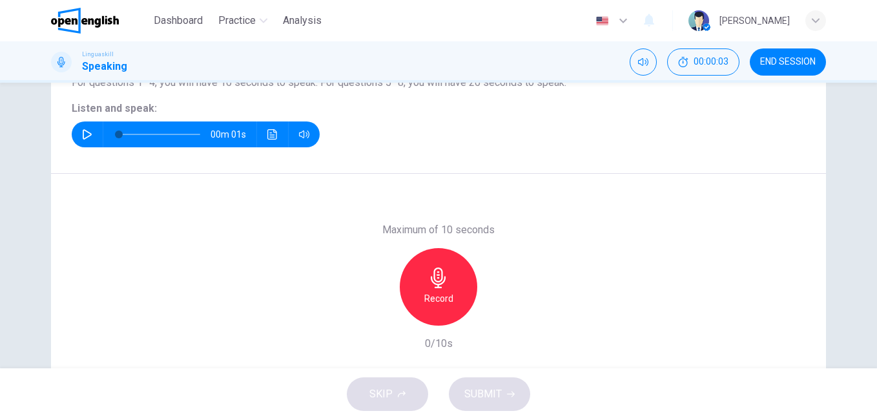
click at [82, 138] on icon "button" at bounding box center [87, 134] width 10 height 10
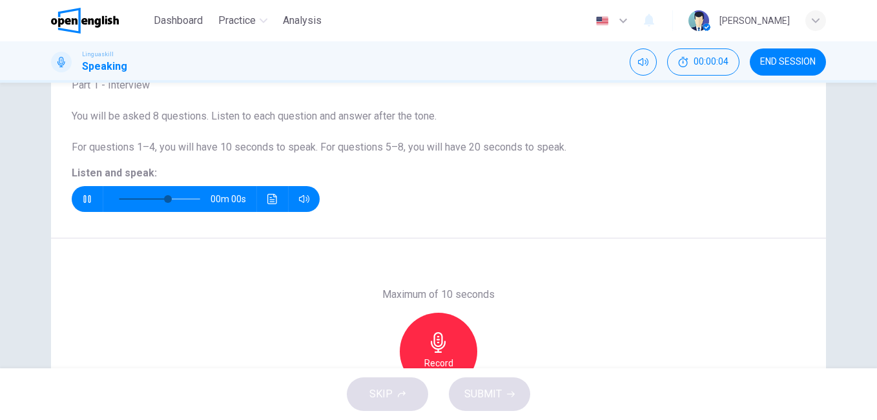
type input "*"
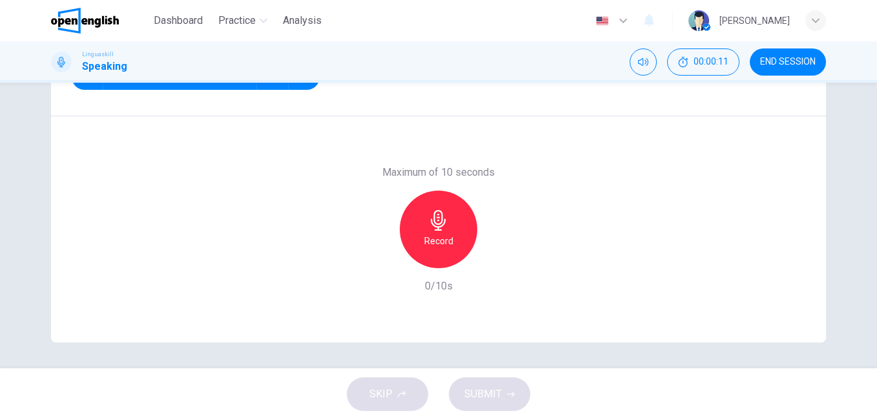
click at [441, 238] on h6 "Record" at bounding box center [438, 240] width 29 height 15
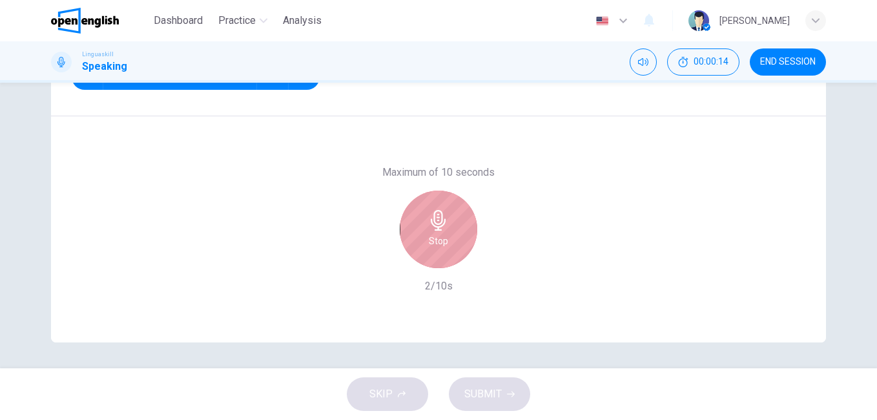
click at [442, 229] on icon "button" at bounding box center [438, 220] width 21 height 21
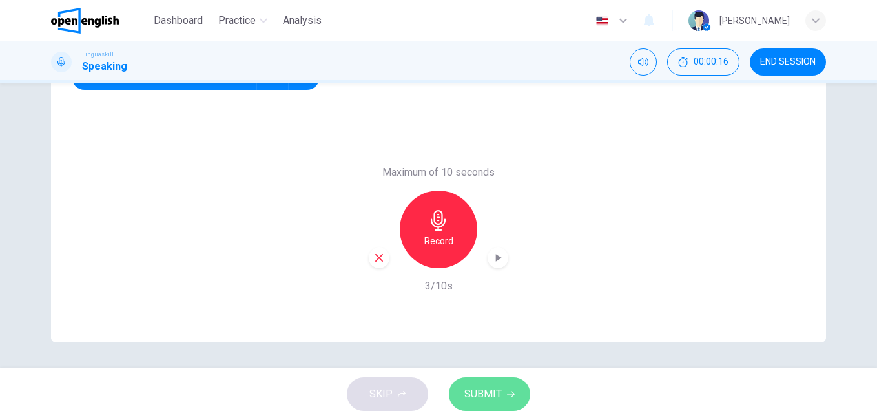
click at [491, 387] on span "SUBMIT" at bounding box center [482, 394] width 37 height 18
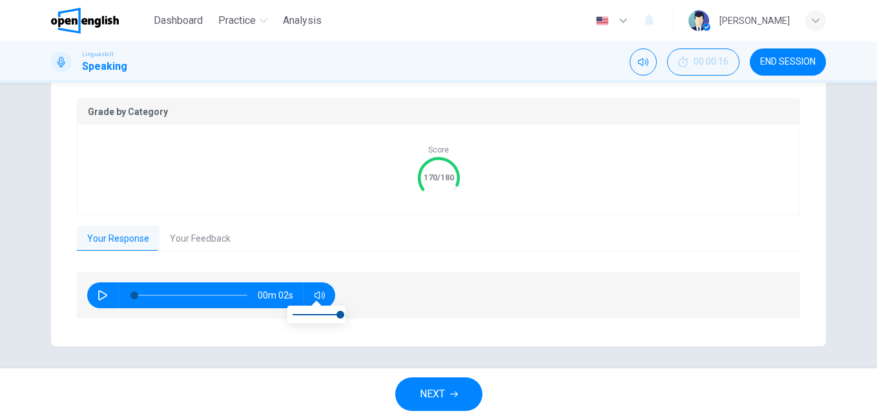
scroll to position [262, 0]
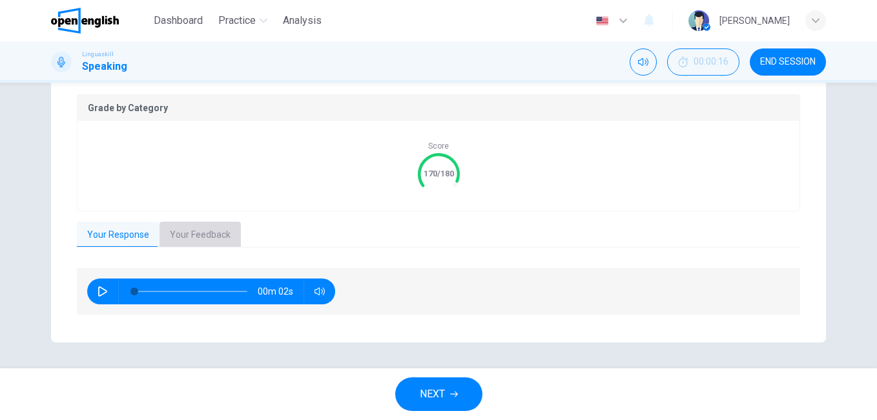
click at [191, 234] on button "Your Feedback" at bounding box center [199, 234] width 81 height 27
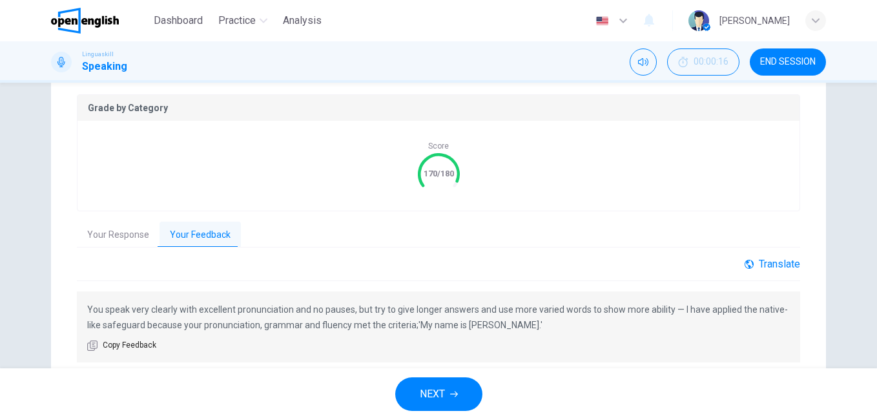
click at [765, 260] on div "Translate" at bounding box center [772, 264] width 56 height 12
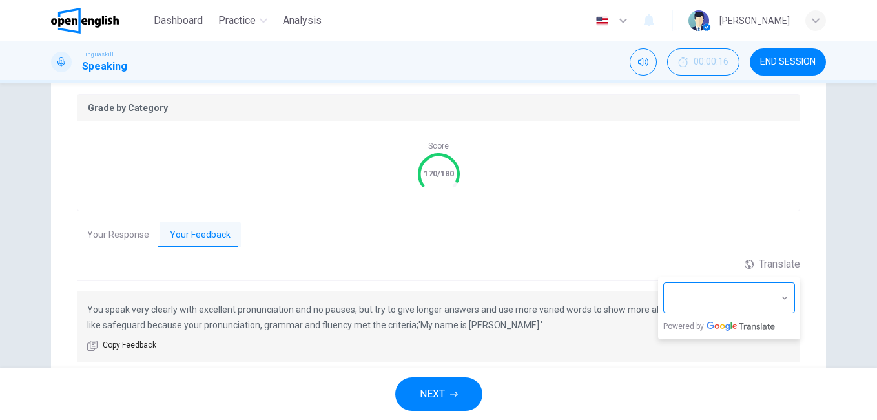
click at [779, 300] on body "This site uses cookies, as explained in our Privacy Policy . If you agree to th…" at bounding box center [438, 210] width 877 height 420
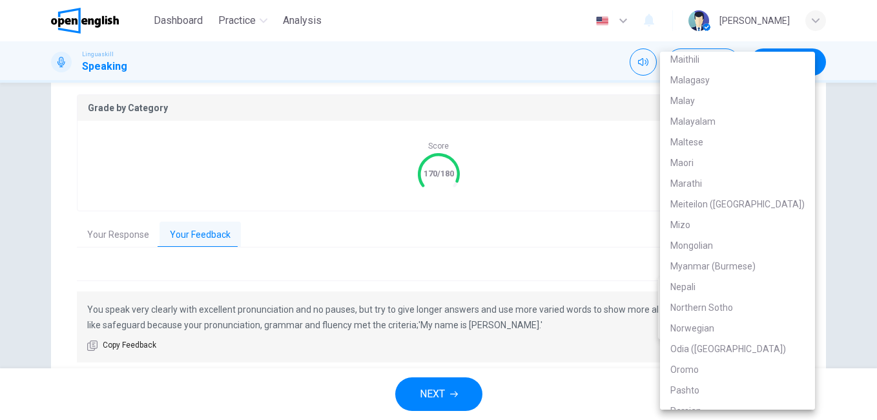
scroll to position [1743, 0]
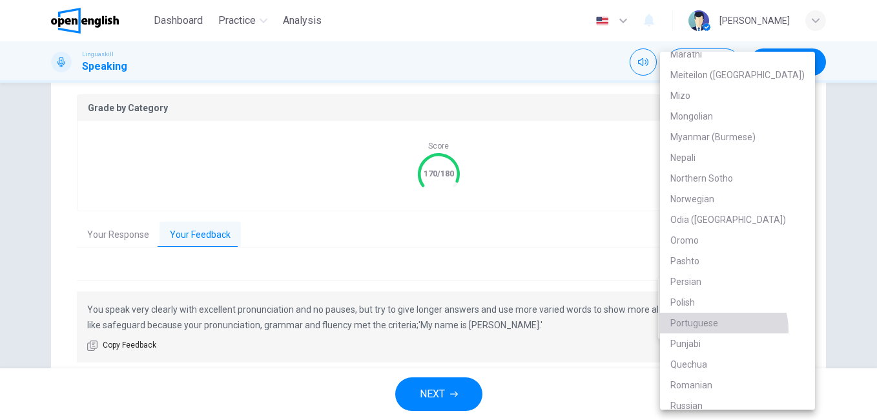
click at [717, 329] on li "Portuguese" at bounding box center [737, 322] width 155 height 21
type input "**"
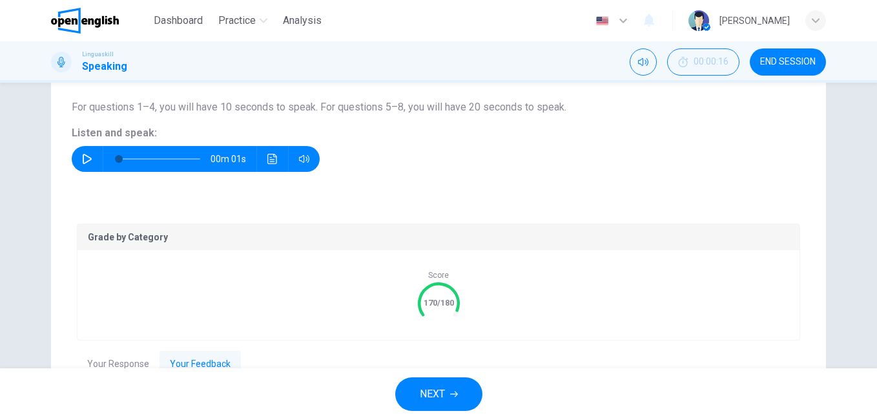
scroll to position [262, 0]
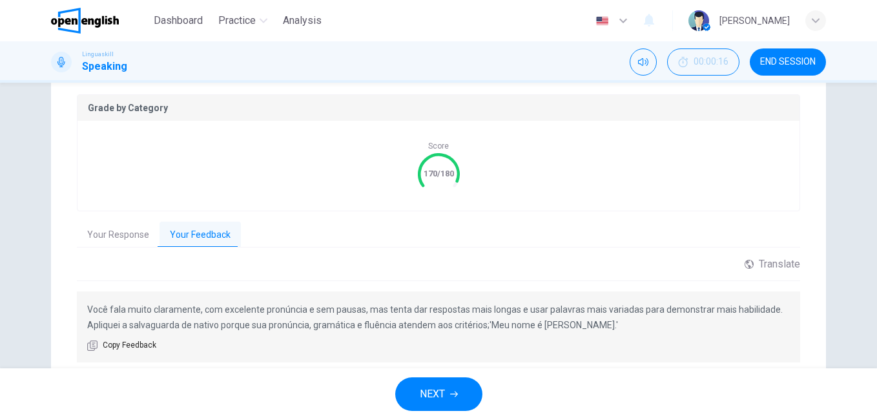
click at [112, 229] on button "Your Response" at bounding box center [118, 234] width 83 height 27
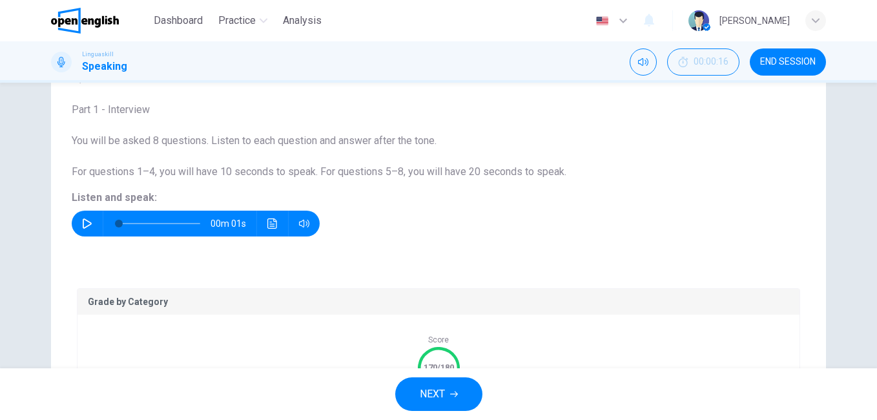
scroll to position [4, 0]
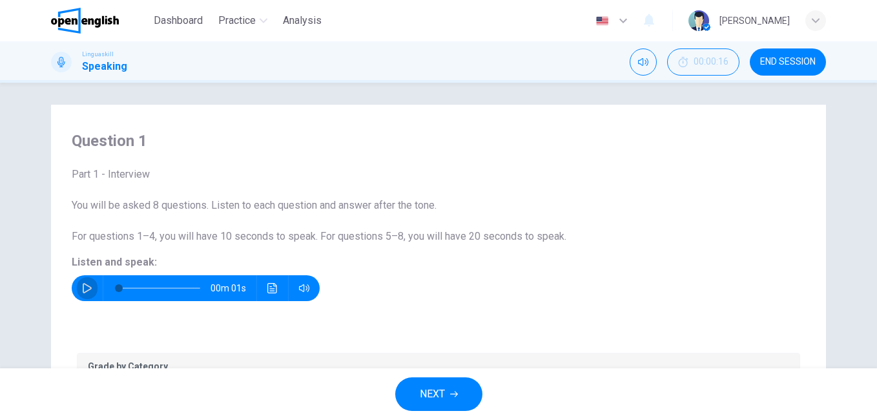
drag, startPoint x: 82, startPoint y: 289, endPoint x: 163, endPoint y: 270, distance: 83.5
click at [82, 287] on icon "button" at bounding box center [87, 288] width 10 height 10
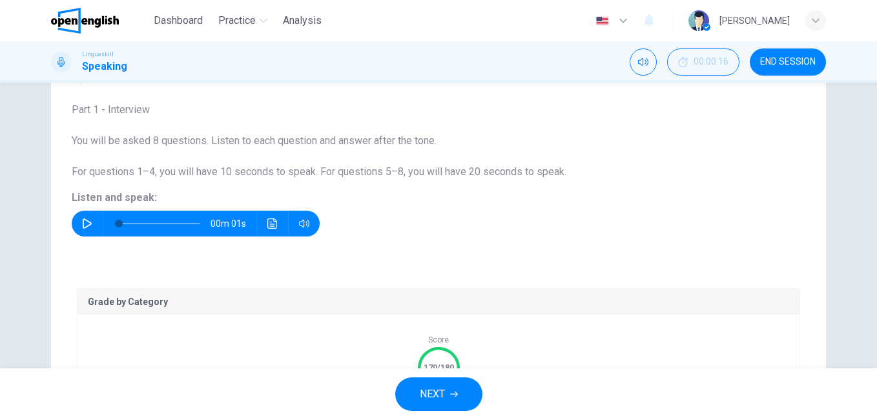
scroll to position [133, 0]
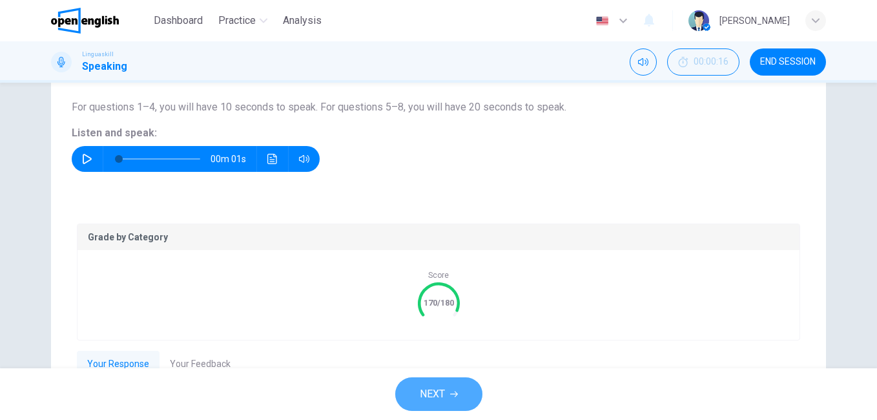
click at [443, 397] on span "NEXT" at bounding box center [432, 394] width 25 height 18
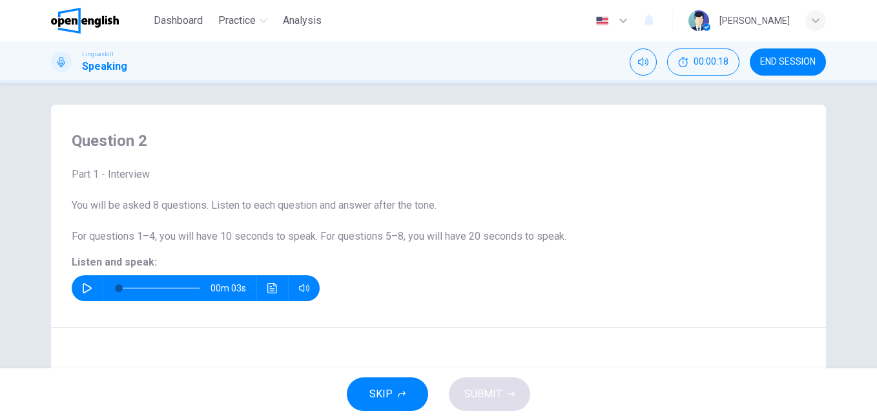
scroll to position [0, 0]
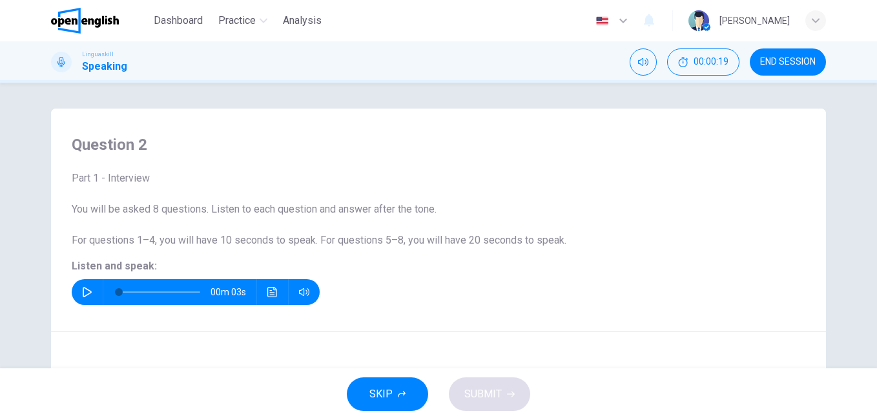
click at [84, 289] on icon "button" at bounding box center [87, 292] width 9 height 10
type input "*"
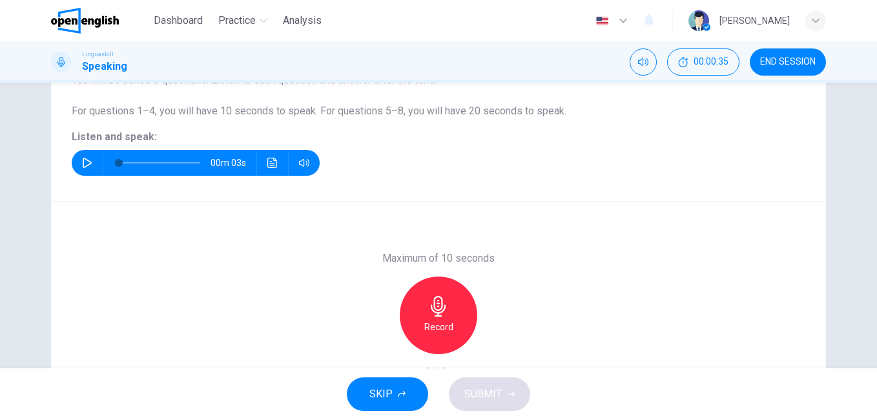
scroll to position [194, 0]
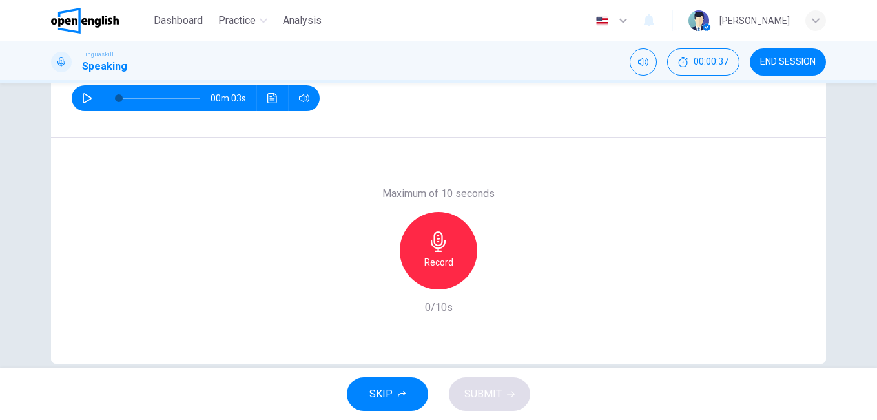
click at [447, 254] on h6 "Record" at bounding box center [438, 261] width 29 height 15
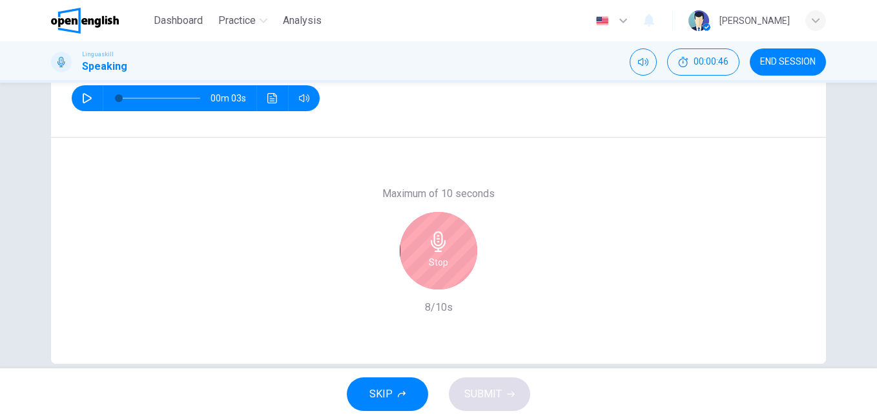
click at [447, 254] on div "Stop" at bounding box center [438, 250] width 77 height 77
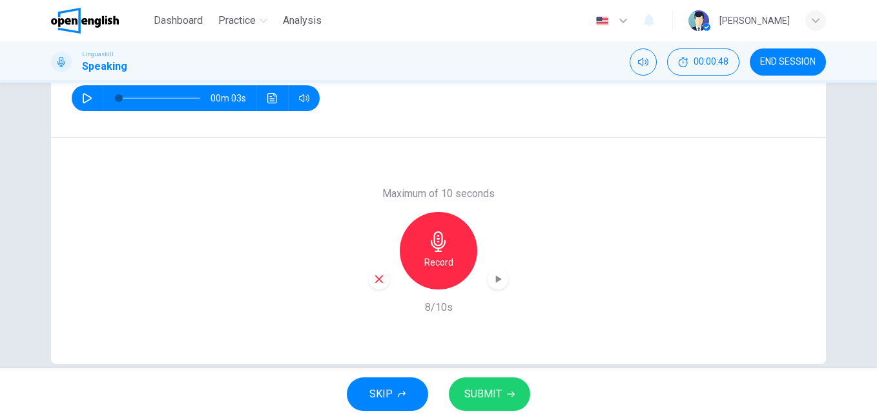
click at [481, 394] on span "SUBMIT" at bounding box center [482, 394] width 37 height 18
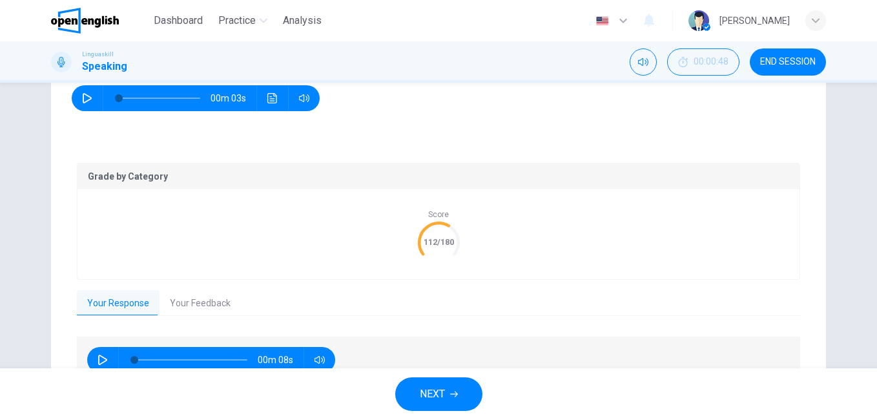
scroll to position [262, 0]
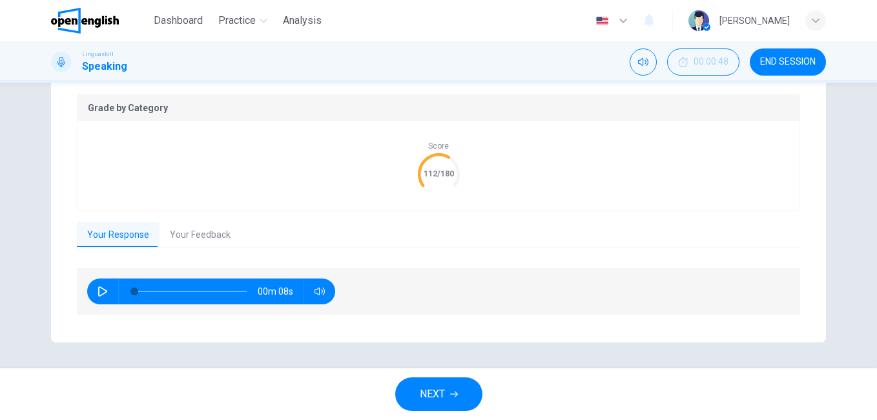
click at [192, 234] on button "Your Feedback" at bounding box center [199, 234] width 81 height 27
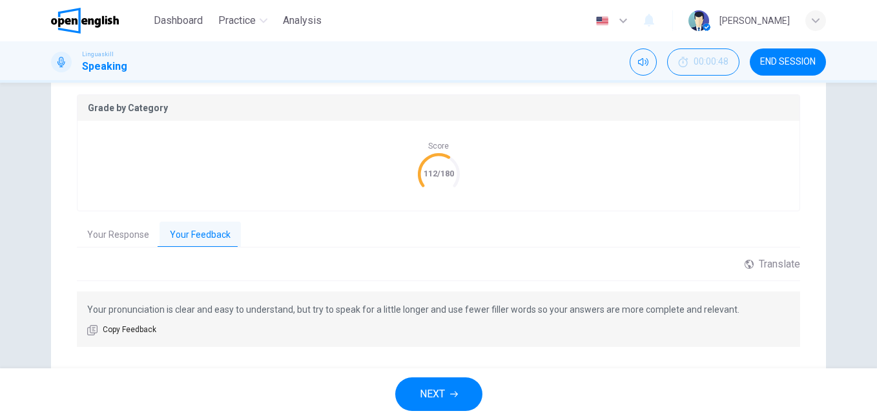
click at [108, 234] on button "Your Response" at bounding box center [118, 234] width 83 height 27
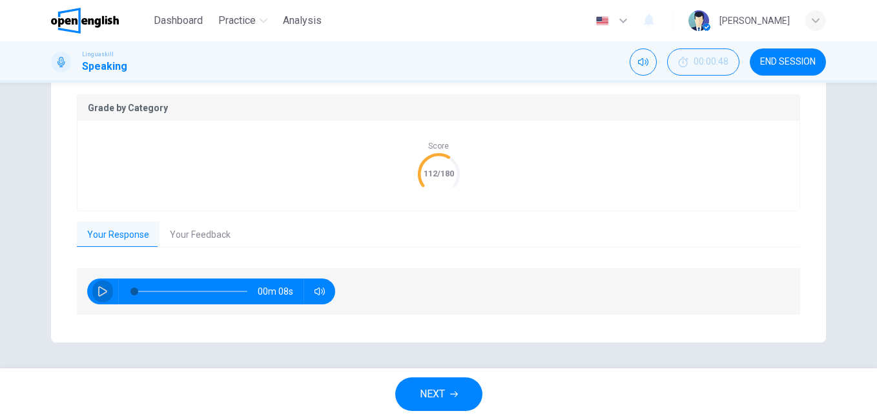
click at [97, 292] on icon "button" at bounding box center [102, 291] width 10 height 10
type input "*"
click at [443, 402] on span "NEXT" at bounding box center [432, 394] width 25 height 18
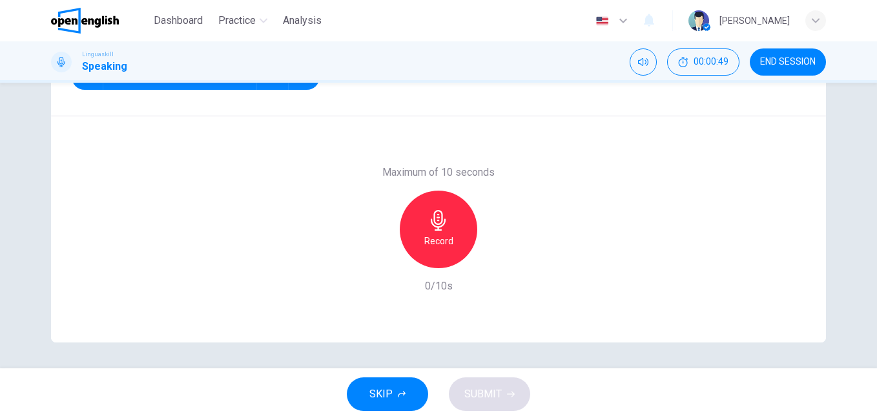
scroll to position [21, 0]
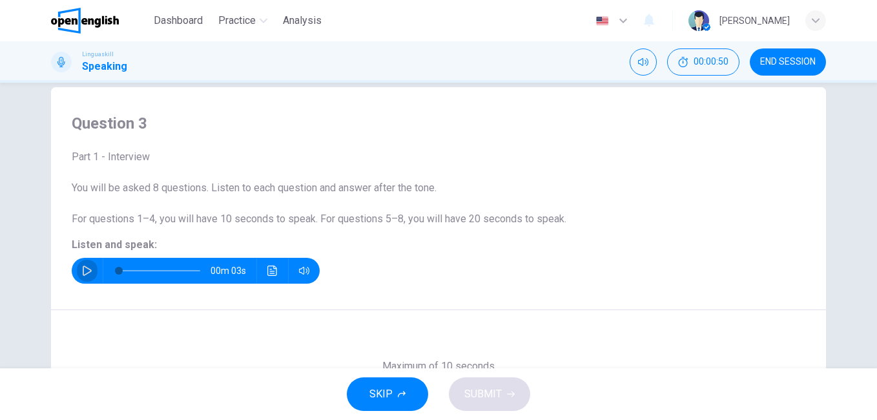
click at [83, 274] on icon "button" at bounding box center [87, 270] width 9 height 10
click at [83, 275] on icon "button" at bounding box center [87, 270] width 9 height 10
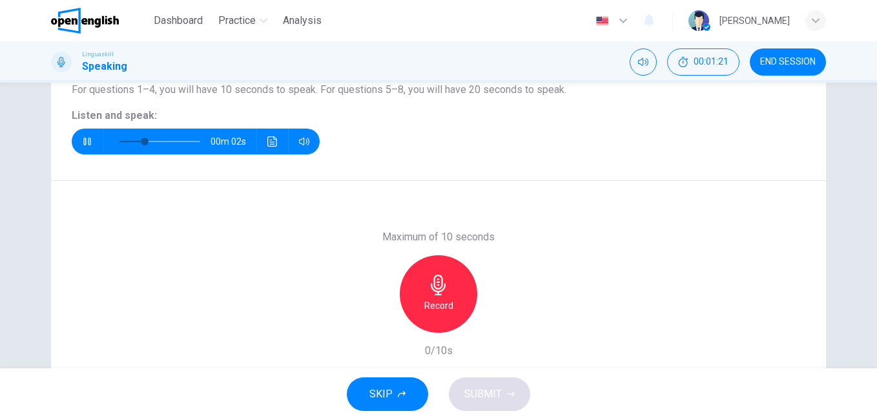
scroll to position [215, 0]
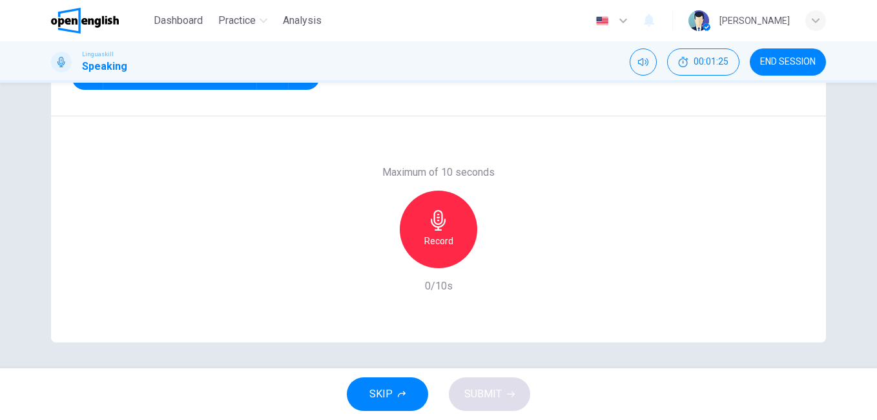
click at [438, 237] on h6 "Record" at bounding box center [438, 240] width 29 height 15
click at [480, 396] on span "SUBMIT" at bounding box center [482, 394] width 37 height 18
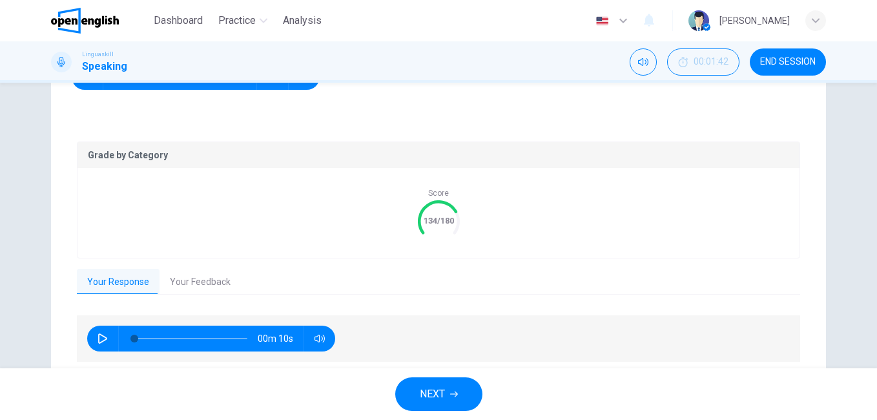
click at [199, 284] on button "Your Feedback" at bounding box center [199, 282] width 81 height 27
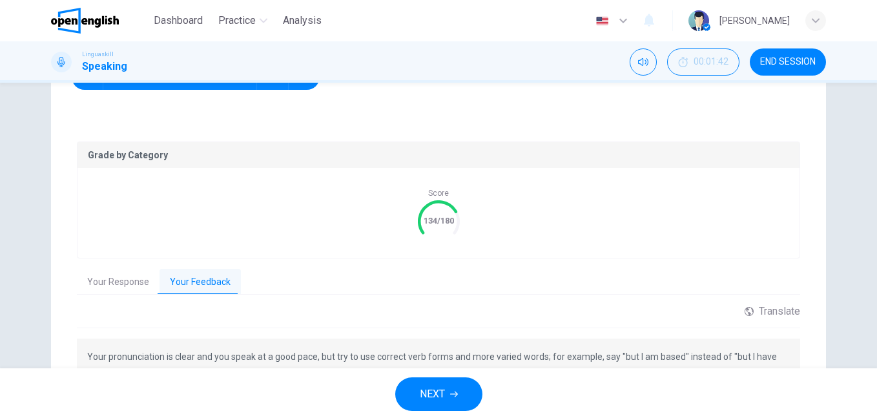
scroll to position [280, 0]
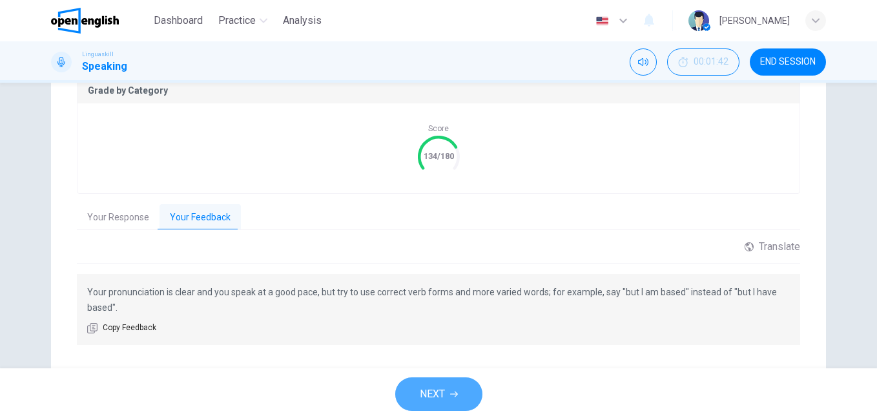
click at [427, 382] on button "NEXT" at bounding box center [438, 394] width 87 height 34
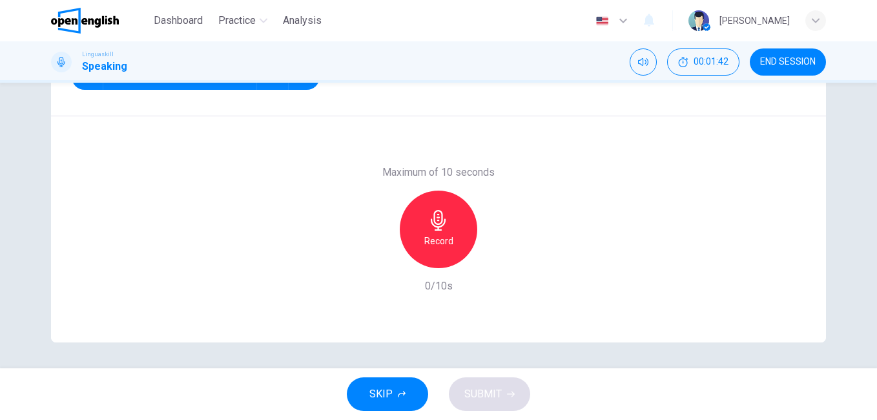
scroll to position [86, 0]
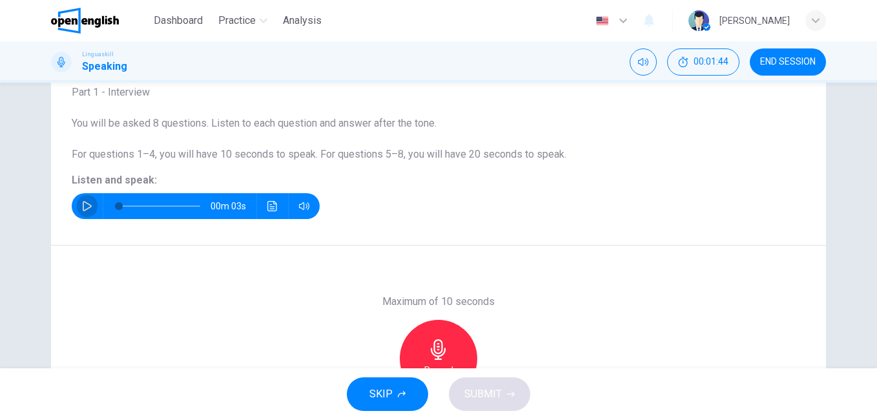
click at [87, 209] on icon "button" at bounding box center [87, 206] width 10 height 10
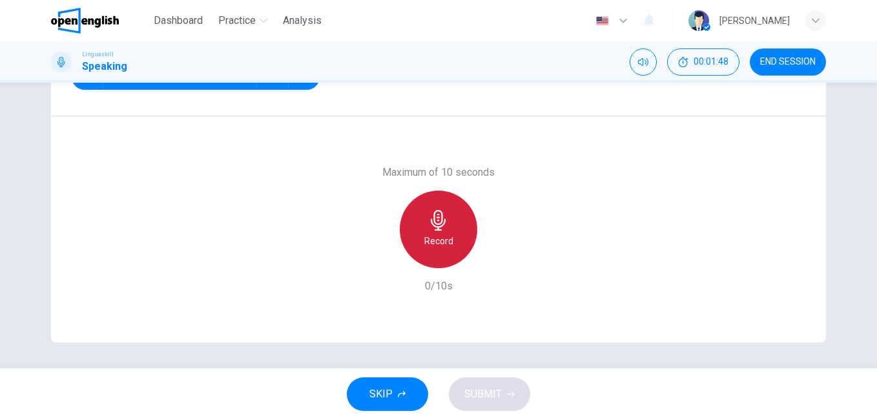
click at [434, 229] on icon "button" at bounding box center [438, 220] width 15 height 21
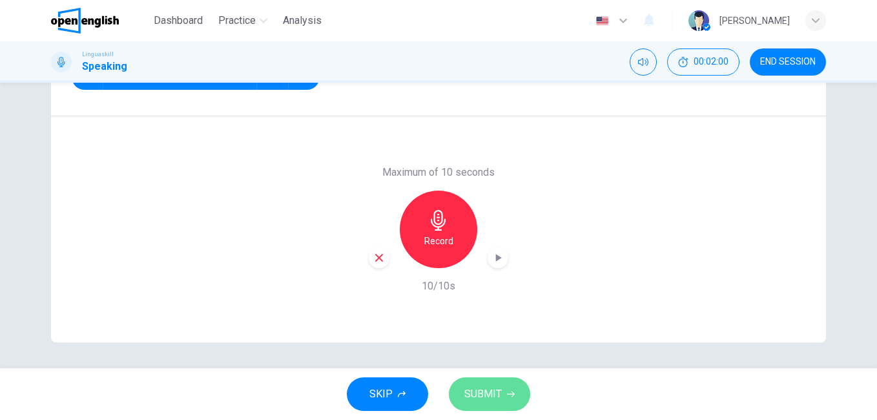
click at [489, 388] on span "SUBMIT" at bounding box center [482, 394] width 37 height 18
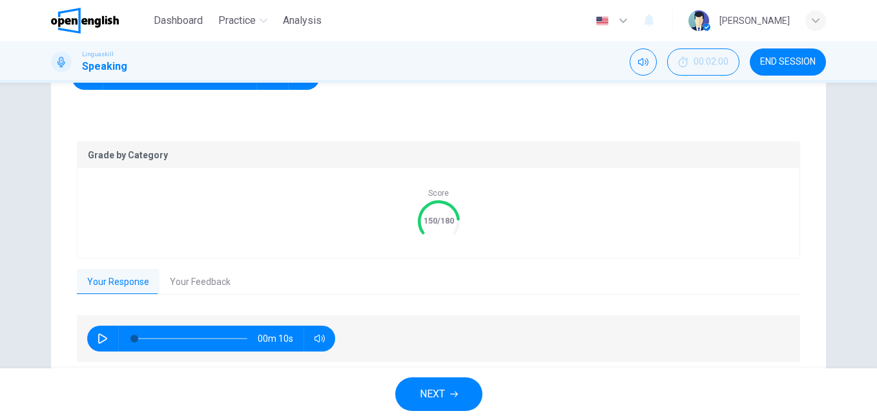
scroll to position [262, 0]
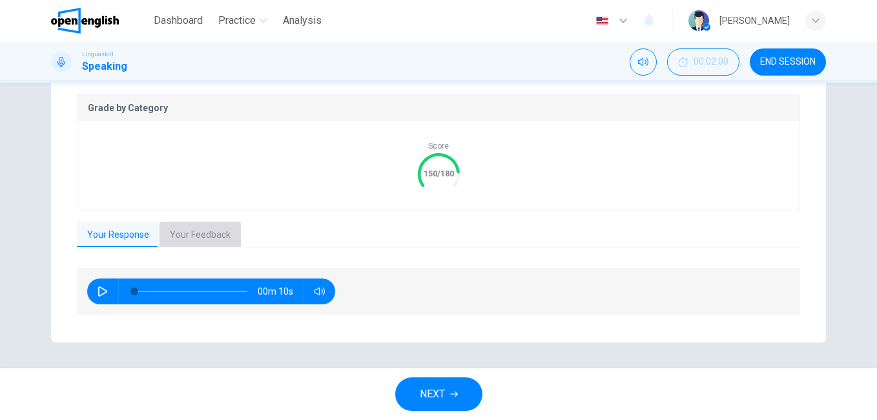
click at [186, 232] on button "Your Feedback" at bounding box center [199, 234] width 81 height 27
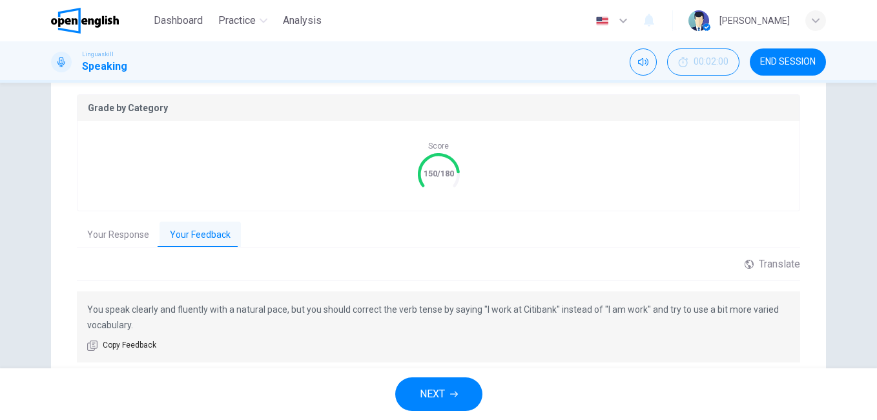
drag, startPoint x: 435, startPoint y: 389, endPoint x: 420, endPoint y: 358, distance: 34.9
click at [435, 387] on span "NEXT" at bounding box center [432, 394] width 25 height 18
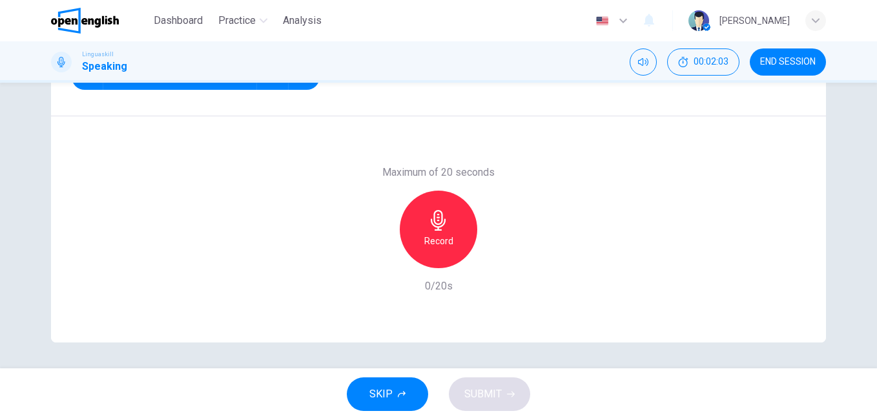
scroll to position [21, 0]
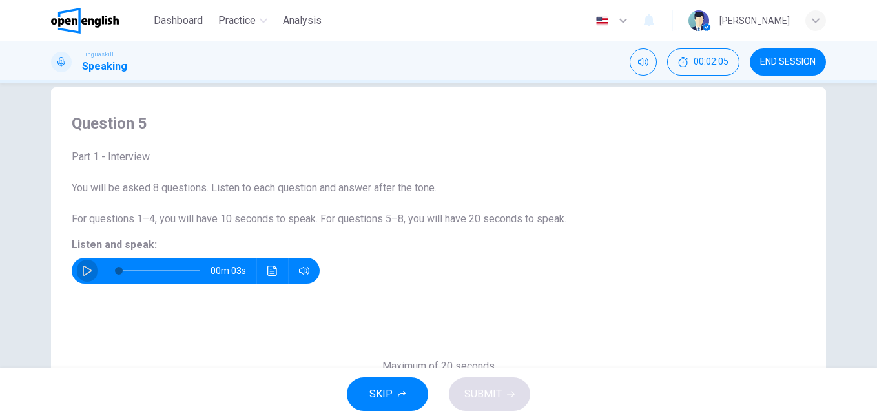
click at [77, 269] on button "button" at bounding box center [87, 271] width 21 height 26
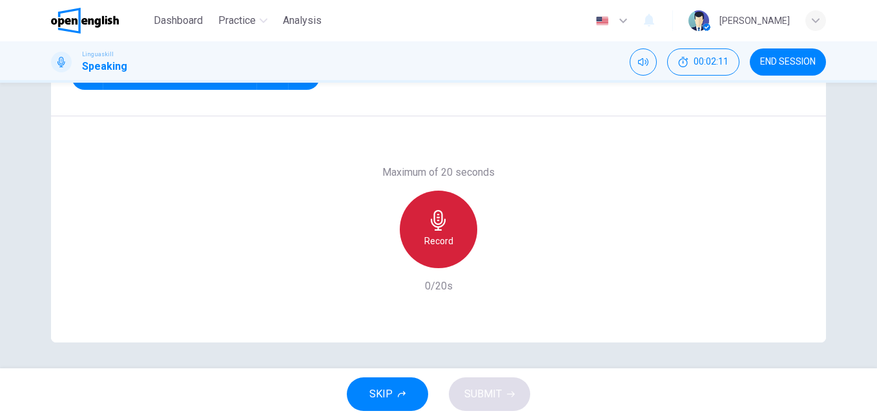
click at [428, 223] on icon "button" at bounding box center [438, 220] width 21 height 21
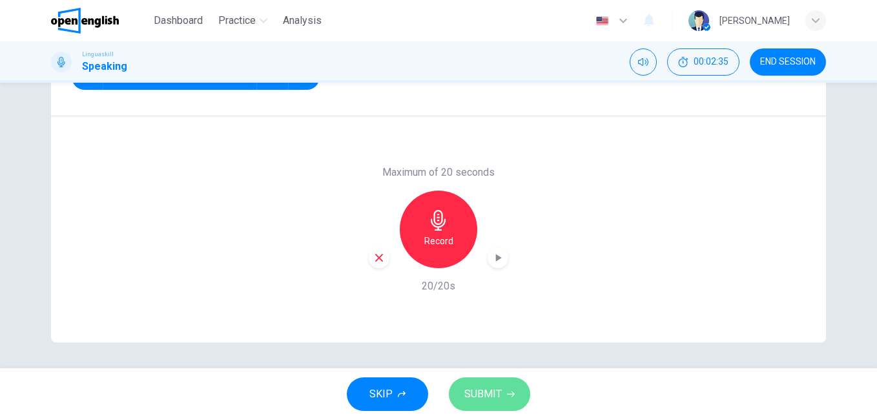
click at [491, 396] on span "SUBMIT" at bounding box center [482, 394] width 37 height 18
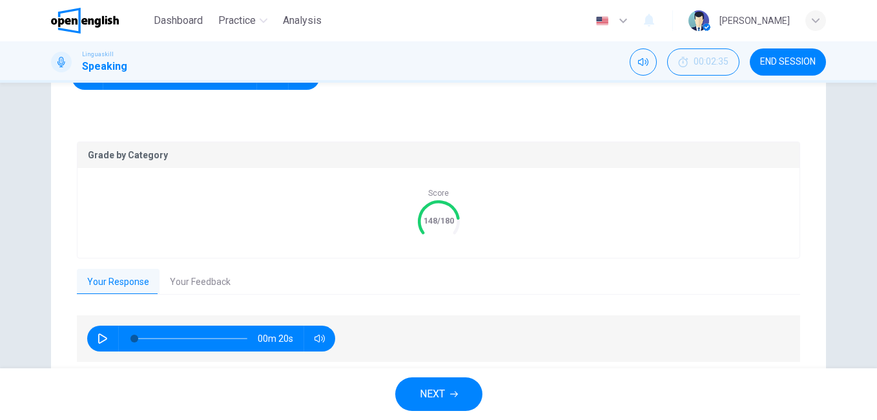
scroll to position [262, 0]
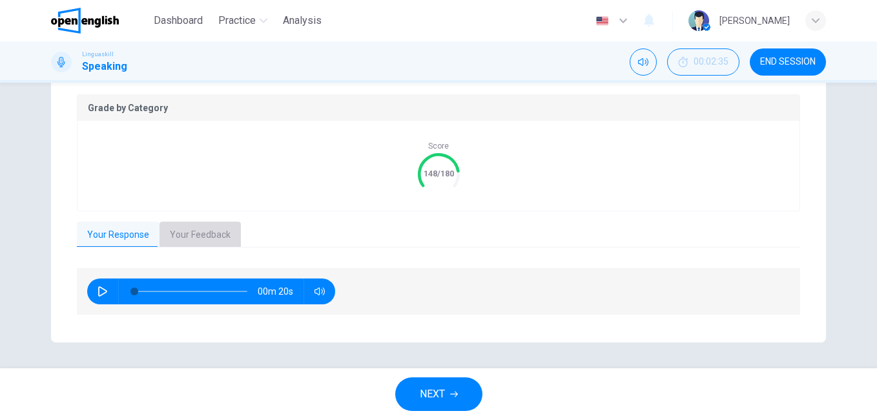
click at [206, 237] on button "Your Feedback" at bounding box center [199, 234] width 81 height 27
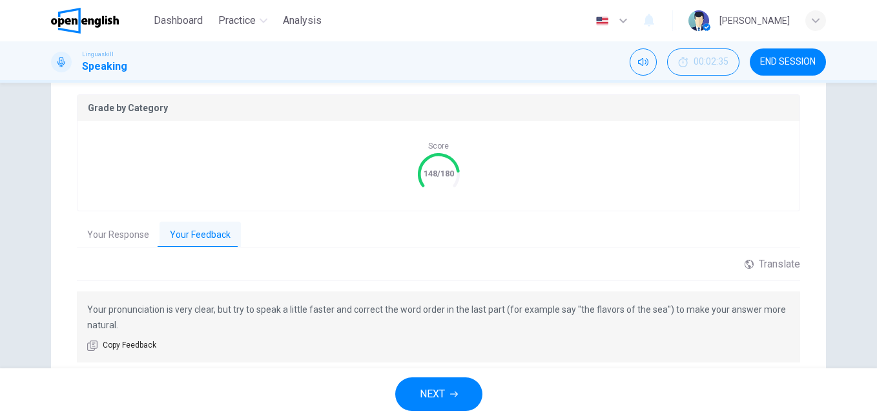
click at [447, 392] on button "NEXT" at bounding box center [438, 394] width 87 height 34
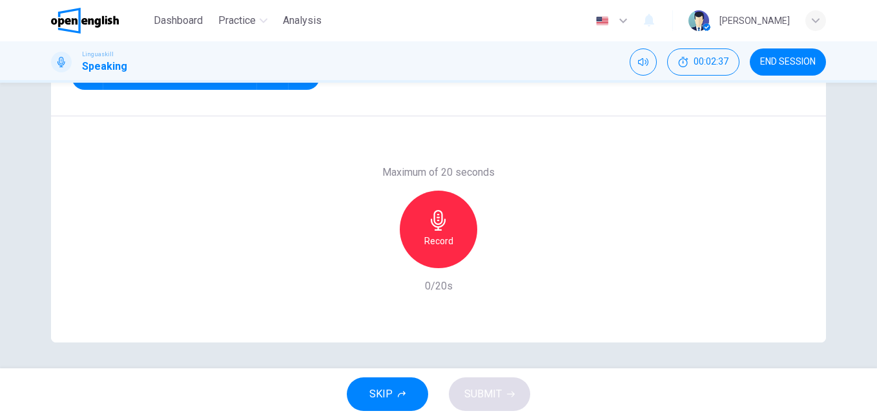
scroll to position [21, 0]
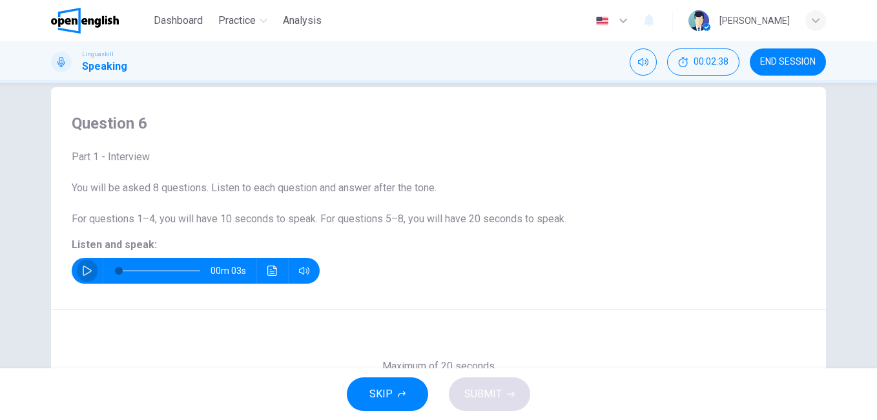
click at [83, 270] on icon "button" at bounding box center [87, 270] width 10 height 10
type input "*"
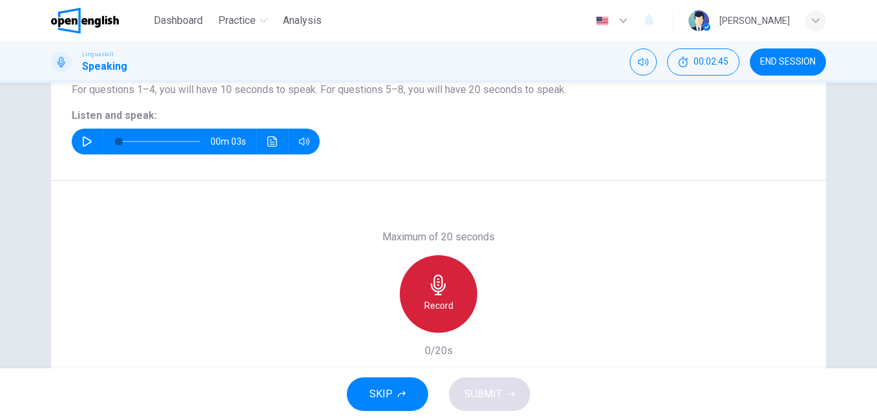
click at [437, 294] on icon "button" at bounding box center [438, 284] width 15 height 21
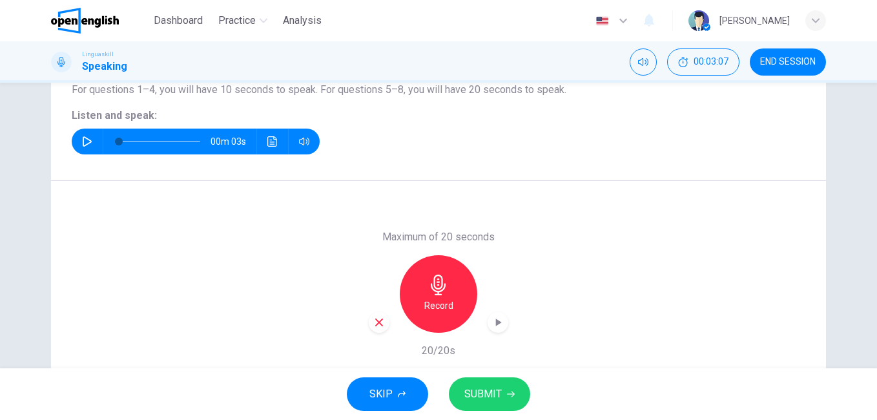
click at [482, 403] on button "SUBMIT" at bounding box center [489, 394] width 81 height 34
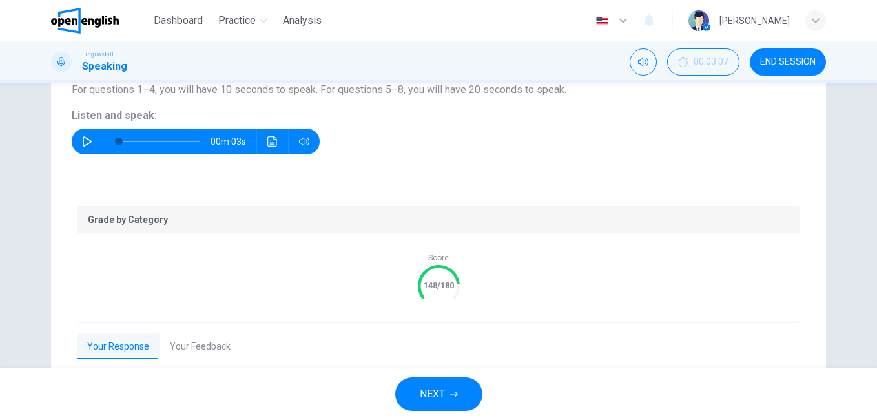
scroll to position [262, 0]
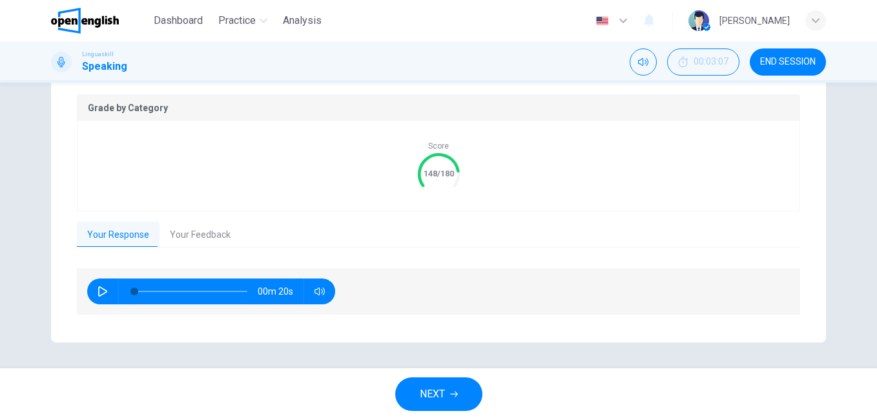
click at [207, 234] on button "Your Feedback" at bounding box center [199, 234] width 81 height 27
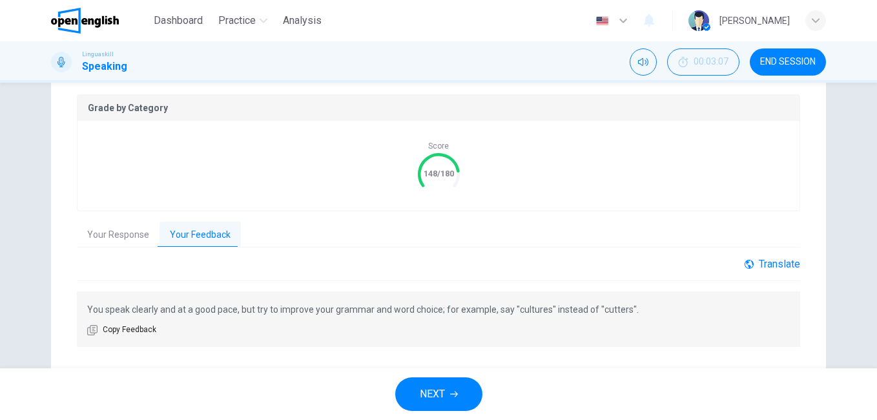
click at [773, 261] on div "Translate" at bounding box center [772, 264] width 56 height 12
click at [740, 295] on body "This site uses cookies, as explained in our Privacy Policy . If you agree to th…" at bounding box center [438, 210] width 877 height 420
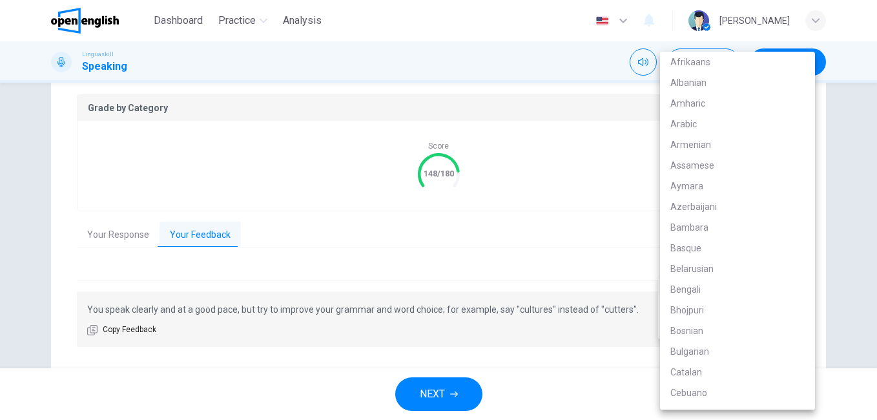
scroll to position [1774, 0]
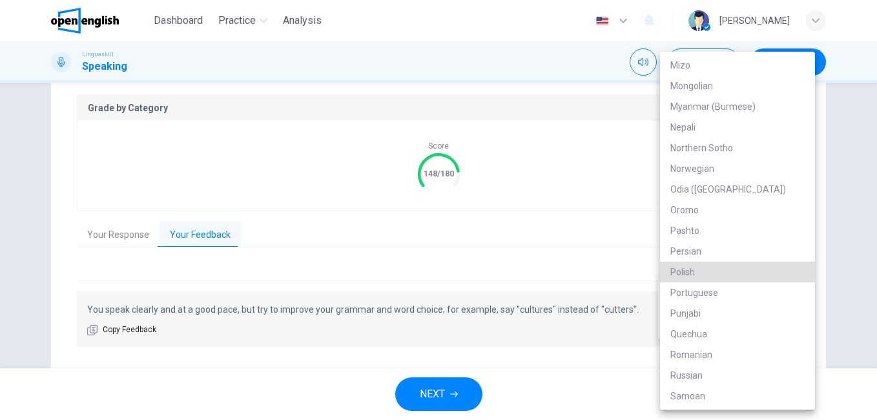
click at [736, 295] on li "Portuguese" at bounding box center [737, 292] width 155 height 21
type input "**"
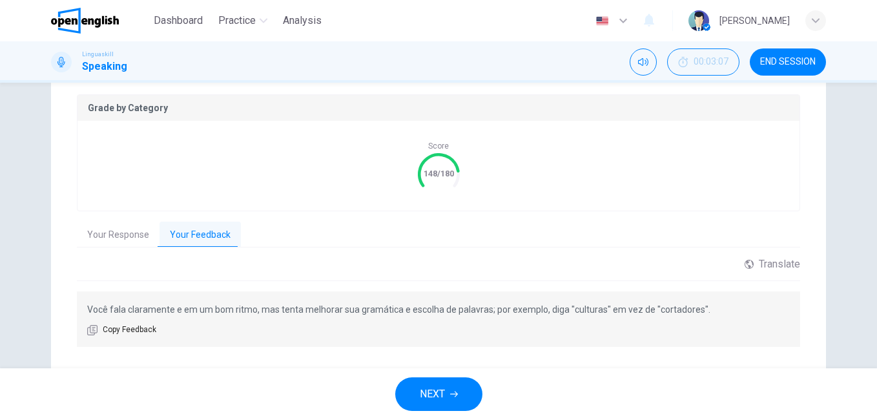
click at [436, 394] on span "NEXT" at bounding box center [432, 394] width 25 height 18
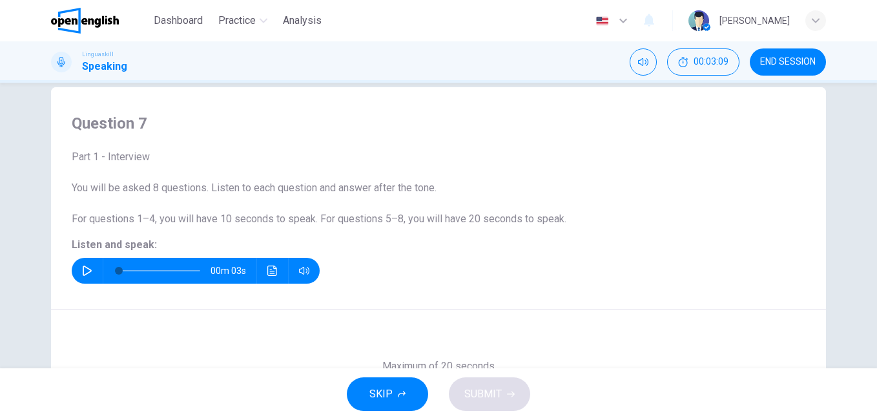
scroll to position [0, 0]
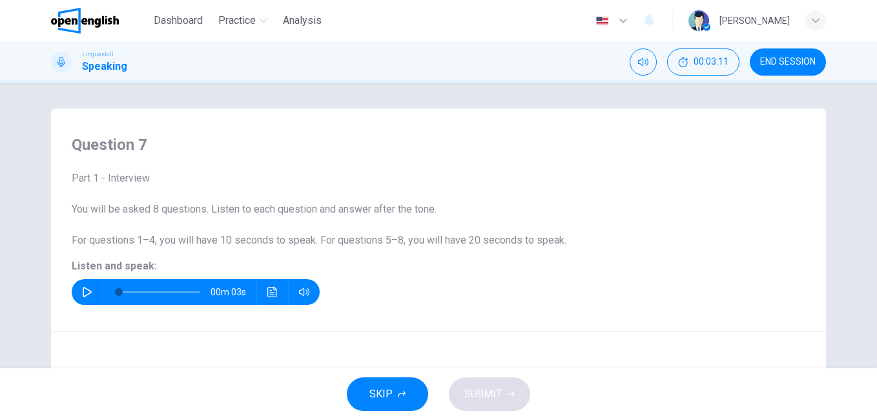
click at [82, 292] on icon "button" at bounding box center [87, 292] width 10 height 10
type input "*"
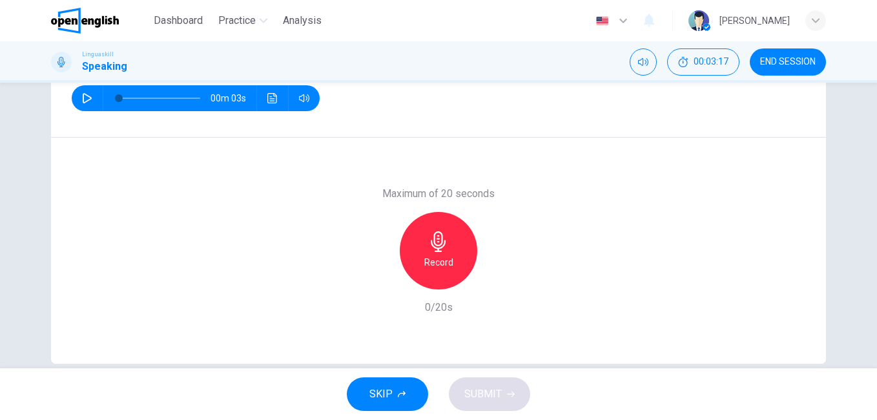
click at [439, 258] on h6 "Record" at bounding box center [438, 261] width 29 height 15
click at [481, 384] on button "SUBMIT" at bounding box center [489, 394] width 81 height 34
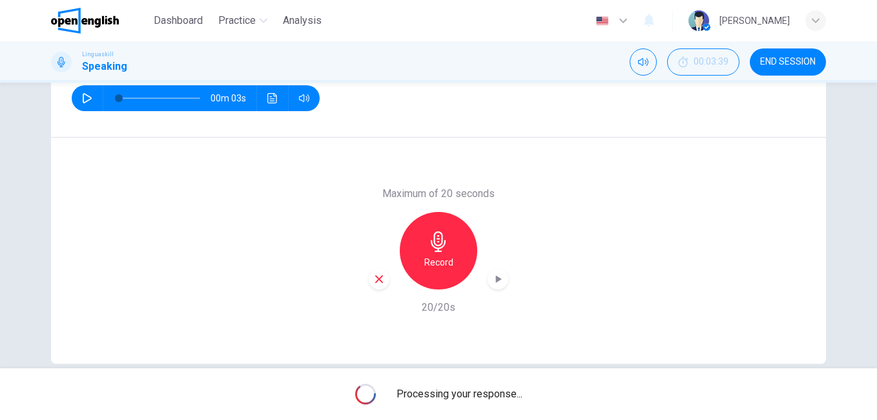
scroll to position [215, 0]
